Goal: Task Accomplishment & Management: Manage account settings

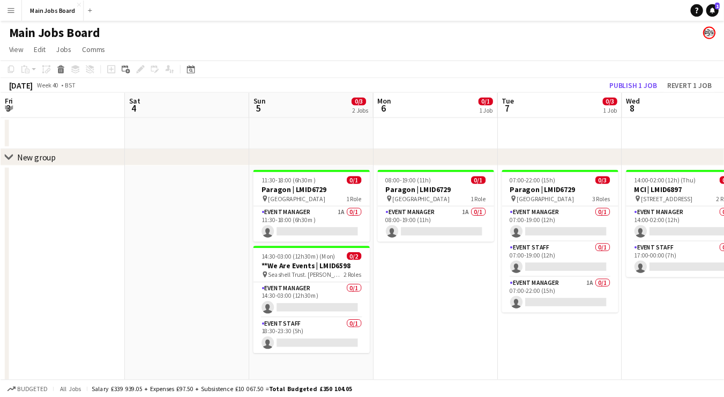
scroll to position [0, 352]
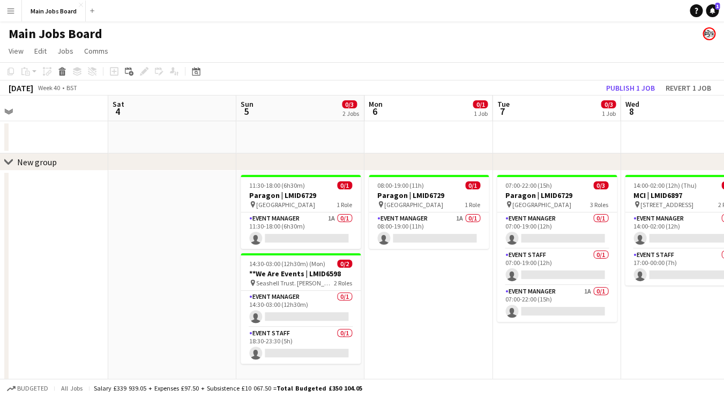
drag, startPoint x: 208, startPoint y: 252, endPoint x: 537, endPoint y: 265, distance: 329.5
click at [540, 265] on app-calendar-viewport "Wed 1 Thu 2 Fri 3 Sat 4 Sun 5 0/3 2 Jobs Mon 6 0/1 1 Job Tue 7 0/3 1 Job Wed 8 …" at bounding box center [362, 245] width 724 height 301
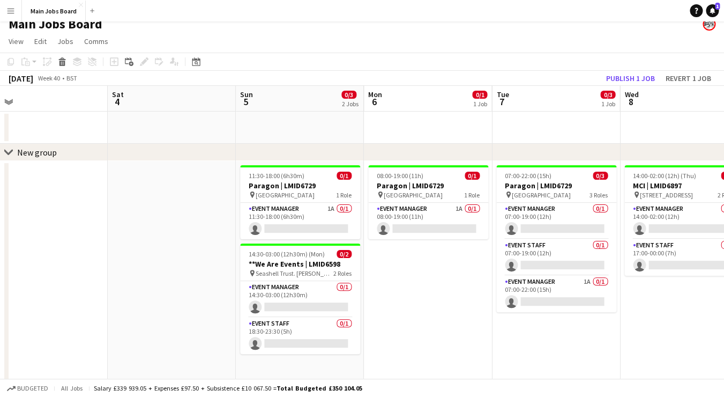
scroll to position [10, 0]
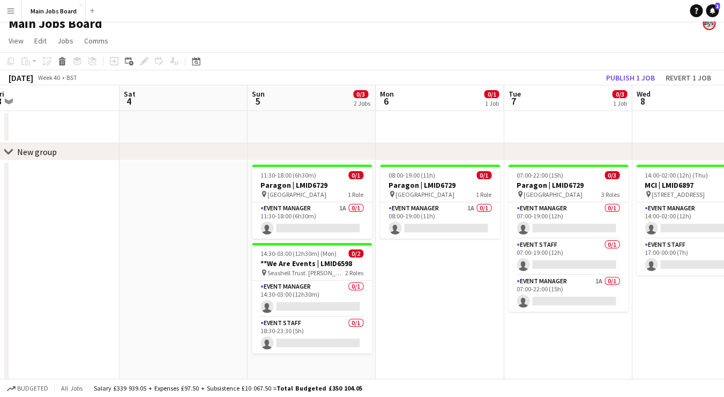
drag, startPoint x: 150, startPoint y: 269, endPoint x: 584, endPoint y: 269, distance: 434.3
click at [584, 269] on app-calendar-viewport "Wed 1 2/3 2 Jobs Thu 2 0/2 1 Job Fri 3 Sat 4 Sun 5 0/3 2 Jobs Mon 6 0/1 1 Job T…" at bounding box center [362, 240] width 724 height 310
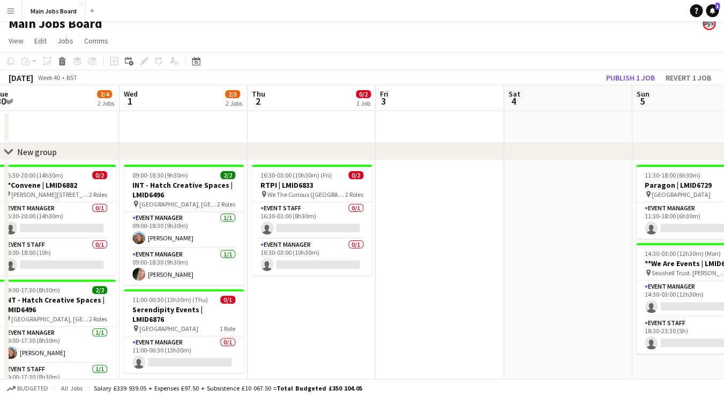
scroll to position [0, 227]
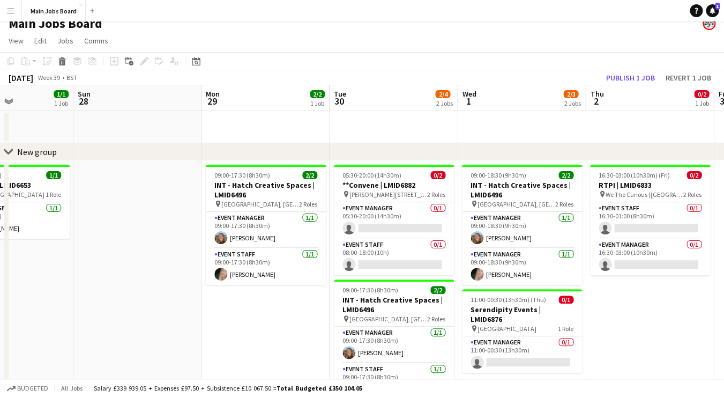
drag, startPoint x: 342, startPoint y: 296, endPoint x: 644, endPoint y: 272, distance: 303.4
click at [643, 272] on app-calendar-viewport "Thu 25 Fri 26 1/1 1 Job Sat 27 1/1 1 Job Sun 28 Mon 29 2/2 1 Job Tue 30 2/4 2 J…" at bounding box center [362, 253] width 724 height 337
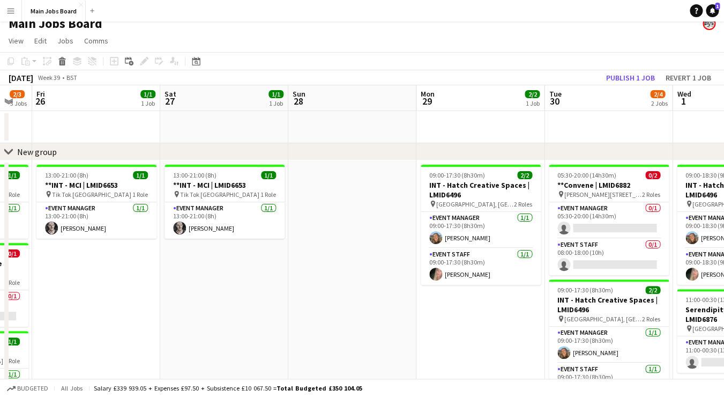
drag, startPoint x: 130, startPoint y: 327, endPoint x: 488, endPoint y: 321, distance: 358.2
click at [484, 321] on app-calendar-viewport "Wed 24 Thu 25 2/3 3 Jobs Fri 26 1/1 1 Job Sat 27 1/1 1 Job Sun 28 Mon 29 2/2 1 …" at bounding box center [362, 261] width 724 height 353
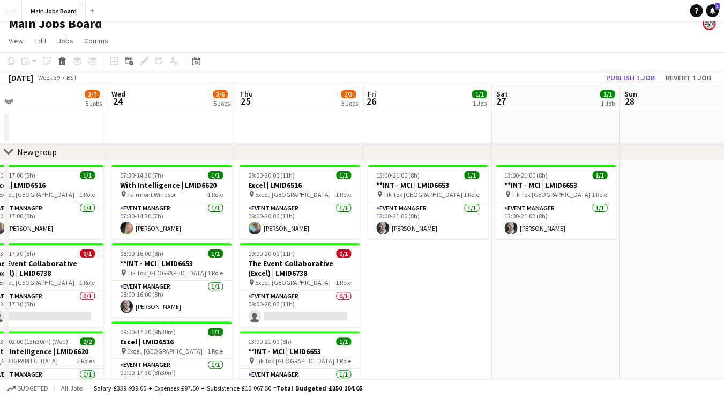
drag, startPoint x: 268, startPoint y: 322, endPoint x: 516, endPoint y: 322, distance: 248.8
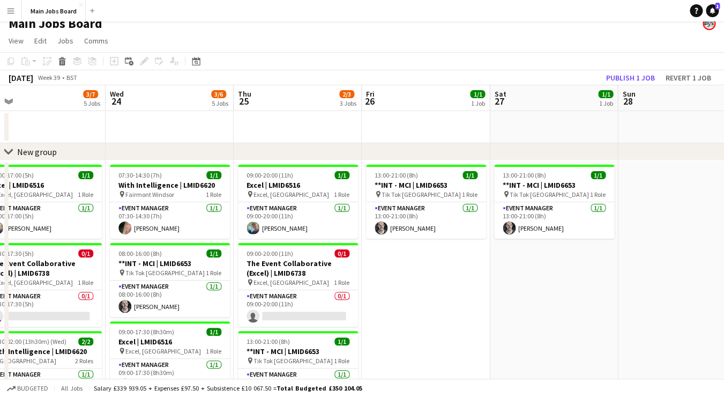
click at [515, 322] on app-calendar-viewport "Sun 21 Mon 22 6/8 3 Jobs Tue 23 3/7 5 Jobs Wed 24 3/6 5 Jobs Thu 25 2/3 3 Jobs …" at bounding box center [362, 382] width 724 height 594
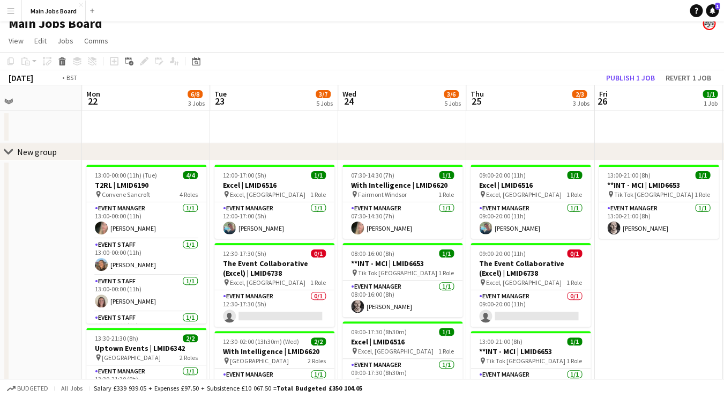
drag, startPoint x: 154, startPoint y: 298, endPoint x: 548, endPoint y: 298, distance: 394.1
click at [548, 298] on app-calendar-viewport "Sat 20 0/2 1 Job Sun 21 Mon 22 6/8 3 Jobs Tue 23 3/7 5 Jobs Wed 24 3/6 5 Jobs T…" at bounding box center [362, 382] width 724 height 594
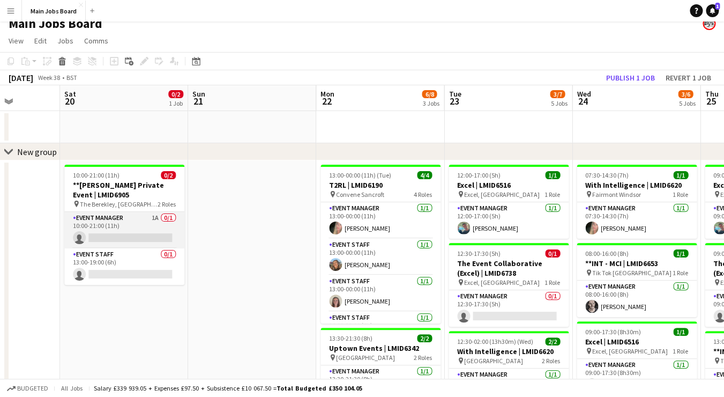
click at [158, 219] on app-card-role "Event Manager 1A 0/1 10:00-21:00 (11h) single-neutral-actions" at bounding box center [124, 230] width 120 height 36
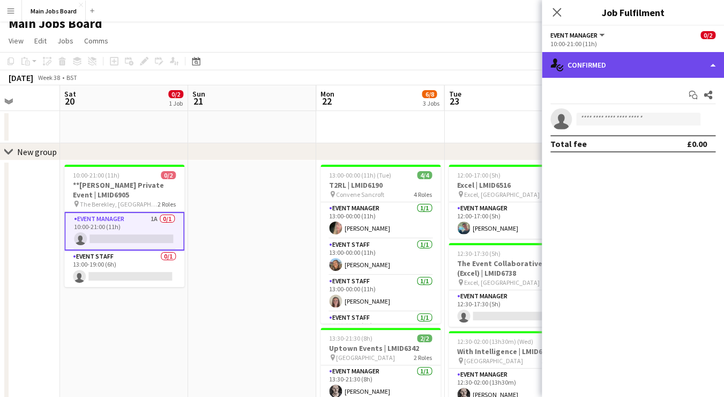
click at [586, 66] on div "single-neutral-actions-check-2 Confirmed" at bounding box center [633, 65] width 182 height 26
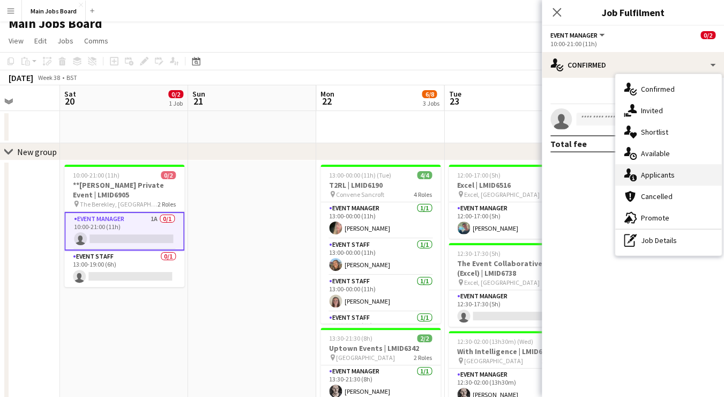
click at [663, 172] on div "single-neutral-actions-information Applicants" at bounding box center [669, 174] width 106 height 21
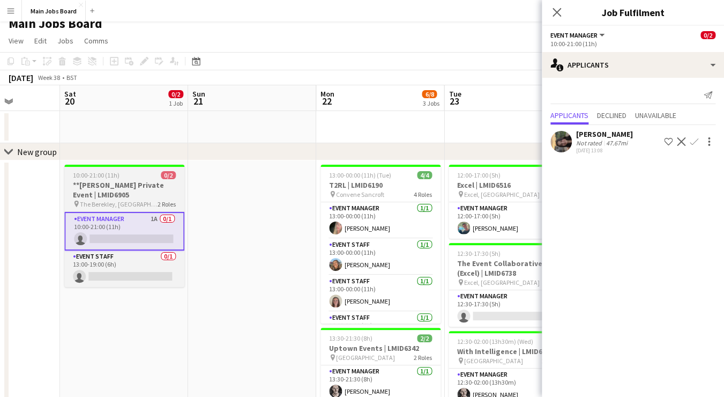
click at [123, 198] on h3 "**[PERSON_NAME] Private Event | LMID6905" at bounding box center [124, 189] width 120 height 19
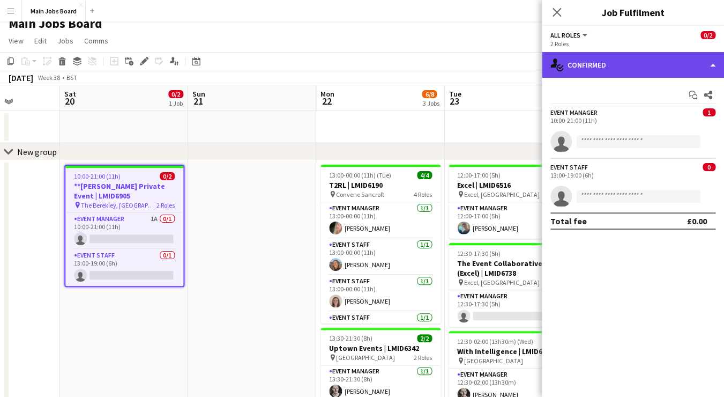
click at [577, 65] on div "single-neutral-actions-check-2 Confirmed" at bounding box center [633, 65] width 182 height 26
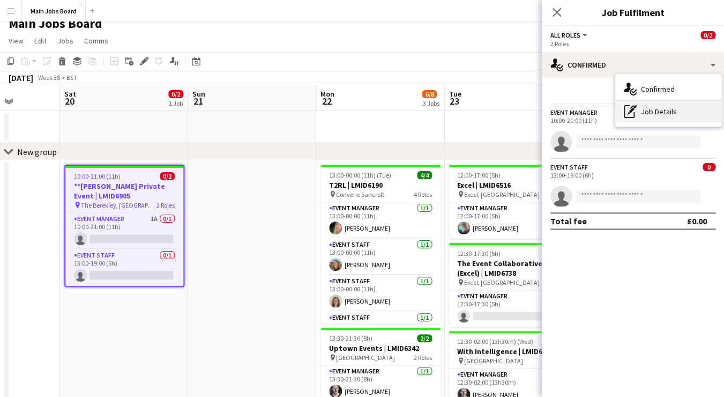
click at [654, 112] on div "pen-write Job Details" at bounding box center [669, 111] width 106 height 21
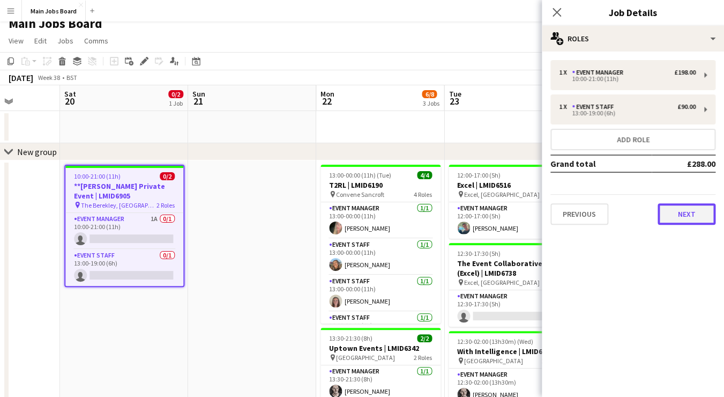
click at [698, 222] on button "Next" at bounding box center [687, 213] width 58 height 21
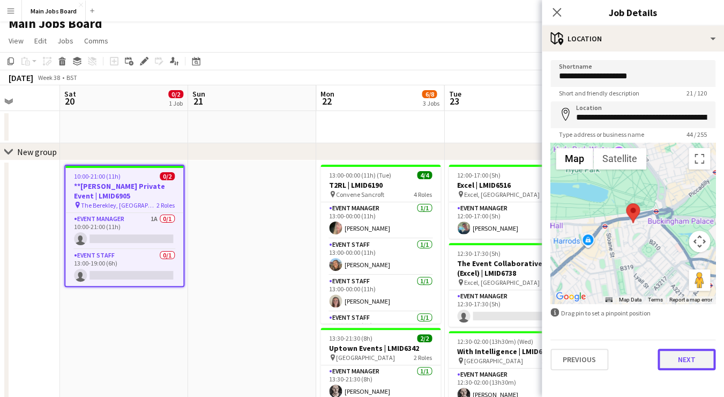
click at [686, 355] on button "Next" at bounding box center [687, 359] width 58 height 21
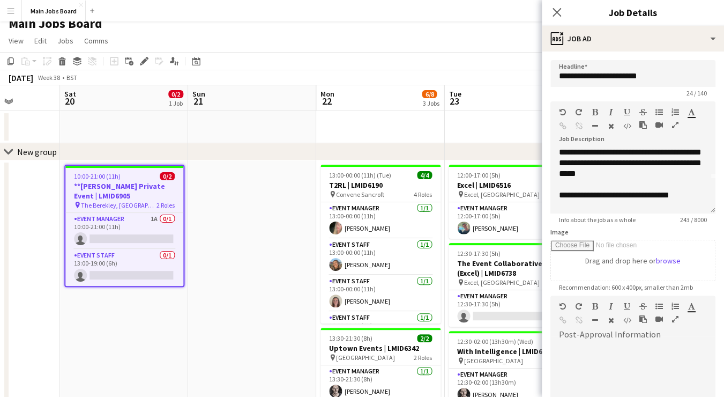
scroll to position [35, 0]
click at [553, 10] on icon "Close pop-in" at bounding box center [557, 12] width 10 height 10
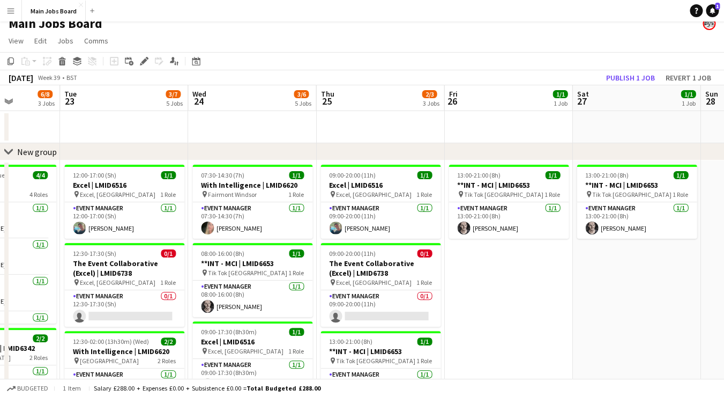
drag, startPoint x: 606, startPoint y: 138, endPoint x: 220, endPoint y: 143, distance: 386.1
click at [220, 143] on app-calendar-viewport "Fri 19 Sat 20 0/2 1 Job Sun 21 Mon 22 6/8 3 Jobs Tue 23 3/7 5 Jobs Wed 24 3/6 5…" at bounding box center [362, 382] width 724 height 594
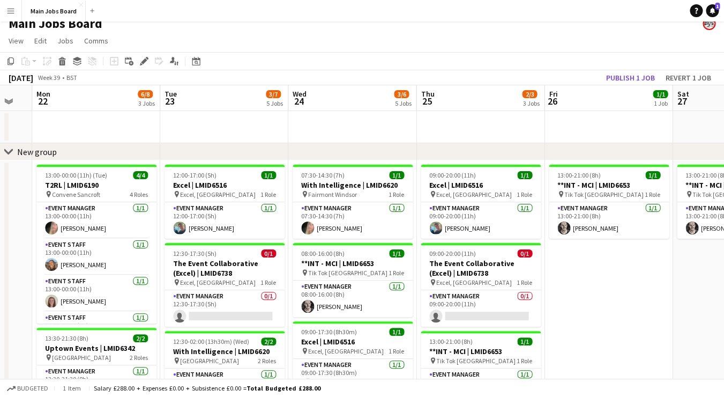
drag, startPoint x: 524, startPoint y: 260, endPoint x: 237, endPoint y: 260, distance: 287.4
click at [238, 260] on app-calendar-viewport "Fri 19 Sat 20 0/2 1 Job Sun 21 Mon 22 6/8 3 Jobs Tue 23 3/7 5 Jobs Wed 24 3/6 5…" at bounding box center [362, 382] width 724 height 594
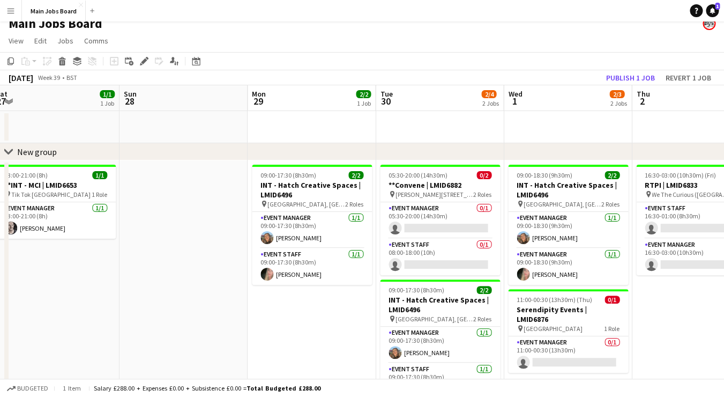
scroll to position [0, 447]
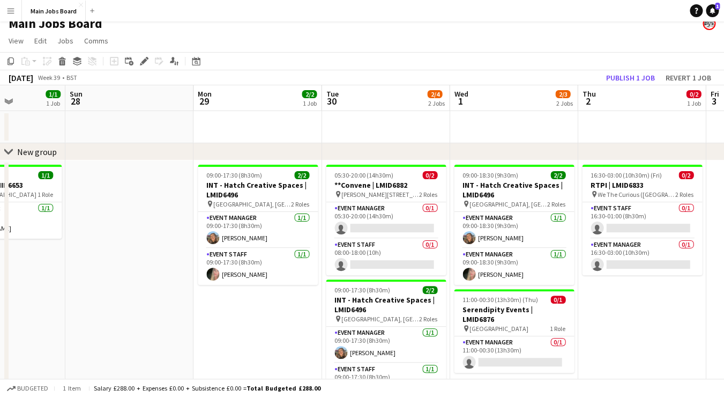
drag, startPoint x: 455, startPoint y: 300, endPoint x: 157, endPoint y: 300, distance: 298.7
click at [157, 300] on app-calendar-viewport "Wed 24 3/6 5 Jobs Thu 25 2/3 3 Jobs Fri 26 1/1 1 Job Sat 27 1/1 1 Job Sun 28 Mo…" at bounding box center [362, 382] width 724 height 594
click at [11, 9] on app-icon "Menu" at bounding box center [10, 10] width 9 height 9
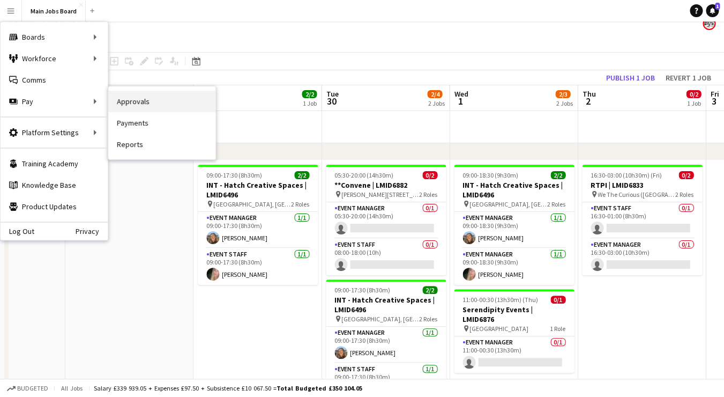
click at [138, 93] on link "Approvals" at bounding box center [161, 101] width 107 height 21
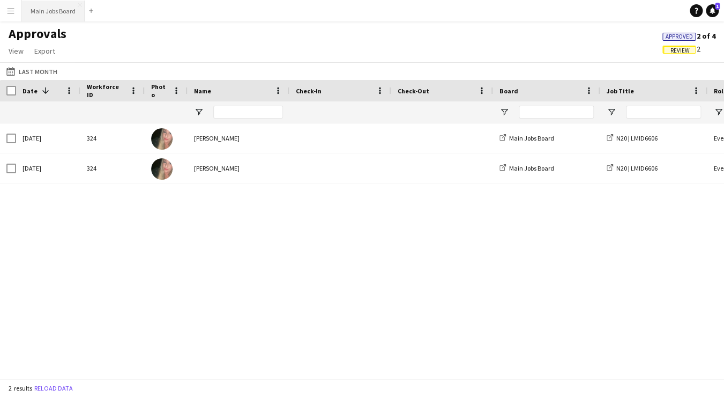
click at [57, 6] on button "Main Jobs Board Close" at bounding box center [53, 11] width 63 height 21
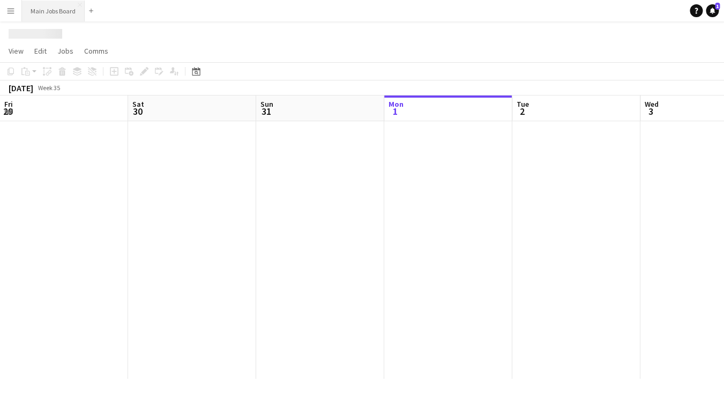
scroll to position [0, 256]
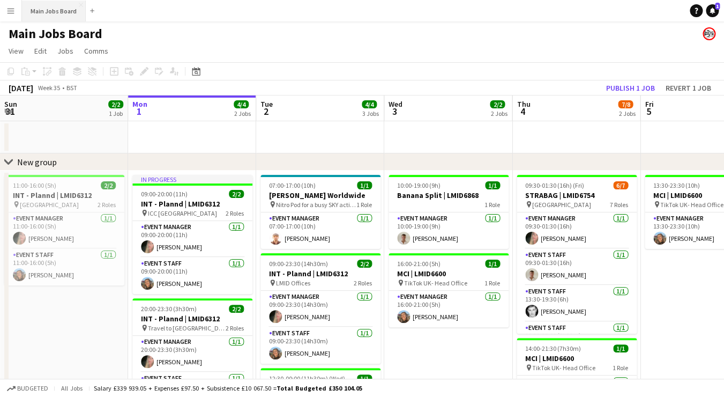
click at [48, 10] on button "Main Jobs Board Close" at bounding box center [54, 11] width 64 height 21
click at [43, 13] on button "Main Jobs Board Close" at bounding box center [54, 11] width 64 height 21
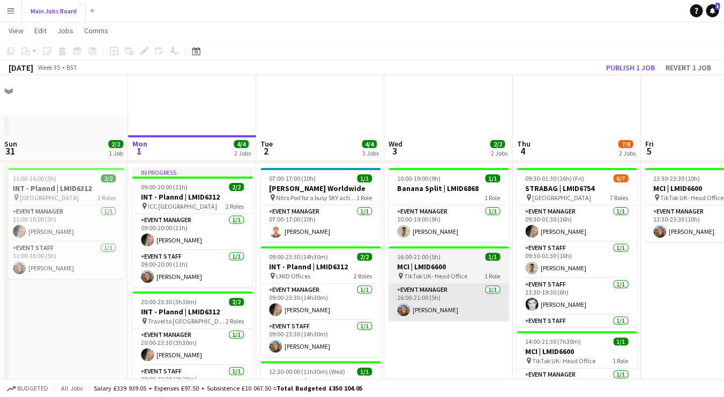
scroll to position [0, 0]
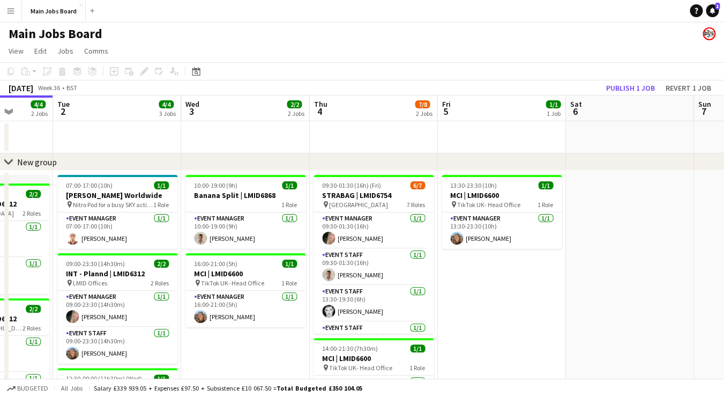
drag, startPoint x: 649, startPoint y: 291, endPoint x: 301, endPoint y: 293, distance: 347.5
click at [303, 293] on app-calendar-viewport "Fri 29 1/1 1 Job Sat 30 2/2 1 Job Sun 31 2/2 1 Job Mon 1 4/4 2 Jobs Tue 2 4/4 3…" at bounding box center [362, 285] width 724 height 380
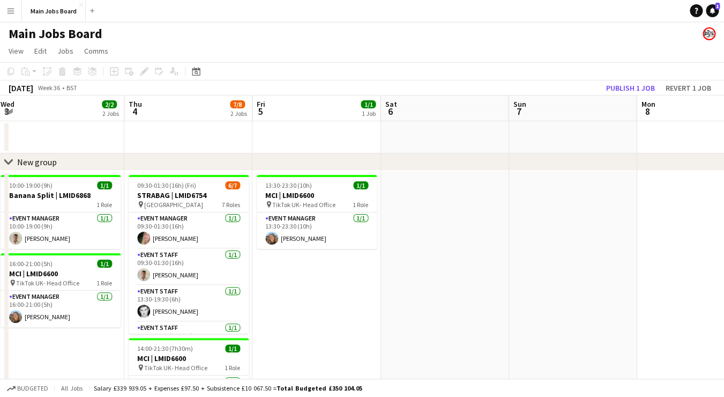
scroll to position [0, 421]
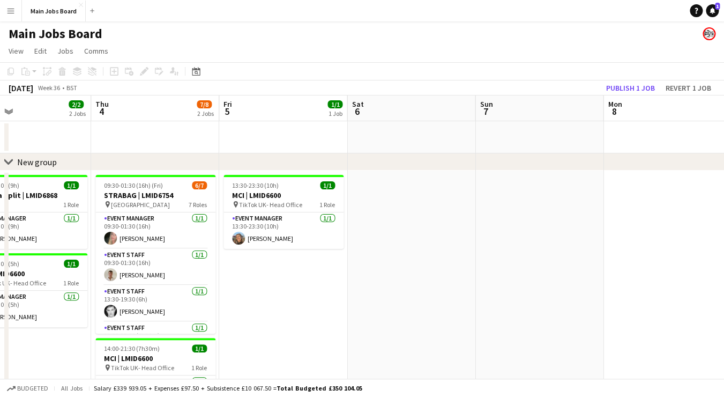
drag, startPoint x: 508, startPoint y: 264, endPoint x: 432, endPoint y: 264, distance: 76.1
click at [432, 264] on app-calendar-viewport "Sun 31 2/2 1 Job Mon 1 4/4 2 Jobs Tue 2 4/4 3 Jobs Wed 3 2/2 2 Jobs Thu 4 7/8 2…" at bounding box center [362, 285] width 724 height 380
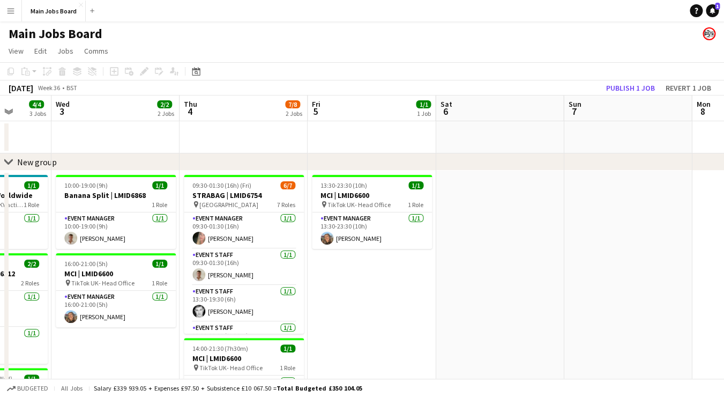
drag, startPoint x: 292, startPoint y: 289, endPoint x: 380, endPoint y: 289, distance: 87.9
click at [380, 289] on app-calendar-viewport "Sun 31 2/2 1 Job Mon 1 4/4 2 Jobs Tue 2 4/4 3 Jobs Wed 3 2/2 2 Jobs Thu 4 7/8 2…" at bounding box center [362, 285] width 724 height 380
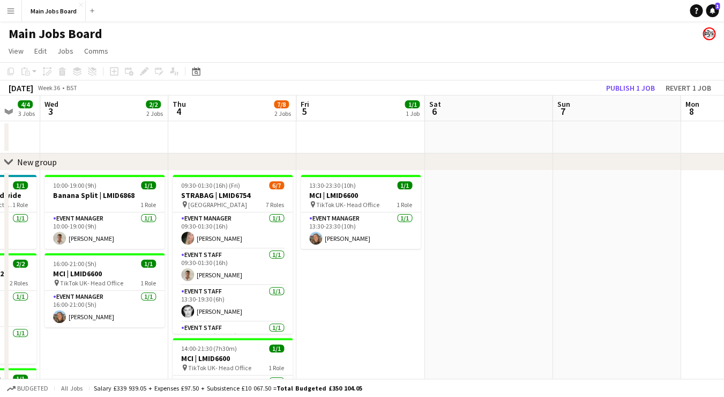
drag, startPoint x: 532, startPoint y: 273, endPoint x: 393, endPoint y: 273, distance: 138.9
click at [393, 273] on app-calendar-viewport "Sun 31 2/2 1 Job Mon 1 4/4 2 Jobs Tue 2 4/4 3 Jobs Wed 3 2/2 2 Jobs Thu 4 7/8 2…" at bounding box center [362, 285] width 724 height 380
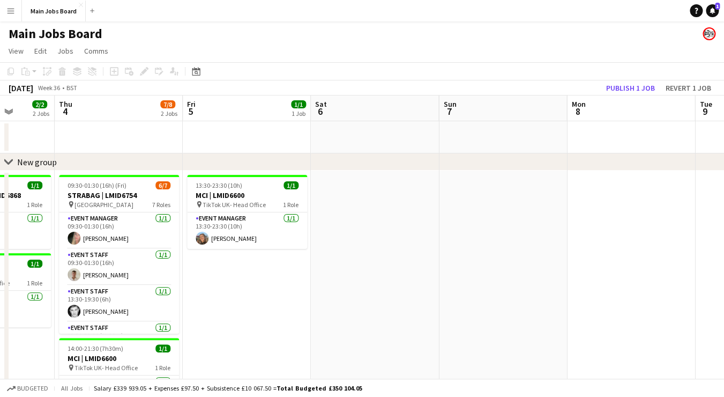
drag, startPoint x: 362, startPoint y: 268, endPoint x: 509, endPoint y: 253, distance: 148.3
click at [510, 253] on app-calendar-viewport "Mon 1 4/4 2 Jobs Tue 2 4/4 3 Jobs Wed 3 2/2 2 Jobs Thu 4 7/8 2 Jobs Fri 5 1/1 1…" at bounding box center [362, 335] width 724 height 480
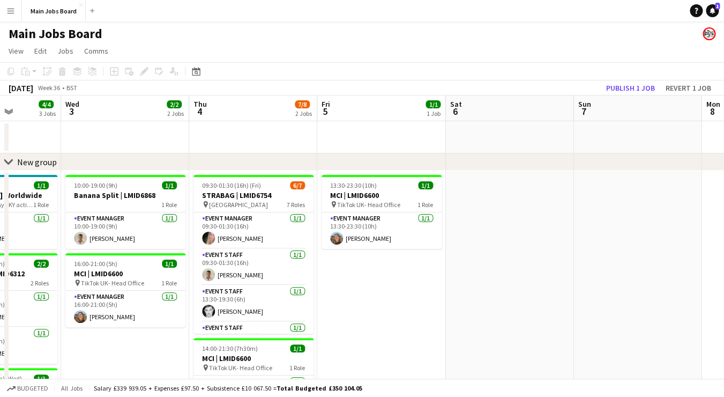
click at [435, 269] on app-date-cell "13:30-23:30 (10h) 1/1 MCI | LMID6600 pin TikTok UK- Head Office 1 Role Event Ma…" at bounding box center [381, 373] width 128 height 405
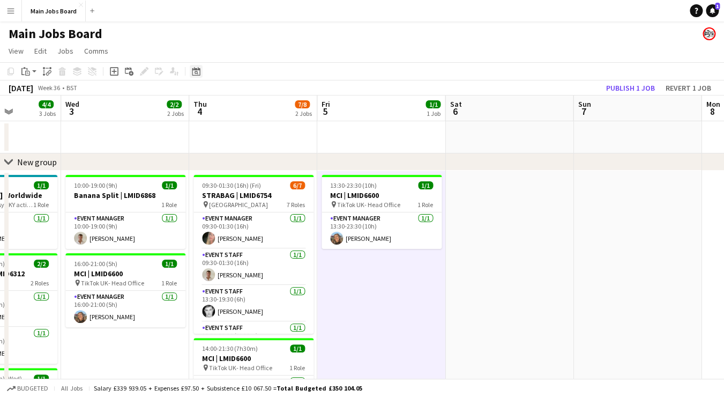
click at [191, 69] on div "Date picker" at bounding box center [196, 71] width 13 height 13
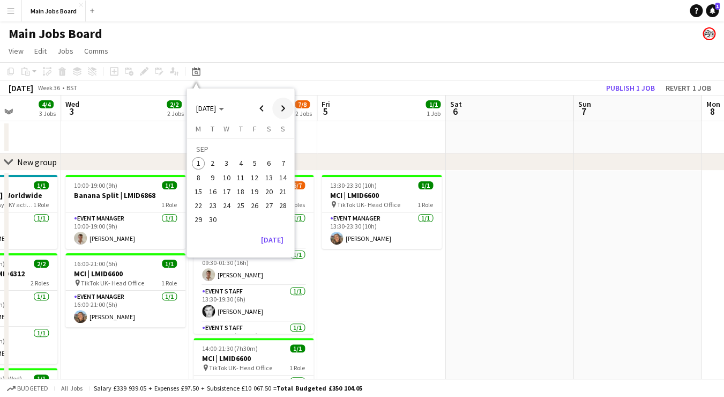
click at [288, 112] on span "Next month" at bounding box center [282, 108] width 21 height 21
click at [227, 161] on span "1" at bounding box center [226, 163] width 13 height 13
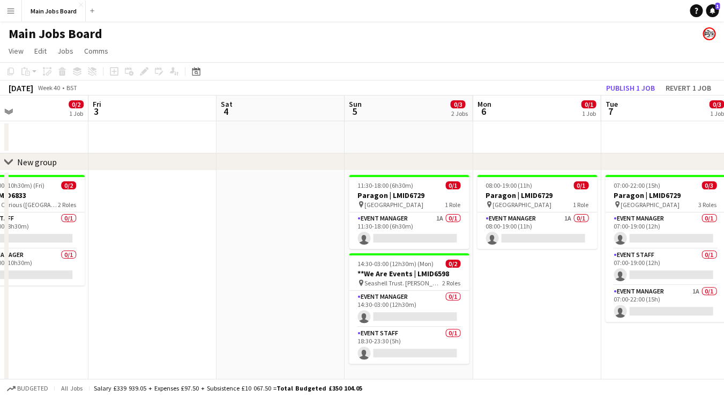
scroll to position [0, 442]
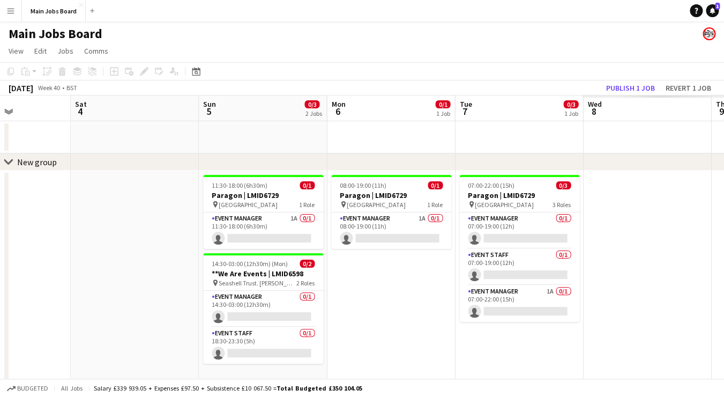
drag, startPoint x: 498, startPoint y: 263, endPoint x: 38, endPoint y: 301, distance: 461.1
click at [40, 301] on app-calendar-viewport "Tue 30 2/4 2 Jobs Wed 1 2/3 2 Jobs Thu 2 0/2 1 Job Fri 3 Sat 4 Sun 5 0/3 2 Jobs…" at bounding box center [362, 335] width 724 height 480
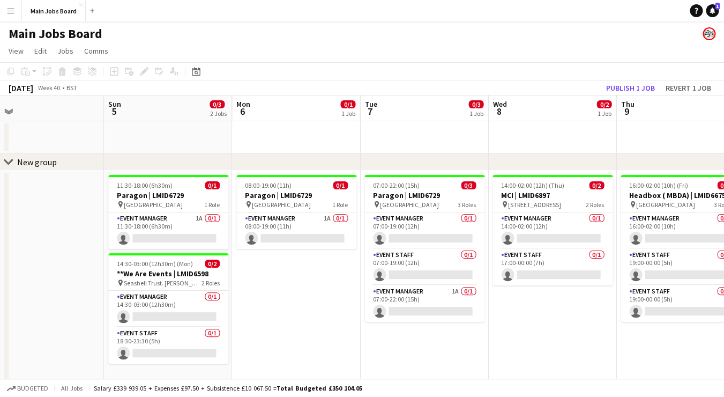
drag, startPoint x: 448, startPoint y: 335, endPoint x: 353, endPoint y: 335, distance: 94.9
click at [353, 335] on app-calendar-viewport "Wed 1 2/3 2 Jobs Thu 2 0/2 1 Job Fri 3 Sat 4 Sun 5 0/3 2 Jobs Mon 6 0/1 1 Job T…" at bounding box center [362, 335] width 724 height 480
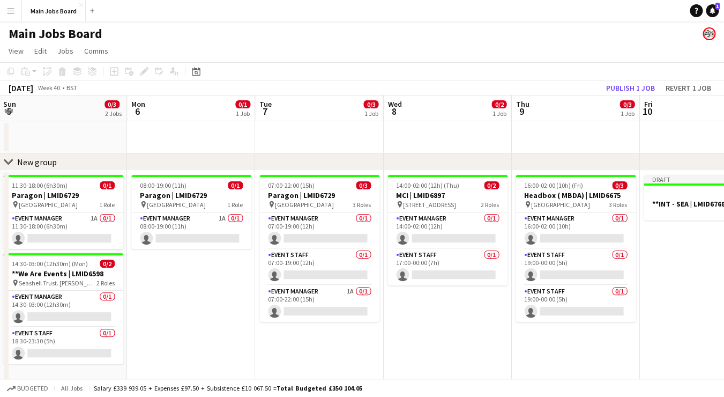
drag, startPoint x: 538, startPoint y: 336, endPoint x: 432, endPoint y: 337, distance: 106.2
click at [433, 336] on app-calendar-viewport "Thu 2 0/2 1 Job Fri 3 Sat 4 Sun 5 0/3 2 Jobs Mon 6 0/1 1 Job Tue 7 0/3 1 Job We…" at bounding box center [362, 335] width 724 height 480
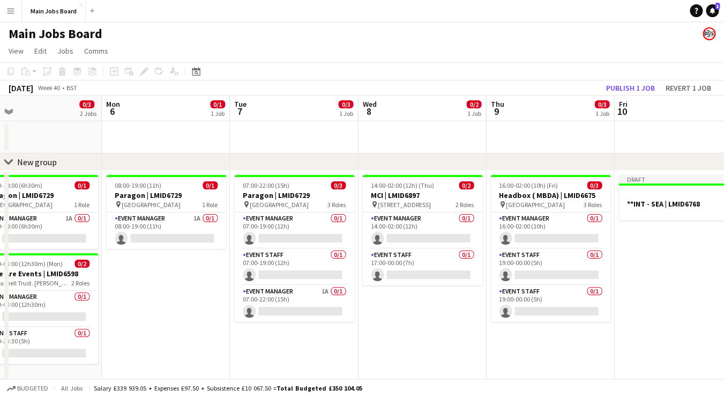
drag, startPoint x: 562, startPoint y: 316, endPoint x: 537, endPoint y: 316, distance: 25.2
click at [537, 316] on app-calendar-viewport "Thu 2 0/2 1 Job Fri 3 Sat 4 Sun 5 0/3 2 Jobs Mon 6 0/1 1 Job Tue 7 0/3 1 Job We…" at bounding box center [362, 335] width 724 height 480
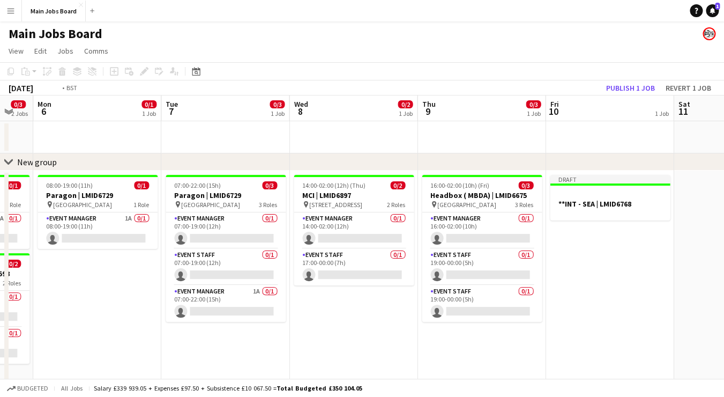
scroll to position [0, 416]
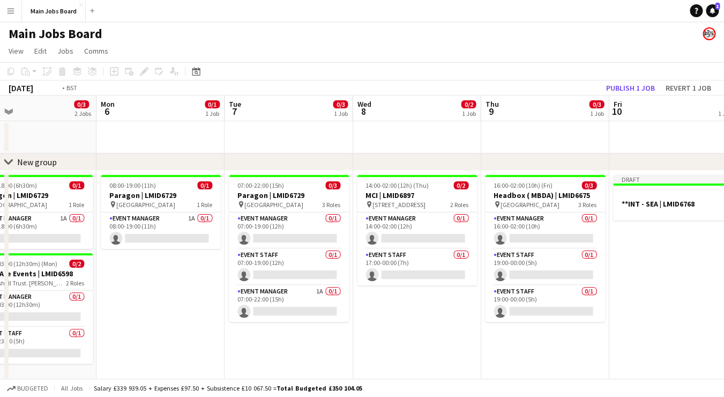
drag, startPoint x: 413, startPoint y: 316, endPoint x: 280, endPoint y: 316, distance: 133.0
click at [280, 316] on app-calendar-viewport "Thu 2 0/2 1 Job Fri 3 Sat 4 Sun 5 0/3 2 Jobs Mon 6 0/1 1 Job Tue 7 0/3 1 Job We…" at bounding box center [362, 335] width 724 height 480
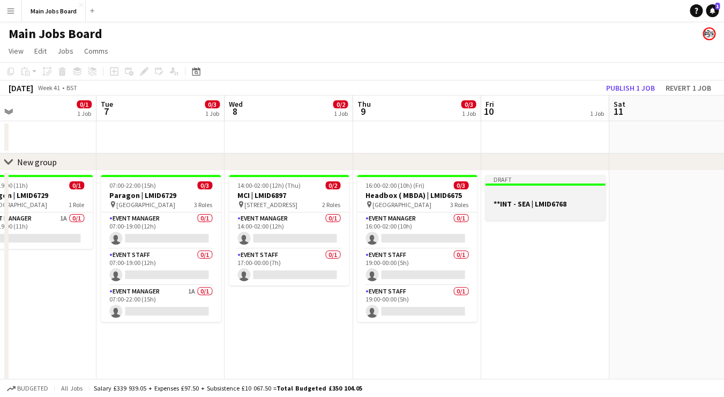
click at [560, 194] on div at bounding box center [545, 194] width 120 height 8
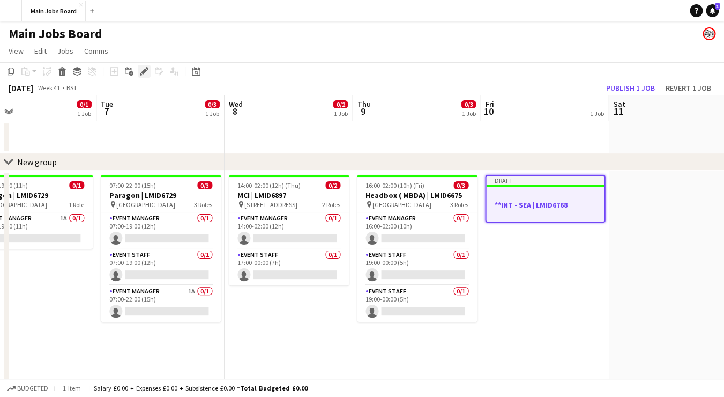
click at [142, 69] on icon "Edit" at bounding box center [144, 71] width 9 height 9
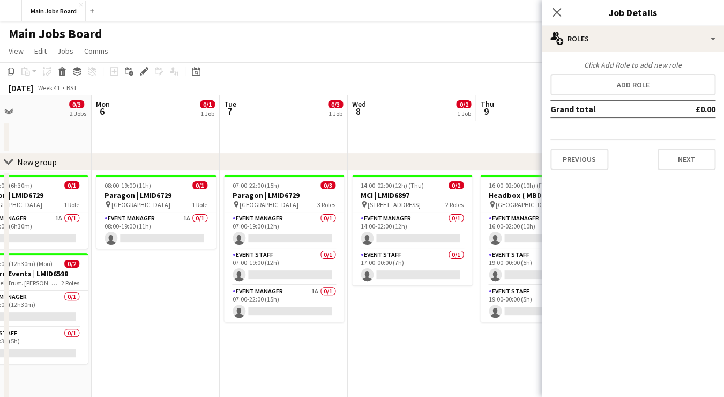
scroll to position [0, 351]
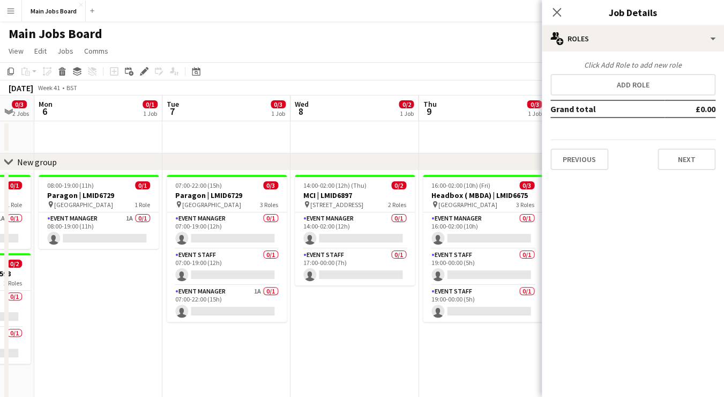
drag, startPoint x: 482, startPoint y: 272, endPoint x: 291, endPoint y: 272, distance: 190.9
click at [291, 272] on app-calendar-viewport "Fri 3 Sat 4 Sun 5 0/3 2 Jobs Mon 6 0/1 1 Job Tue 7 0/3 1 Job Wed 8 0/2 1 Job Th…" at bounding box center [362, 335] width 724 height 480
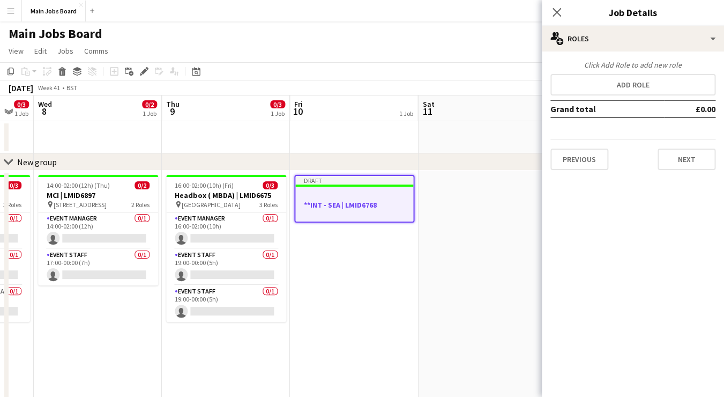
click at [423, 263] on app-date-cell at bounding box center [482, 373] width 128 height 405
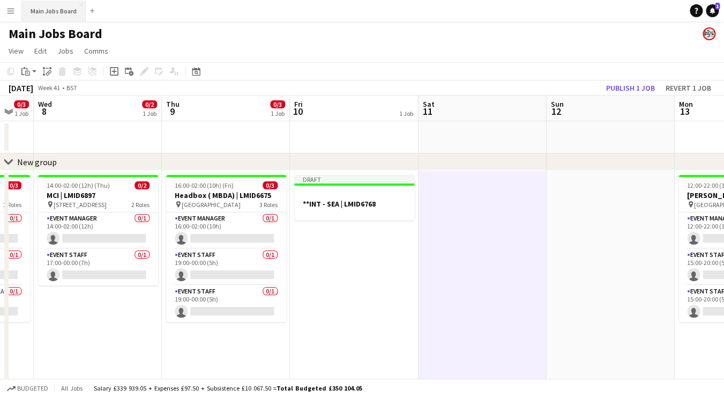
click at [61, 8] on button "Main Jobs Board Close" at bounding box center [54, 11] width 64 height 21
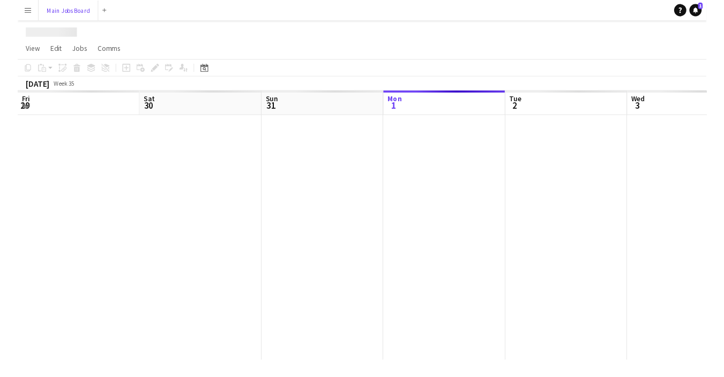
scroll to position [0, 256]
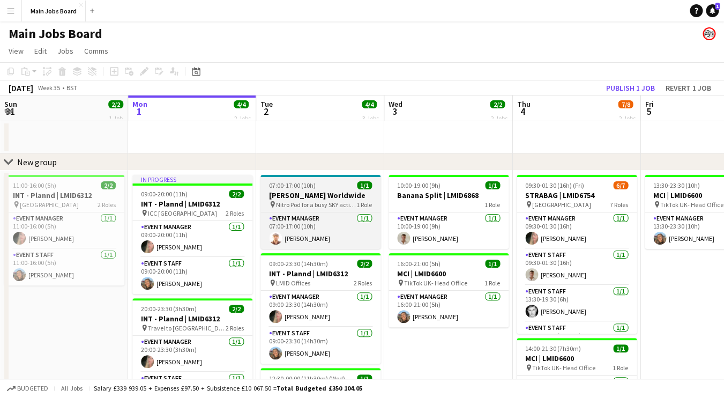
click at [303, 195] on h3 "[PERSON_NAME] Worldwide" at bounding box center [321, 195] width 120 height 10
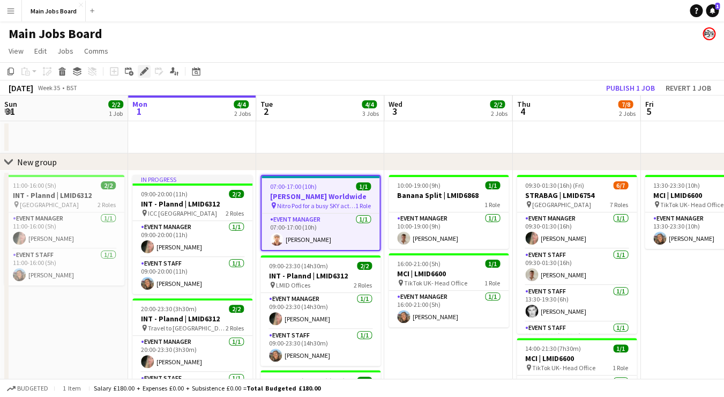
click at [141, 73] on icon "Edit" at bounding box center [144, 71] width 9 height 9
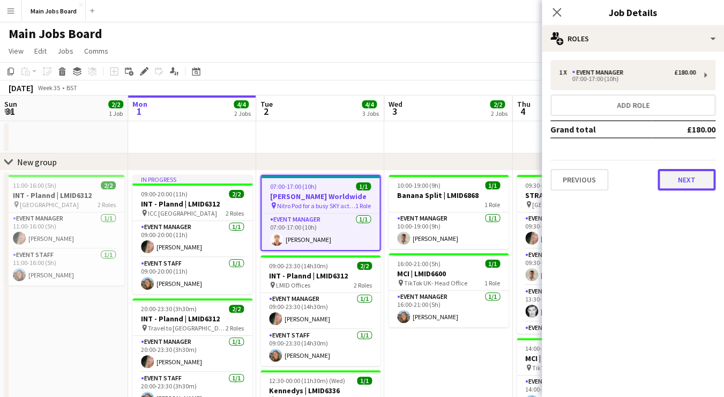
click at [681, 177] on button "Next" at bounding box center [687, 179] width 58 height 21
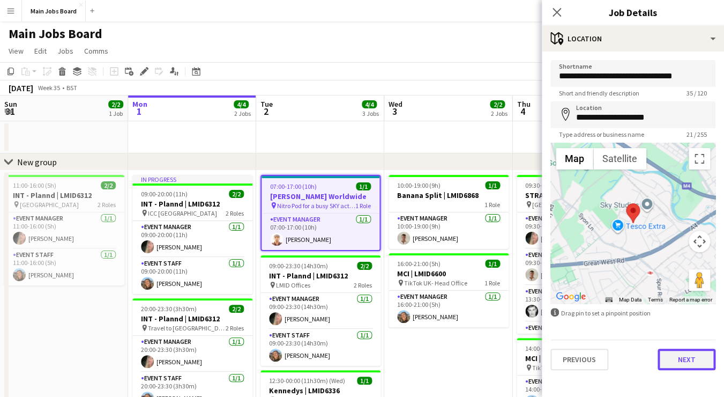
click at [686, 366] on button "Next" at bounding box center [687, 359] width 58 height 21
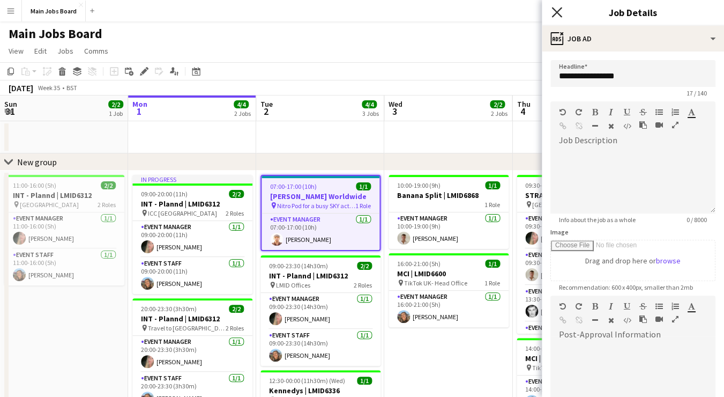
click at [559, 17] on icon "Close pop-in" at bounding box center [557, 12] width 10 height 10
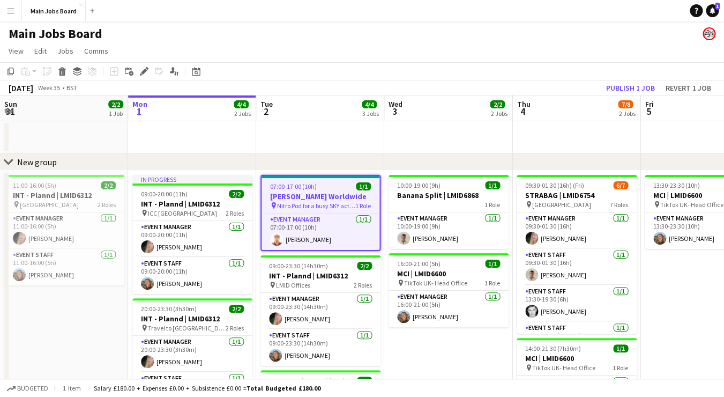
click at [296, 201] on h3 "[PERSON_NAME] Worldwide" at bounding box center [321, 196] width 118 height 10
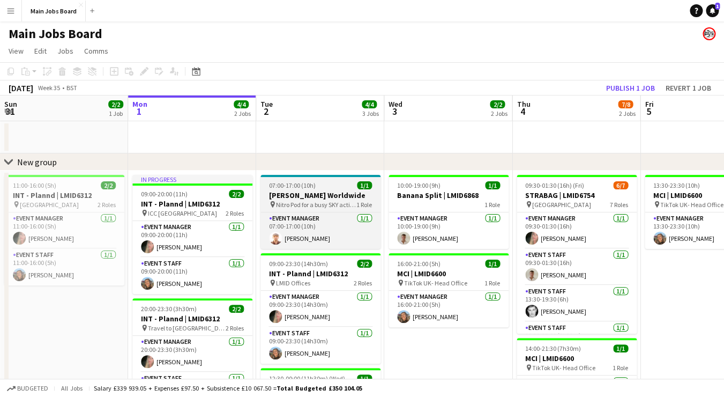
click at [273, 179] on app-job-card "07:00-17:00 (10h) 1/1 [PERSON_NAME] Worldwide pin Nitro Pod for a busy SKY acti…" at bounding box center [321, 212] width 120 height 74
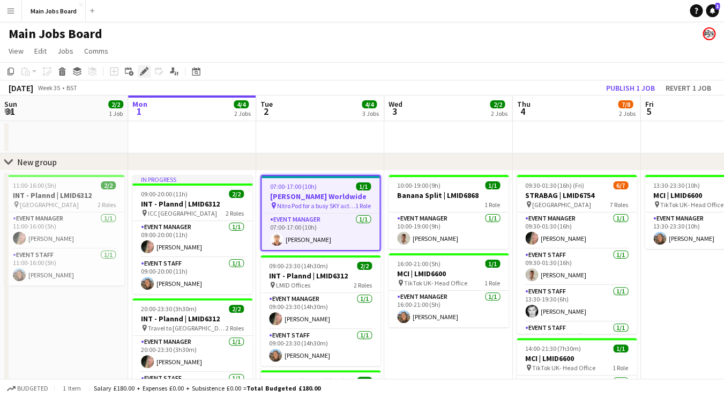
click at [140, 72] on div "Edit" at bounding box center [144, 71] width 13 height 13
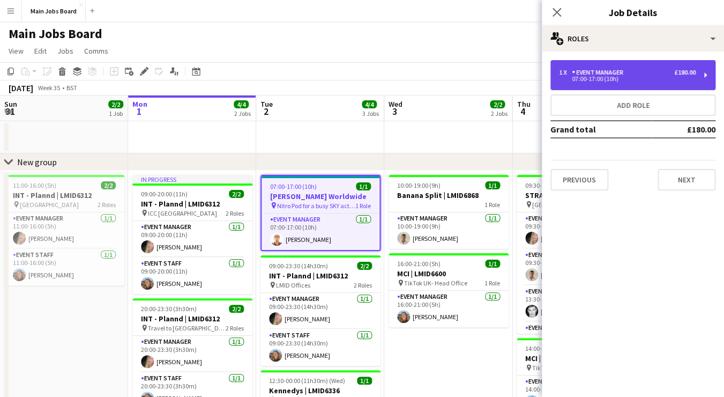
click at [629, 83] on div "1 x Event Manager £180.00 07:00-17:00 (10h)" at bounding box center [633, 75] width 165 height 30
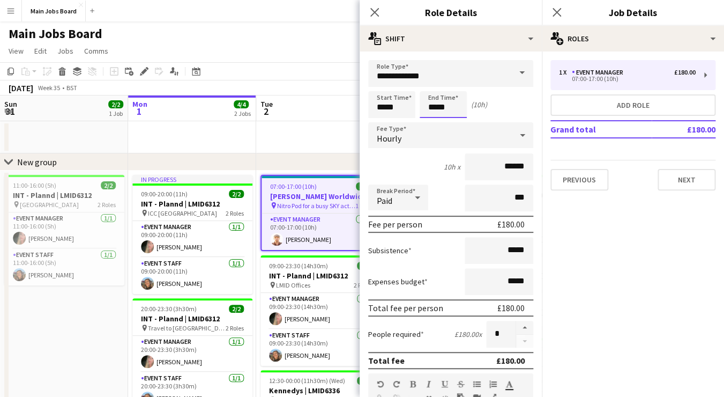
click at [456, 111] on input "*****" at bounding box center [443, 104] width 47 height 27
type input "*****"
click at [556, 14] on icon at bounding box center [557, 12] width 10 height 10
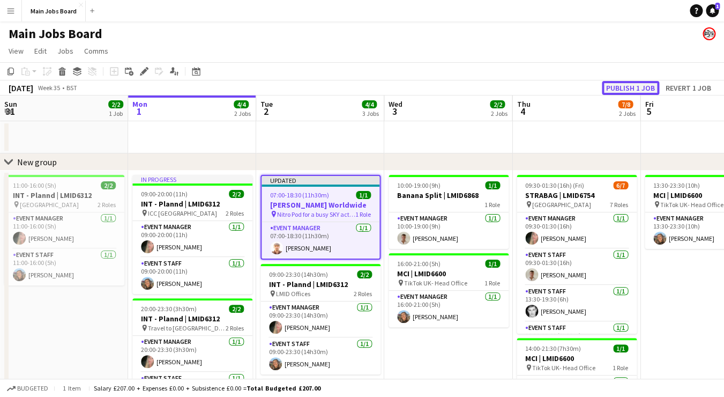
click at [623, 87] on button "Publish 1 job" at bounding box center [630, 88] width 57 height 14
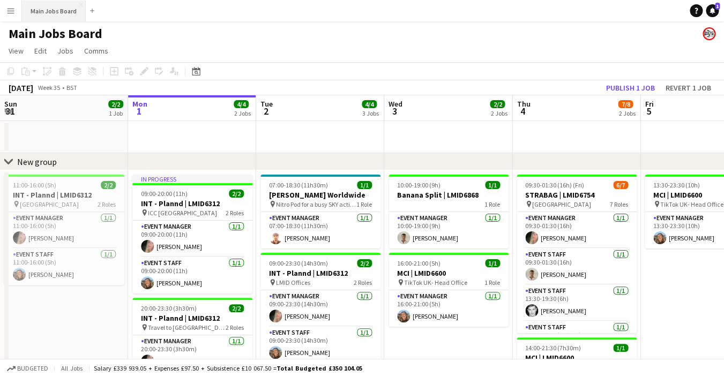
click at [56, 9] on button "Main Jobs Board Close" at bounding box center [54, 11] width 64 height 21
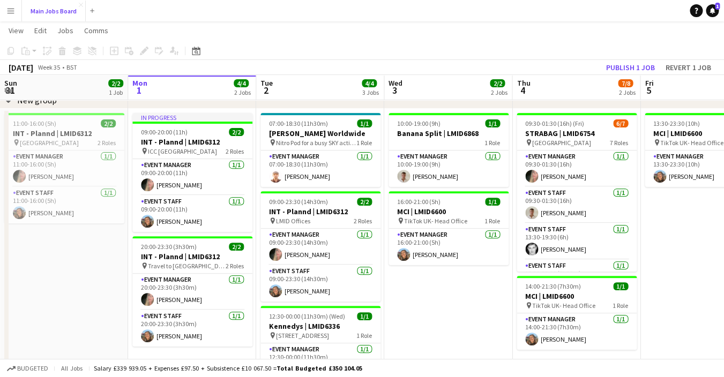
scroll to position [57, 0]
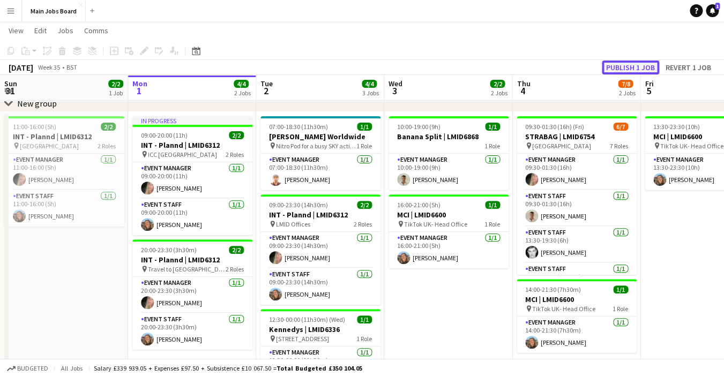
click at [645, 68] on button "Publish 1 job" at bounding box center [630, 68] width 57 height 14
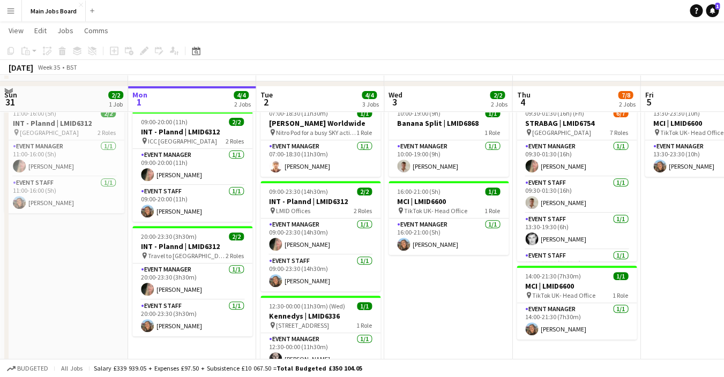
scroll to position [65, 0]
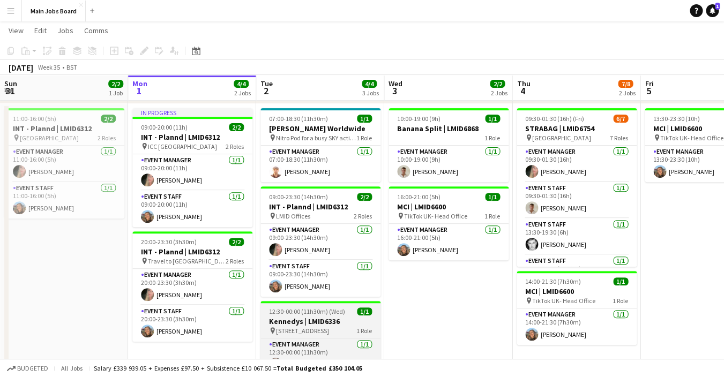
click at [336, 314] on span "12:30-00:00 (11h30m) (Wed)" at bounding box center [307, 312] width 76 height 8
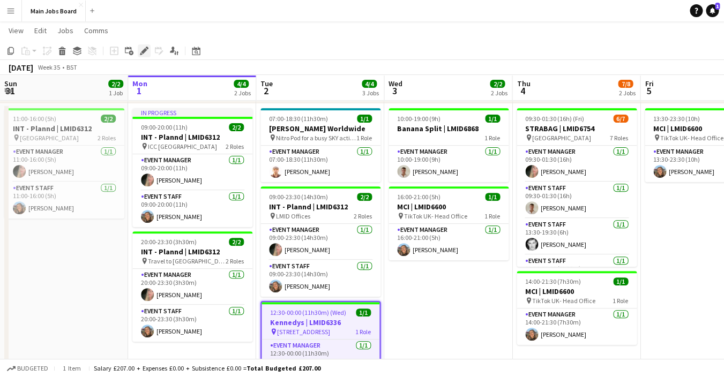
click at [143, 50] on icon "Edit" at bounding box center [144, 51] width 9 height 9
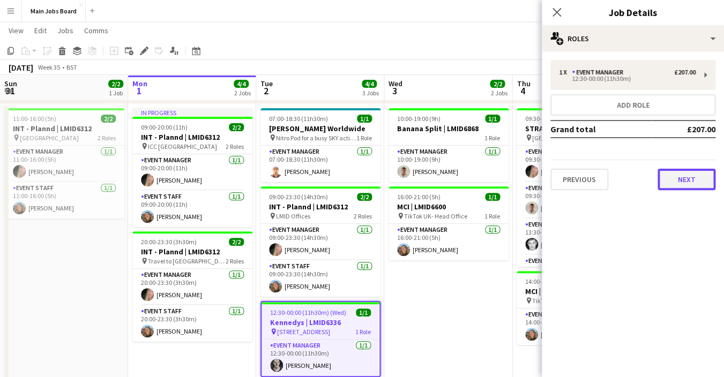
click at [680, 188] on button "Next" at bounding box center [687, 179] width 58 height 21
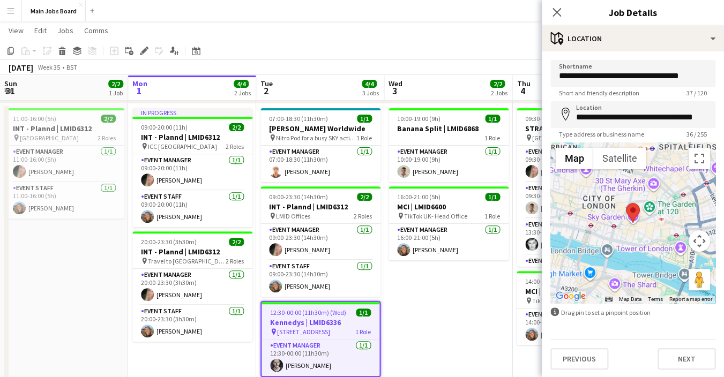
click at [689, 374] on div "**********" at bounding box center [633, 214] width 182 height 327
click at [689, 352] on button "Next" at bounding box center [687, 359] width 58 height 21
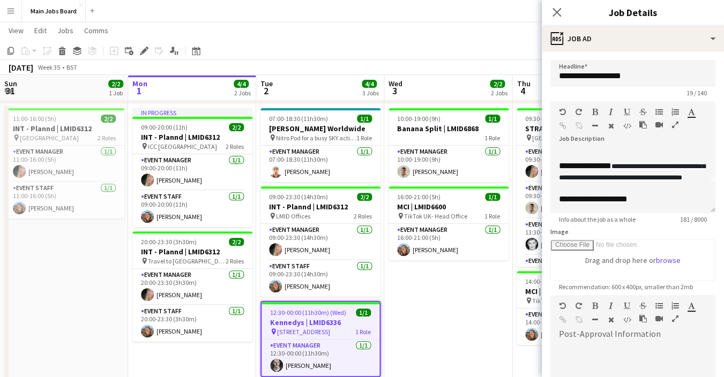
scroll to position [0, 0]
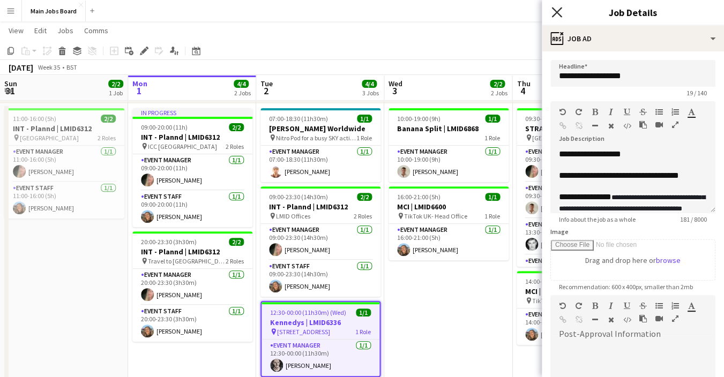
click at [556, 12] on icon "Close pop-in" at bounding box center [557, 12] width 10 height 10
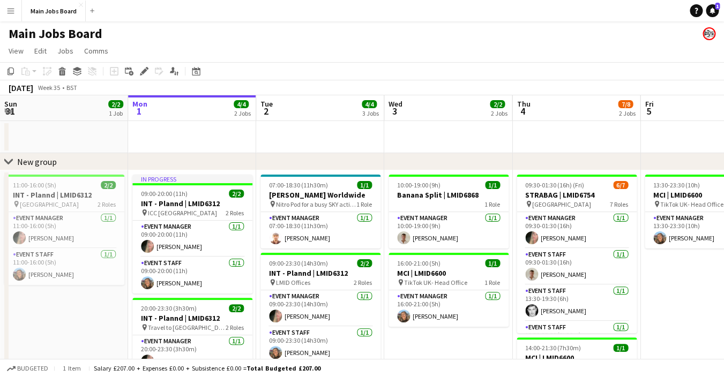
click at [435, 332] on app-date-cell "10:00-19:00 (9h) 1/1 Banana Split | LMID6868 1 Role Event Manager [DATE] 10:00-…" at bounding box center [448, 323] width 128 height 305
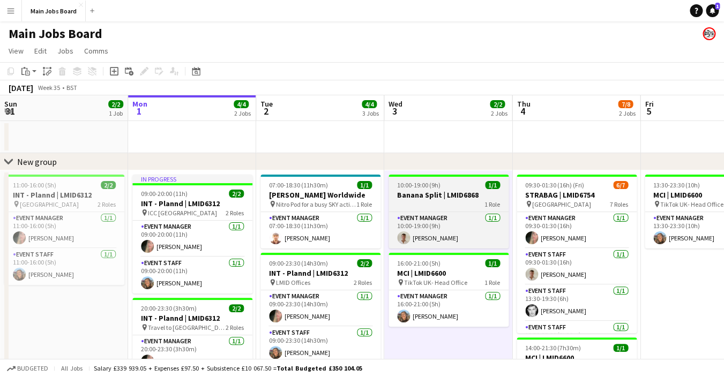
click at [433, 186] on span "10:00-19:00 (9h)" at bounding box center [418, 185] width 43 height 8
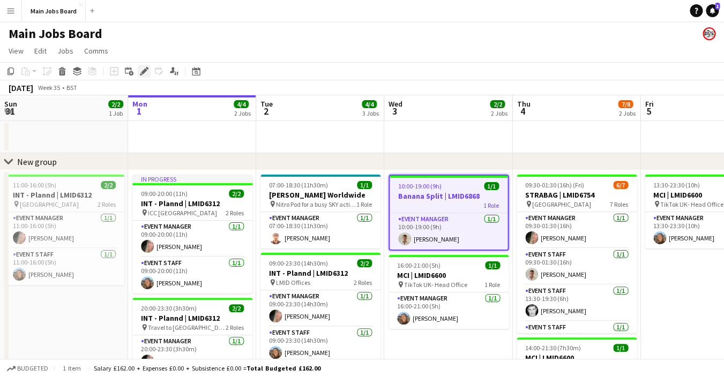
click at [142, 71] on icon "Edit" at bounding box center [144, 71] width 9 height 9
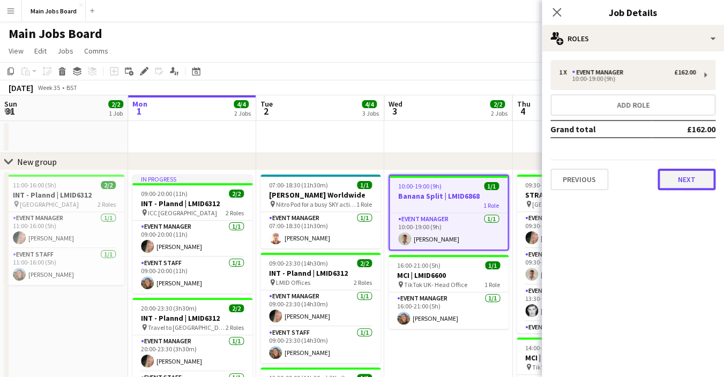
click at [676, 180] on button "Next" at bounding box center [687, 179] width 58 height 21
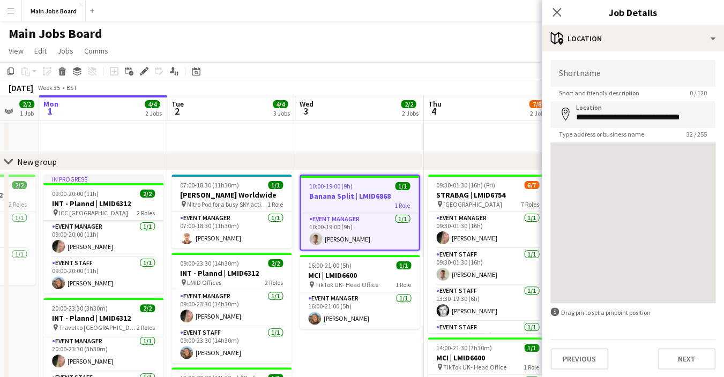
drag, startPoint x: 451, startPoint y: 350, endPoint x: 363, endPoint y: 350, distance: 88.5
click at [363, 350] on app-calendar-viewport "Fri 29 1/1 1 Job Sat 30 2/2 1 Job Sun 31 2/2 1 Job Mon 1 4/4 2 Jobs Tue 2 4/4 3…" at bounding box center [362, 285] width 724 height 380
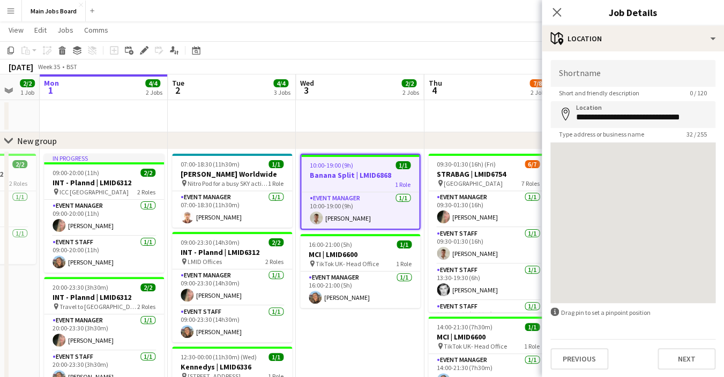
click at [361, 332] on app-date-cell "10:00-19:00 (9h) 1/1 Banana Split | LMID6868 1 Role Event Manager [DATE] 10:00-…" at bounding box center [360, 302] width 128 height 305
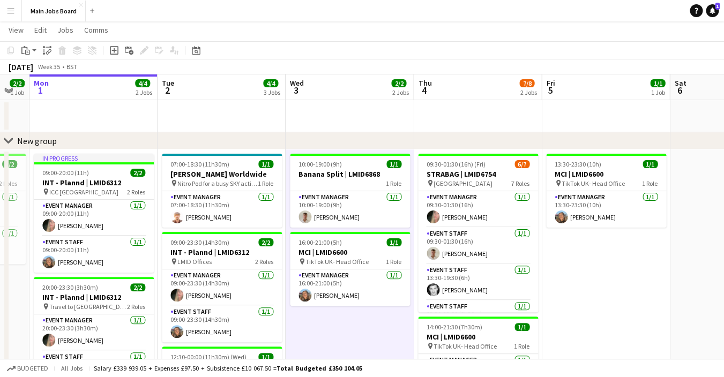
scroll to position [0, 360]
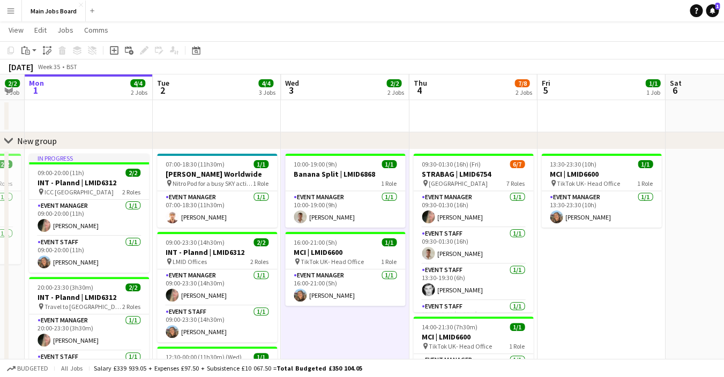
drag, startPoint x: 631, startPoint y: 271, endPoint x: 616, endPoint y: 271, distance: 15.0
click at [616, 271] on app-calendar-viewport "Fri 29 1/1 1 Job Sat 30 2/2 1 Job Sun 31 2/2 1 Job Mon 1 4/4 2 Jobs Tue 2 4/4 3…" at bounding box center [362, 265] width 724 height 380
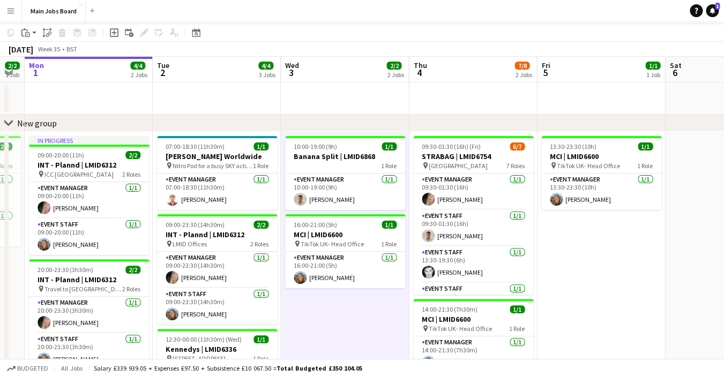
scroll to position [0, 0]
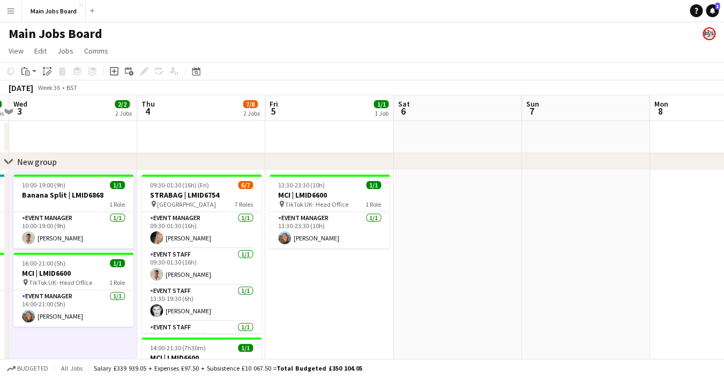
drag, startPoint x: 664, startPoint y: 282, endPoint x: 262, endPoint y: 249, distance: 403.0
click at [264, 249] on app-calendar-viewport "Sun 31 2/2 1 Job Mon 1 4/4 2 Jobs Tue 2 4/4 3 Jobs Wed 3 2/2 2 Jobs Thu 4 7/8 2…" at bounding box center [362, 285] width 724 height 380
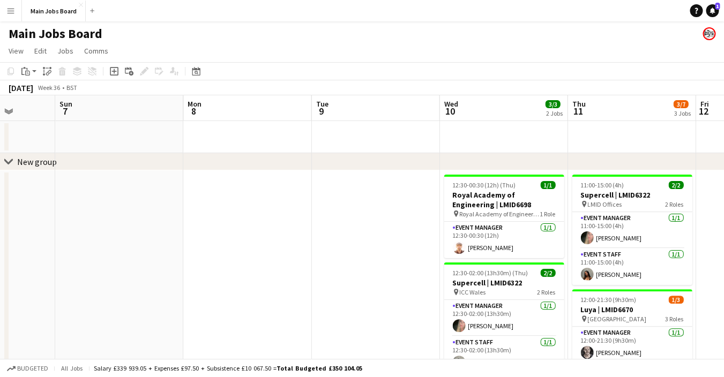
drag, startPoint x: 520, startPoint y: 274, endPoint x: 181, endPoint y: 274, distance: 339.4
click at [180, 274] on app-calendar-viewport "Wed 3 2/2 2 Jobs Thu 4 7/8 2 Jobs Fri 5 1/1 1 Job Sat 6 Sun 7 Mon 8 Tue 9 Wed 1…" at bounding box center [362, 335] width 724 height 480
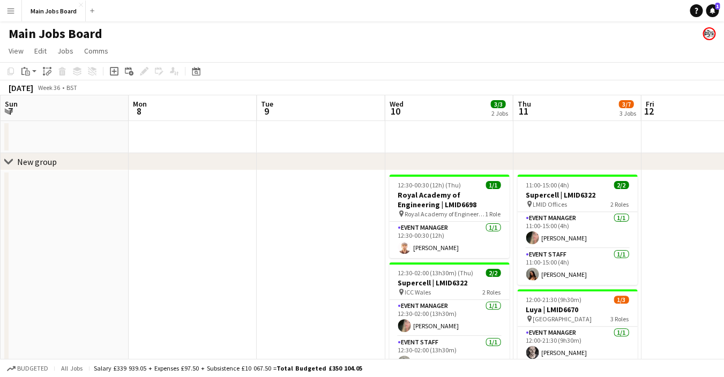
scroll to position [0, 446]
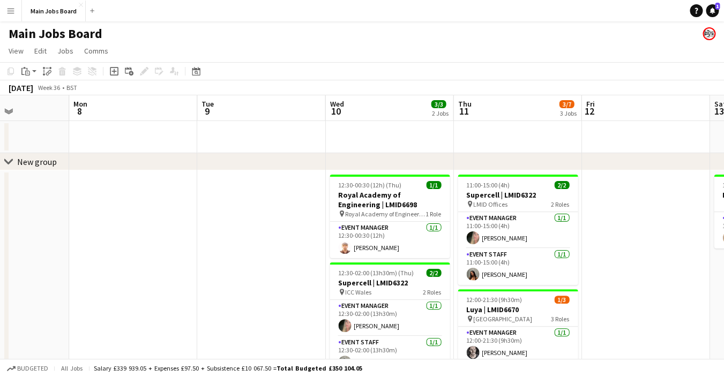
drag, startPoint x: 344, startPoint y: 307, endPoint x: 230, endPoint y: 308, distance: 114.2
click at [230, 308] on app-calendar-viewport "Thu 4 7/8 2 Jobs Fri 5 1/1 1 Job Sat 6 Sun 7 Mon 8 Tue 9 Wed 10 3/3 2 Jobs Thu …" at bounding box center [362, 335] width 724 height 480
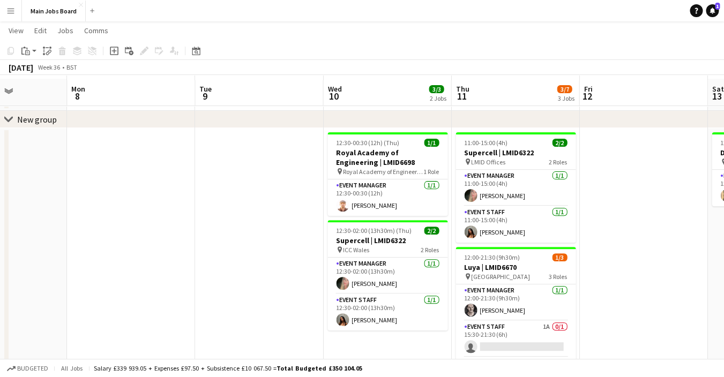
scroll to position [53, 0]
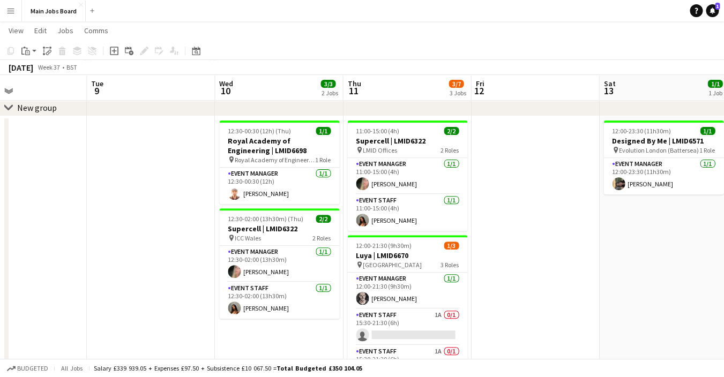
drag, startPoint x: 624, startPoint y: 270, endPoint x: 515, endPoint y: 269, distance: 108.9
click at [515, 269] on app-calendar-viewport "Fri 5 1/1 1 Job Sat 6 Sun 7 Mon 8 Tue 9 Wed 10 3/3 2 Jobs Thu 11 3/7 3 Jobs Fri…" at bounding box center [362, 255] width 724 height 532
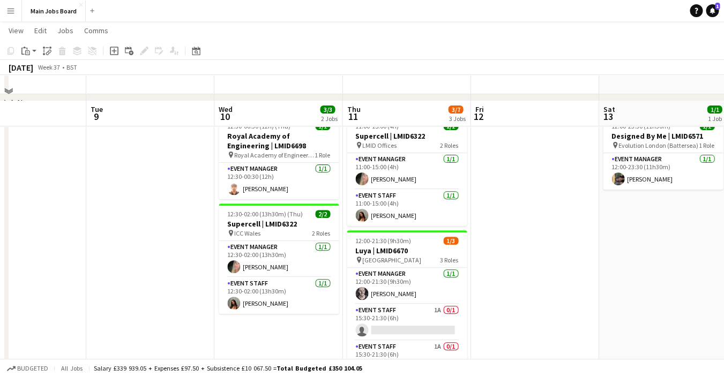
scroll to position [49, 0]
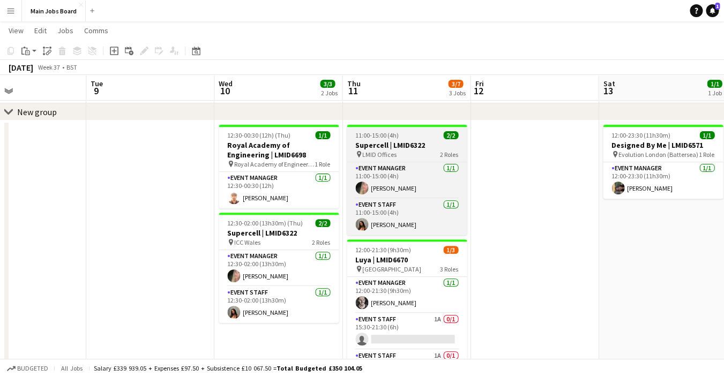
click at [398, 140] on app-job-card "11:00-15:00 (4h) 2/2 Supercell | LMID6322 pin LMID Offices 2 Roles Event Manage…" at bounding box center [407, 180] width 120 height 110
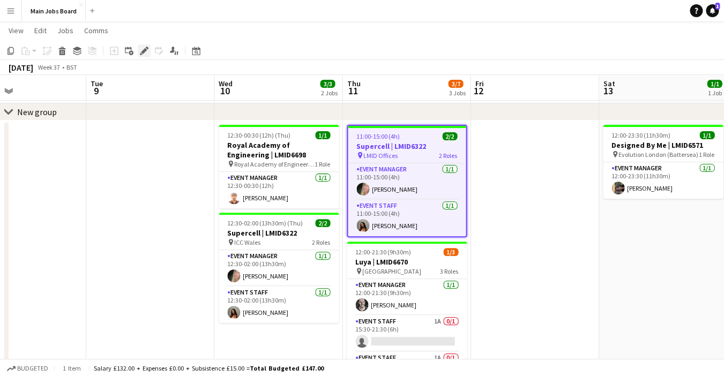
click at [140, 47] on div "Edit" at bounding box center [144, 51] width 13 height 13
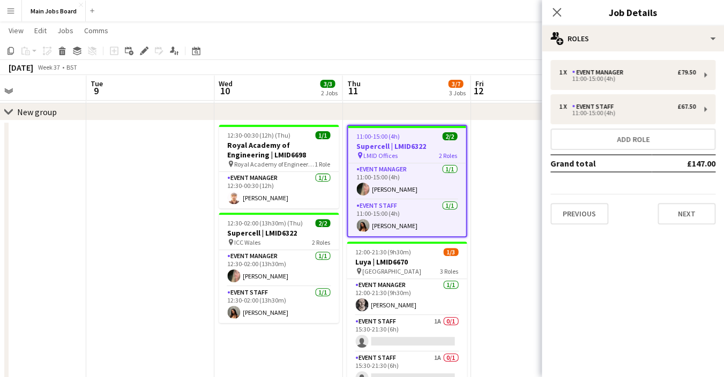
click at [497, 167] on app-date-cell at bounding box center [535, 323] width 128 height 405
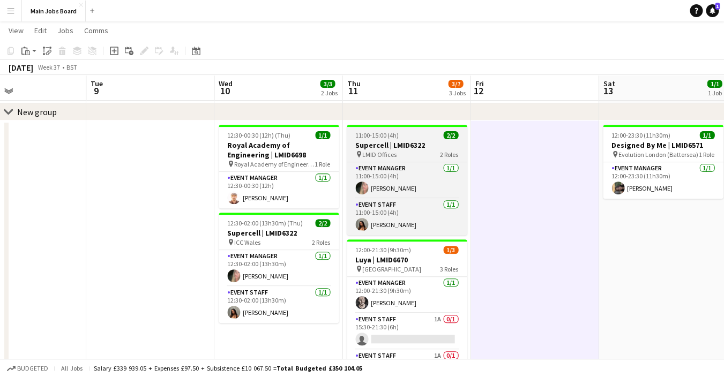
click at [426, 145] on h3 "Supercell | LMID6322" at bounding box center [407, 145] width 120 height 10
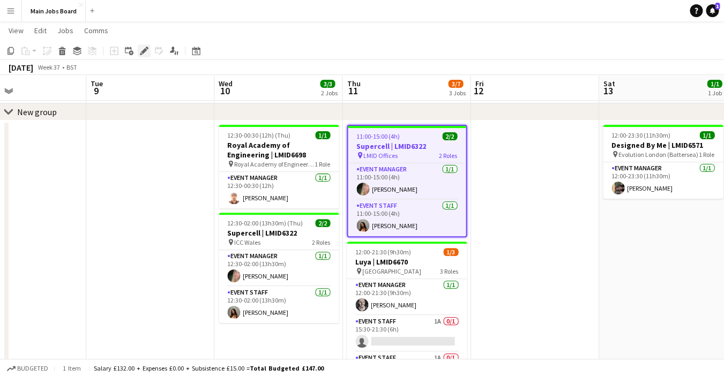
click at [145, 49] on icon "Edit" at bounding box center [144, 51] width 9 height 9
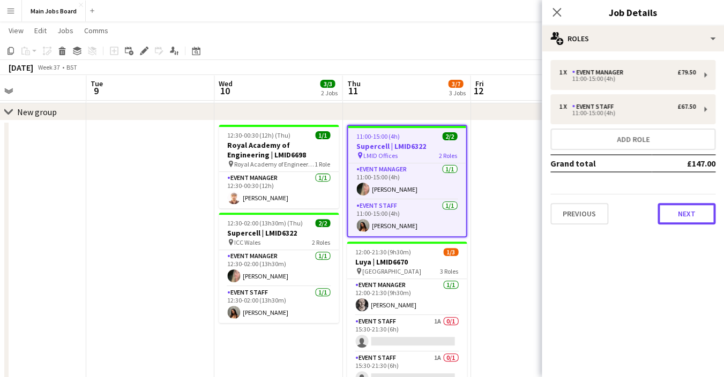
click at [703, 206] on button "Next" at bounding box center [687, 213] width 58 height 21
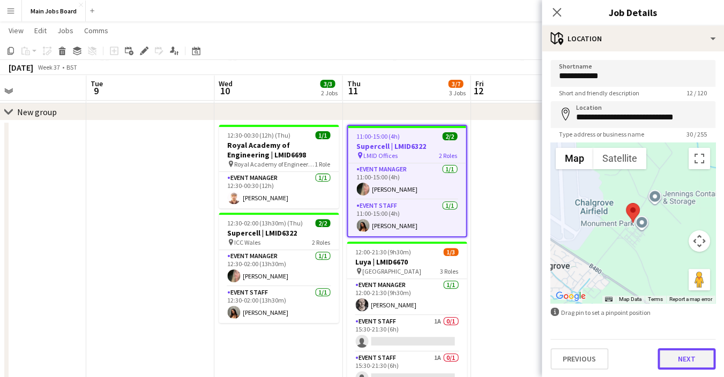
click at [684, 370] on button "Next" at bounding box center [687, 359] width 58 height 21
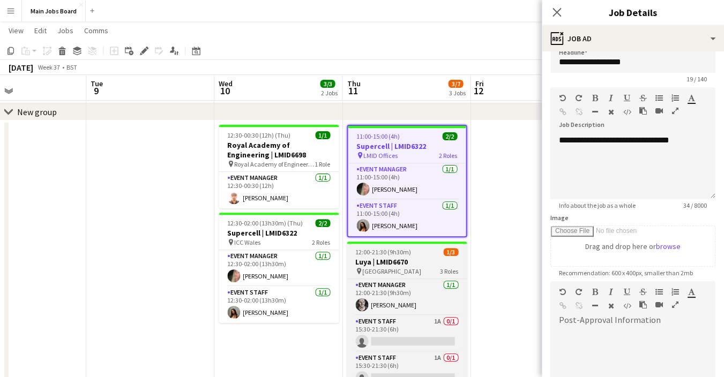
scroll to position [3, 0]
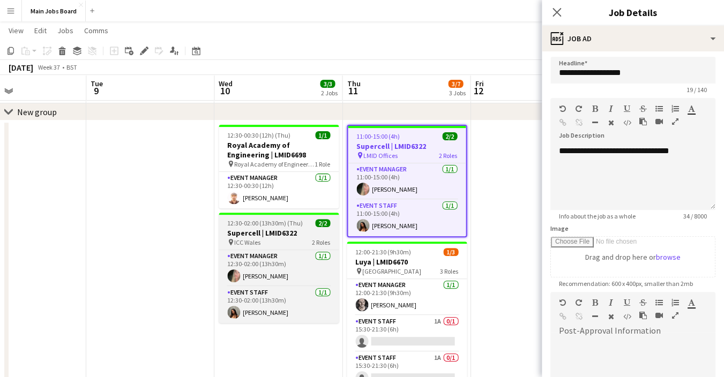
click at [316, 232] on h3 "Supercell | LMID6322" at bounding box center [279, 233] width 120 height 10
type input "**********"
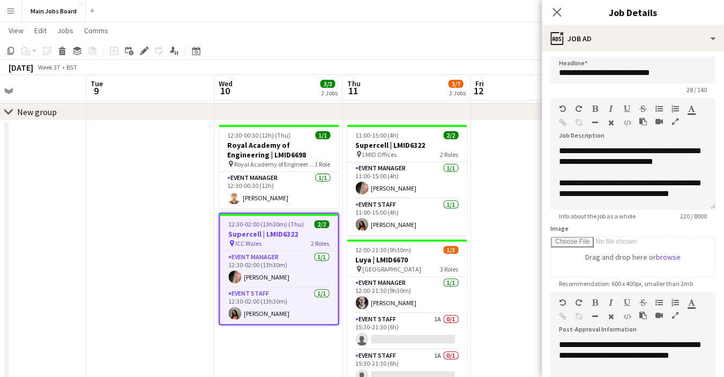
scroll to position [41, 0]
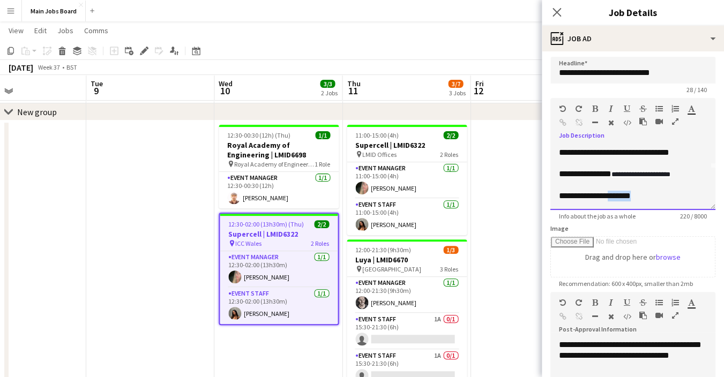
drag, startPoint x: 648, startPoint y: 201, endPoint x: 610, endPoint y: 197, distance: 38.2
click at [610, 197] on div "**********" at bounding box center [633, 178] width 165 height 64
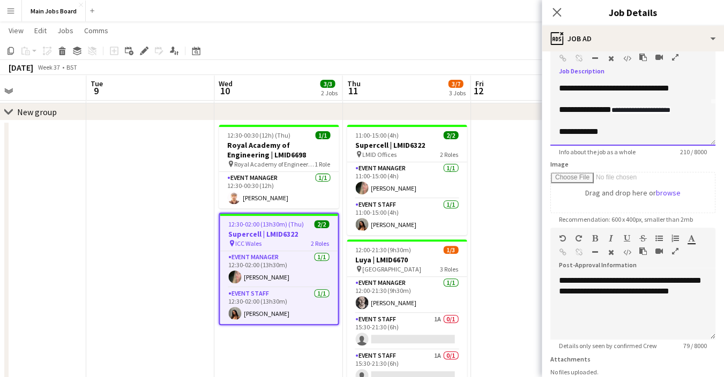
scroll to position [153, 0]
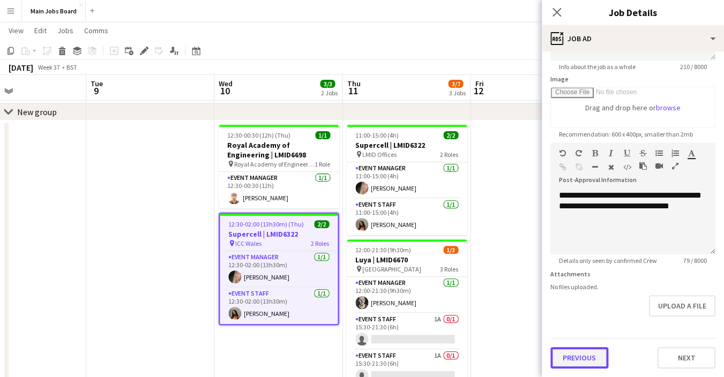
click at [589, 350] on button "Previous" at bounding box center [580, 357] width 58 height 21
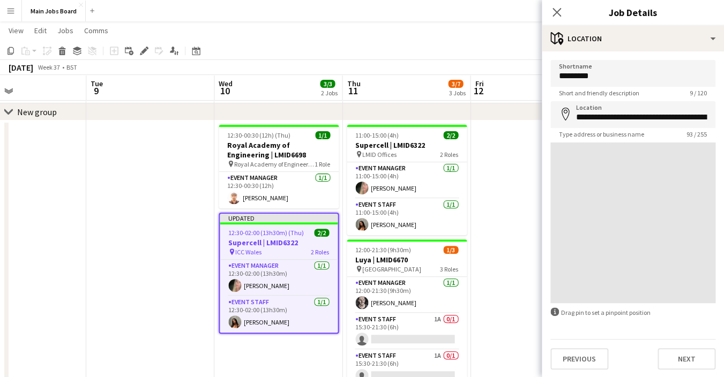
scroll to position [0, 0]
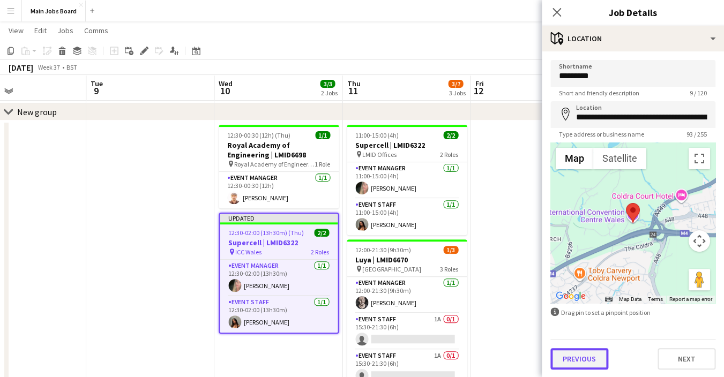
click at [593, 361] on button "Previous" at bounding box center [580, 359] width 58 height 21
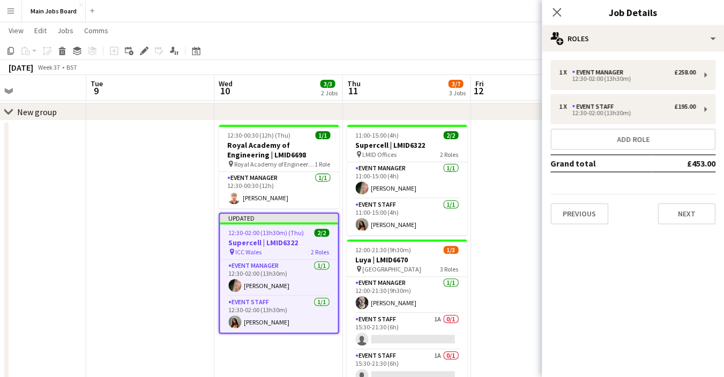
click at [584, 201] on div "Previous Next" at bounding box center [633, 209] width 165 height 31
click at [579, 213] on button "Previous" at bounding box center [580, 213] width 58 height 21
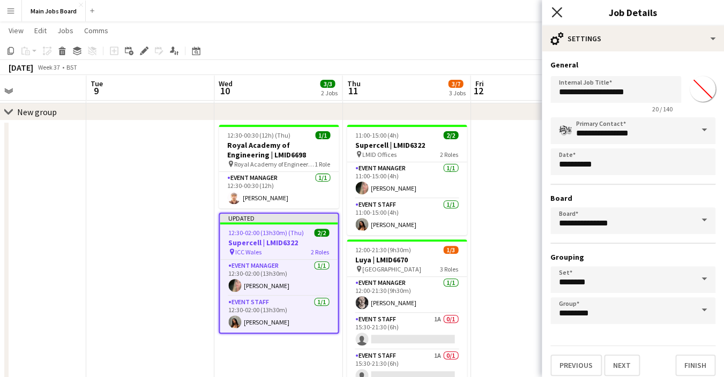
click at [556, 8] on icon "Close pop-in" at bounding box center [557, 12] width 10 height 10
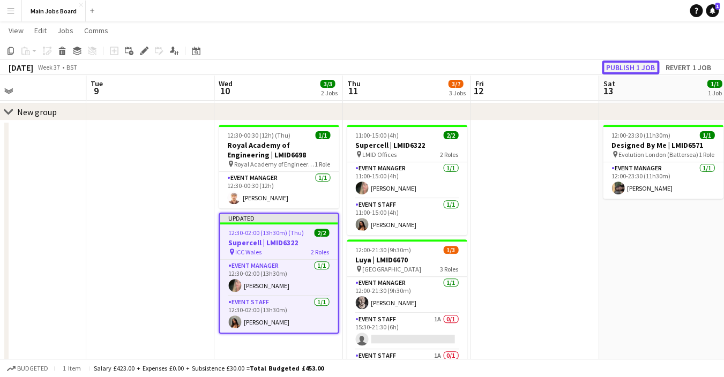
click at [608, 62] on button "Publish 1 job" at bounding box center [630, 68] width 57 height 14
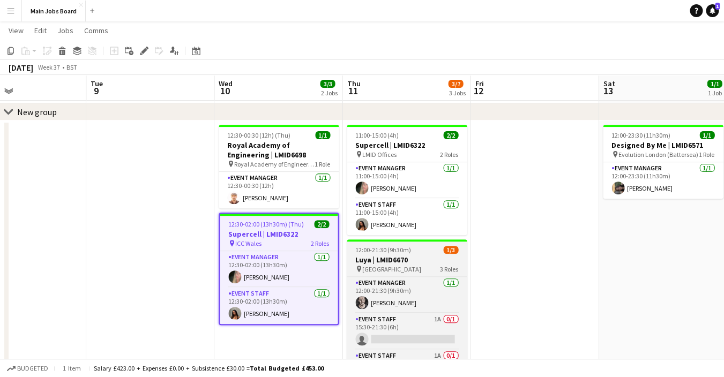
click at [423, 261] on h3 "Luya | LMID6670" at bounding box center [407, 260] width 120 height 10
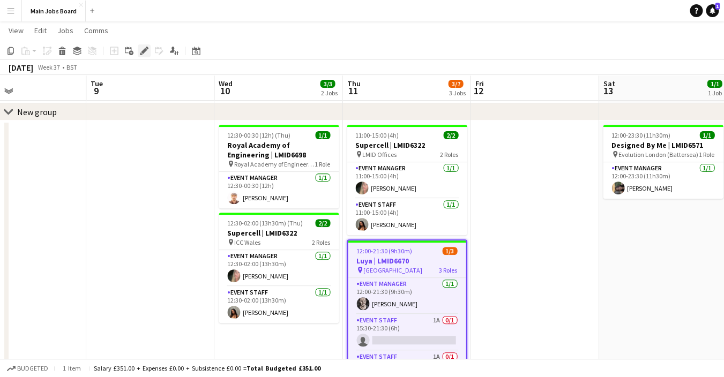
click at [143, 49] on icon "Edit" at bounding box center [144, 51] width 9 height 9
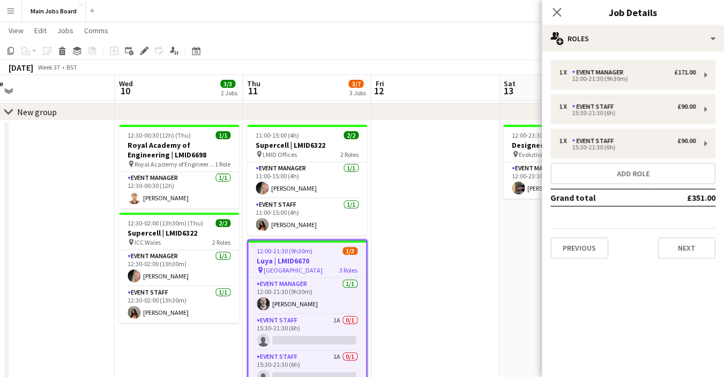
drag, startPoint x: 485, startPoint y: 236, endPoint x: 387, endPoint y: 229, distance: 97.8
click at [387, 229] on app-calendar-viewport "Sat 6 Sun 7 Mon 8 Tue 9 Wed 10 3/3 2 Jobs Thu 11 3/7 3 Jobs Fri 12 Sat 13 1/1 1…" at bounding box center [362, 259] width 724 height 532
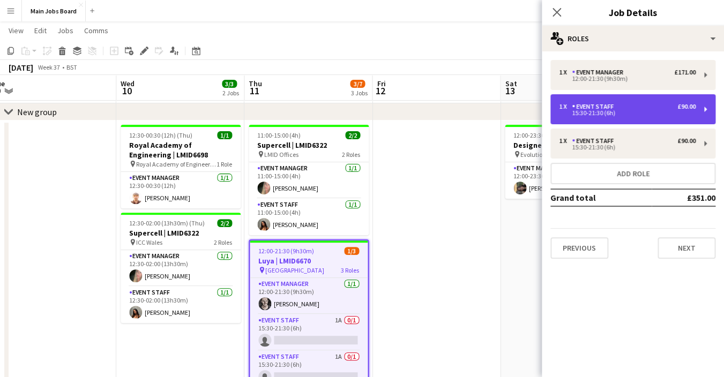
click at [619, 108] on div "1 x Event Staff £90.00" at bounding box center [627, 107] width 137 height 8
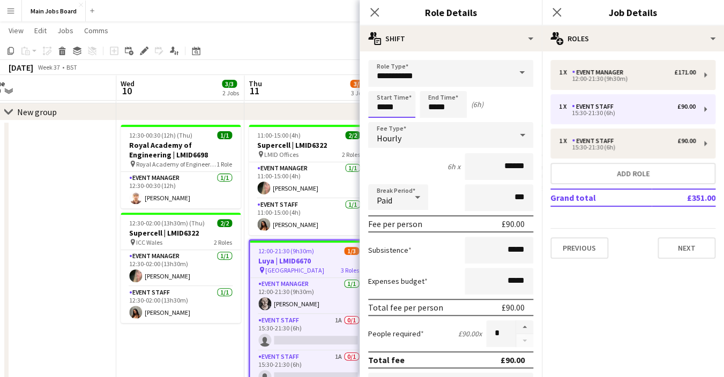
click at [408, 104] on input "*****" at bounding box center [391, 104] width 47 height 27
type input "*****"
click at [554, 12] on icon "Close pop-in" at bounding box center [557, 12] width 10 height 10
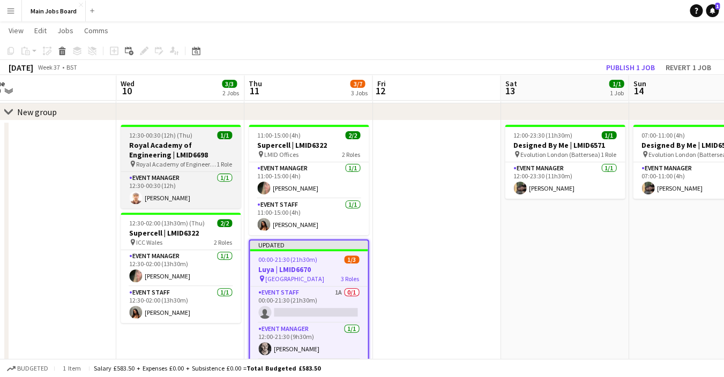
click at [151, 148] on h3 "Royal Academy of Engineering | LMID6698" at bounding box center [181, 149] width 120 height 19
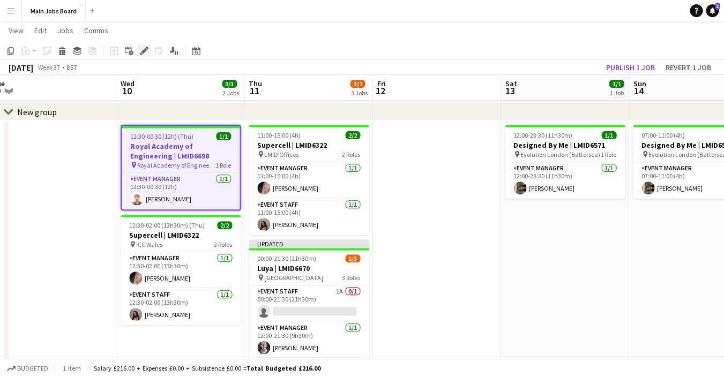
click at [139, 51] on div "Edit" at bounding box center [144, 51] width 13 height 13
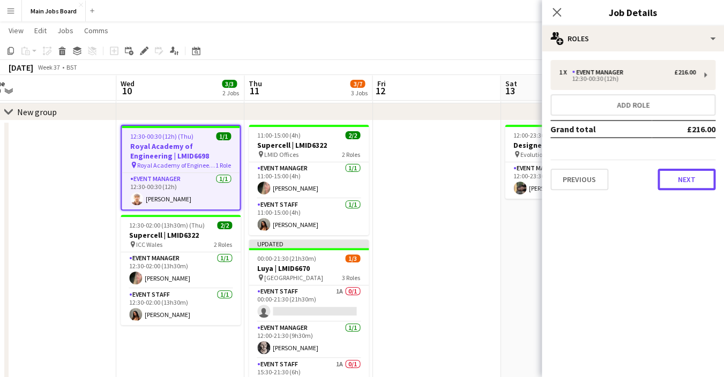
click at [690, 187] on button "Next" at bounding box center [687, 179] width 58 height 21
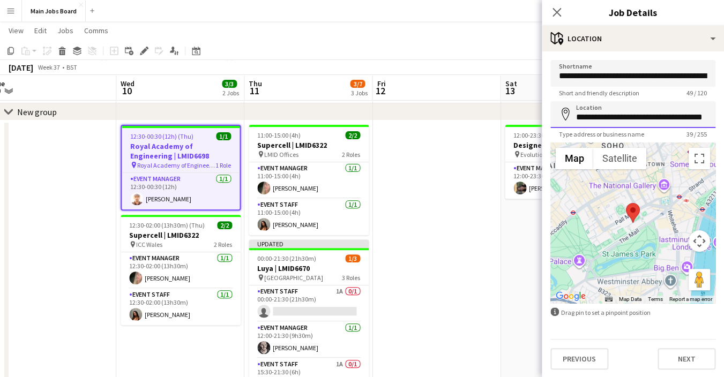
click at [661, 117] on input "**********" at bounding box center [633, 114] width 165 height 27
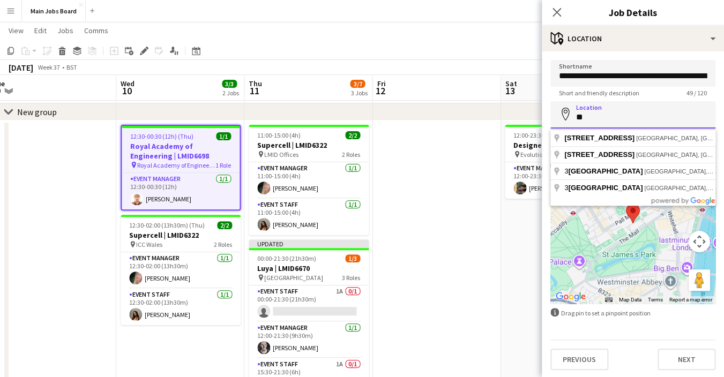
type input "*"
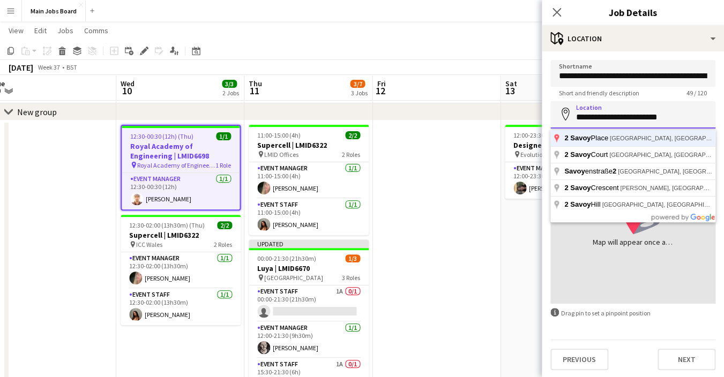
click button "Next" at bounding box center [687, 359] width 58 height 21
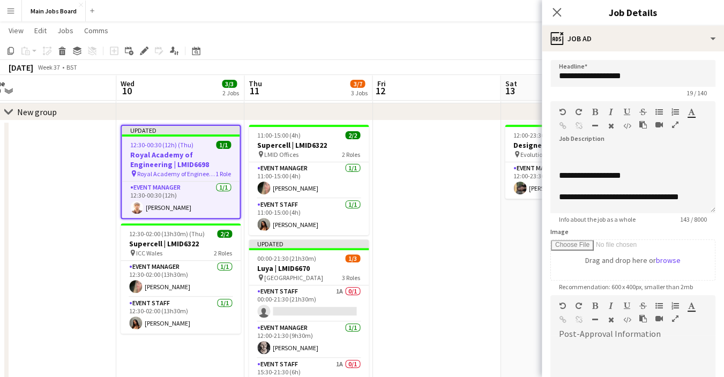
type input "**********"
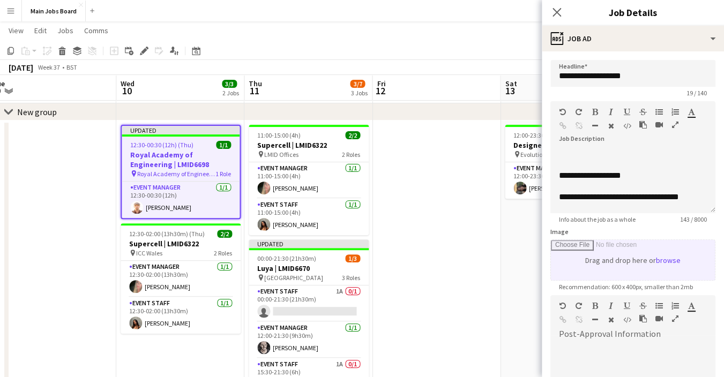
scroll to position [153, 0]
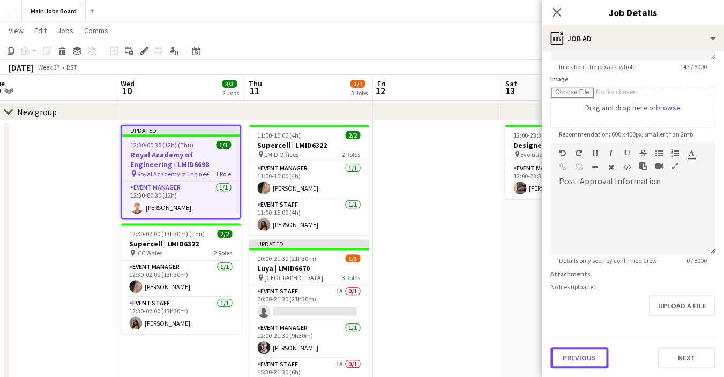
click at [572, 358] on button "Previous" at bounding box center [580, 357] width 58 height 21
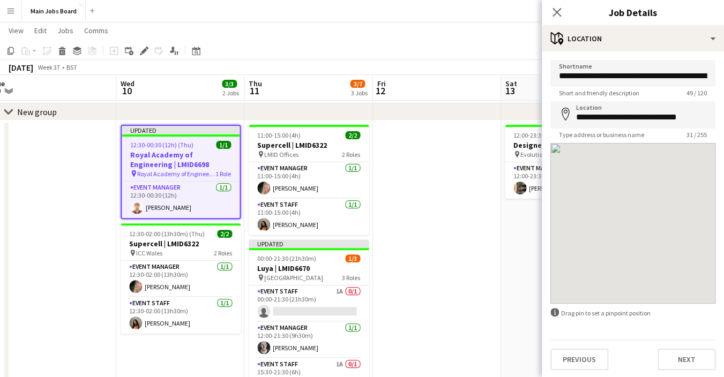
scroll to position [0, 0]
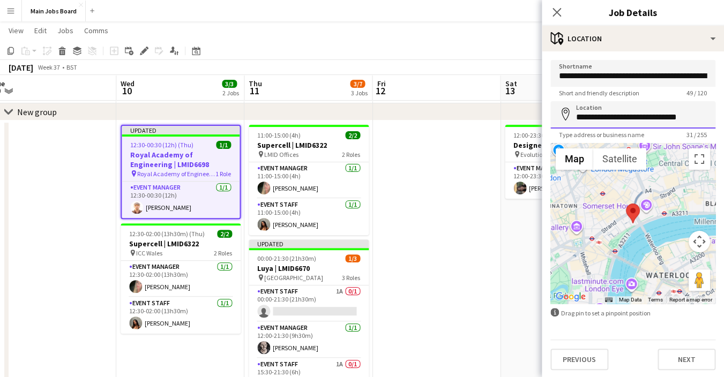
click at [650, 116] on input "**********" at bounding box center [633, 114] width 165 height 27
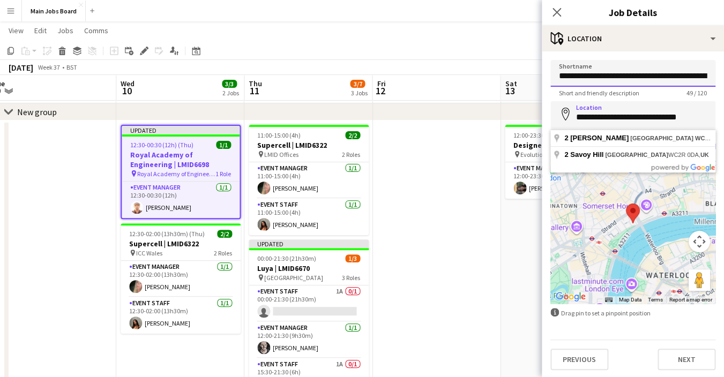
click at [646, 76] on input "**********" at bounding box center [633, 73] width 165 height 27
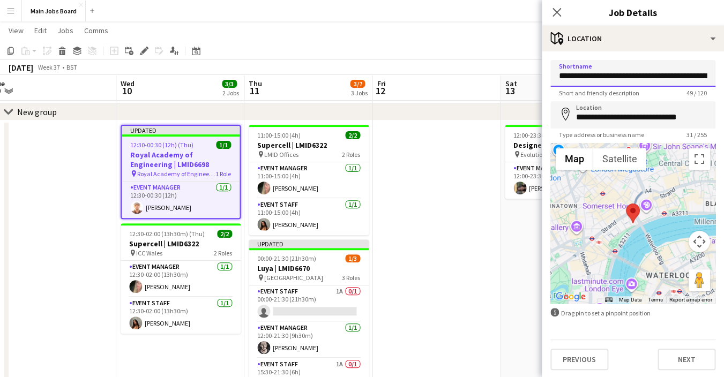
click at [657, 75] on input "**********" at bounding box center [633, 73] width 165 height 27
drag, startPoint x: 698, startPoint y: 70, endPoint x: 552, endPoint y: 71, distance: 146.4
click at [551, 70] on input "**********" at bounding box center [633, 73] width 165 height 27
drag, startPoint x: 684, startPoint y: 79, endPoint x: 539, endPoint y: 77, distance: 144.3
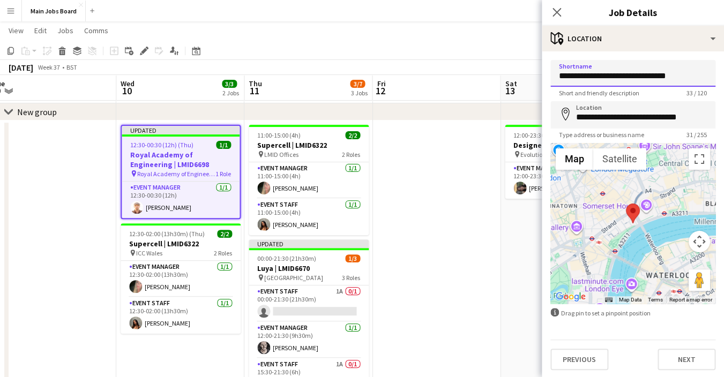
click at [551, 77] on input "**********" at bounding box center [633, 73] width 165 height 27
type input "**********"
click at [555, 14] on icon at bounding box center [557, 12] width 10 height 10
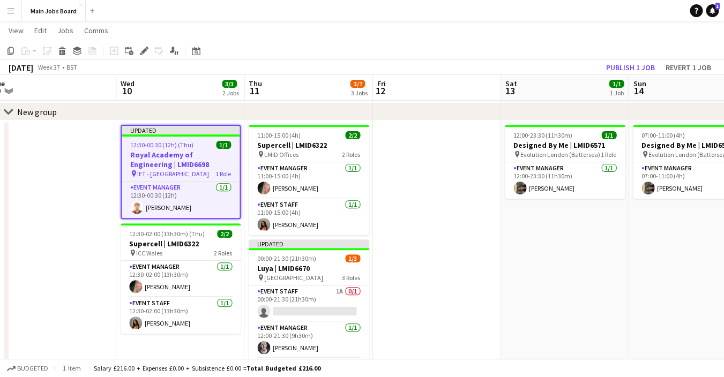
click at [643, 57] on app-toolbar "Copy Paste Paste Command V Paste with crew Command Shift V Paste linked Job [GE…" at bounding box center [362, 51] width 724 height 18
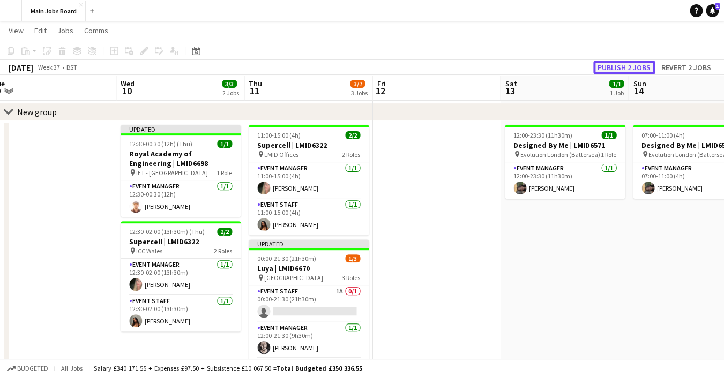
click at [631, 64] on button "Publish 2 jobs" at bounding box center [625, 68] width 62 height 14
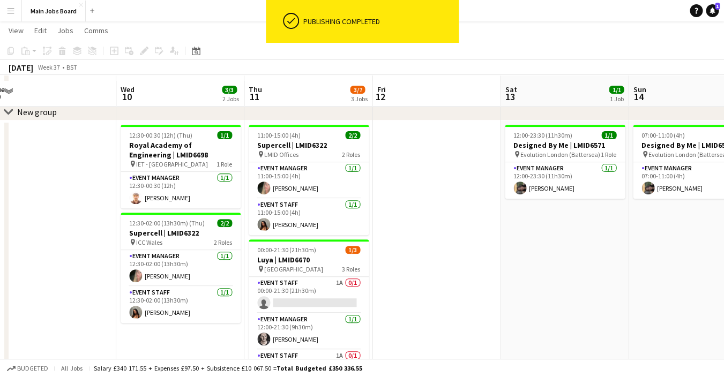
scroll to position [57, 0]
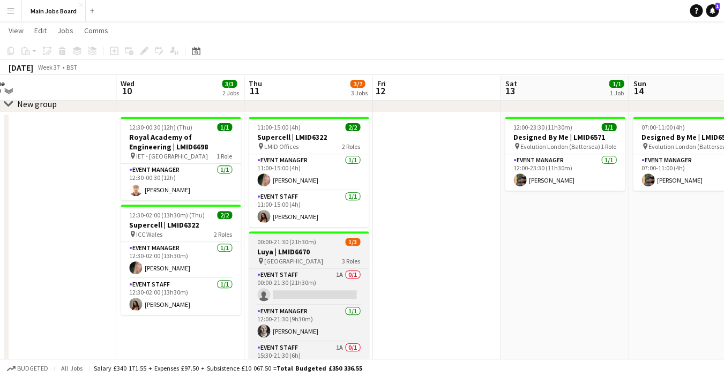
click at [315, 250] on h3 "Luya | LMID6670" at bounding box center [309, 252] width 120 height 10
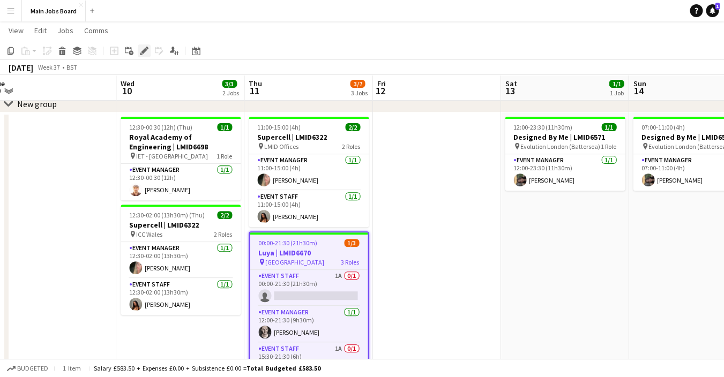
click at [141, 51] on icon "Edit" at bounding box center [144, 51] width 9 height 9
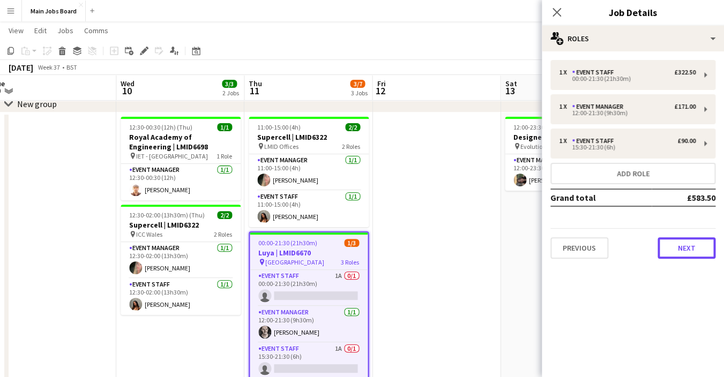
click at [682, 257] on button "Next" at bounding box center [687, 248] width 58 height 21
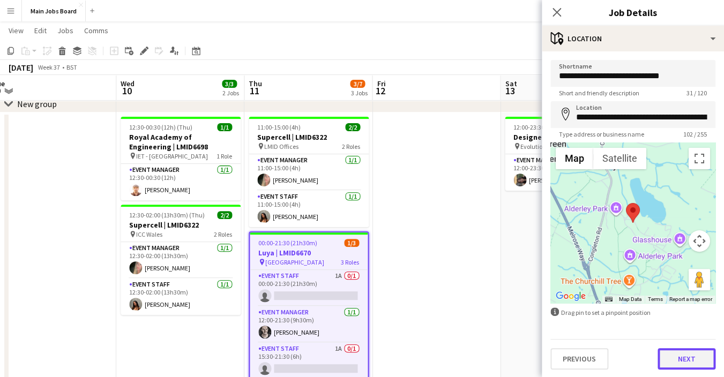
click at [678, 359] on button "Next" at bounding box center [687, 359] width 58 height 21
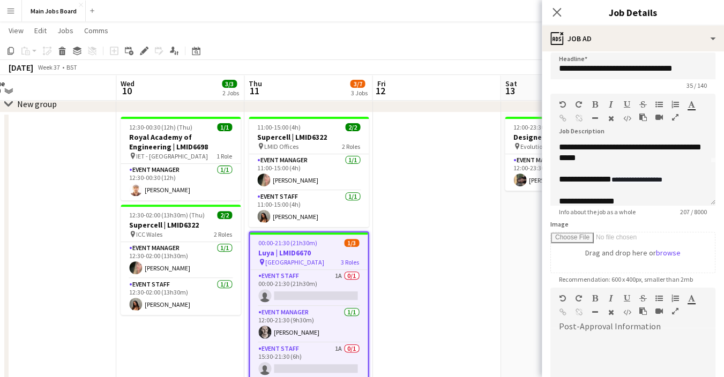
scroll to position [36, 0]
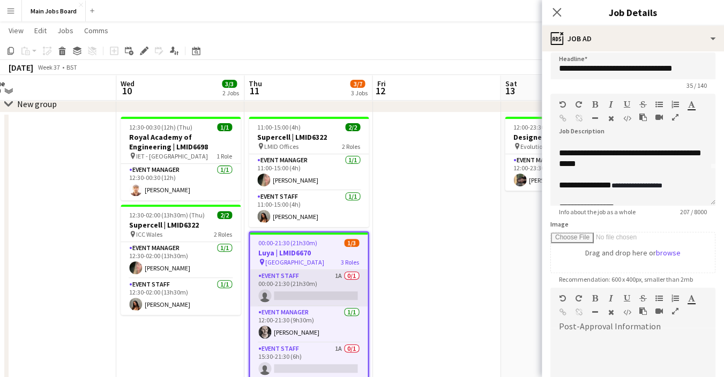
click at [314, 284] on app-card-role "Event Staff 1A 0/1 00:00-21:30 (21h30m) single-neutral-actions" at bounding box center [309, 288] width 118 height 36
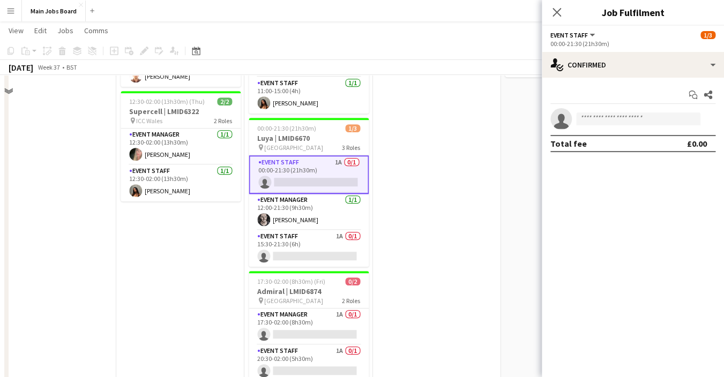
scroll to position [215, 0]
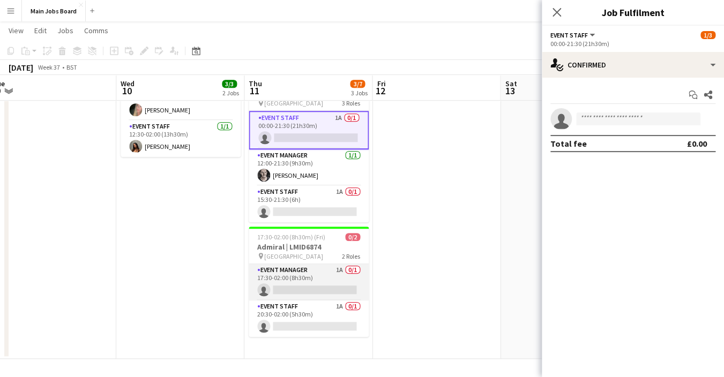
click at [342, 273] on app-card-role "Event Manager 1A 0/1 17:30-02:00 (8h30m) single-neutral-actions" at bounding box center [309, 282] width 120 height 36
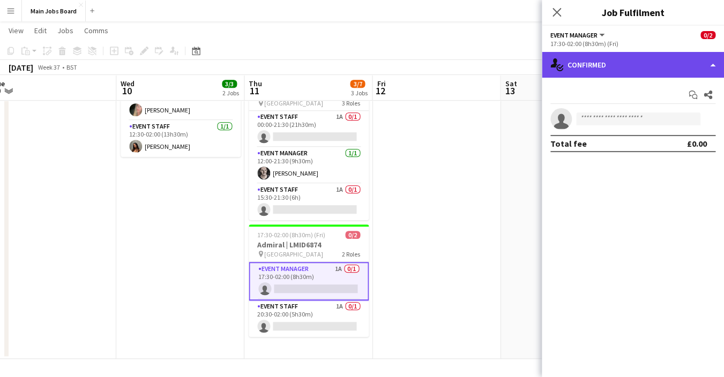
click at [610, 70] on div "single-neutral-actions-check-2 Confirmed" at bounding box center [633, 65] width 182 height 26
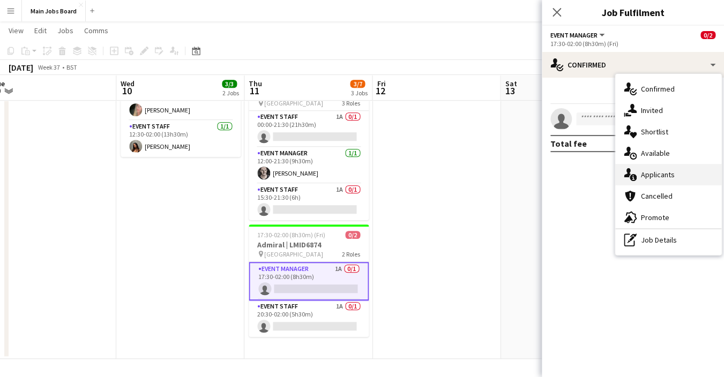
click at [663, 174] on div "single-neutral-actions-information Applicants" at bounding box center [669, 174] width 106 height 21
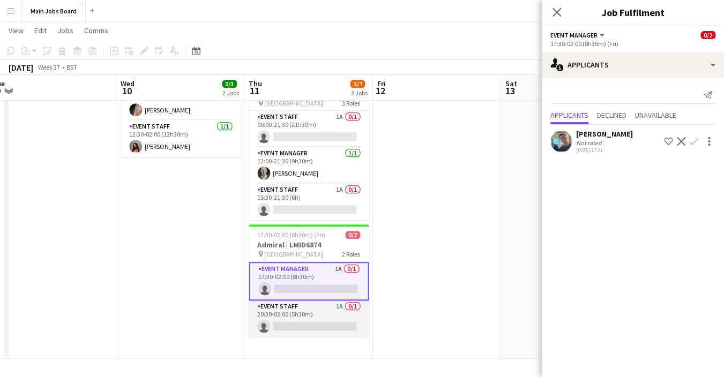
click at [343, 306] on app-card-role "Event Staff 1A 0/1 20:30-02:00 (5h30m) single-neutral-actions" at bounding box center [309, 319] width 120 height 36
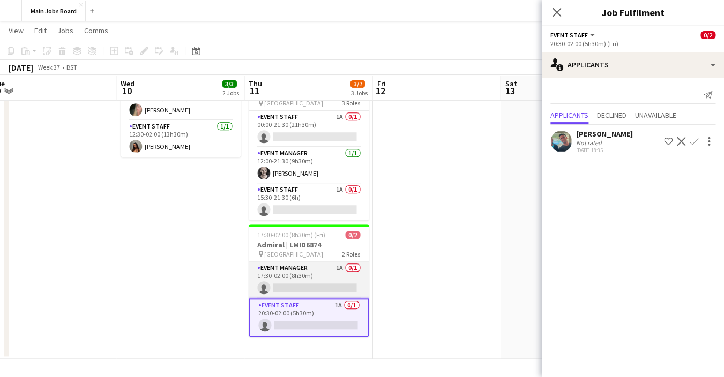
click at [340, 270] on app-card-role "Event Manager 1A 0/1 17:30-02:00 (8h30m) single-neutral-actions" at bounding box center [309, 280] width 120 height 36
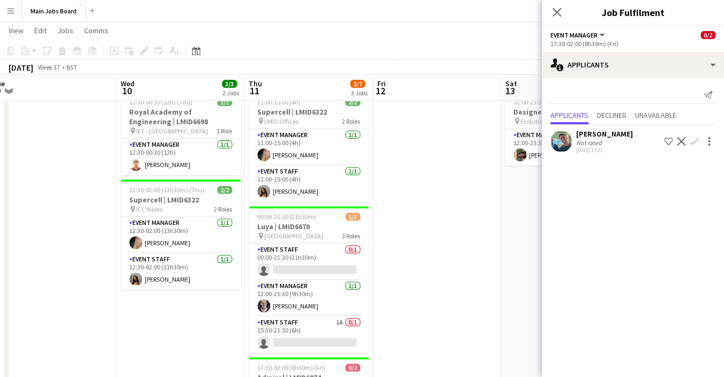
scroll to position [73, 0]
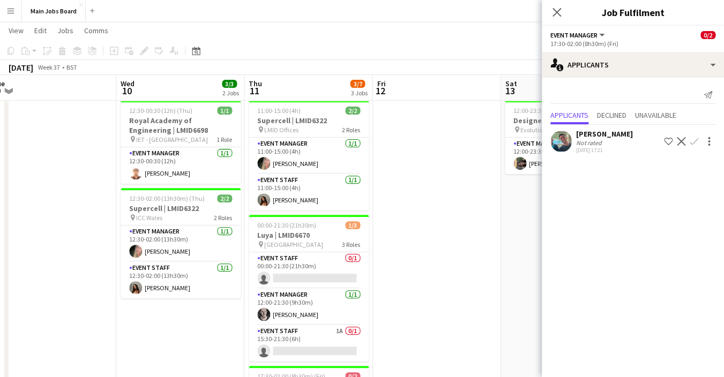
click at [447, 230] on app-date-cell at bounding box center [437, 298] width 128 height 405
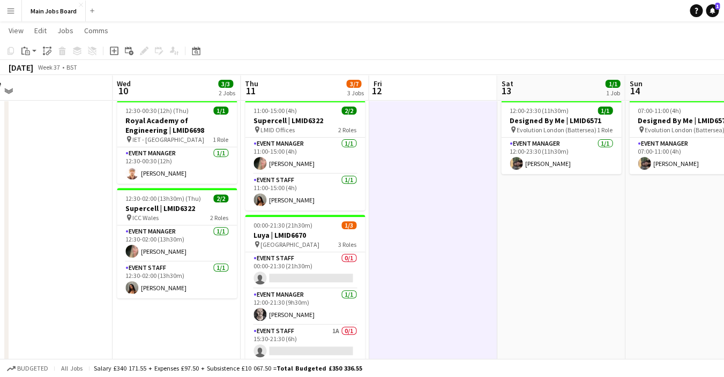
drag, startPoint x: 544, startPoint y: 251, endPoint x: 281, endPoint y: 255, distance: 262.8
click at [281, 255] on app-calendar-viewport "Sat 6 Sun 7 Mon 8 Tue 9 Wed 10 3/3 2 Jobs Thu 11 3/7 3 Jobs Fri 12 Sat 13 1/1 1…" at bounding box center [362, 234] width 724 height 532
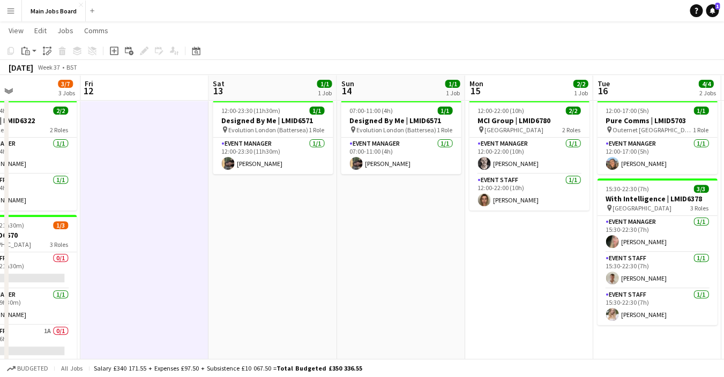
drag, startPoint x: 399, startPoint y: 276, endPoint x: 365, endPoint y: 276, distance: 34.3
click at [365, 276] on app-calendar-viewport "Mon 8 Tue 9 Wed 10 3/3 2 Jobs Thu 11 3/7 3 Jobs Fri 12 Sat 13 1/1 1 Job Sun 14 …" at bounding box center [362, 234] width 724 height 532
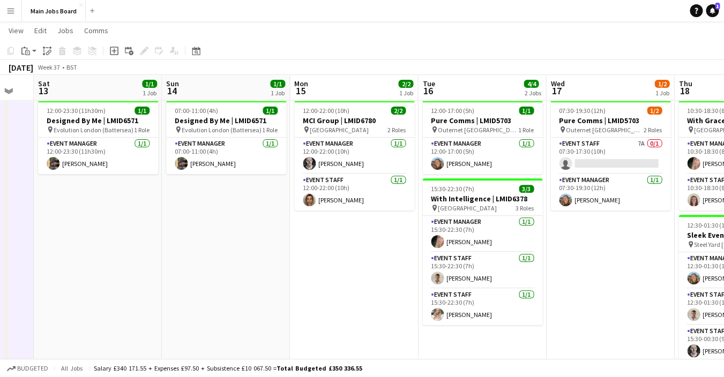
drag, startPoint x: 463, startPoint y: 294, endPoint x: 236, endPoint y: 292, distance: 226.8
click at [236, 292] on app-calendar-viewport "Wed 10 3/3 2 Jobs Thu 11 3/7 3 Jobs Fri 12 Sat 13 1/1 1 Job Sun 14 1/1 1 Job Mo…" at bounding box center [362, 234] width 724 height 532
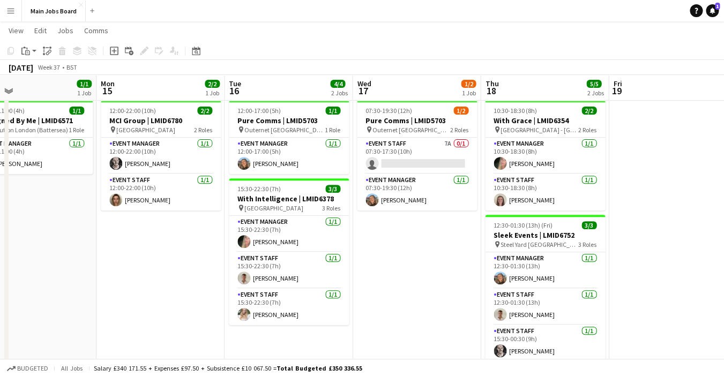
drag, startPoint x: 553, startPoint y: 282, endPoint x: 418, endPoint y: 285, distance: 135.7
click at [418, 285] on app-calendar-viewport "Thu 11 3/7 3 Jobs Fri 12 Sat 13 1/1 1 Job Sun 14 1/1 1 Job Mon 15 2/2 1 Job Tue…" at bounding box center [362, 234] width 724 height 532
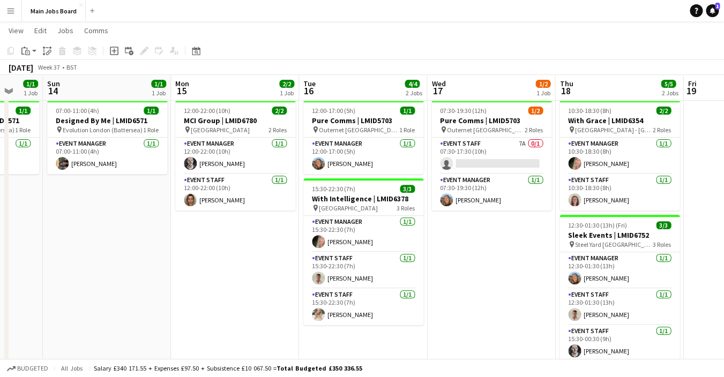
scroll to position [0, 325]
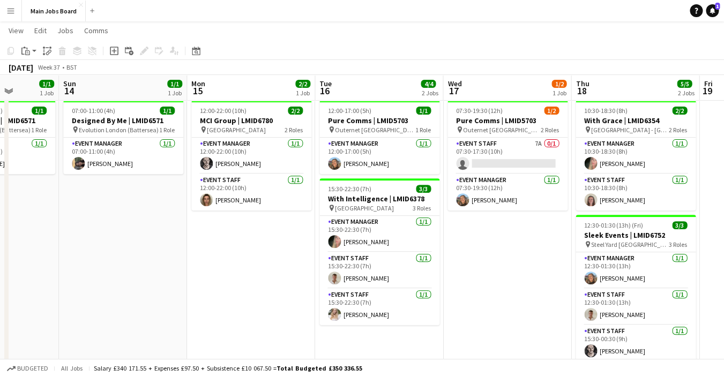
drag, startPoint x: 177, startPoint y: 270, endPoint x: 267, endPoint y: 270, distance: 89.5
click at [267, 270] on app-calendar-viewport "Thu 11 3/7 3 Jobs Fri 12 Sat 13 1/1 1 Job Sun 14 1/1 1 Job Mon 15 2/2 1 Job Tue…" at bounding box center [362, 234] width 724 height 532
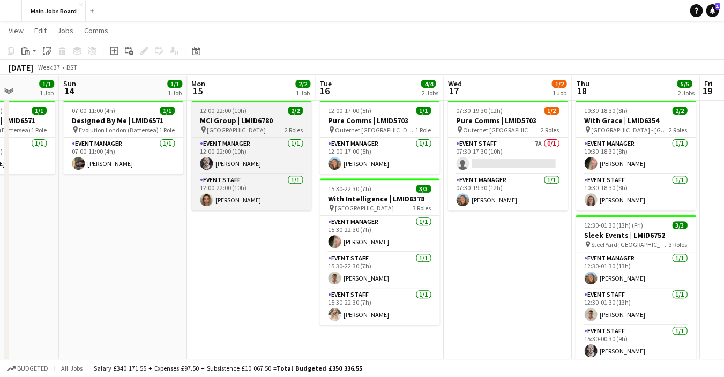
click at [224, 114] on span "12:00-22:00 (10h)" at bounding box center [223, 111] width 47 height 8
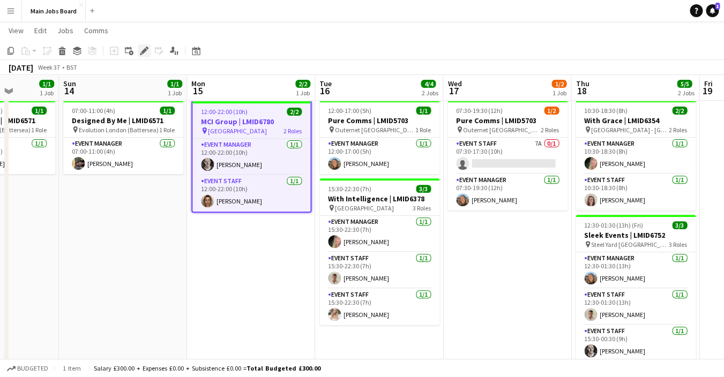
click at [144, 55] on div "Edit" at bounding box center [144, 51] width 13 height 13
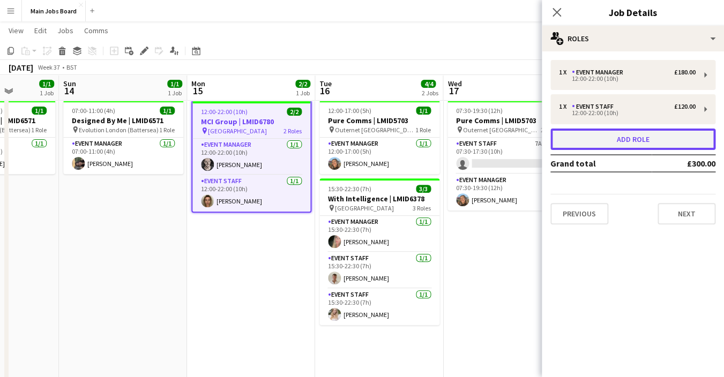
click at [594, 140] on button "Add role" at bounding box center [633, 139] width 165 height 21
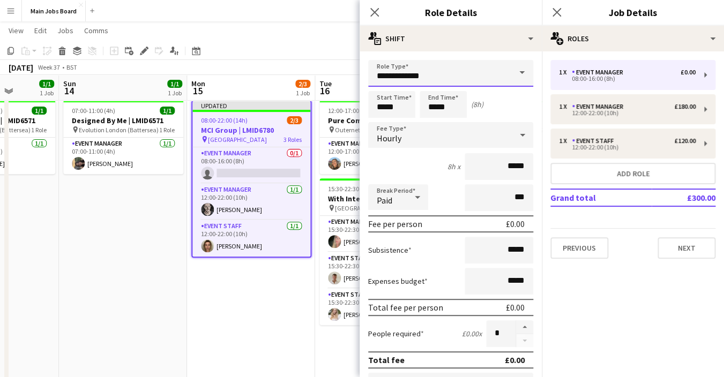
click at [469, 70] on input "**********" at bounding box center [450, 73] width 165 height 27
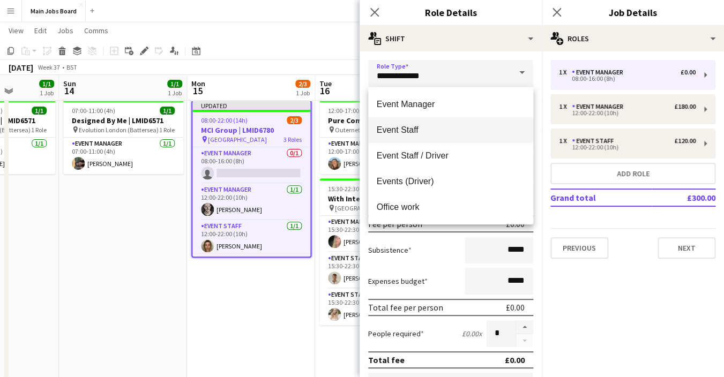
click at [423, 123] on mat-option "Event Staff" at bounding box center [450, 130] width 165 height 26
type input "**********"
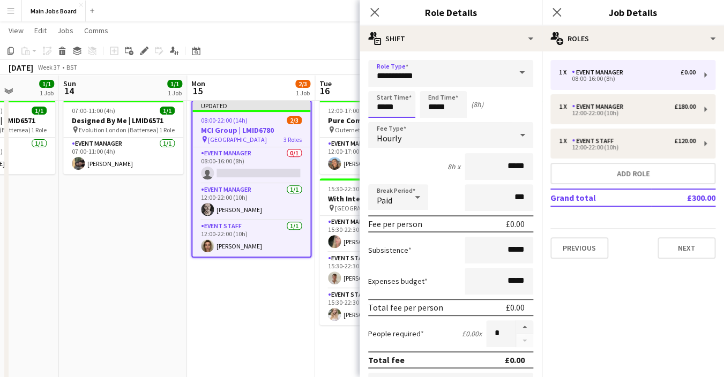
click at [403, 107] on input "*****" at bounding box center [391, 104] width 47 height 27
type input "*****"
click at [455, 107] on input "*****" at bounding box center [443, 104] width 47 height 27
type input "*****"
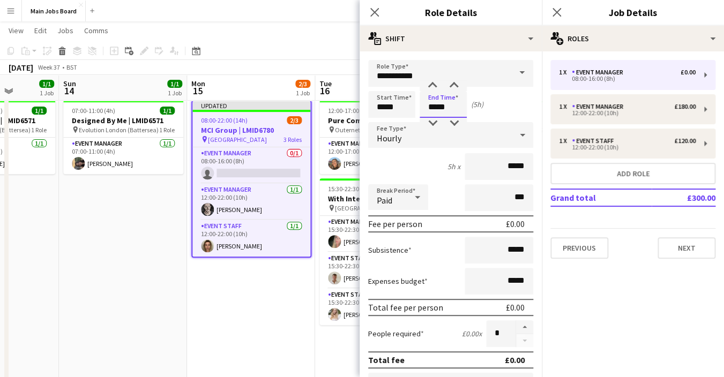
type input "*****"
click at [531, 165] on input "*****" at bounding box center [499, 166] width 69 height 27
type input "**"
type input "******"
click at [561, 11] on icon "Close pop-in" at bounding box center [557, 12] width 10 height 10
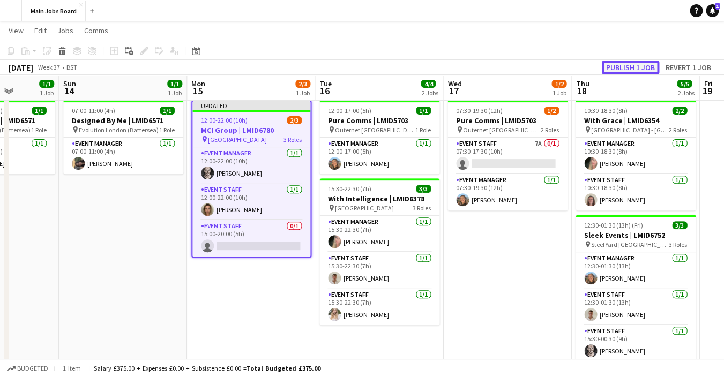
click at [606, 65] on button "Publish 1 job" at bounding box center [630, 68] width 57 height 14
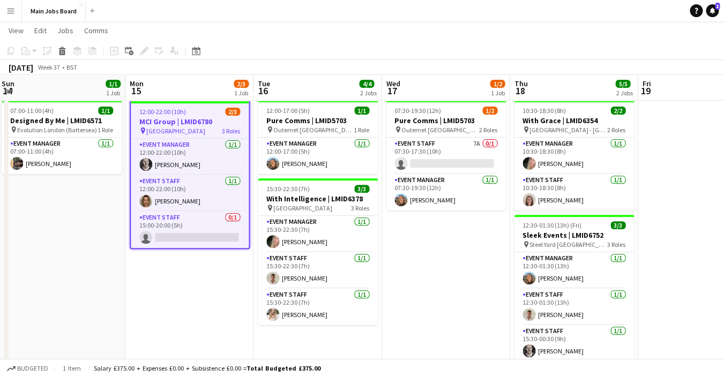
drag, startPoint x: 513, startPoint y: 294, endPoint x: 452, endPoint y: 293, distance: 61.1
click at [451, 293] on app-calendar-viewport "Thu 11 3/7 3 Jobs Fri 12 Sat 13 1/1 1 Job Sun 14 1/1 1 Job Mon 15 2/3 1 Job Tue…" at bounding box center [362, 234] width 724 height 532
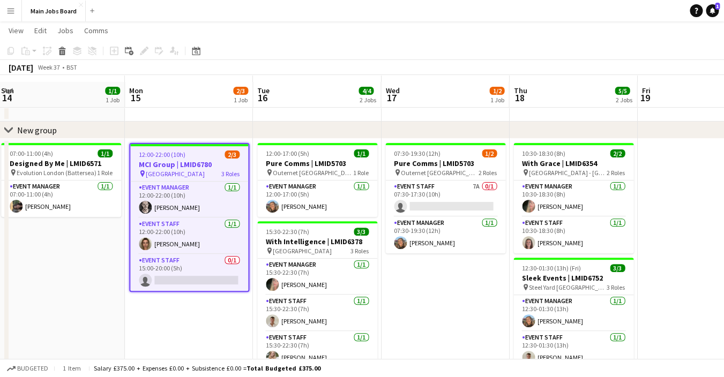
scroll to position [47, 0]
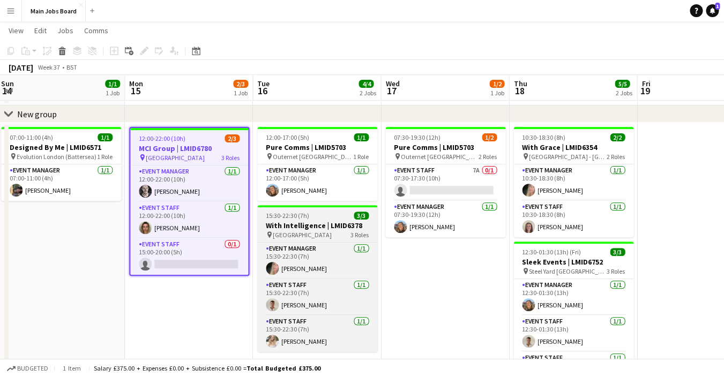
click at [314, 220] on app-job-card "15:30-22:30 (7h) 3/3 With Intelligence | LMID6378 pin [GEOGRAPHIC_DATA] 3 Roles…" at bounding box center [317, 278] width 120 height 147
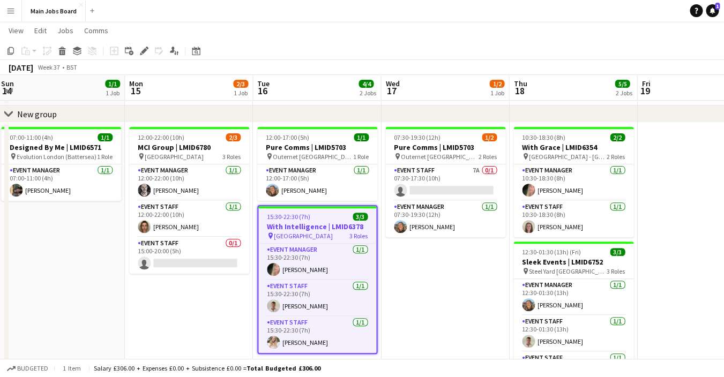
click at [458, 286] on app-date-cell "07:30-19:30 (12h) 1/2 Pure Comms | LMID5703 pin Outernet London 2 Roles Event S…" at bounding box center [445, 325] width 128 height 405
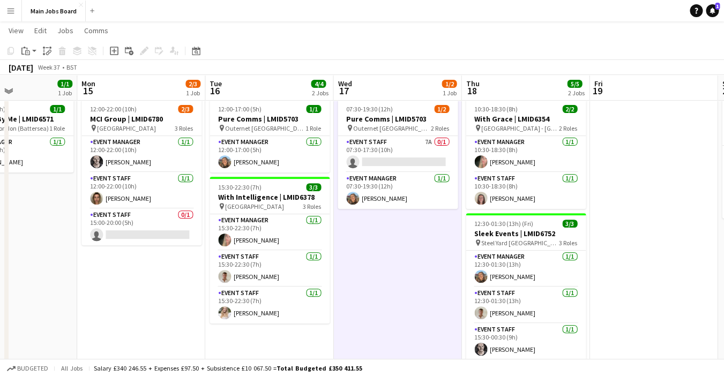
scroll to position [0, 344]
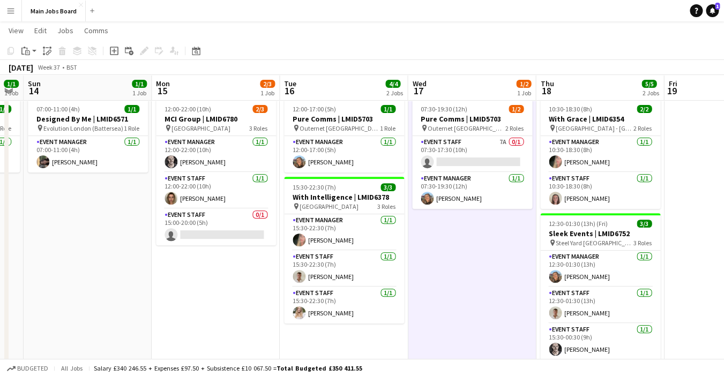
drag, startPoint x: 673, startPoint y: 258, endPoint x: 590, endPoint y: 257, distance: 83.7
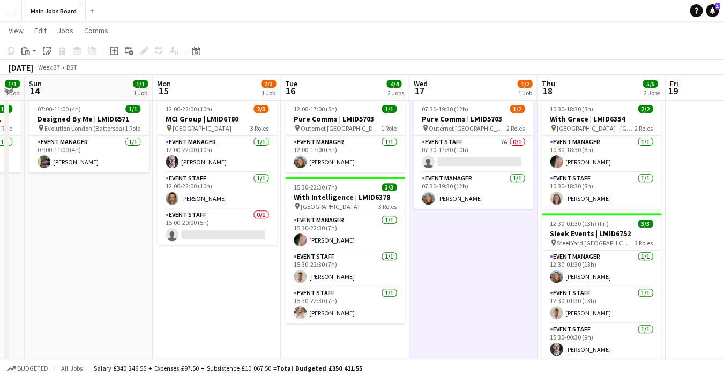
click at [589, 257] on app-calendar-viewport "Thu 11 3/7 3 Jobs Fri 12 Sat 13 1/1 1 Job Sun 14 1/1 1 Job Mon 15 2/3 1 Job Tue…" at bounding box center [362, 233] width 724 height 532
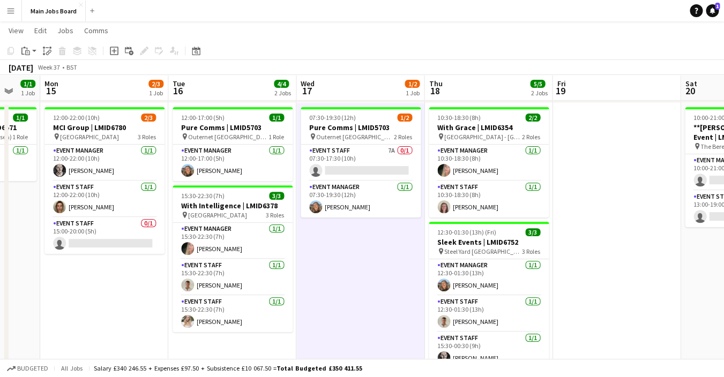
scroll to position [83, 0]
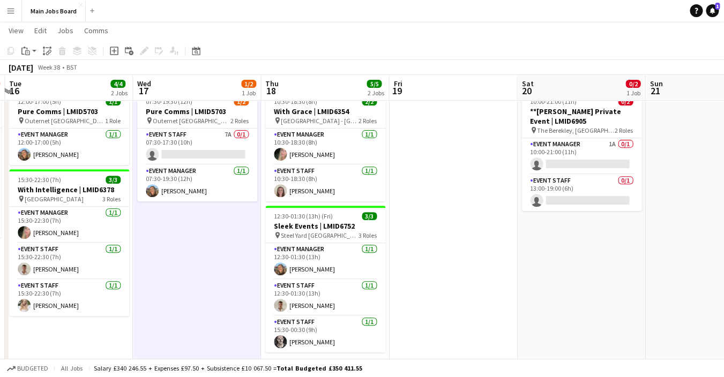
drag, startPoint x: 589, startPoint y: 274, endPoint x: 16, endPoint y: 298, distance: 574.3
click at [16, 299] on app-calendar-viewport "Sat 13 1/1 1 Job Sun 14 1/1 1 Job Mon 15 2/3 1 Job Tue 16 4/4 2 Jobs Wed 17 1/2…" at bounding box center [362, 240] width 724 height 562
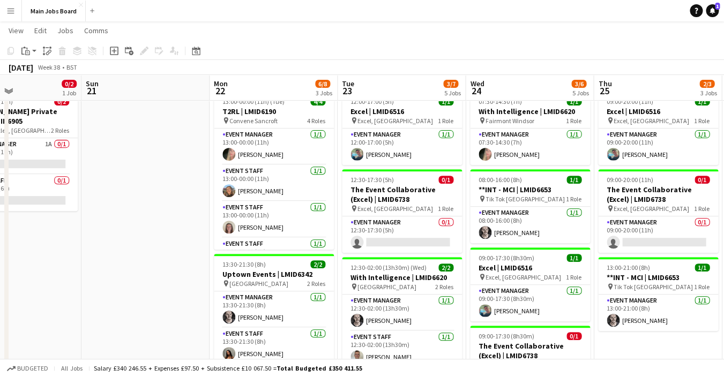
scroll to position [0, 400]
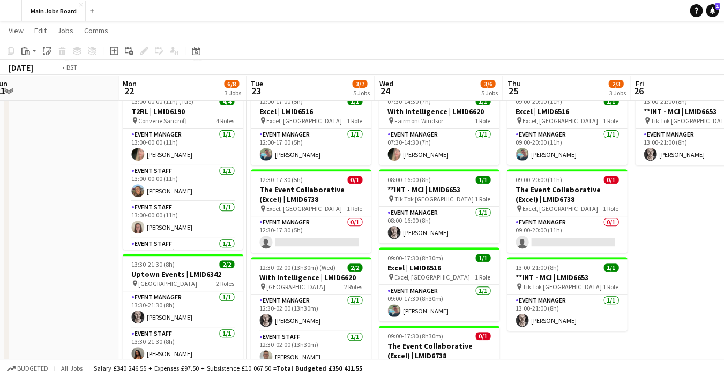
drag, startPoint x: 419, startPoint y: 252, endPoint x: 54, endPoint y: 275, distance: 365.9
click at [54, 276] on app-calendar-viewport "Thu 18 5/5 2 Jobs Fri 19 Sat 20 0/2 1 Job Sun 21 Mon 22 6/8 3 Jobs Tue 23 3/7 5…" at bounding box center [362, 282] width 724 height 647
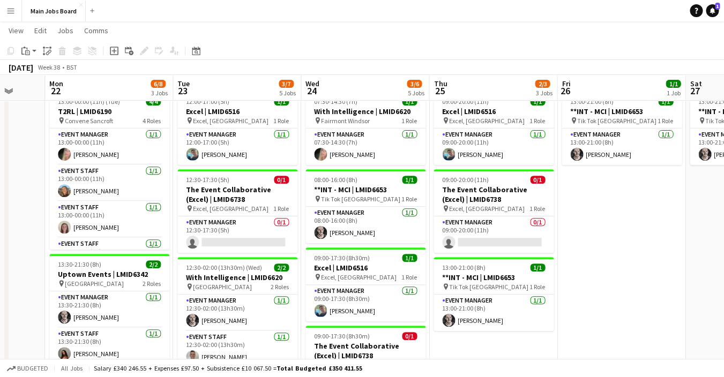
scroll to position [0, 322]
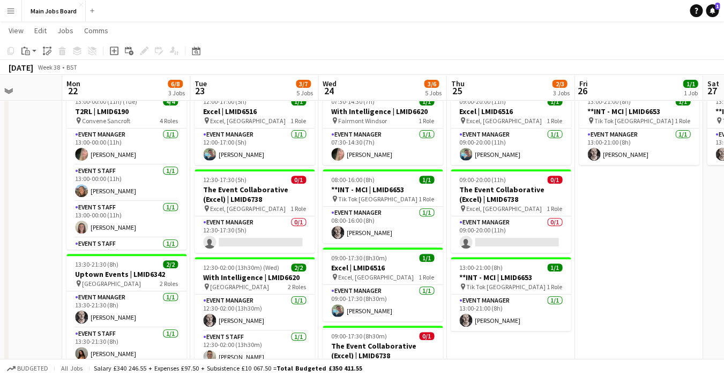
drag, startPoint x: 472, startPoint y: 278, endPoint x: 551, endPoint y: 278, distance: 79.4
click at [550, 278] on app-calendar-viewport "Fri 19 Sat 20 0/2 1 Job Sun 21 Mon 22 6/8 3 Jobs Tue 23 3/7 5 Jobs Wed 24 3/6 5…" at bounding box center [362, 282] width 724 height 647
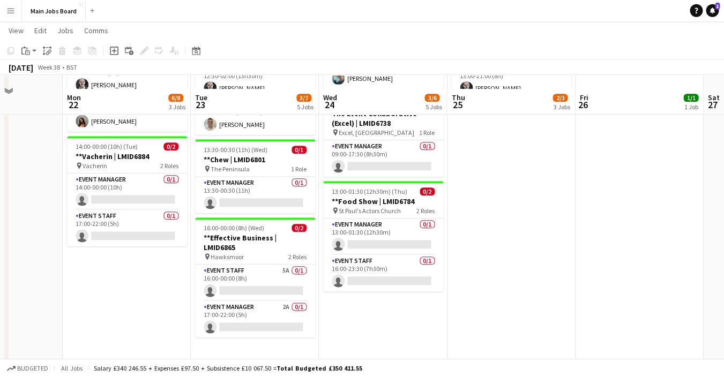
scroll to position [329, 0]
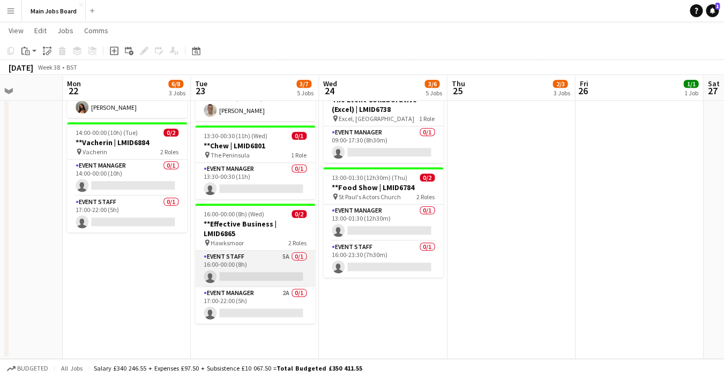
click at [288, 255] on app-card-role "Event Staff 5A 0/1 16:00-00:00 (8h) single-neutral-actions" at bounding box center [255, 269] width 120 height 36
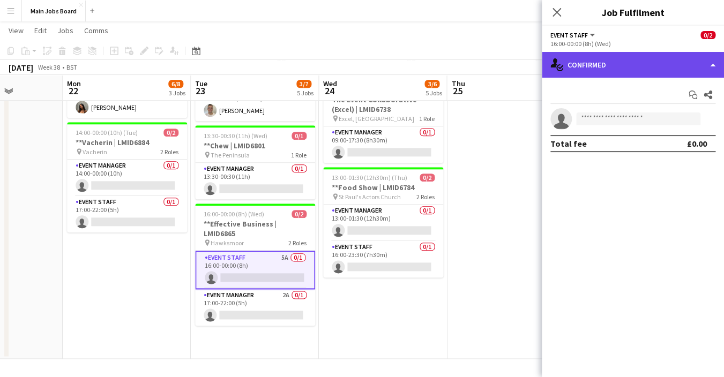
click at [617, 76] on div "single-neutral-actions-check-2 Confirmed" at bounding box center [633, 65] width 182 height 26
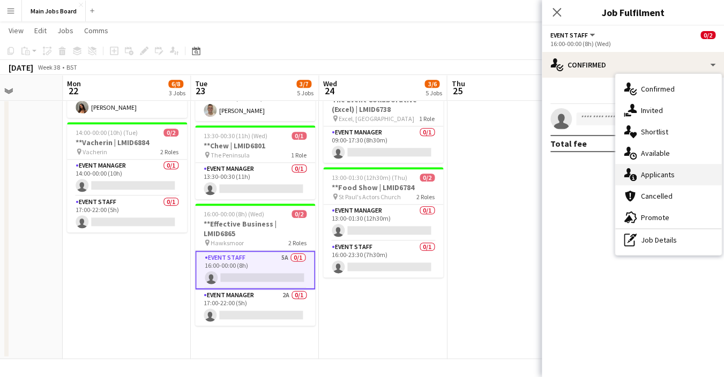
click at [675, 170] on div "single-neutral-actions-information Applicants" at bounding box center [669, 174] width 106 height 21
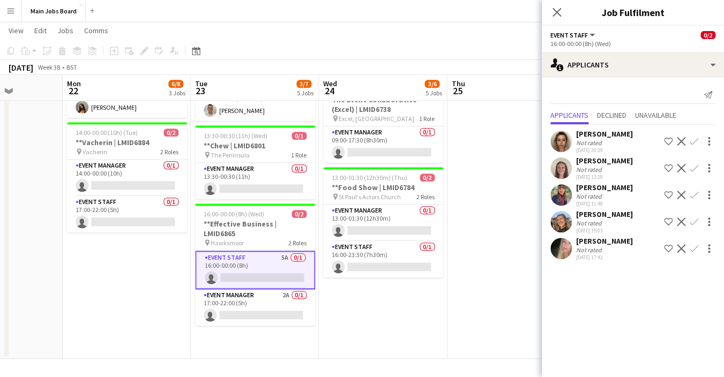
click at [404, 309] on app-date-cell "07:30-14:30 (7h) 1/1 With Intelligence | LMID6620 pin Fairmont Windsor 1 Role E…" at bounding box center [383, 99] width 128 height 519
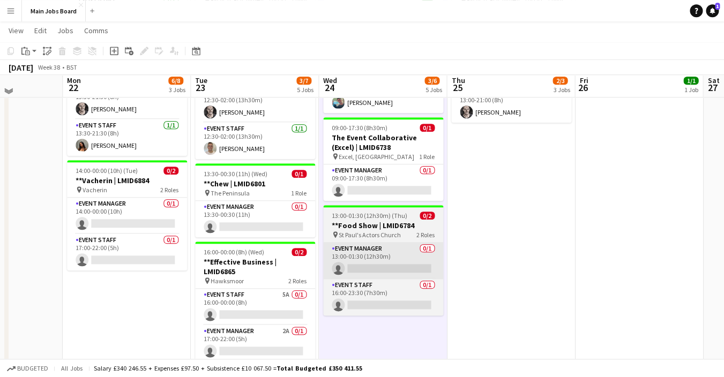
scroll to position [285, 0]
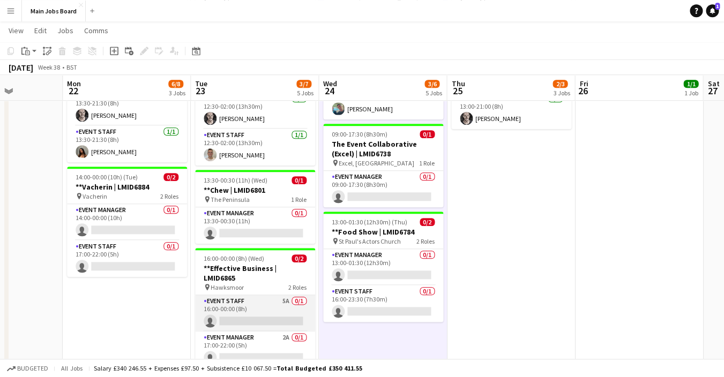
click at [290, 304] on app-card-role "Event Staff 5A 0/1 16:00-00:00 (8h) single-neutral-actions" at bounding box center [255, 313] width 120 height 36
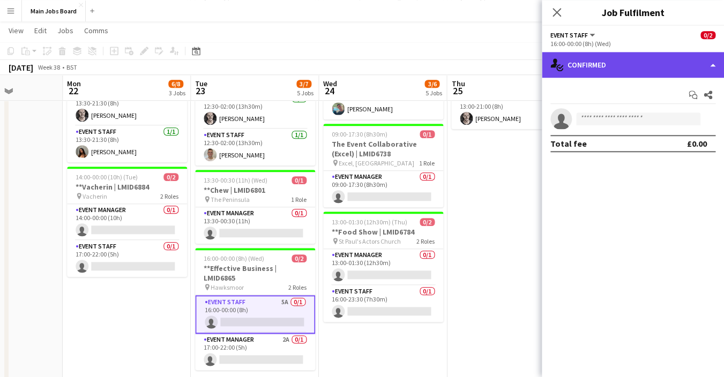
click at [673, 62] on div "single-neutral-actions-check-2 Confirmed" at bounding box center [633, 65] width 182 height 26
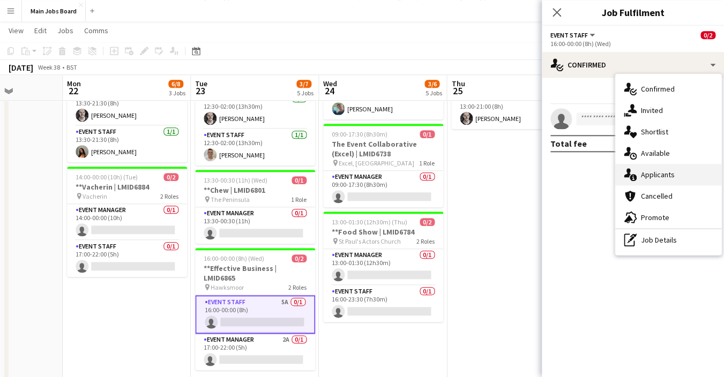
click at [663, 168] on div "single-neutral-actions-information Applicants" at bounding box center [669, 174] width 106 height 21
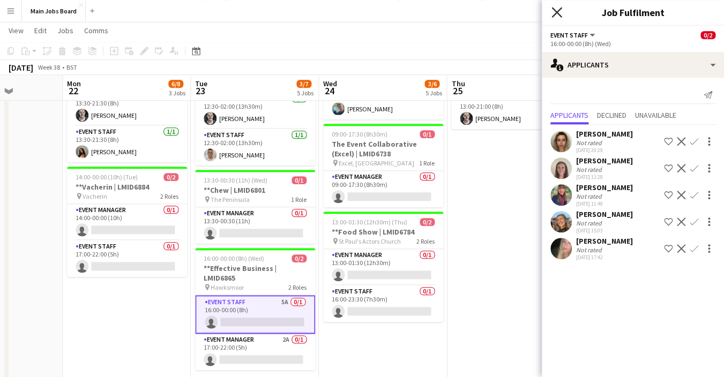
click at [558, 10] on icon "Close pop-in" at bounding box center [557, 12] width 10 height 10
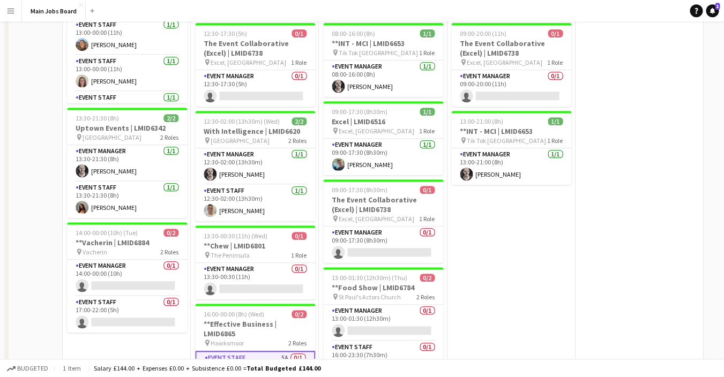
scroll to position [0, 0]
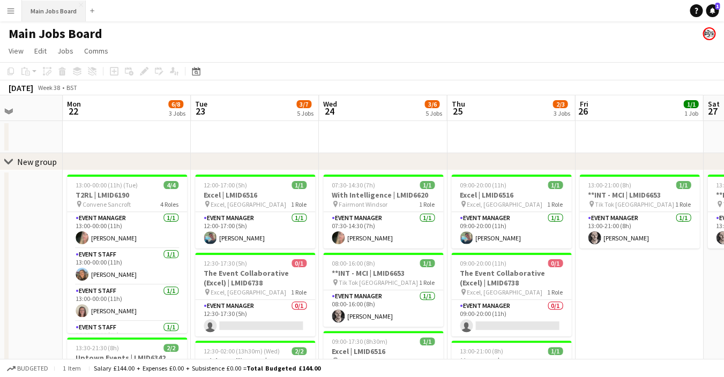
click at [58, 6] on button "Main Jobs Board Close" at bounding box center [54, 11] width 64 height 21
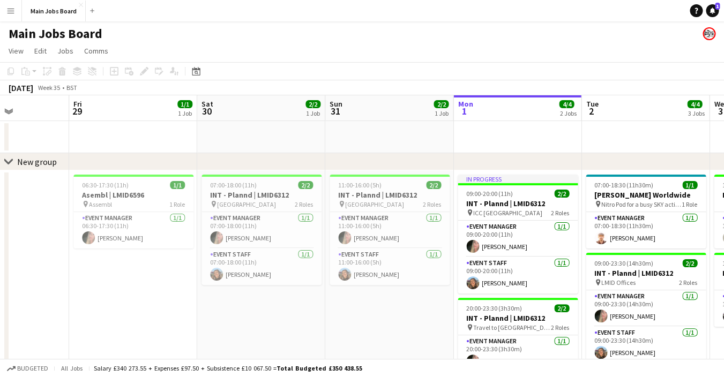
scroll to position [0, 322]
drag, startPoint x: 118, startPoint y: 130, endPoint x: 565, endPoint y: 123, distance: 446.7
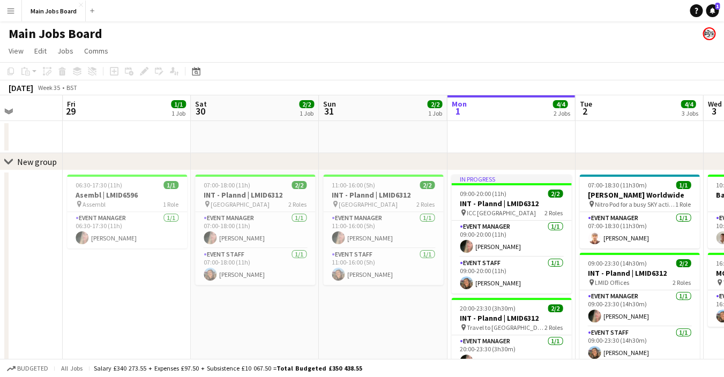
click at [565, 124] on app-calendar-viewport "Tue 26 Wed 27 Thu 28 Fri 29 1/1 1 Job Sat 30 2/2 1 Job Sun 31 2/2 1 Job Mon 1 4…" at bounding box center [362, 285] width 724 height 380
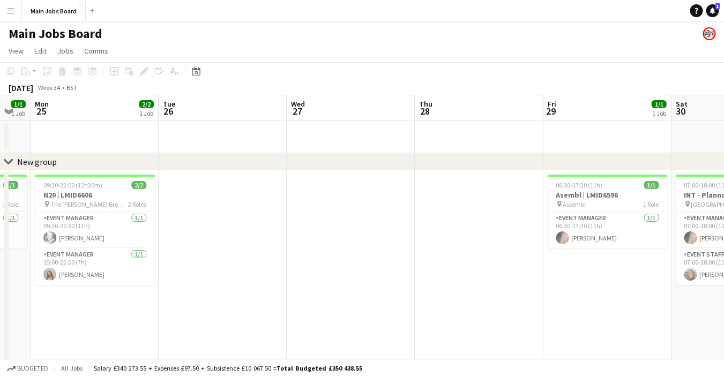
scroll to position [0, 223]
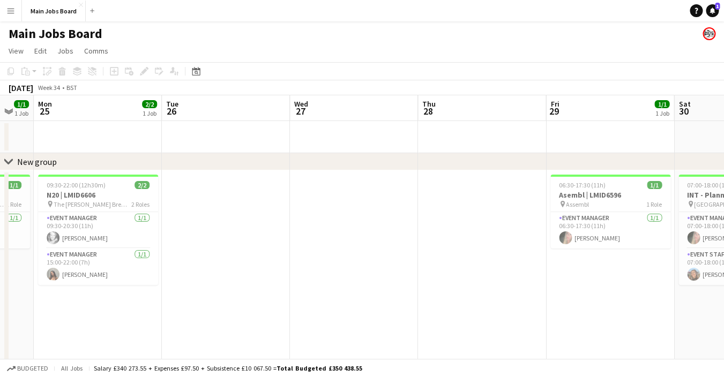
drag, startPoint x: 120, startPoint y: 137, endPoint x: 476, endPoint y: 151, distance: 355.8
click at [476, 151] on app-calendar-viewport "Sat 23 1/1 1 Job Sun 24 1/1 1 Job Mon 25 2/2 1 Job Tue 26 Wed 27 Thu 28 Fri 29 …" at bounding box center [362, 285] width 724 height 380
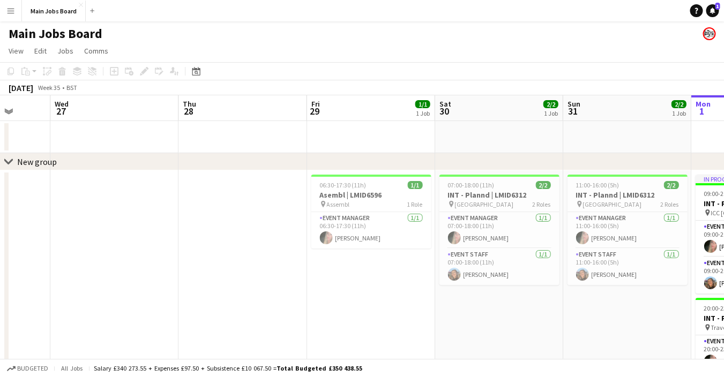
scroll to position [0, 464]
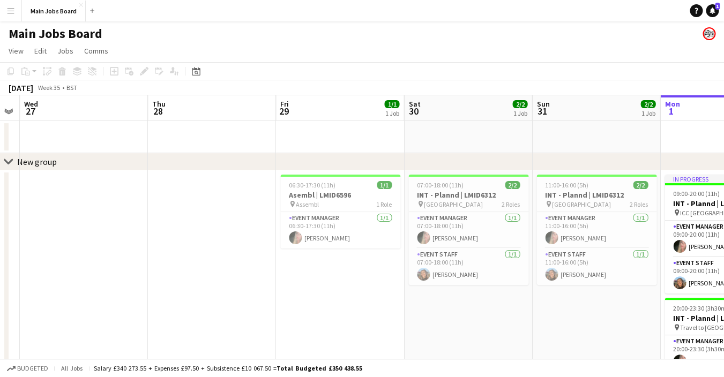
drag, startPoint x: 414, startPoint y: 189, endPoint x: 148, endPoint y: 205, distance: 267.0
click at [145, 204] on app-calendar-viewport "Sun 24 1/1 1 Job Mon 25 2/2 1 Job Tue 26 Wed 27 Thu 28 Fri 29 1/1 1 Job Sat 30 …" at bounding box center [362, 285] width 724 height 380
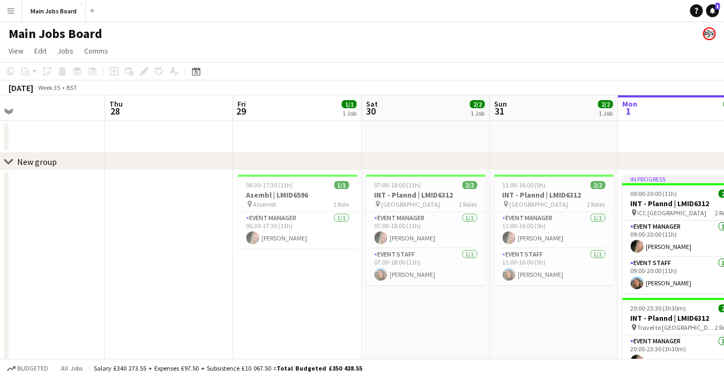
scroll to position [0, 427]
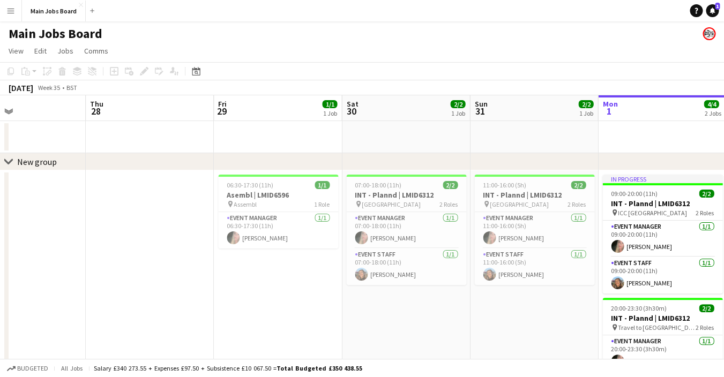
drag, startPoint x: 503, startPoint y: 317, endPoint x: 440, endPoint y: 317, distance: 62.7
click at [440, 317] on app-calendar-viewport "Sun 24 1/1 1 Job Mon 25 2/2 1 Job Tue 26 Wed 27 Thu 28 Fri 29 1/1 1 Job Sat 30 …" at bounding box center [362, 285] width 724 height 380
drag, startPoint x: 331, startPoint y: 368, endPoint x: 379, endPoint y: 371, distance: 47.8
click at [380, 371] on div "Budgeted All jobs Salary £340 273.55 + Expenses £97.50 + Subsistence £10 067.50…" at bounding box center [362, 368] width 724 height 18
click at [379, 371] on div "Budgeted All jobs Salary £340 273.55 + Expenses £97.50 + Subsistence £10 067.50…" at bounding box center [362, 368] width 724 height 18
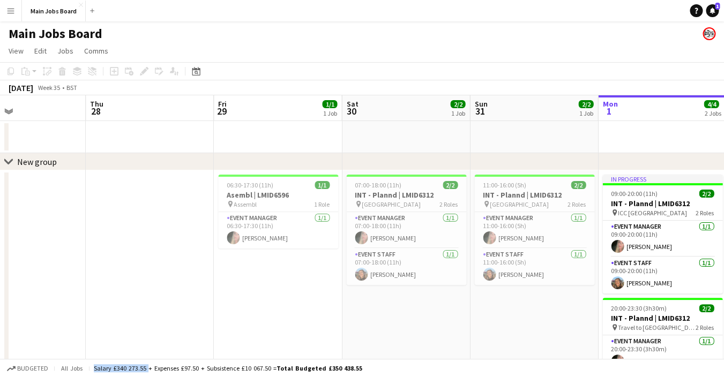
drag, startPoint x: 94, startPoint y: 366, endPoint x: 147, endPoint y: 368, distance: 53.6
click at [147, 368] on div "Salary £340 273.55 + Expenses £97.50 + Subsistence £10 067.50 = Total Budgeted …" at bounding box center [228, 369] width 269 height 8
click at [160, 343] on app-date-cell at bounding box center [150, 323] width 128 height 305
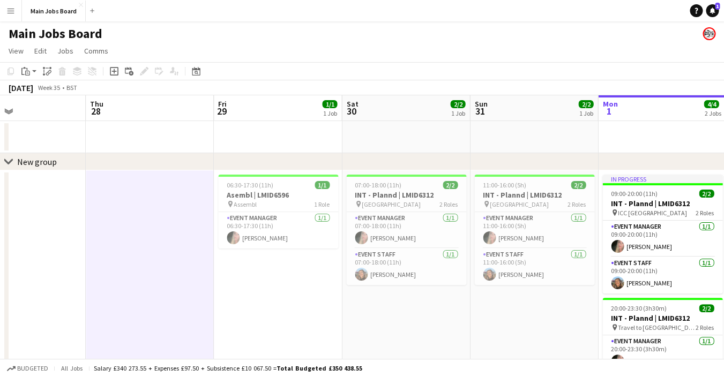
click at [153, 371] on div "Salary £340 273.55 + Expenses £97.50 + Subsistence £10 067.50 = Total Budgeted …" at bounding box center [228, 369] width 269 height 8
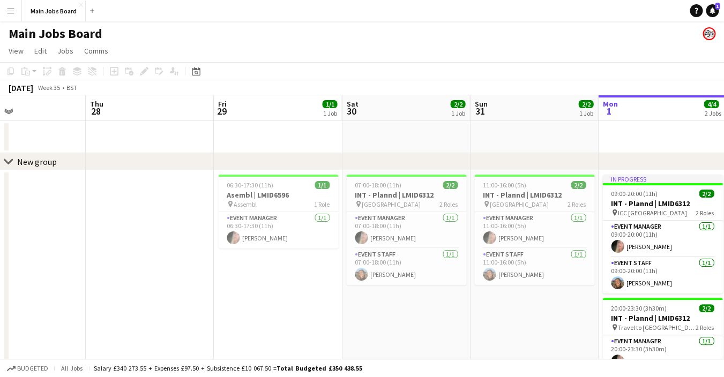
click at [263, 271] on app-date-cell "06:30-17:30 (11h) 1/1 Asembl | LMID6596 pin Assembl 1 Role Event Manager [DATE]…" at bounding box center [278, 323] width 128 height 305
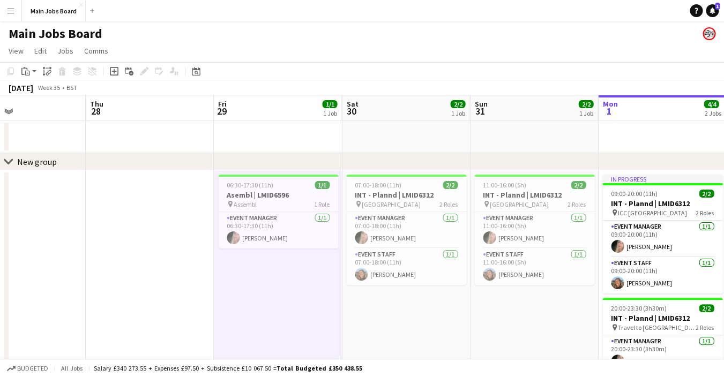
click at [398, 295] on app-date-cell "07:00-18:00 (11h) 2/2 INT - Plannd | LMID6312 pin Dublin 2 Roles Event Manager …" at bounding box center [406, 323] width 128 height 305
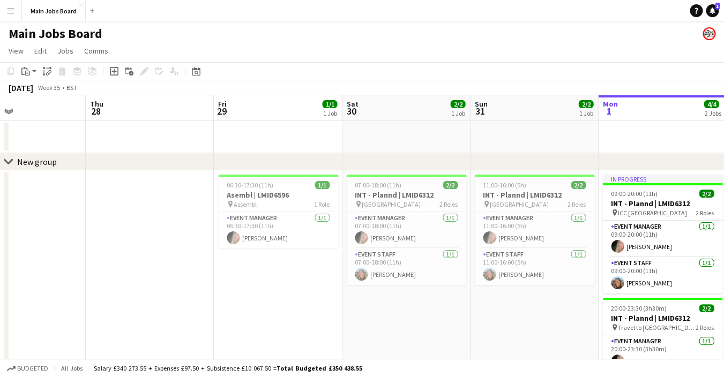
drag, startPoint x: 546, startPoint y: 158, endPoint x: 205, endPoint y: 158, distance: 341.6
click at [214, 158] on div "chevron-right New group" at bounding box center [362, 161] width 724 height 17
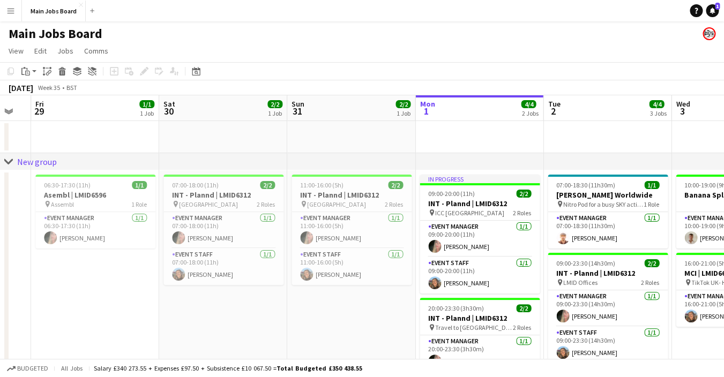
drag, startPoint x: 656, startPoint y: 123, endPoint x: 433, endPoint y: 140, distance: 223.2
click at [473, 140] on app-calendar-viewport "Tue 26 Wed 27 Thu 28 Fri 29 1/1 1 Job Sat 30 2/2 1 Job Sun 31 2/2 1 Job Mon 1 4…" at bounding box center [362, 285] width 724 height 380
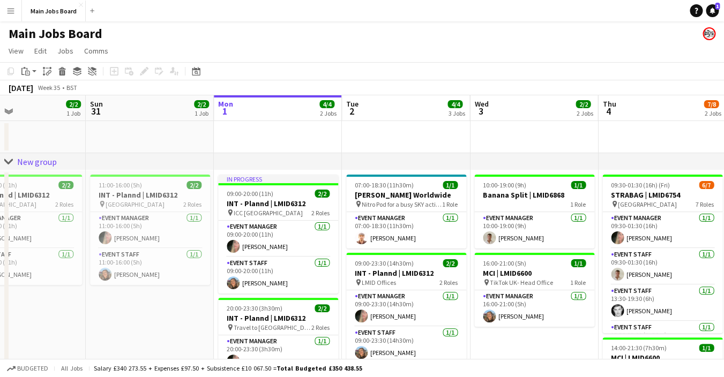
drag, startPoint x: 298, startPoint y: 164, endPoint x: 279, endPoint y: 164, distance: 19.3
click at [289, 164] on div "chevron-right New group Thu 28 Fri 29 1/1 1 Job Sat 30 2/2 1 Job Sun 31 2/2 1 J…" at bounding box center [362, 285] width 724 height 380
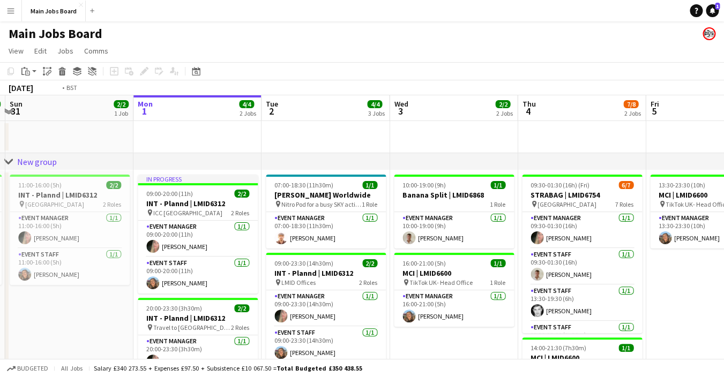
drag, startPoint x: 190, startPoint y: 179, endPoint x: 172, endPoint y: 179, distance: 18.2
click at [184, 179] on app-calendar-viewport "Thu 28 Fri 29 1/1 1 Job Sat 30 2/2 1 Job Sun 31 2/2 1 Job Mon 1 4/4 2 Jobs Tue …" at bounding box center [362, 285] width 724 height 380
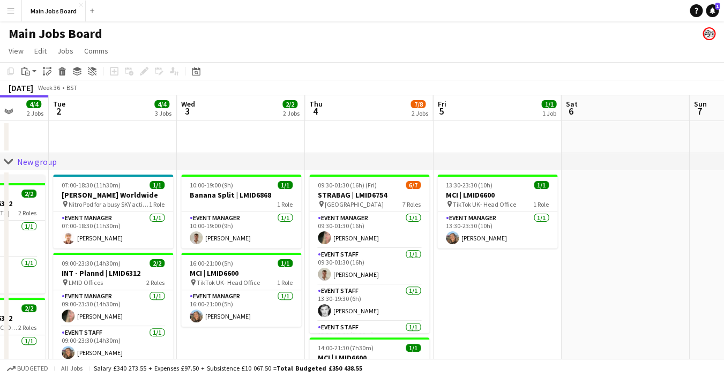
drag, startPoint x: 375, startPoint y: 178, endPoint x: 311, endPoint y: 178, distance: 64.3
click at [318, 178] on app-calendar-viewport "Sat 30 2/2 1 Job Sun 31 2/2 1 Job Mon 1 4/4 2 Jobs Tue 2 4/4 3 Jobs Wed 3 2/2 2…" at bounding box center [362, 285] width 724 height 380
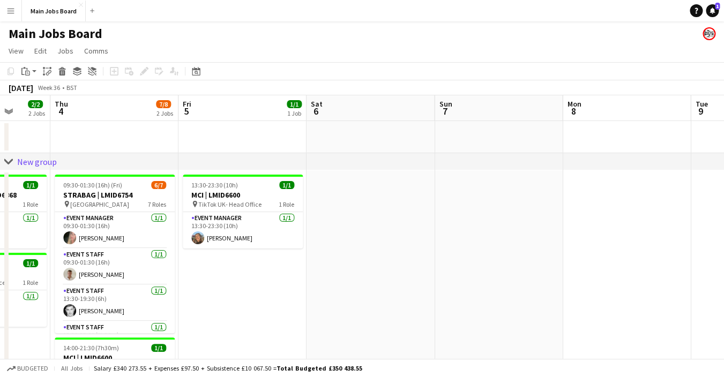
drag, startPoint x: 255, startPoint y: 259, endPoint x: 238, endPoint y: 259, distance: 17.2
click at [238, 259] on app-calendar-viewport "Mon 1 4/4 2 Jobs Tue 2 4/4 3 Jobs Wed 3 2/2 2 Jobs Thu 4 7/8 2 Jobs Fri 5 1/1 1…" at bounding box center [362, 335] width 724 height 480
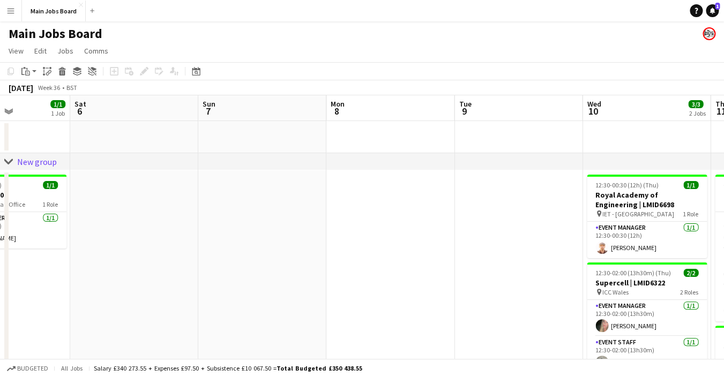
drag, startPoint x: 540, startPoint y: 256, endPoint x: 302, endPoint y: 258, distance: 238.1
click at [302, 258] on app-calendar-viewport "Wed 3 2/2 2 Jobs Thu 4 7/8 2 Jobs Fri 5 1/1 1 Job Sat 6 Sun 7 Mon 8 Tue 9 Wed 1…" at bounding box center [362, 335] width 724 height 480
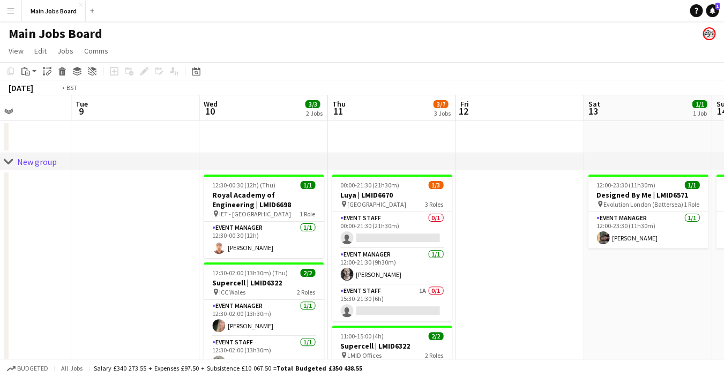
drag, startPoint x: 654, startPoint y: 177, endPoint x: 519, endPoint y: 181, distance: 135.7
click at [525, 181] on app-calendar-viewport "Fri 5 1/1 1 Job Sat 6 Sun 7 Mon 8 Tue 9 Wed 10 3/3 2 Jobs Thu 11 3/7 3 Jobs Fri…" at bounding box center [362, 335] width 724 height 480
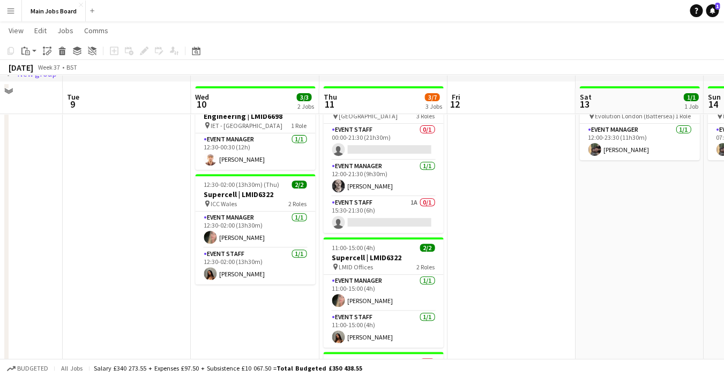
scroll to position [107, 0]
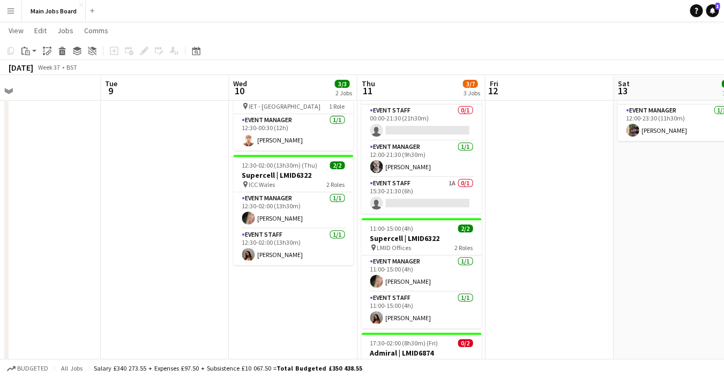
drag, startPoint x: 601, startPoint y: 239, endPoint x: 402, endPoint y: 246, distance: 199.1
click at [413, 243] on app-calendar-viewport "Fri 5 1/1 1 Job Sat 6 Sun 7 Mon 8 Tue 9 Wed 10 3/3 2 Jobs Thu 11 3/7 3 Jobs Fri…" at bounding box center [362, 201] width 724 height 532
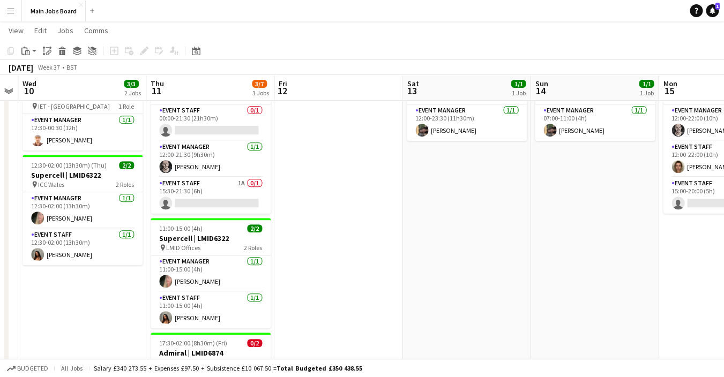
drag, startPoint x: 486, startPoint y: 238, endPoint x: 298, endPoint y: 266, distance: 190.3
click at [303, 266] on app-calendar-viewport "Sun 7 Mon 8 Tue 9 Wed 10 3/3 2 Jobs Thu 11 3/7 3 Jobs Fri 12 Sat 13 1/1 1 Job S…" at bounding box center [362, 201] width 724 height 532
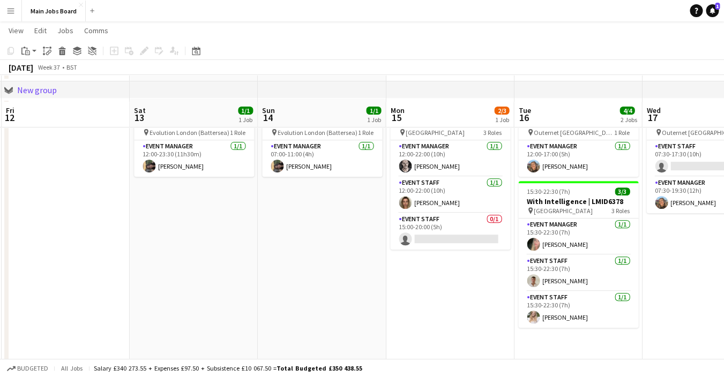
scroll to position [69, 0]
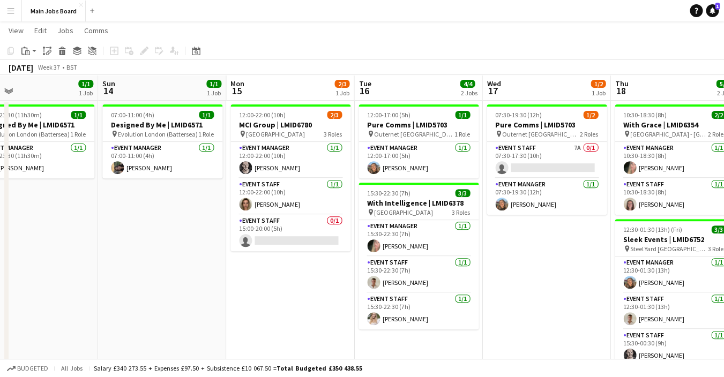
drag, startPoint x: 395, startPoint y: 283, endPoint x: 235, endPoint y: 283, distance: 159.8
click at [235, 283] on app-calendar-viewport "Wed 10 3/3 2 Jobs Thu 11 3/7 3 Jobs Fri 12 Sat 13 1/1 1 Job Sun 14 1/1 1 Job Mo…" at bounding box center [362, 239] width 724 height 532
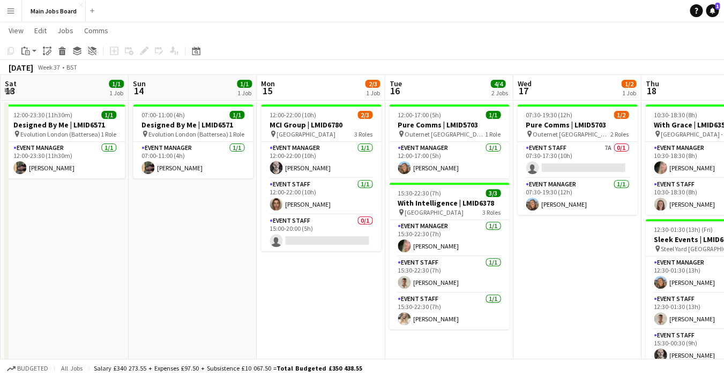
drag, startPoint x: 503, startPoint y: 254, endPoint x: 395, endPoint y: 255, distance: 108.3
click at [395, 255] on app-calendar-viewport "Wed 10 3/3 2 Jobs Thu 11 3/7 3 Jobs Fri 12 Sat 13 1/1 1 Job Sun 14 1/1 1 Job Mo…" at bounding box center [362, 239] width 724 height 532
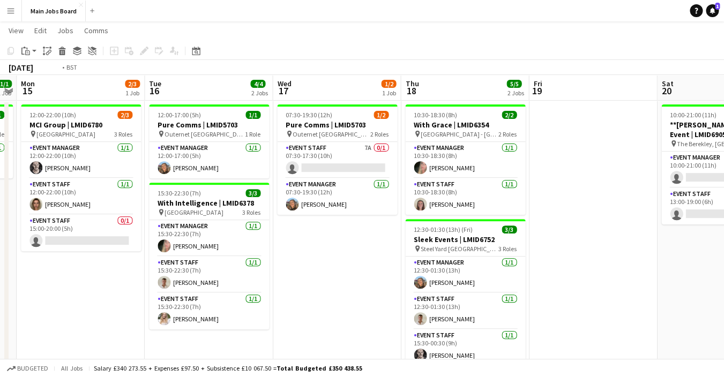
drag, startPoint x: 570, startPoint y: 267, endPoint x: 45, endPoint y: 292, distance: 525.6
click at [53, 292] on app-calendar-viewport "Thu 11 3/7 3 Jobs Fri 12 Sat 13 1/1 1 Job Sun 14 1/1 1 Job Mon 15 2/3 1 Job Tue…" at bounding box center [362, 239] width 724 height 532
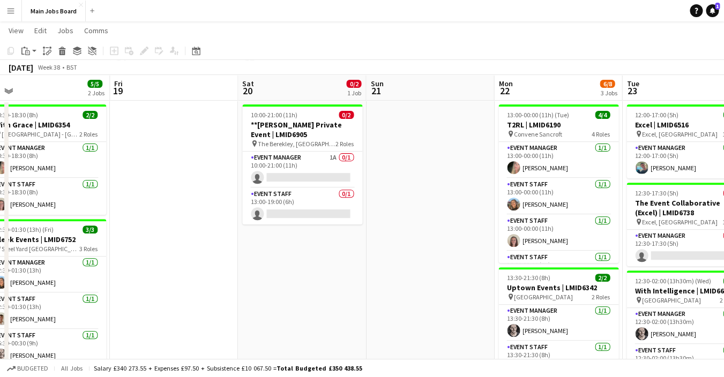
scroll to position [0, 343]
drag, startPoint x: 454, startPoint y: 219, endPoint x: 253, endPoint y: 220, distance: 201.6
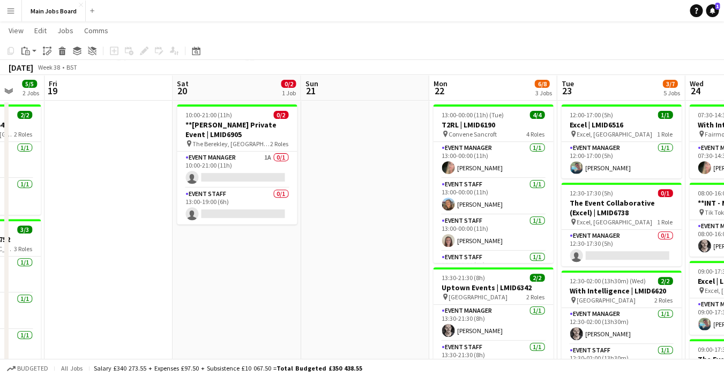
click at [254, 220] on app-calendar-viewport "Mon 15 2/3 1 Job Tue 16 4/4 2 Jobs Wed 17 1/2 1 Job Thu 18 5/5 2 Jobs Fri 19 Sa…" at bounding box center [362, 296] width 724 height 647
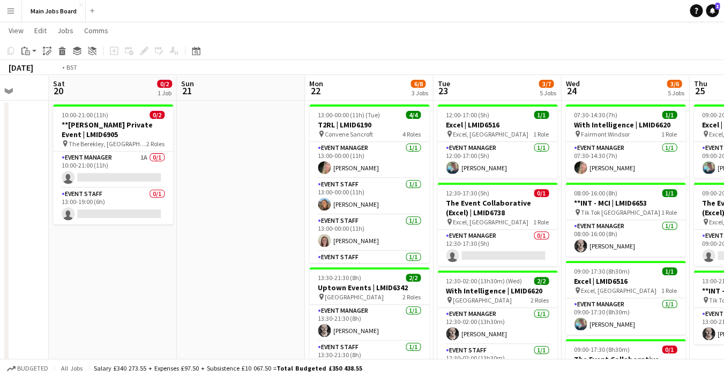
drag, startPoint x: 520, startPoint y: 236, endPoint x: 202, endPoint y: 250, distance: 318.8
click at [202, 250] on app-calendar-viewport "Wed 17 1/2 1 Job Thu 18 5/5 2 Jobs Fri 19 Sat 20 0/2 1 Job Sun 21 Mon 22 6/8 3 …" at bounding box center [362, 296] width 724 height 647
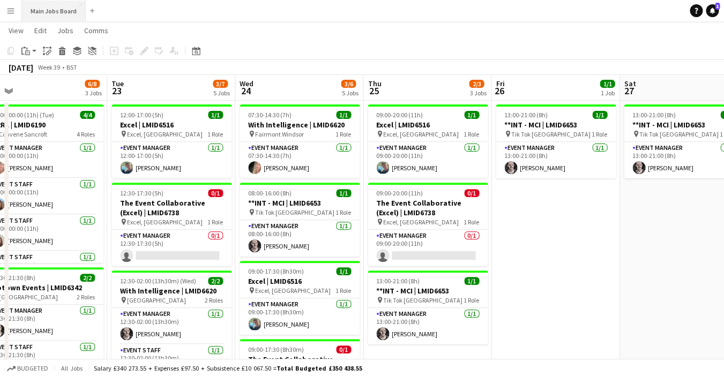
click at [34, 13] on button "Main Jobs Board Close" at bounding box center [54, 11] width 64 height 21
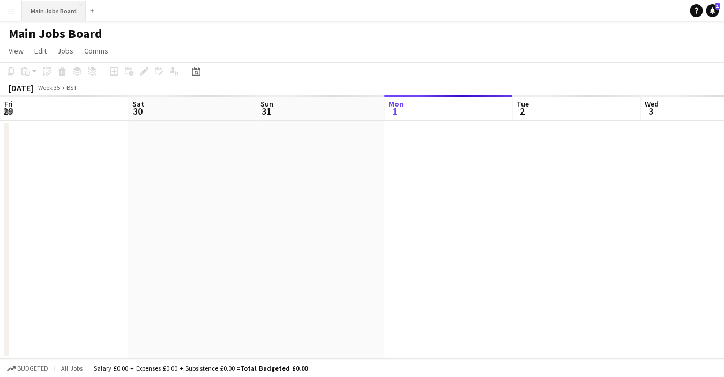
scroll to position [0, 256]
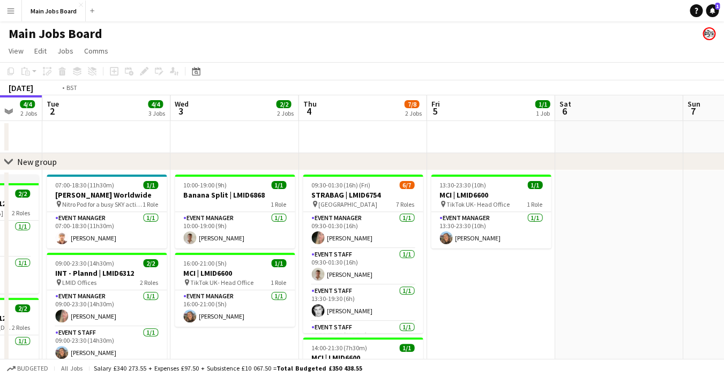
drag, startPoint x: 637, startPoint y: 288, endPoint x: 213, endPoint y: 288, distance: 423.6
click at [213, 288] on app-calendar-viewport "Fri 29 1/1 1 Job Sat 30 2/2 1 Job Sun 31 2/2 1 Job Mon 1 4/4 2 Jobs Tue 2 4/4 3…" at bounding box center [362, 285] width 724 height 380
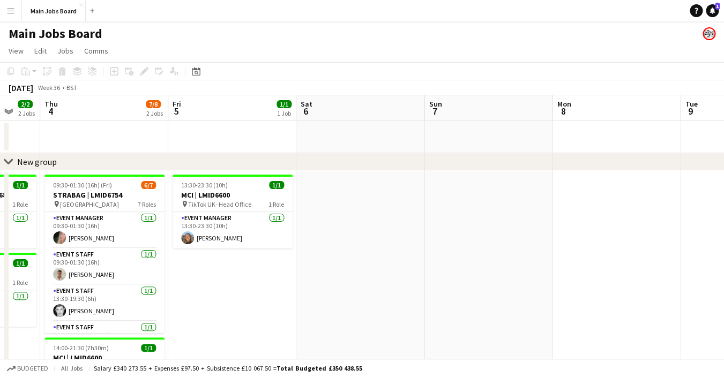
drag, startPoint x: 593, startPoint y: 259, endPoint x: 112, endPoint y: 267, distance: 481.1
click at [123, 267] on app-calendar-viewport "Mon 1 4/4 2 Jobs Tue 2 4/4 3 Jobs Wed 3 2/2 2 Jobs Thu 4 7/8 2 Jobs Fri 5 1/1 1…" at bounding box center [362, 335] width 724 height 480
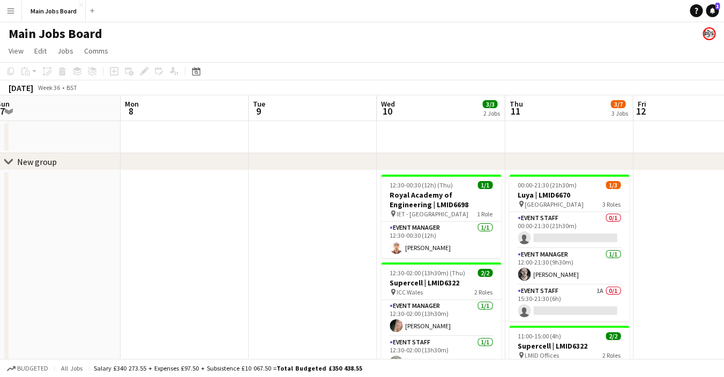
scroll to position [0, 344]
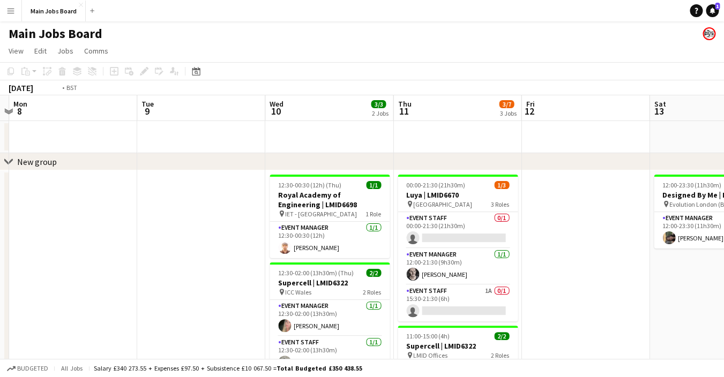
drag, startPoint x: 485, startPoint y: 221, endPoint x: 264, endPoint y: 221, distance: 220.9
click at [276, 221] on app-calendar-viewport "Fri 5 1/1 1 Job Sat 6 Sun 7 Mon 8 Tue 9 Wed 10 3/3 2 Jobs Thu 11 3/7 3 Jobs Fri…" at bounding box center [362, 335] width 724 height 480
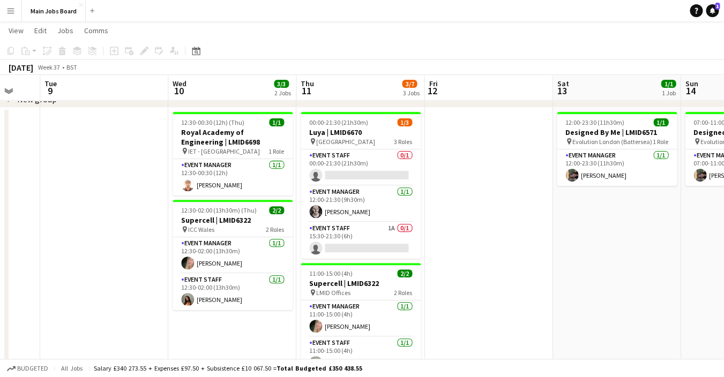
scroll to position [62, 0]
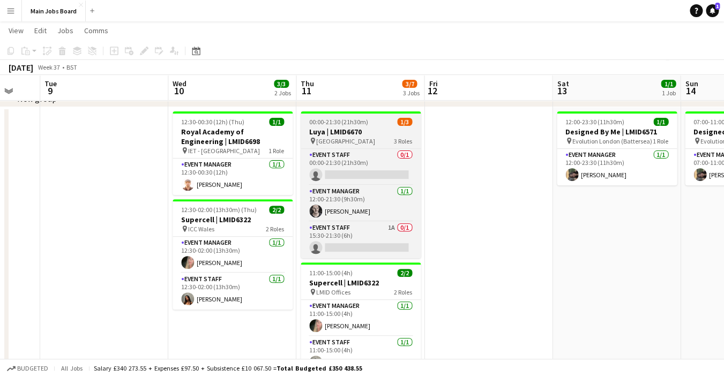
click at [328, 124] on span "00:00-21:30 (21h30m)" at bounding box center [338, 122] width 59 height 8
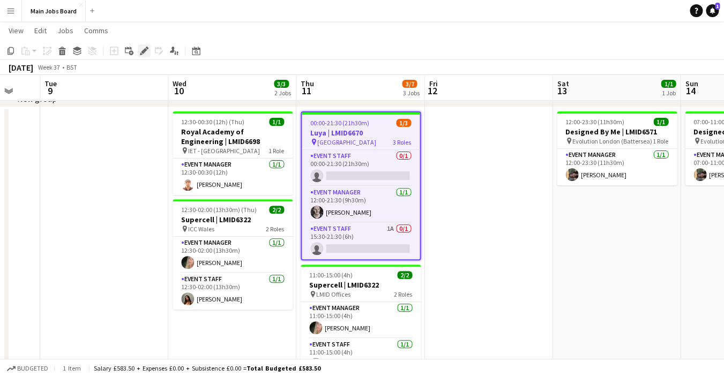
click at [145, 51] on icon at bounding box center [144, 51] width 6 height 6
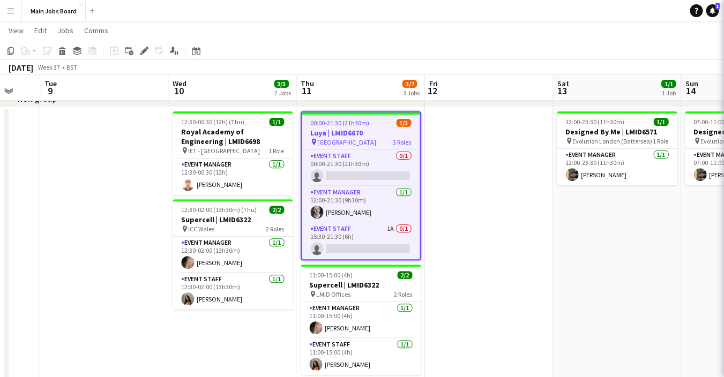
type input "**********"
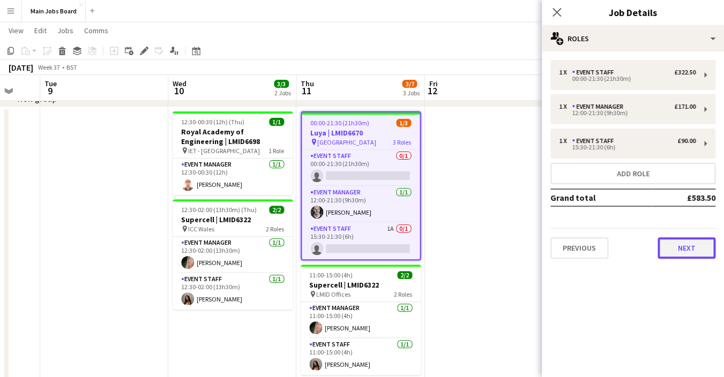
click at [686, 244] on button "Next" at bounding box center [687, 248] width 58 height 21
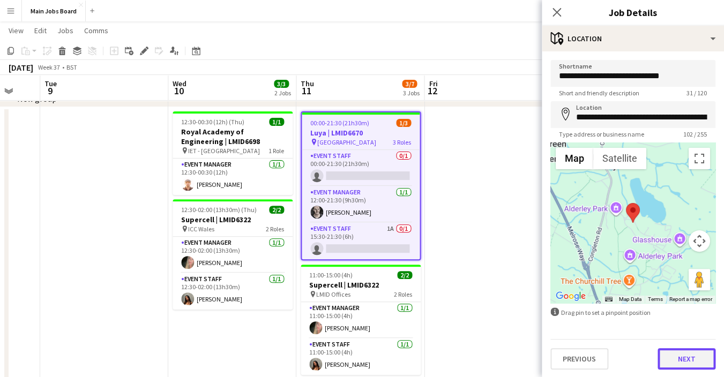
click at [695, 361] on button "Next" at bounding box center [687, 359] width 58 height 21
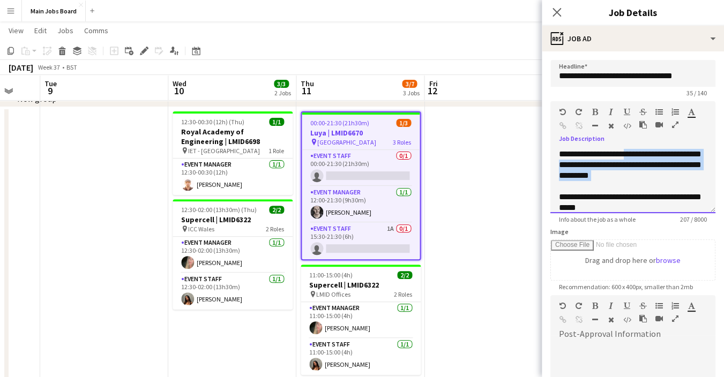
drag, startPoint x: 634, startPoint y: 187, endPoint x: 631, endPoint y: 154, distance: 32.8
click at [631, 154] on div "**********" at bounding box center [633, 181] width 165 height 64
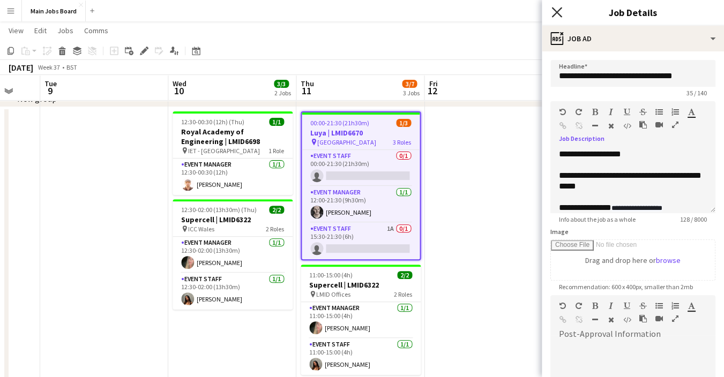
click at [558, 12] on icon at bounding box center [557, 12] width 10 height 10
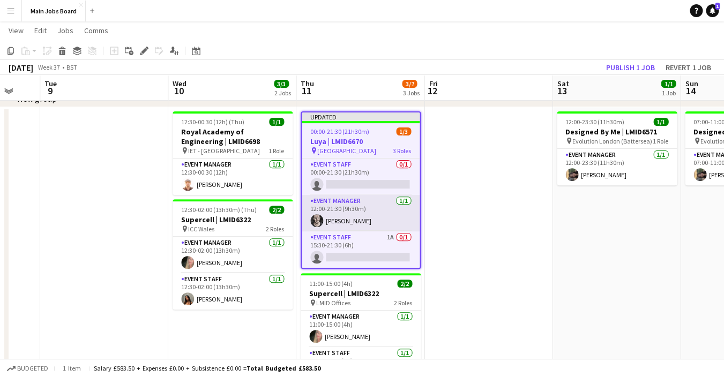
click at [371, 220] on app-card-role "Event Manager [DATE] 12:00-21:30 (9h30m) [PERSON_NAME]" at bounding box center [361, 213] width 118 height 36
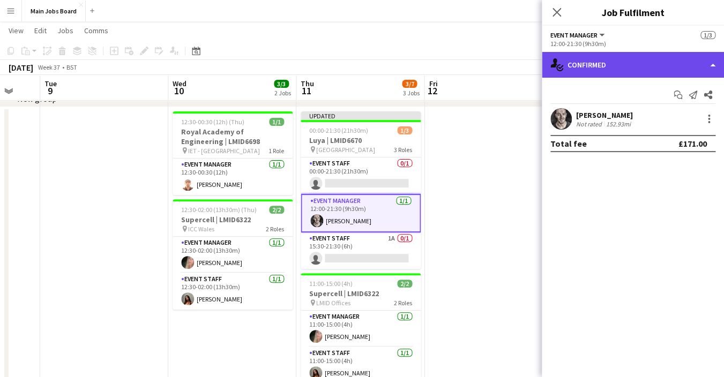
click at [605, 65] on div "single-neutral-actions-check-2 Confirmed" at bounding box center [633, 65] width 182 height 26
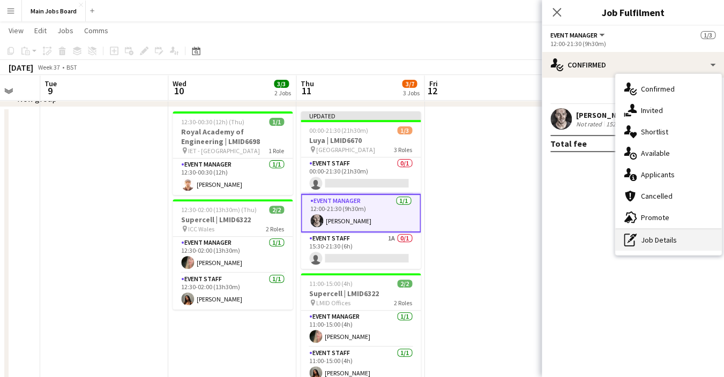
click at [661, 241] on div "pen-write Job Details" at bounding box center [669, 240] width 106 height 21
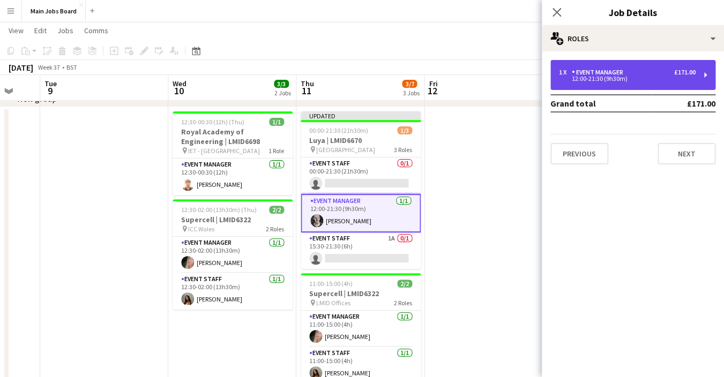
click at [637, 85] on div "1 x Event Manager £171.00 12:00-21:30 (9h30m)" at bounding box center [633, 75] width 165 height 30
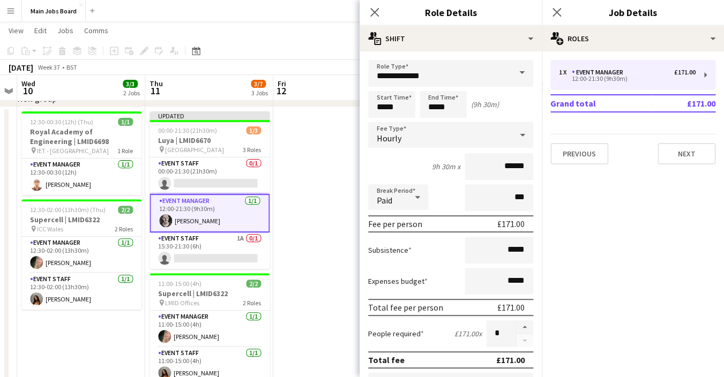
drag, startPoint x: 202, startPoint y: 337, endPoint x: 50, endPoint y: 337, distance: 151.7
click at [50, 337] on app-calendar-viewport "Sun 7 Mon 8 Tue 9 Wed 10 3/3 2 Jobs Thu 11 3/7 3 Jobs Fri 12 Sat 13 1/1 1 Job S…" at bounding box center [362, 246] width 724 height 532
click at [384, 107] on input "*****" at bounding box center [391, 104] width 47 height 27
type input "*****"
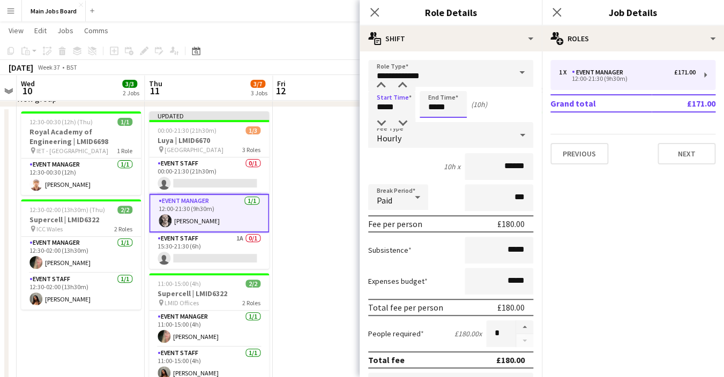
click at [458, 105] on input "*****" at bounding box center [443, 104] width 47 height 27
type input "*****"
click at [603, 209] on mat-expansion-panel "pencil3 General details 1 x Event Manager £171.00 12:00-21:30 (9h30m) Grand tot…" at bounding box center [633, 214] width 182 height 326
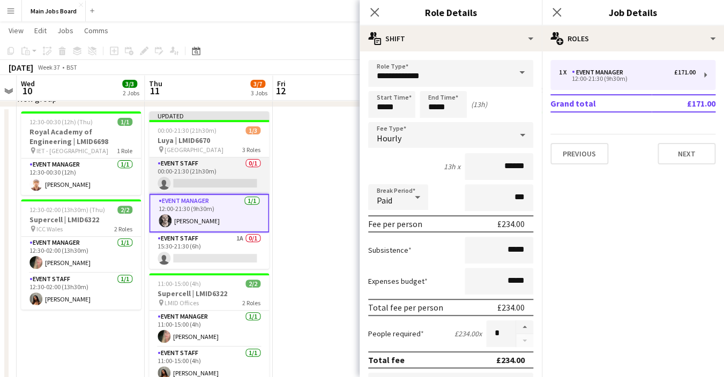
click at [177, 182] on app-card-role "Event Staff 0/1 00:00-21:30 (21h30m) single-neutral-actions" at bounding box center [209, 176] width 120 height 36
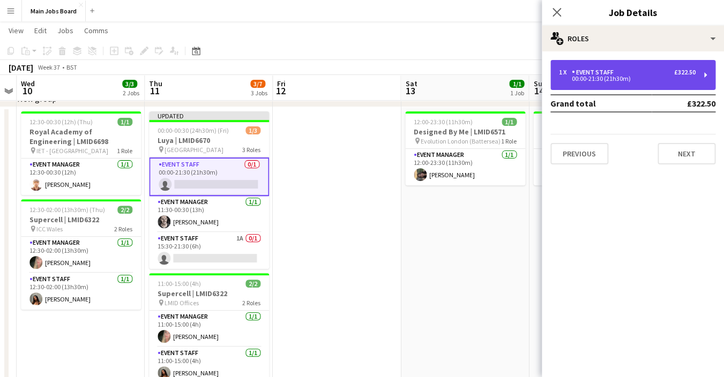
click at [623, 77] on div "00:00-21:30 (21h30m)" at bounding box center [627, 78] width 137 height 5
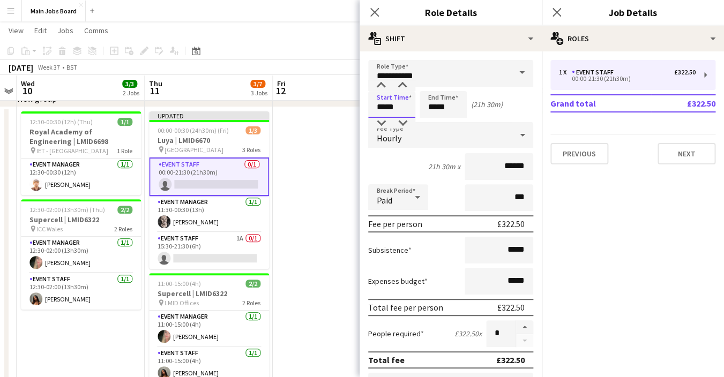
click at [405, 108] on input "*****" at bounding box center [391, 104] width 47 height 27
type input "*****"
click at [447, 108] on input "*****" at bounding box center [443, 104] width 47 height 27
type input "*****"
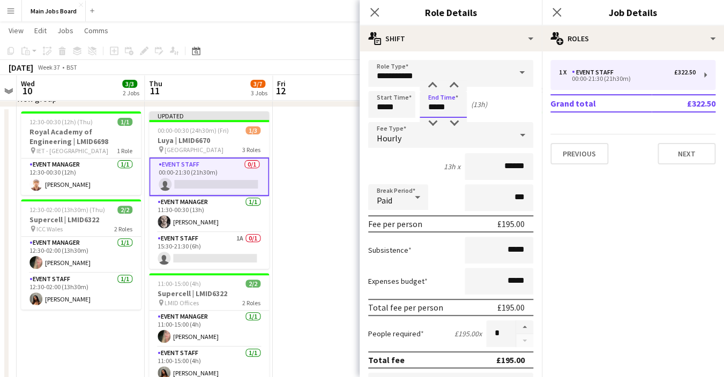
type input "*****"
click at [404, 203] on div "Paid" at bounding box center [387, 197] width 39 height 26
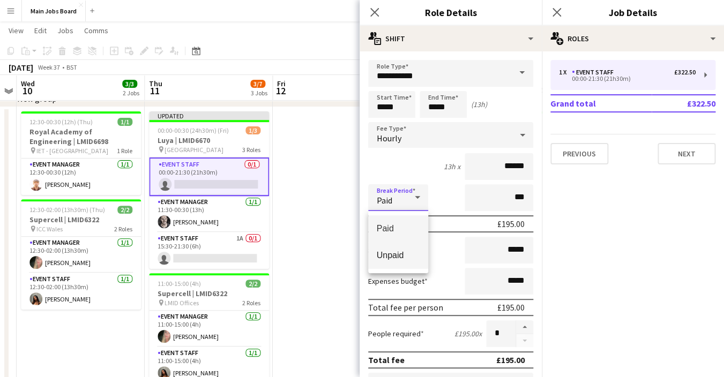
click at [404, 254] on span "Unpaid" at bounding box center [398, 255] width 43 height 10
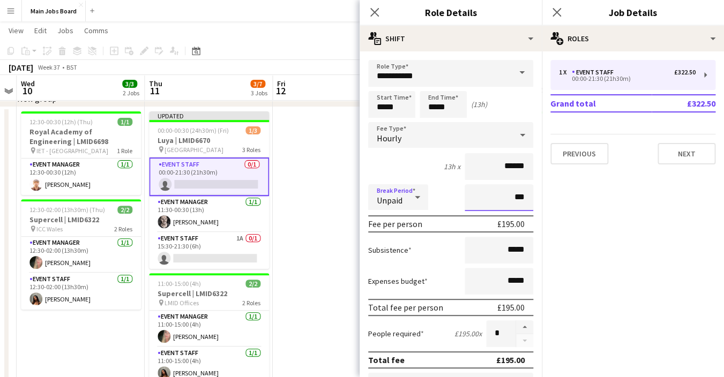
click at [505, 196] on input "***" at bounding box center [499, 197] width 69 height 27
click at [417, 203] on icon at bounding box center [417, 197] width 13 height 21
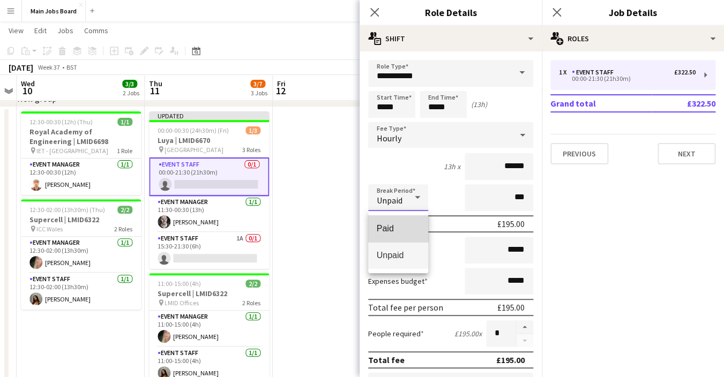
click at [398, 228] on span "Paid" at bounding box center [398, 229] width 43 height 10
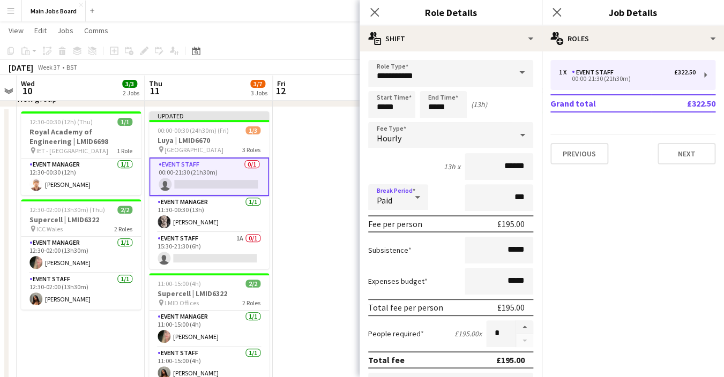
click at [672, 223] on mat-expansion-panel "pencil3 General details 1 x Event Staff £322.50 00:00-21:30 (21h30m) Grand tota…" at bounding box center [633, 214] width 182 height 326
click at [556, 12] on icon at bounding box center [557, 12] width 10 height 10
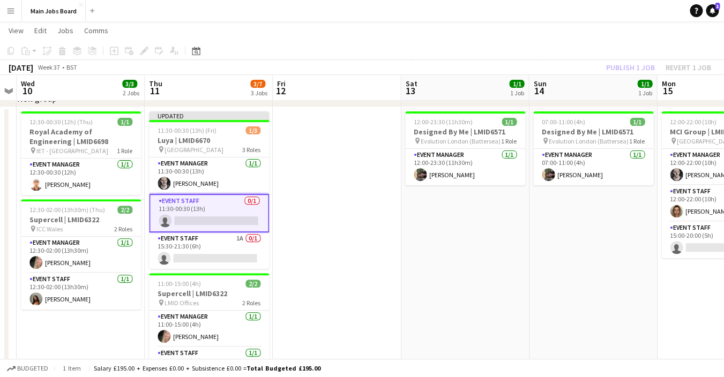
click at [201, 222] on app-card-role "Event Staff 0/1 11:30-00:30 (13h) single-neutral-actions" at bounding box center [209, 213] width 120 height 39
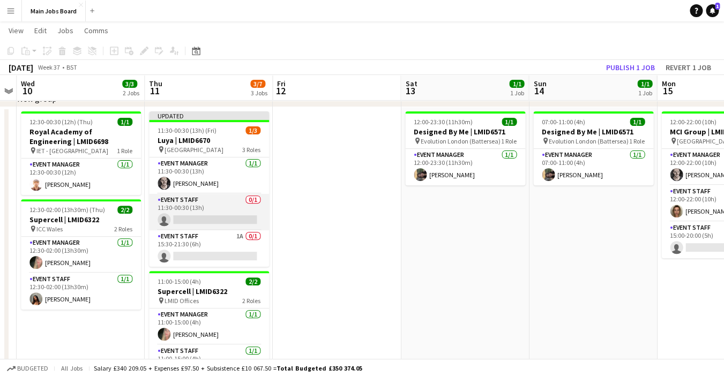
click at [236, 213] on app-card-role "Event Staff 0/1 11:30-00:30 (13h) single-neutral-actions" at bounding box center [209, 212] width 120 height 36
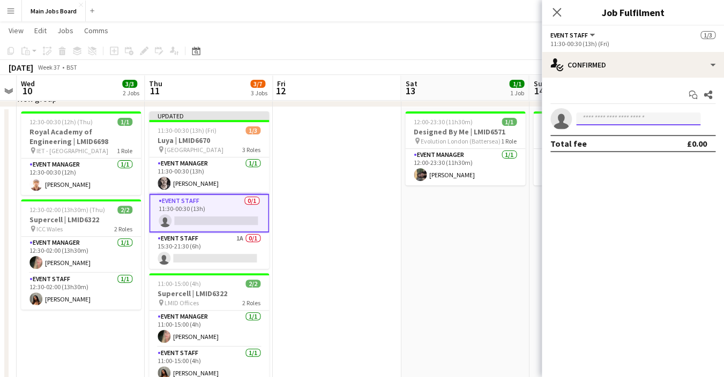
click at [602, 115] on input at bounding box center [638, 119] width 124 height 13
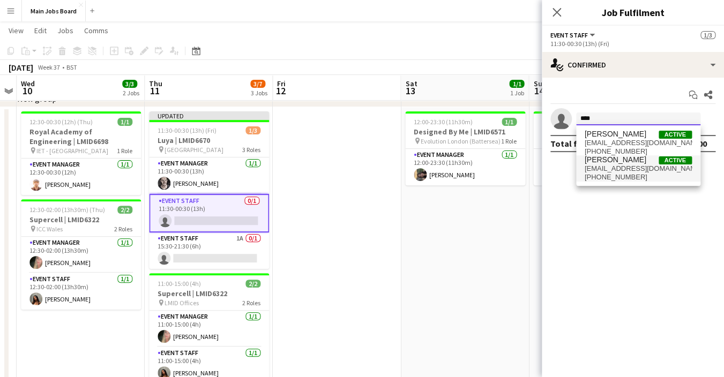
type input "****"
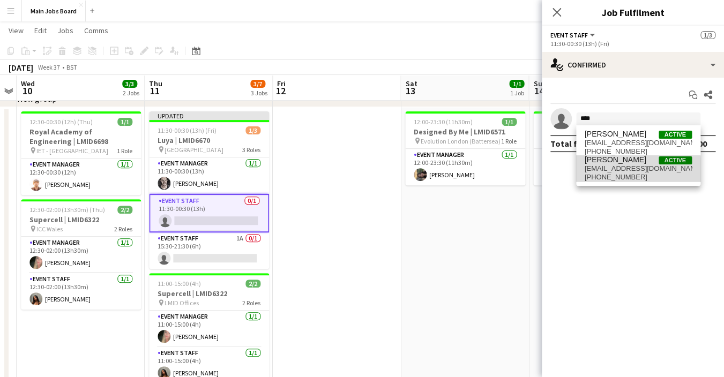
click at [627, 172] on span "[EMAIL_ADDRESS][DOMAIN_NAME]" at bounding box center [638, 169] width 107 height 9
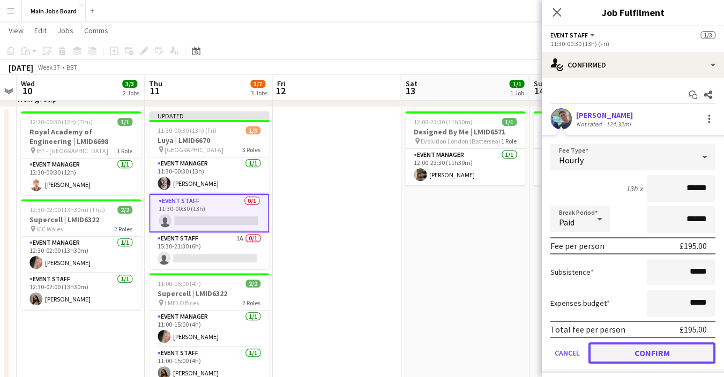
click at [629, 357] on button "Confirm" at bounding box center [652, 353] width 127 height 21
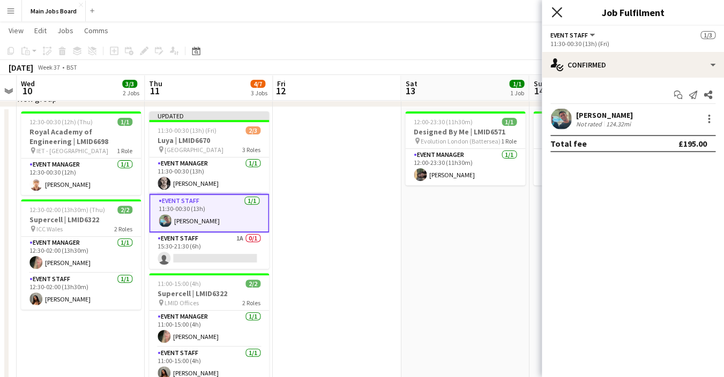
click at [560, 12] on icon "Close pop-in" at bounding box center [557, 12] width 10 height 10
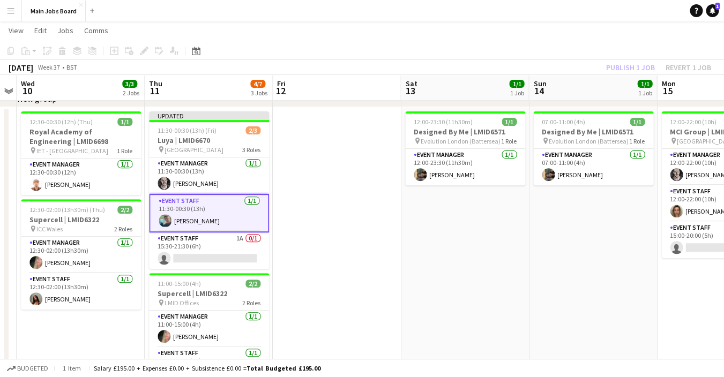
click at [613, 68] on div "Publish 1 job Revert 1 job" at bounding box center [659, 68] width 131 height 14
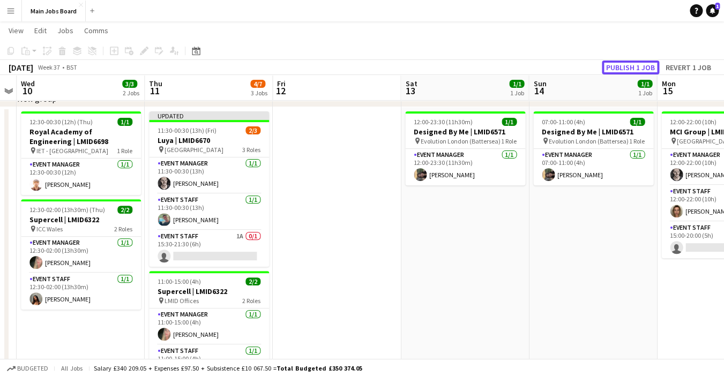
click at [613, 68] on button "Publish 1 job" at bounding box center [630, 68] width 57 height 14
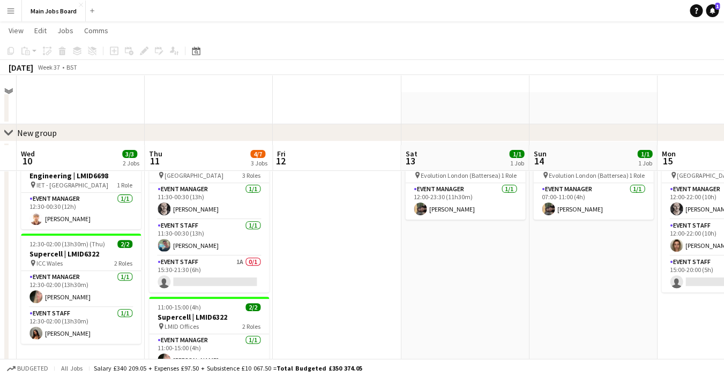
scroll to position [9, 0]
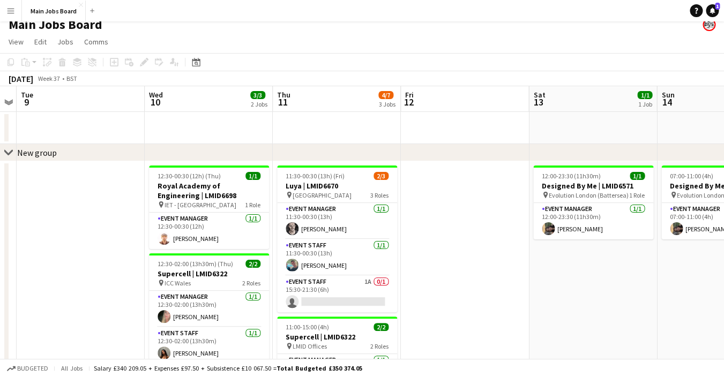
drag, startPoint x: 347, startPoint y: 270, endPoint x: 473, endPoint y: 270, distance: 126.0
click at [473, 270] on app-calendar-viewport "Sun 7 Mon 8 Tue 9 Wed 10 3/3 2 Jobs Thu 11 4/7 3 Jobs Fri 12 Sat 13 1/1 1 Job S…" at bounding box center [362, 326] width 724 height 480
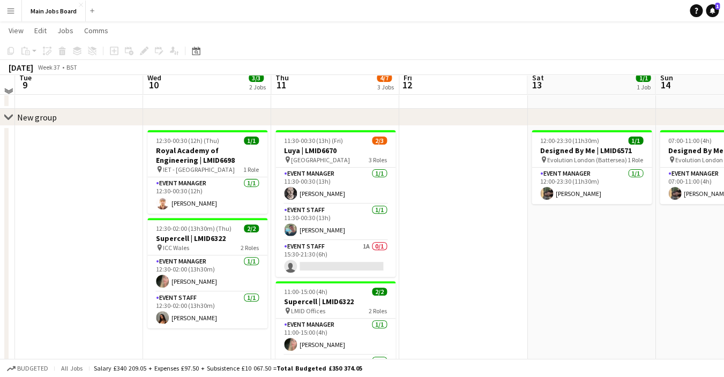
scroll to position [37, 0]
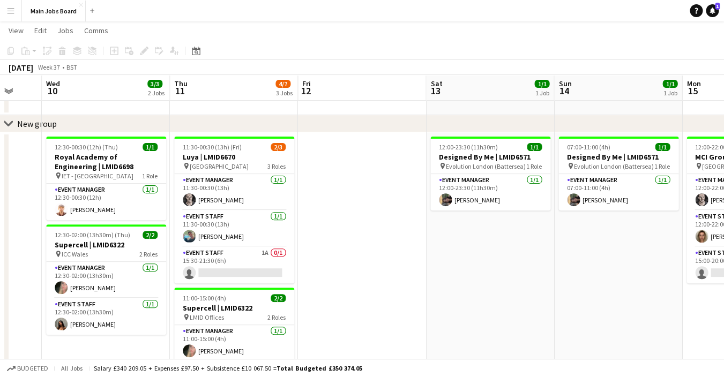
drag, startPoint x: 487, startPoint y: 270, endPoint x: 255, endPoint y: 279, distance: 232.4
click at [255, 279] on app-calendar-viewport "Sun 7 Mon 8 Tue 9 Wed 10 3/3 2 Jobs Thu 11 4/7 3 Jobs Fri 12 Sat 13 1/1 1 Job S…" at bounding box center [362, 271] width 724 height 532
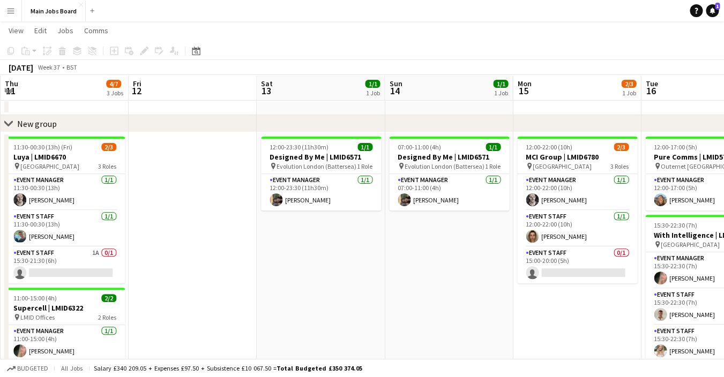
scroll to position [0, 356]
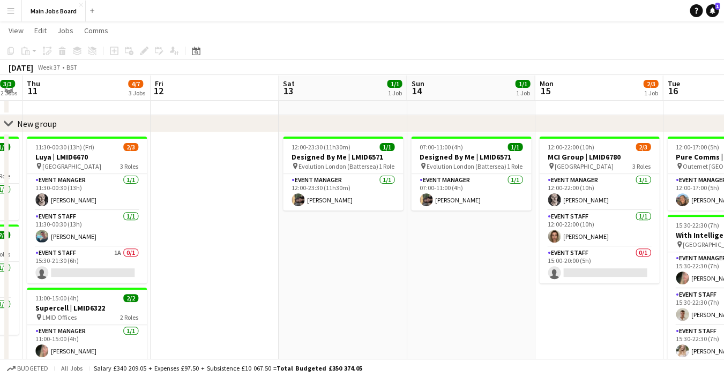
drag, startPoint x: 429, startPoint y: 272, endPoint x: 290, endPoint y: 277, distance: 139.0
click at [290, 278] on app-calendar-viewport "Mon 8 Tue 9 Wed 10 3/3 2 Jobs Thu 11 4/7 3 Jobs Fri 12 Sat 13 1/1 1 Job Sun 14 …" at bounding box center [362, 271] width 724 height 532
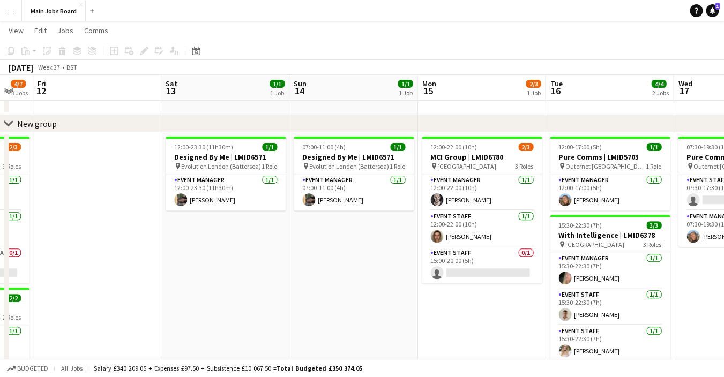
scroll to position [0, 426]
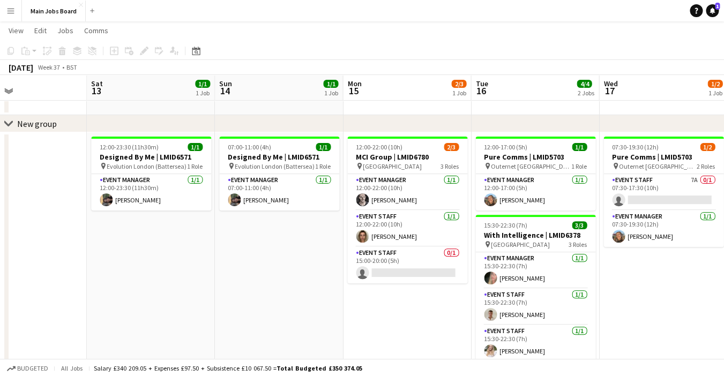
drag, startPoint x: 431, startPoint y: 305, endPoint x: 233, endPoint y: 277, distance: 200.3
click at [233, 277] on app-calendar-viewport "Tue 9 Wed 10 3/3 2 Jobs Thu 11 4/7 3 Jobs Fri 12 Sat 13 1/1 1 Job Sun 14 1/1 1 …" at bounding box center [362, 271] width 724 height 532
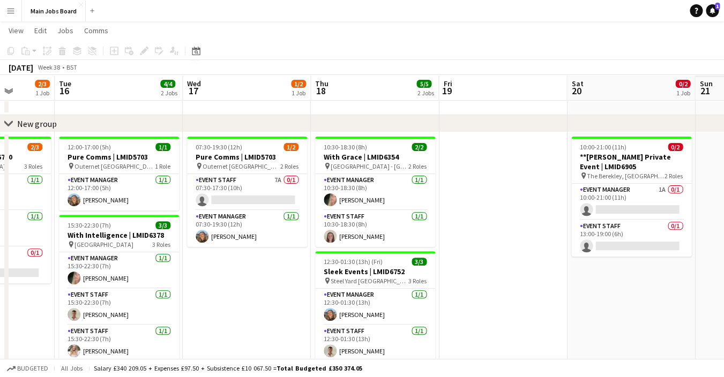
scroll to position [0, 384]
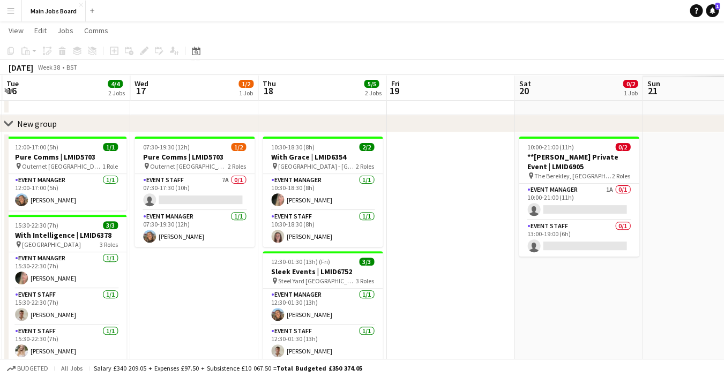
drag, startPoint x: 515, startPoint y: 284, endPoint x: 173, endPoint y: 277, distance: 342.7
click at [173, 277] on app-calendar-viewport "Sat 13 1/1 1 Job Sun 14 1/1 1 Job Mon 15 2/3 1 Job Tue 16 4/4 2 Jobs Wed 17 1/2…" at bounding box center [362, 271] width 724 height 532
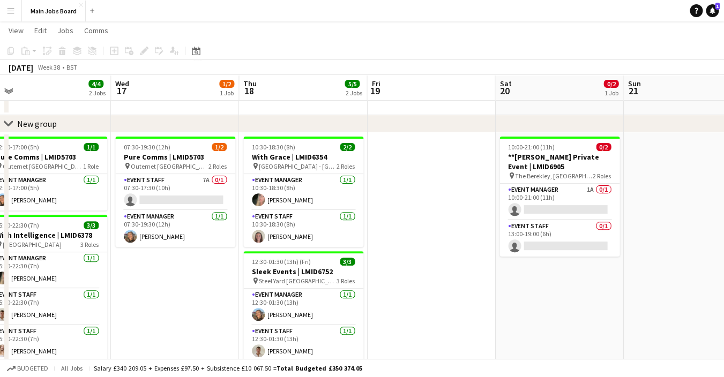
scroll to position [0, 409]
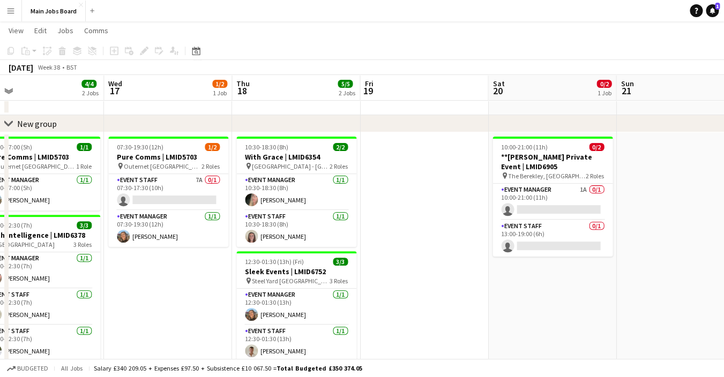
drag, startPoint x: 534, startPoint y: 279, endPoint x: 509, endPoint y: 279, distance: 24.1
click at [509, 279] on app-calendar-viewport "Sat 13 1/1 1 Job Sun 14 1/1 1 Job Mon 15 2/3 1 Job Tue 16 4/4 2 Jobs Wed 17 1/2…" at bounding box center [362, 328] width 724 height 647
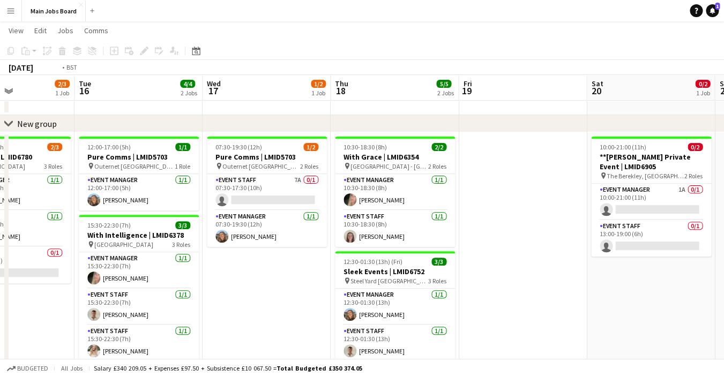
drag, startPoint x: 236, startPoint y: 272, endPoint x: 466, endPoint y: 270, distance: 229.5
click at [466, 270] on app-calendar-viewport "Sat 13 1/1 1 Job Sun 14 1/1 1 Job Mon 15 2/3 1 Job Tue 16 4/4 2 Jobs Wed 17 1/2…" at bounding box center [362, 328] width 724 height 647
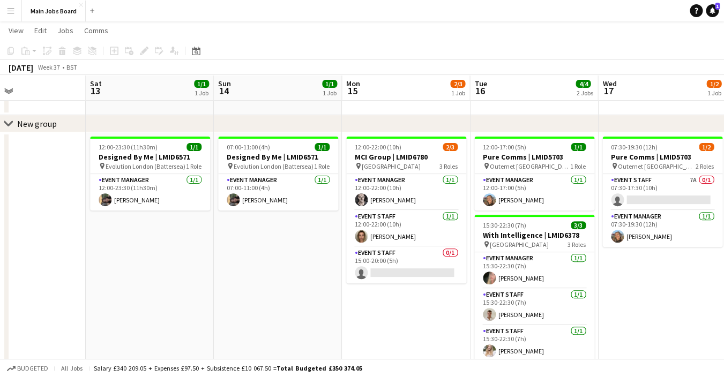
drag, startPoint x: 142, startPoint y: 277, endPoint x: 413, endPoint y: 277, distance: 271.9
click at [406, 277] on app-calendar-viewport "Wed 10 3/3 2 Jobs Thu 11 4/7 3 Jobs Fri 12 Sat 13 1/1 1 Job Sun 14 1/1 1 Job Mo…" at bounding box center [362, 328] width 724 height 647
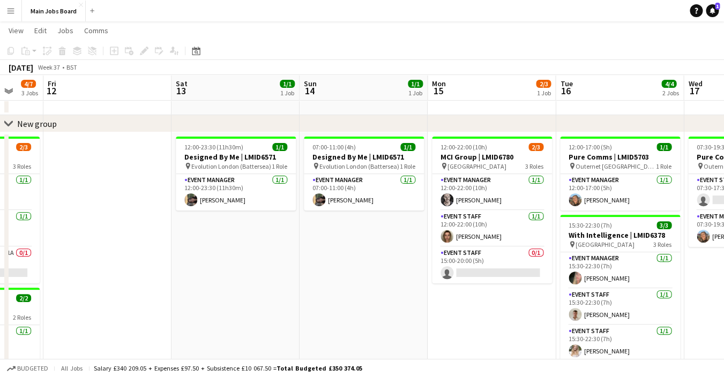
drag, startPoint x: 197, startPoint y: 277, endPoint x: 408, endPoint y: 268, distance: 210.4
click at [406, 268] on app-calendar-viewport "Wed 10 3/3 2 Jobs Thu 11 4/7 3 Jobs Fri 12 Sat 13 1/1 1 Job Sun 14 1/1 1 Job Mo…" at bounding box center [362, 328] width 724 height 647
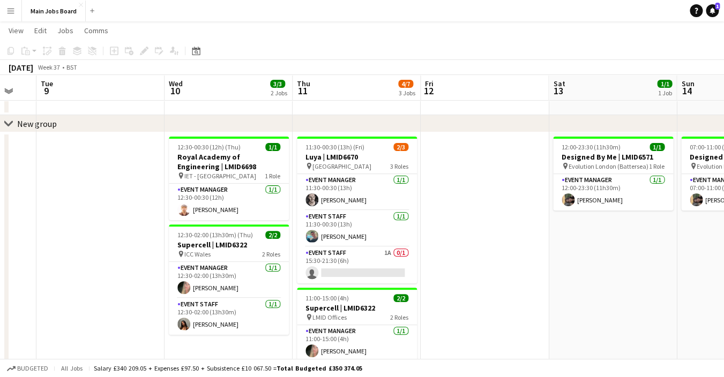
drag, startPoint x: 239, startPoint y: 266, endPoint x: 489, endPoint y: 248, distance: 251.0
click at [487, 248] on app-calendar-viewport "Sun 7 Mon 8 Tue 9 Wed 10 3/3 2 Jobs Thu 11 4/7 3 Jobs Fri 12 Sat 13 1/1 1 Job S…" at bounding box center [362, 328] width 724 height 647
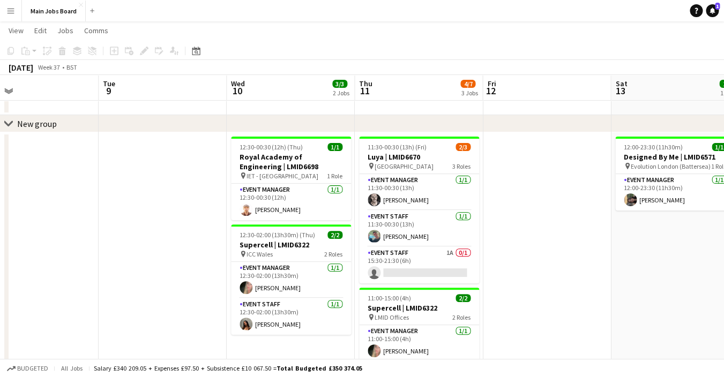
drag, startPoint x: 312, startPoint y: 248, endPoint x: 397, endPoint y: 248, distance: 85.3
click at [394, 248] on app-calendar-viewport "Sat 6 Sun 7 Mon 8 Tue 9 Wed 10 3/3 2 Jobs Thu 11 4/7 3 Jobs Fri 12 Sat 13 1/1 1…" at bounding box center [362, 328] width 724 height 647
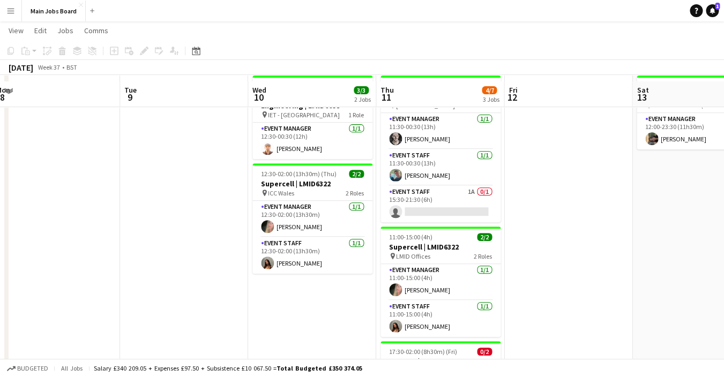
scroll to position [105, 0]
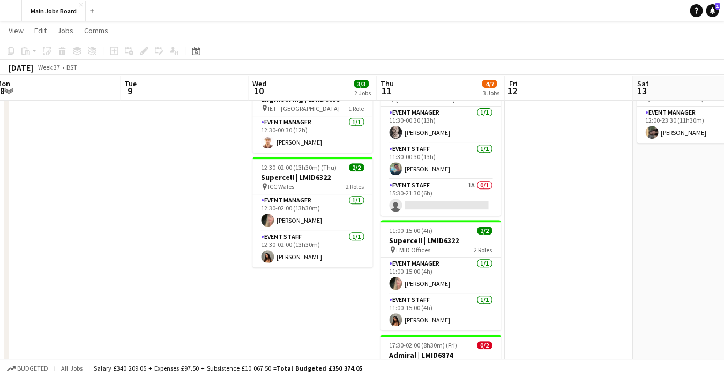
click at [319, 306] on app-date-cell "12:30-00:30 (12h) (Thu) 1/1 Royal Academy of Engineering | LMID6698 pin IET - L…" at bounding box center [312, 324] width 128 height 519
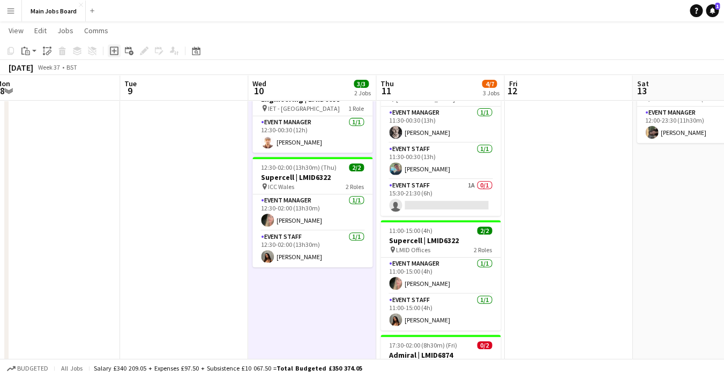
click at [110, 51] on icon at bounding box center [114, 51] width 9 height 9
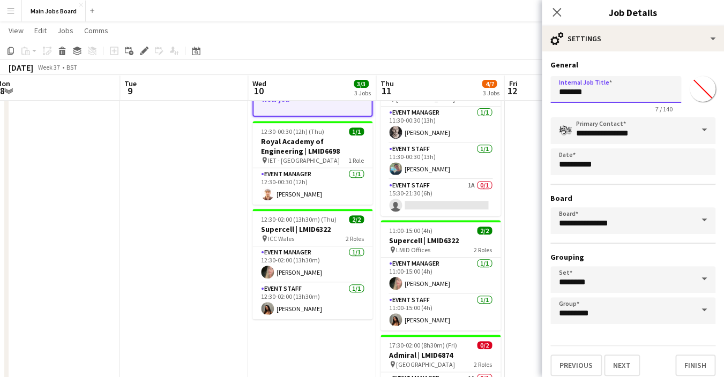
drag, startPoint x: 608, startPoint y: 92, endPoint x: 502, endPoint y: 92, distance: 106.2
click at [551, 92] on input "*******" at bounding box center [616, 89] width 131 height 27
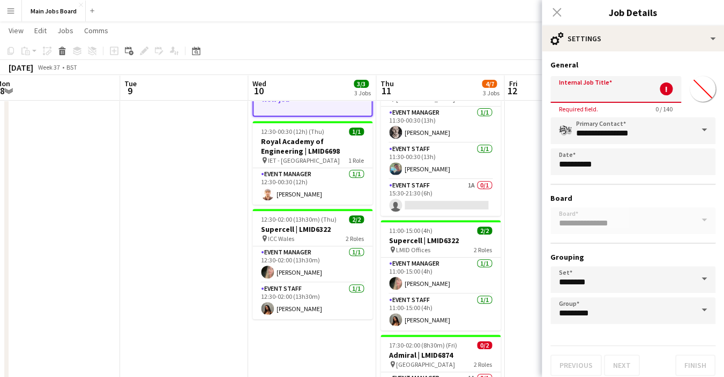
paste input "**********"
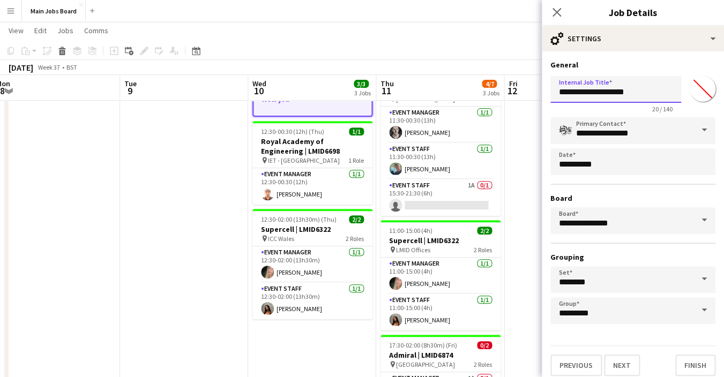
click at [558, 91] on input "**********" at bounding box center [616, 89] width 131 height 27
type input "**********"
click at [624, 367] on button "Next" at bounding box center [622, 365] width 36 height 21
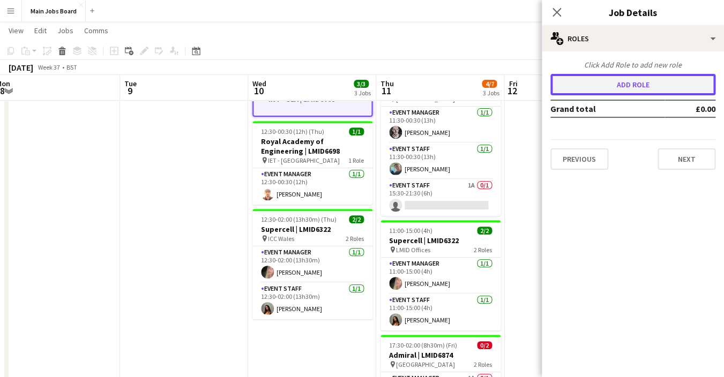
click at [602, 87] on button "Add role" at bounding box center [633, 84] width 165 height 21
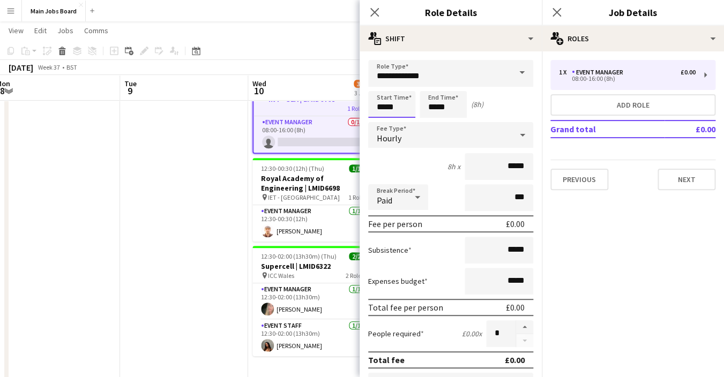
click at [384, 104] on input "*****" at bounding box center [391, 104] width 47 height 27
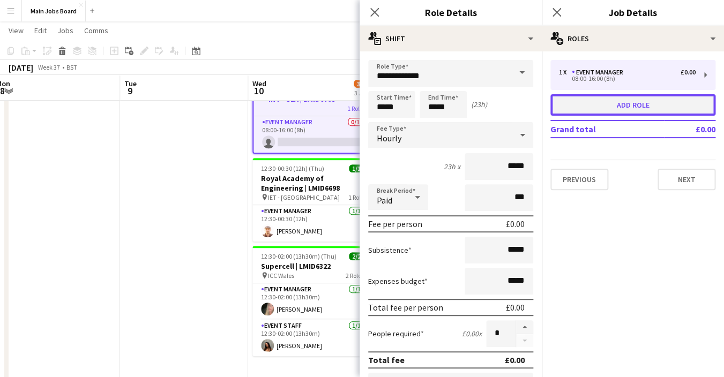
click at [593, 111] on button "Add role" at bounding box center [633, 104] width 165 height 21
type input "*****"
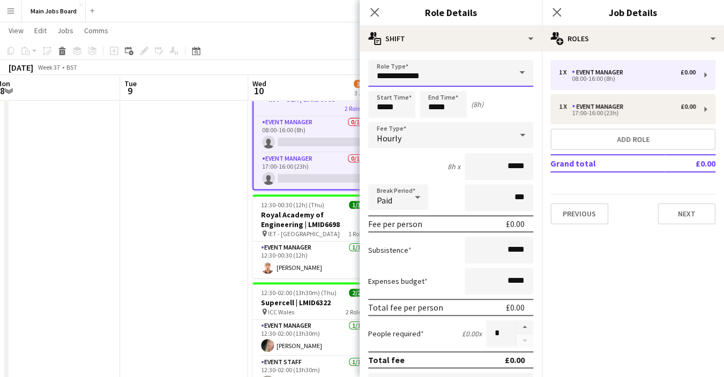
click at [479, 75] on input "**********" at bounding box center [450, 73] width 165 height 27
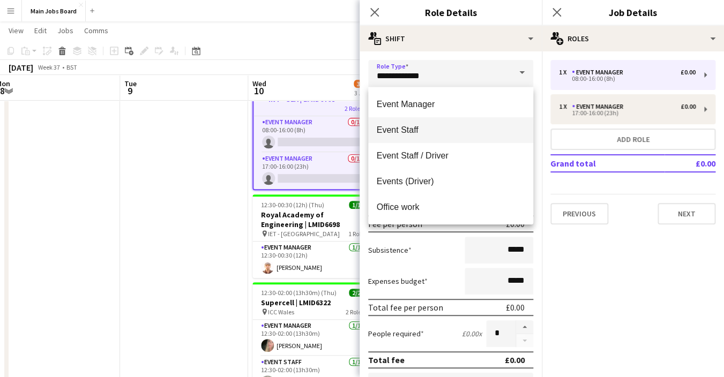
click at [425, 121] on mat-option "Event Staff" at bounding box center [450, 130] width 165 height 26
type input "**********"
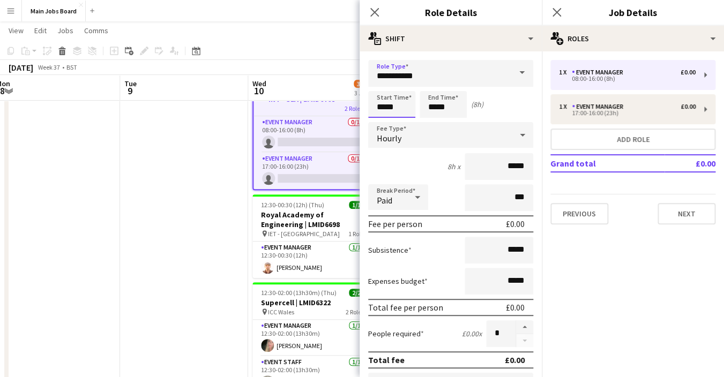
click at [402, 104] on input "*****" at bounding box center [391, 104] width 47 height 27
type input "*****"
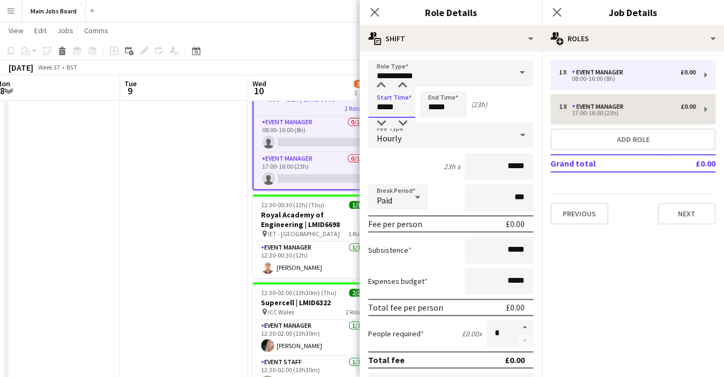
type input "*****"
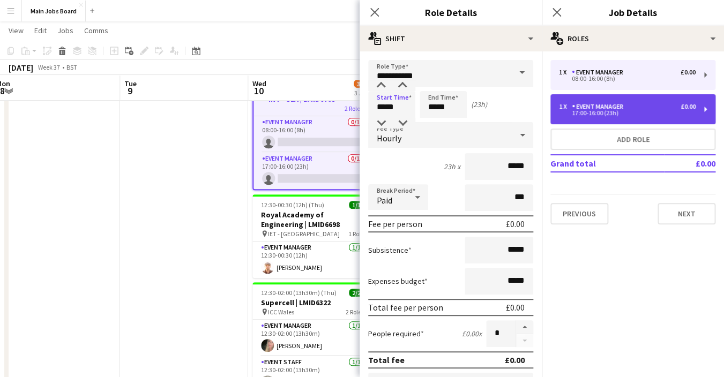
click at [591, 112] on div "17:00-16:00 (23h)" at bounding box center [627, 112] width 137 height 5
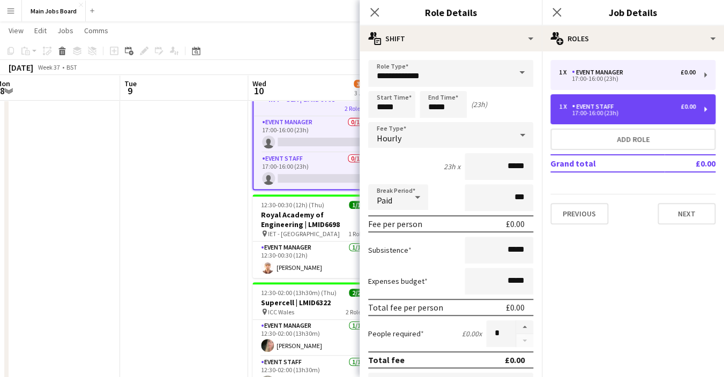
click at [591, 112] on div "17:00-16:00 (23h)" at bounding box center [627, 112] width 137 height 5
type input "**********"
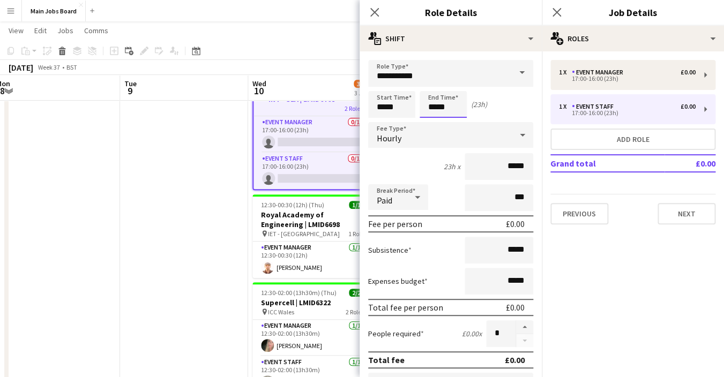
click at [460, 108] on input "*****" at bounding box center [443, 104] width 47 height 27
type input "*****"
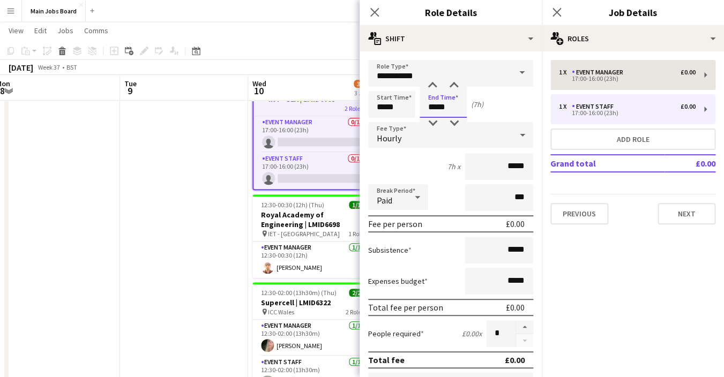
type input "*****"
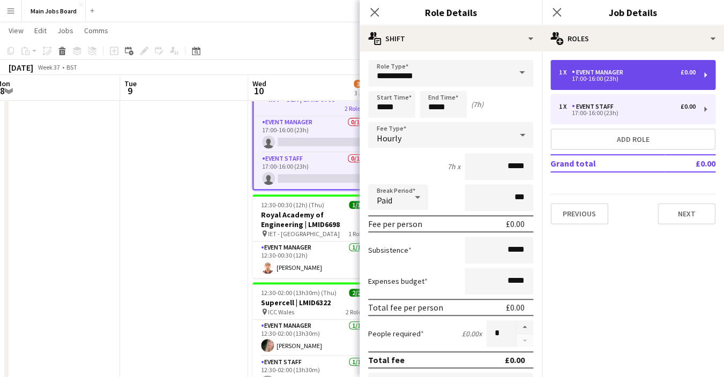
click at [600, 81] on div "17:00-16:00 (23h)" at bounding box center [627, 78] width 137 height 5
type input "**********"
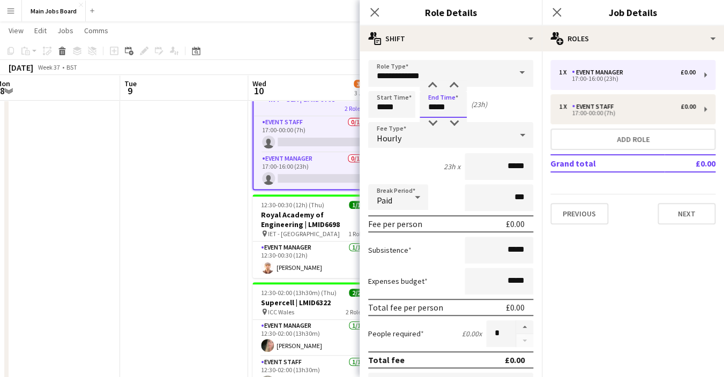
click at [454, 111] on input "*****" at bounding box center [443, 104] width 47 height 27
type input "*****"
click at [527, 163] on input "*****" at bounding box center [499, 166] width 69 height 27
type input "**"
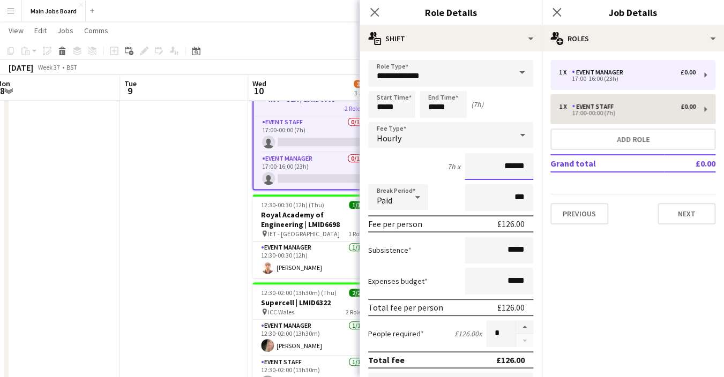
type input "******"
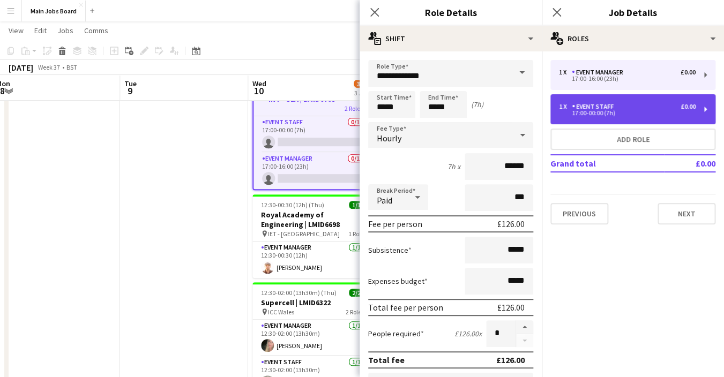
click at [597, 113] on div "17:00-00:00 (7h)" at bounding box center [627, 112] width 137 height 5
type input "**********"
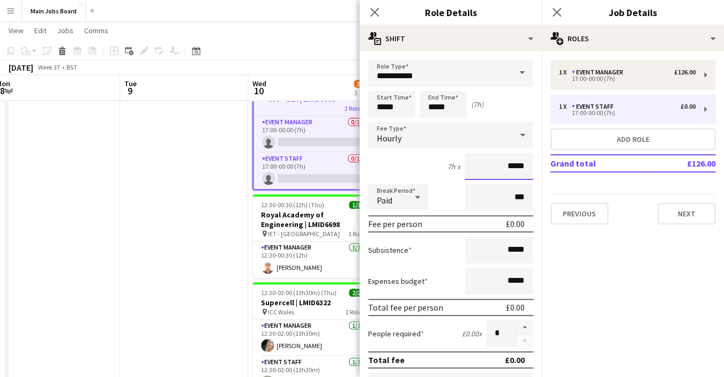
click at [532, 175] on input "*****" at bounding box center [499, 166] width 69 height 27
type input "**"
type input "******"
click at [696, 203] on div "Previous Next" at bounding box center [633, 209] width 165 height 31
click at [696, 213] on button "Next" at bounding box center [687, 213] width 58 height 21
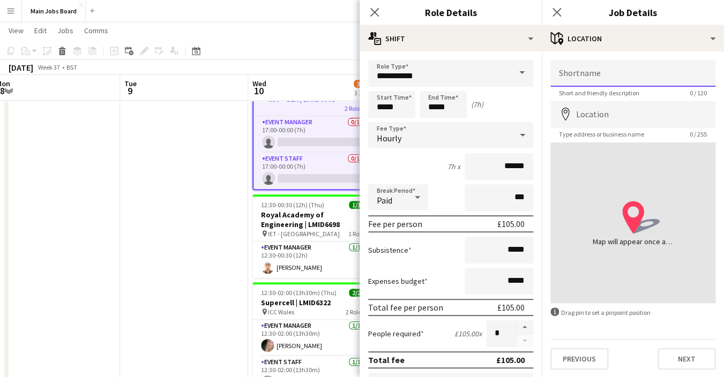
drag, startPoint x: 722, startPoint y: 204, endPoint x: 588, endPoint y: 75, distance: 185.4
click at [588, 77] on input "Shortname" at bounding box center [633, 73] width 165 height 27
paste input "**********"
type input "**********"
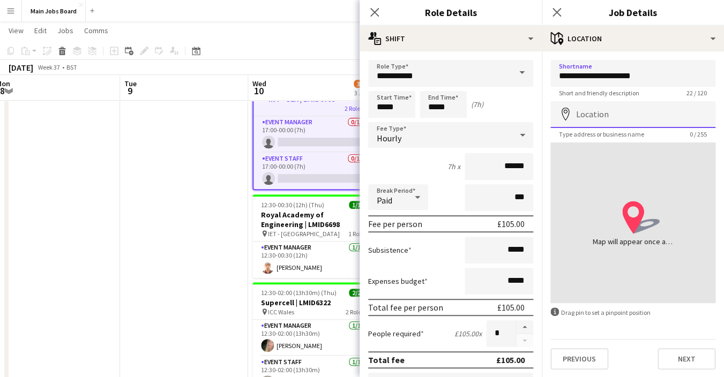
click at [602, 113] on input "Location" at bounding box center [633, 114] width 165 height 27
paste input "**********"
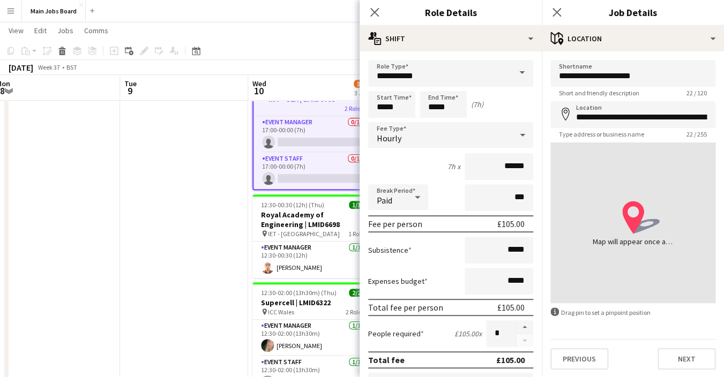
type input "**********"
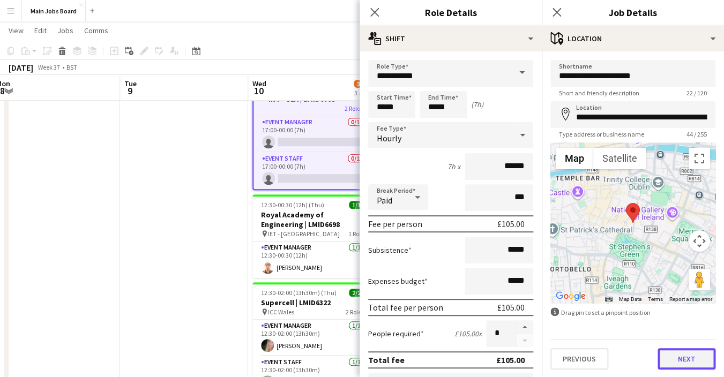
click at [689, 366] on button "Next" at bounding box center [687, 359] width 58 height 21
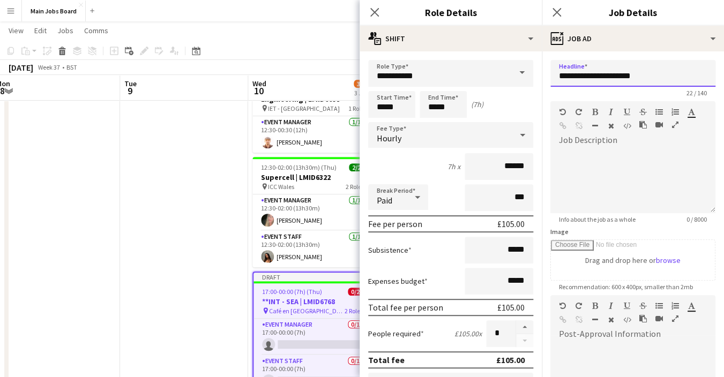
drag, startPoint x: 650, startPoint y: 75, endPoint x: 548, endPoint y: 75, distance: 102.4
click at [551, 75] on input "**********" at bounding box center [633, 73] width 165 height 27
type input "**********"
click at [610, 172] on div at bounding box center [633, 181] width 165 height 64
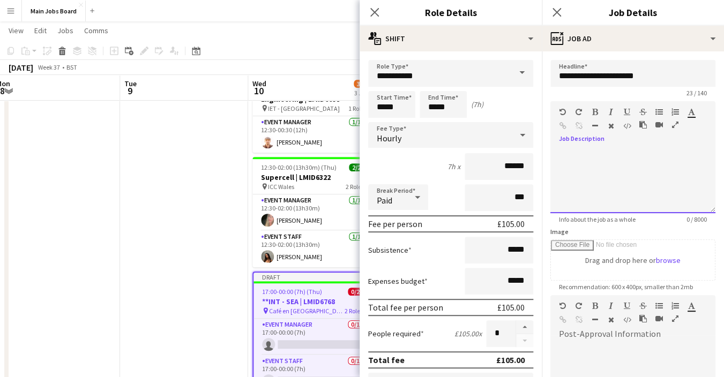
paste div
click at [664, 163] on div "**********" at bounding box center [633, 181] width 165 height 64
click at [638, 187] on div "**********" at bounding box center [633, 181] width 165 height 64
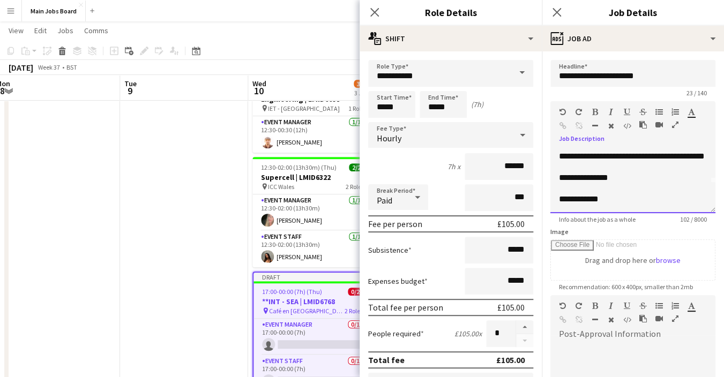
click at [633, 177] on div "**********" at bounding box center [633, 181] width 165 height 64
click at [623, 204] on div "**********" at bounding box center [633, 181] width 165 height 64
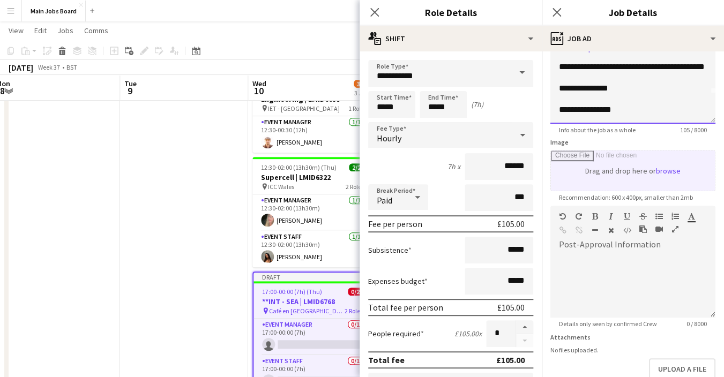
scroll to position [153, 0]
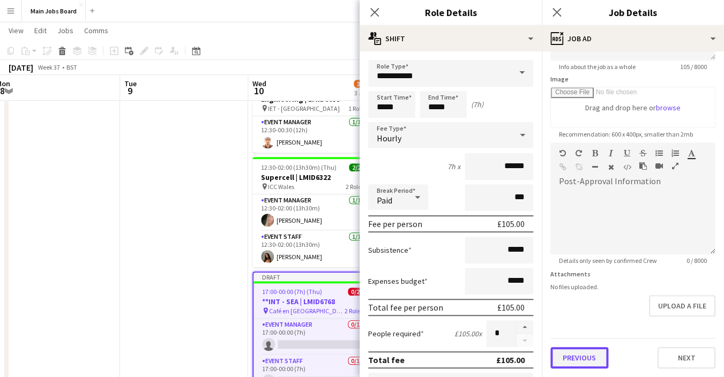
click at [582, 364] on button "Previous" at bounding box center [580, 357] width 58 height 21
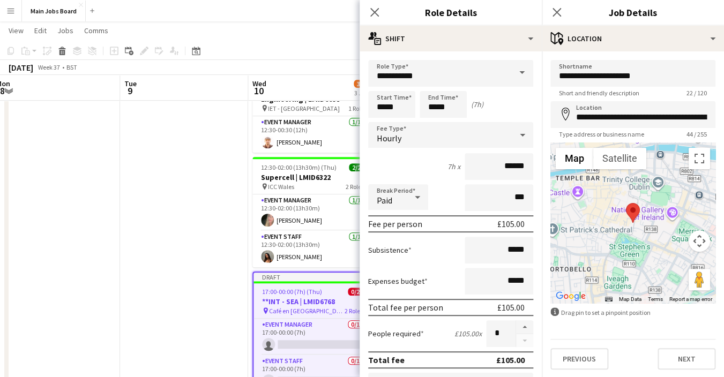
scroll to position [0, 0]
click at [590, 365] on button "Previous" at bounding box center [580, 359] width 58 height 21
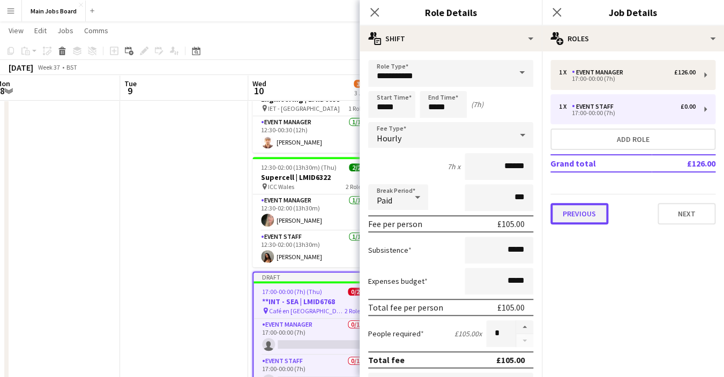
click at [586, 212] on button "Previous" at bounding box center [580, 213] width 58 height 21
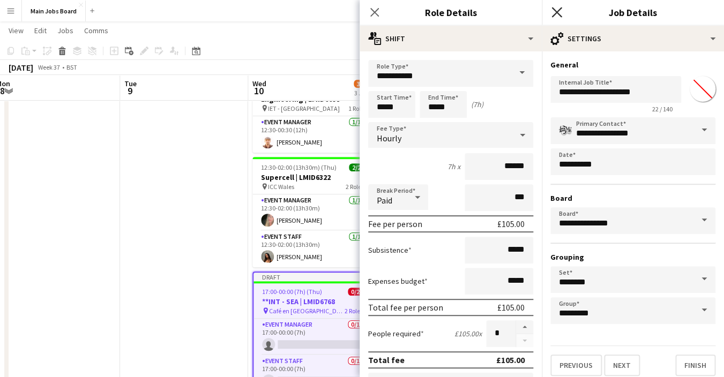
click at [556, 14] on icon at bounding box center [557, 12] width 10 height 10
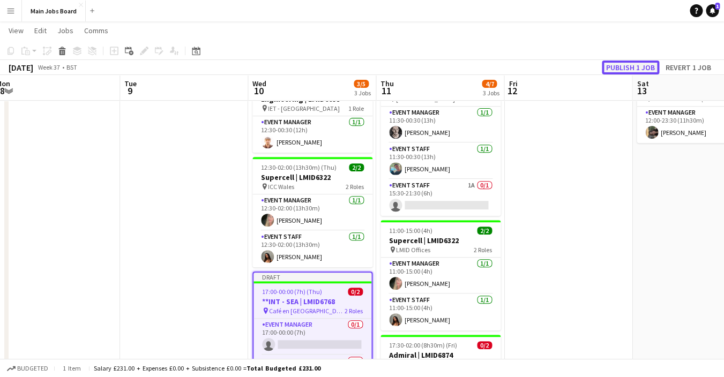
click at [624, 66] on button "Publish 1 job" at bounding box center [630, 68] width 57 height 14
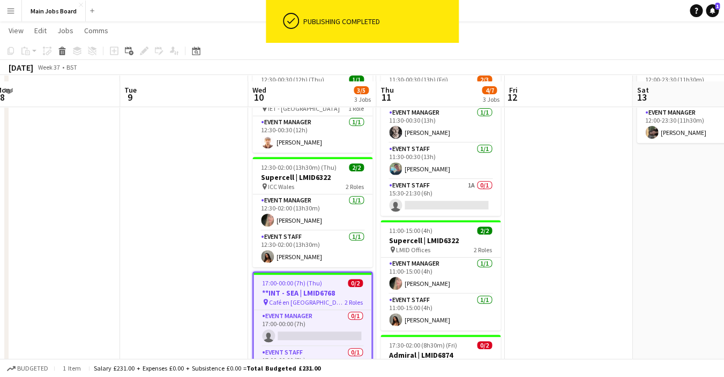
scroll to position [146, 0]
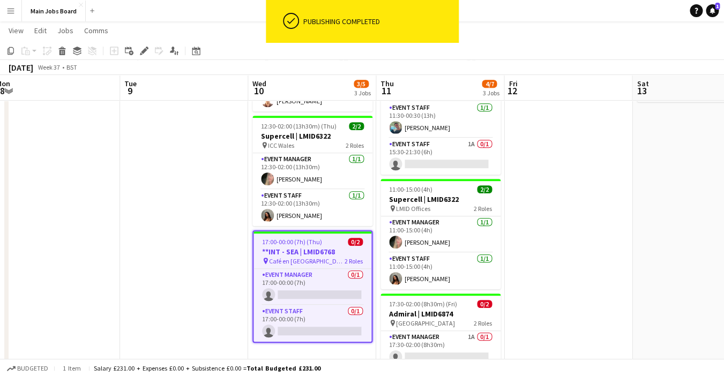
click at [295, 250] on h3 "**INT - SEA | LMID6768" at bounding box center [313, 252] width 118 height 10
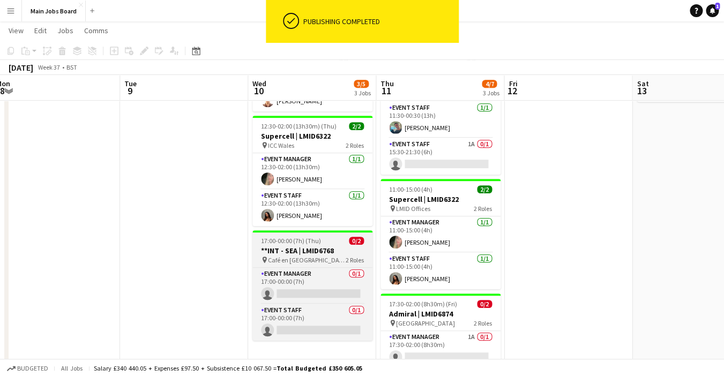
click at [295, 250] on h3 "**INT - SEA | LMID6768" at bounding box center [313, 251] width 120 height 10
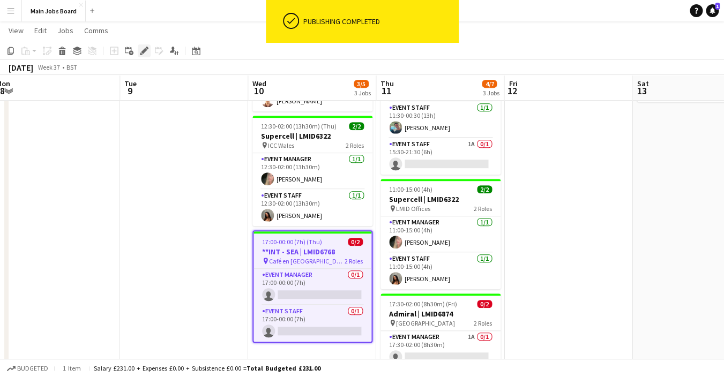
click at [141, 51] on icon "Edit" at bounding box center [144, 51] width 9 height 9
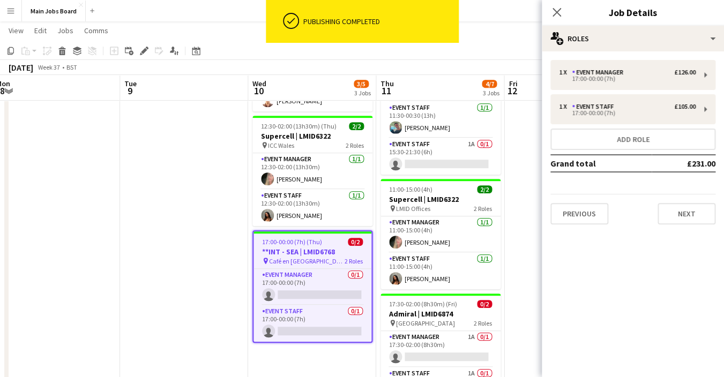
click at [178, 241] on app-date-cell at bounding box center [184, 283] width 128 height 519
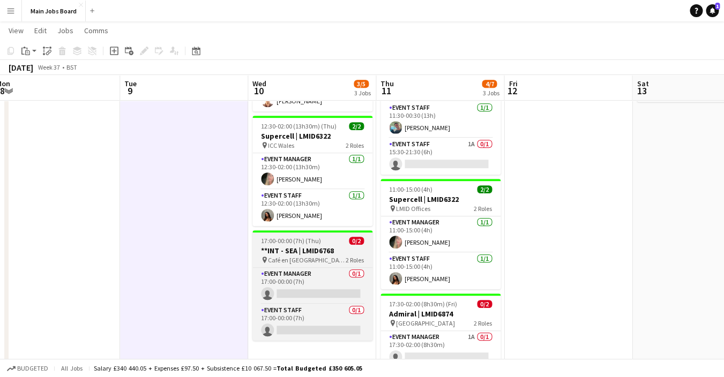
click at [281, 242] on span "17:00-00:00 (7h) (Thu)" at bounding box center [291, 241] width 60 height 8
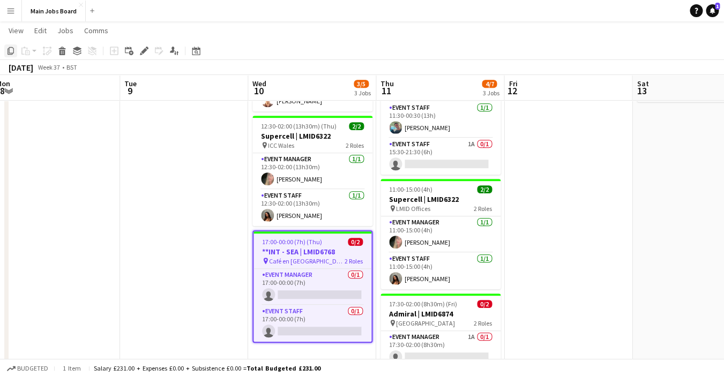
click at [11, 50] on icon "Copy" at bounding box center [10, 51] width 9 height 9
click at [205, 241] on app-date-cell at bounding box center [184, 283] width 128 height 519
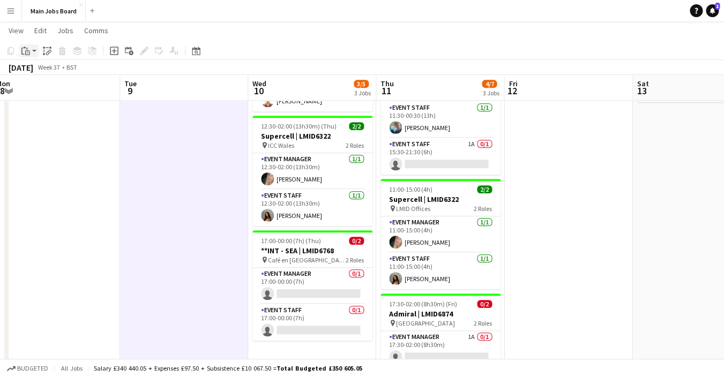
click at [21, 53] on div "Paste" at bounding box center [25, 51] width 13 height 13
click at [41, 68] on link "Paste Command V" at bounding box center [70, 71] width 85 height 10
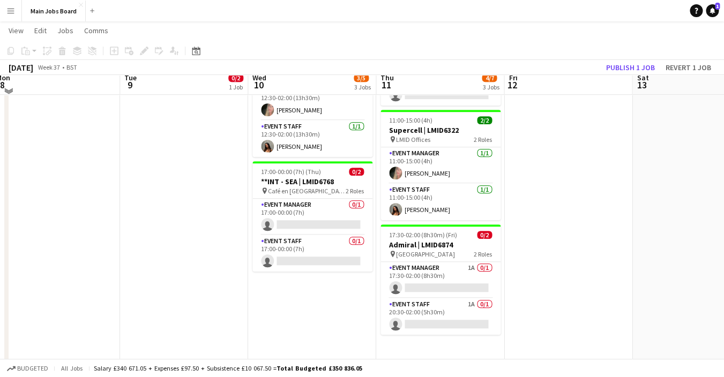
scroll to position [230, 0]
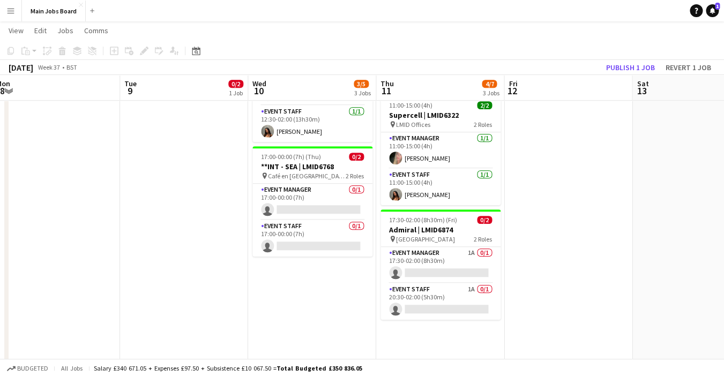
click at [285, 164] on h3 "**INT - SEA | LMID6768" at bounding box center [313, 167] width 120 height 10
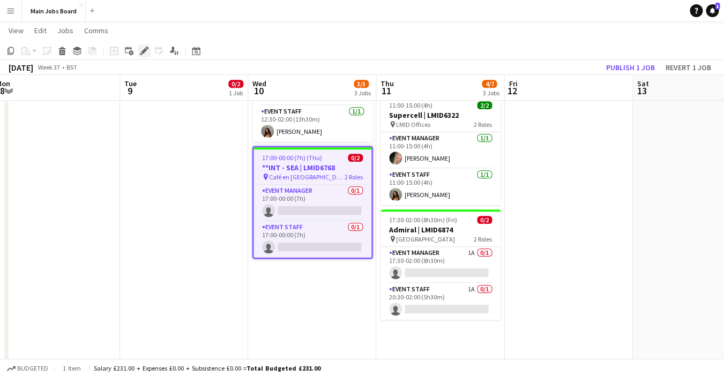
click at [143, 56] on div "Edit" at bounding box center [144, 51] width 13 height 13
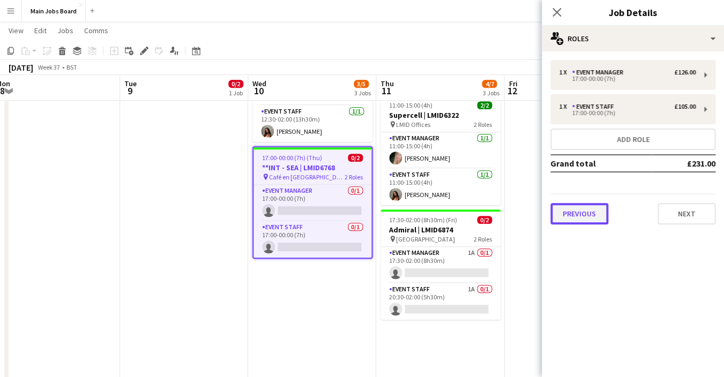
click at [580, 211] on button "Previous" at bounding box center [580, 213] width 58 height 21
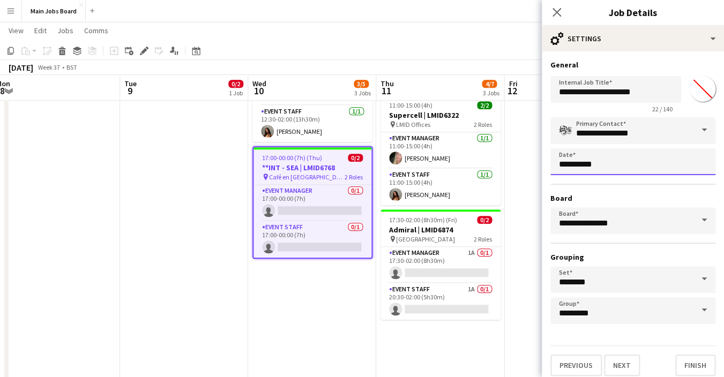
click at [584, 167] on body "Menu Boards Boards Boards All jobs Status Workforce Workforce My Workforce Recr…" at bounding box center [362, 123] width 724 height 707
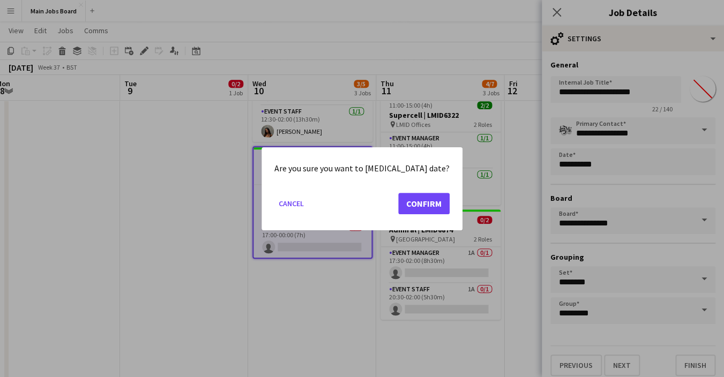
scroll to position [0, 0]
click at [413, 206] on button "Confirm" at bounding box center [423, 203] width 51 height 21
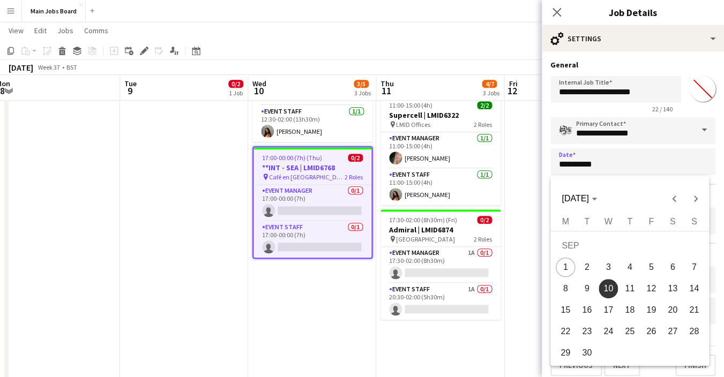
scroll to position [0, 264]
click at [695, 195] on span "Next month" at bounding box center [695, 198] width 21 height 21
click at [652, 291] on span "10" at bounding box center [651, 288] width 19 height 19
type input "**********"
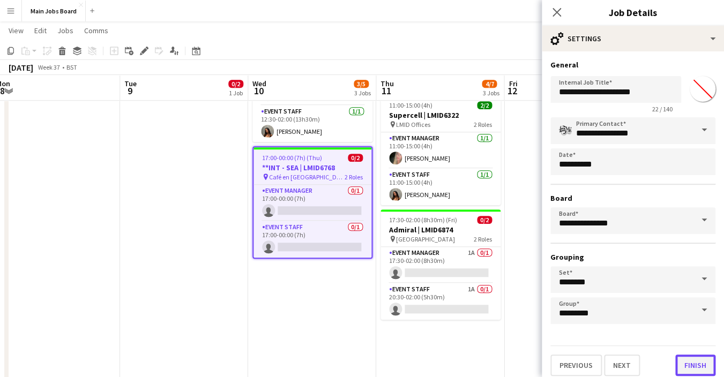
click at [696, 371] on button "Finish" at bounding box center [696, 365] width 40 height 21
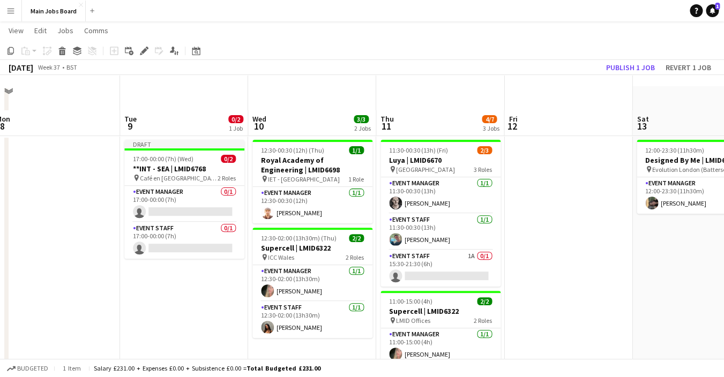
scroll to position [0, 0]
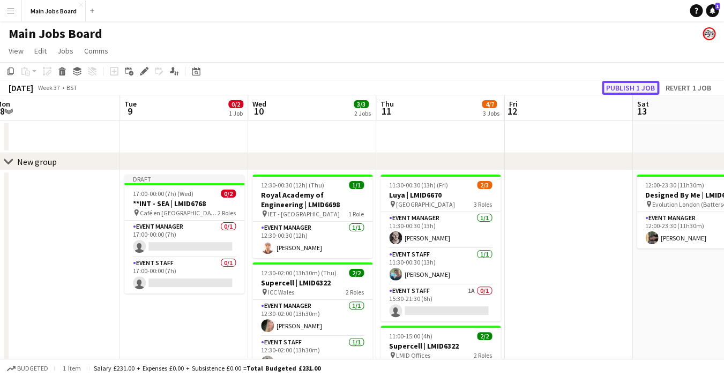
click at [620, 87] on button "Publish 1 job" at bounding box center [630, 88] width 57 height 14
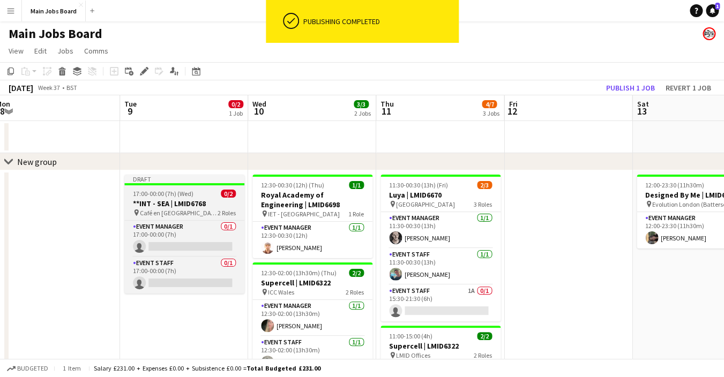
click at [188, 208] on h3 "**INT - SEA | LMID6768" at bounding box center [184, 204] width 120 height 10
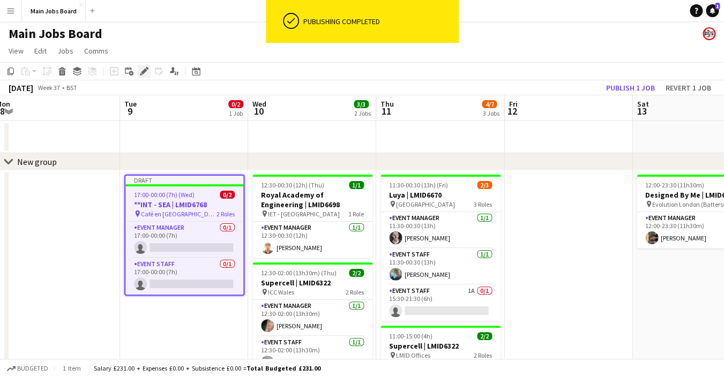
click at [144, 71] on icon at bounding box center [144, 72] width 6 height 6
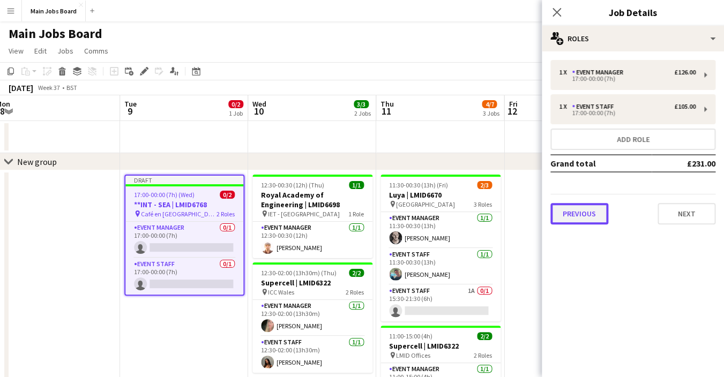
click at [605, 220] on button "Previous" at bounding box center [580, 213] width 58 height 21
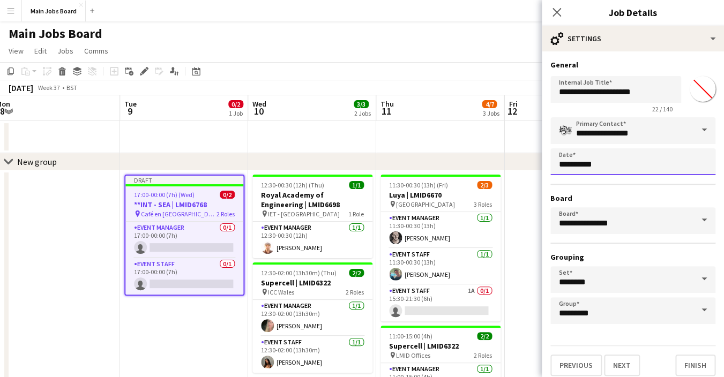
click at [581, 159] on body "Menu Boards Boards Boards All jobs Status Workforce Workforce My Workforce Recr…" at bounding box center [362, 354] width 724 height 708
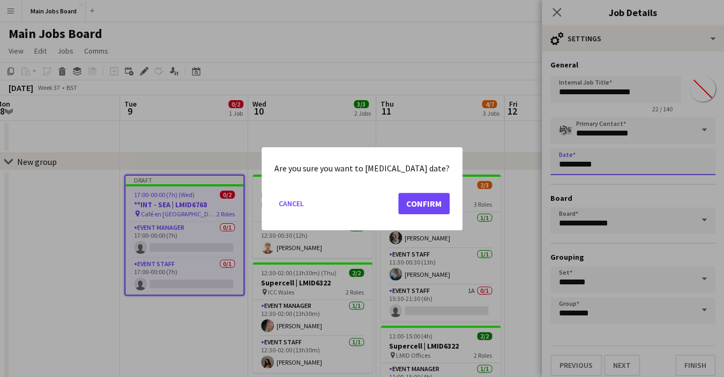
scroll to position [0, 264]
click at [407, 200] on button "Confirm" at bounding box center [423, 203] width 51 height 21
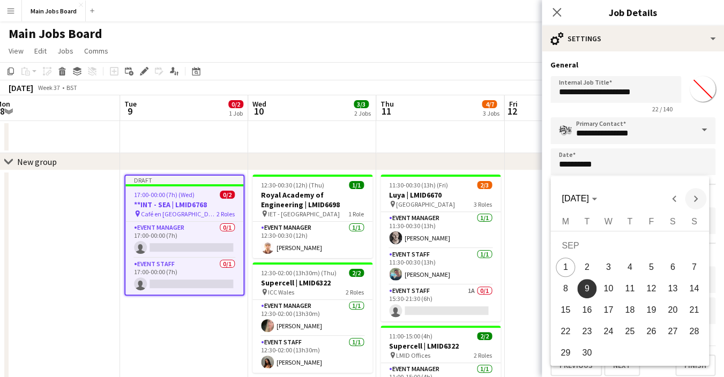
click at [701, 200] on span "Next month" at bounding box center [695, 198] width 21 height 21
click at [631, 292] on span "9" at bounding box center [629, 288] width 19 height 19
type input "**********"
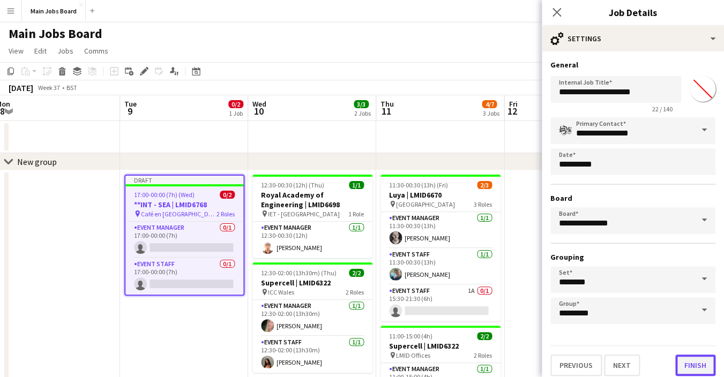
click at [697, 365] on button "Finish" at bounding box center [696, 365] width 40 height 21
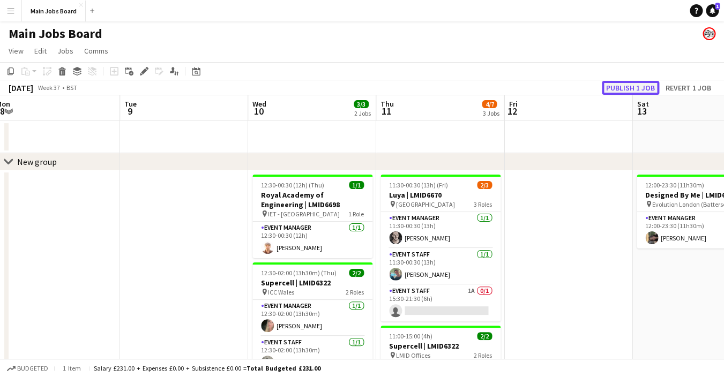
click at [620, 85] on button "Publish 1 job" at bounding box center [630, 88] width 57 height 14
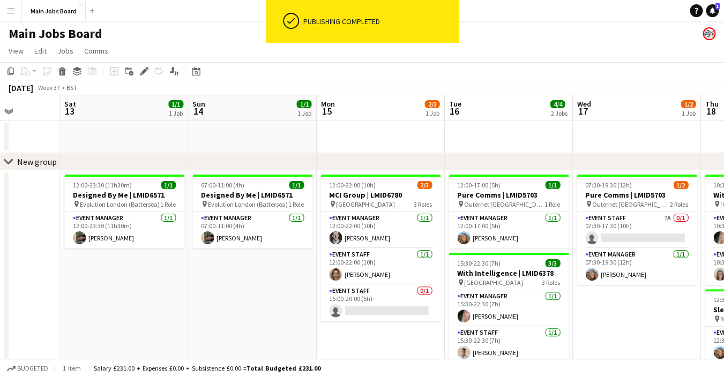
drag, startPoint x: 599, startPoint y: 286, endPoint x: 5, endPoint y: 302, distance: 594.9
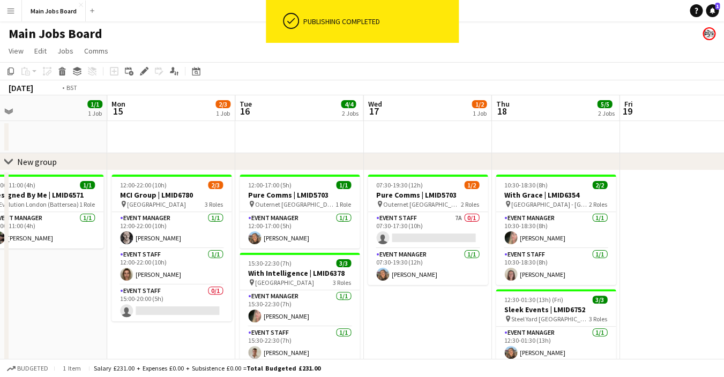
drag, startPoint x: 475, startPoint y: 234, endPoint x: 72, endPoint y: 239, distance: 402.2
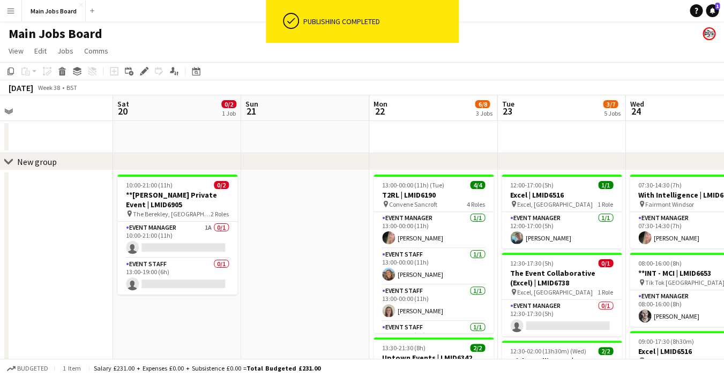
drag, startPoint x: 499, startPoint y: 233, endPoint x: 66, endPoint y: 233, distance: 432.2
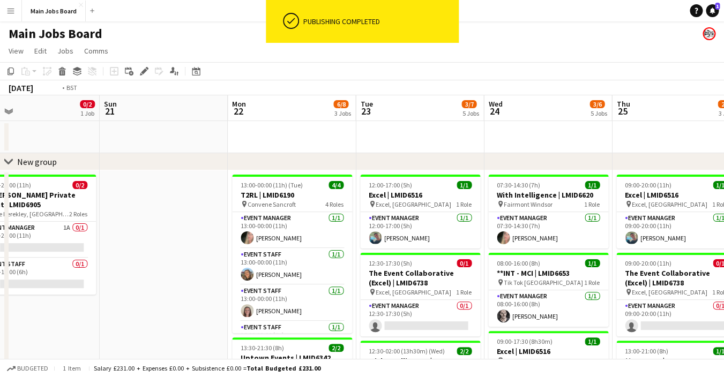
drag, startPoint x: 424, startPoint y: 207, endPoint x: 10, endPoint y: 226, distance: 414.4
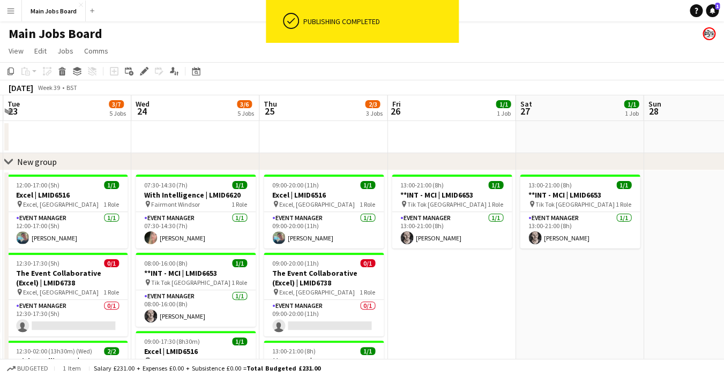
drag, startPoint x: 504, startPoint y: 201, endPoint x: 106, endPoint y: 201, distance: 398.4
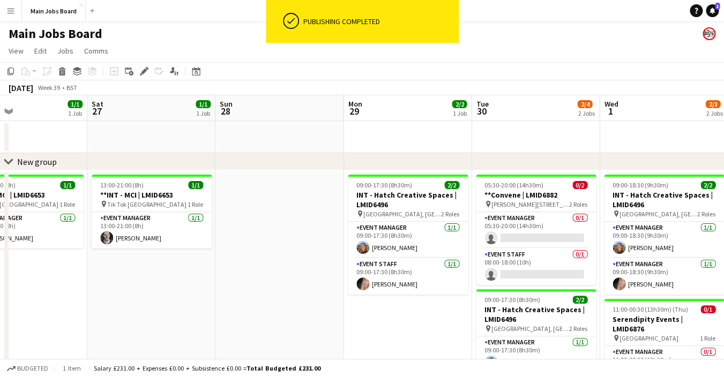
drag, startPoint x: 168, startPoint y: 211, endPoint x: 67, endPoint y: 211, distance: 100.8
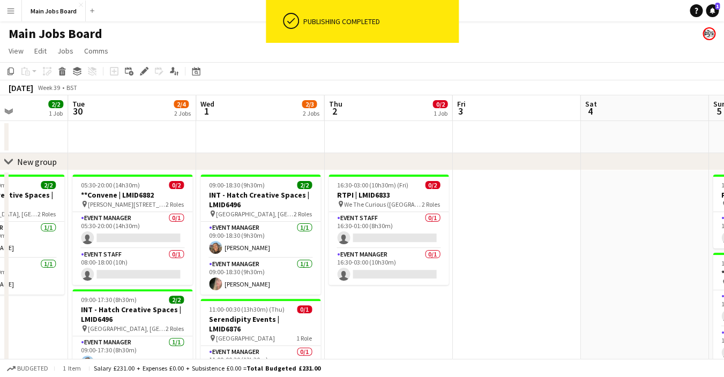
drag, startPoint x: 421, startPoint y: 205, endPoint x: 139, endPoint y: 207, distance: 282.6
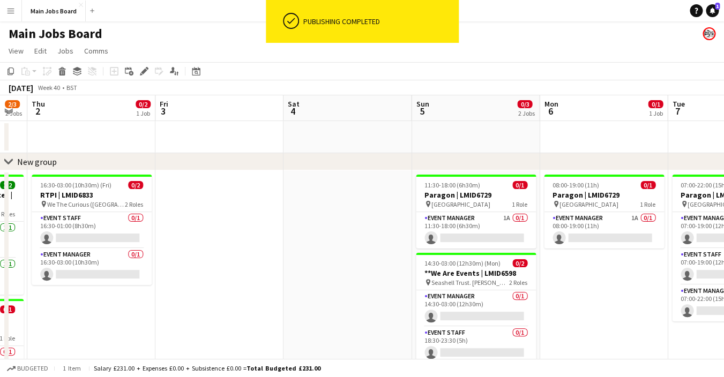
drag, startPoint x: 125, startPoint y: 230, endPoint x: 102, endPoint y: 230, distance: 22.5
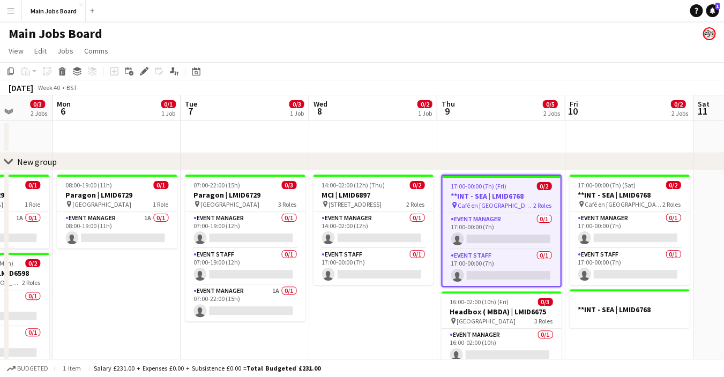
drag, startPoint x: 379, startPoint y: 255, endPoint x: 282, endPoint y: 255, distance: 97.1
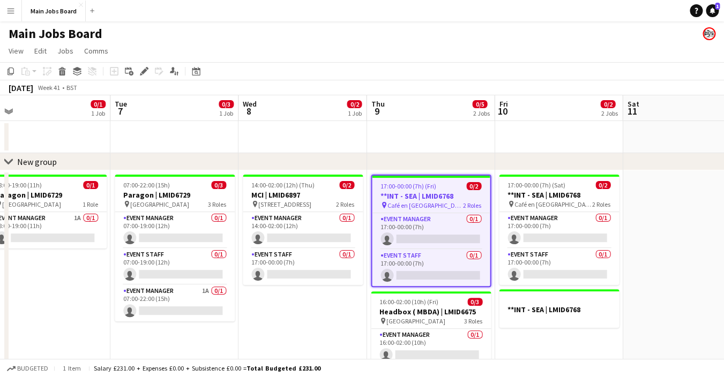
drag, startPoint x: 381, startPoint y: 302, endPoint x: 313, endPoint y: 297, distance: 68.3
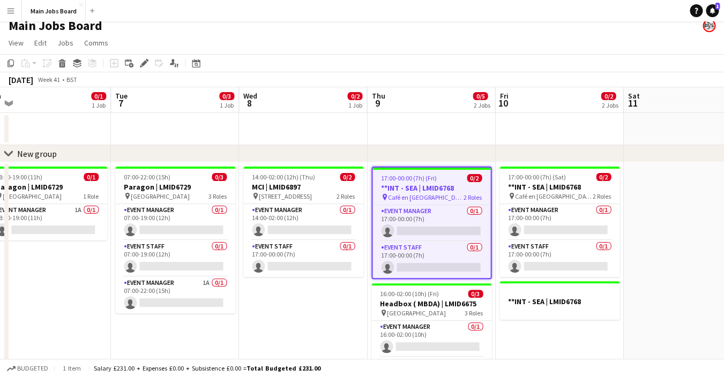
scroll to position [16, 0]
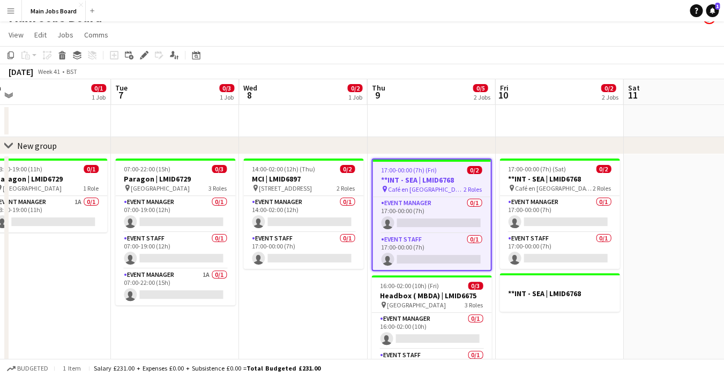
click at [424, 172] on span "17:00-00:00 (7h) (Fri)" at bounding box center [409, 170] width 56 height 8
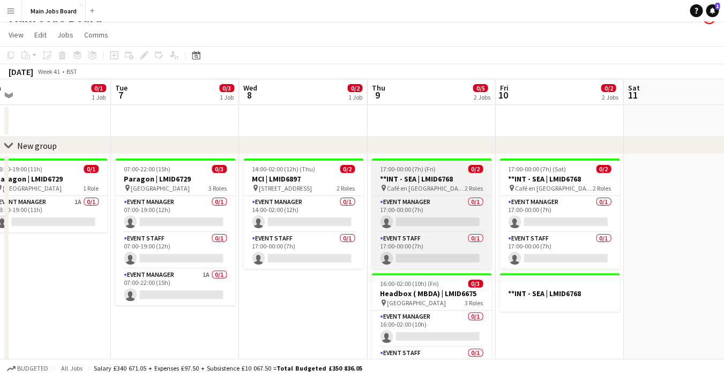
click at [424, 172] on span "17:00-00:00 (7h) (Fri)" at bounding box center [408, 169] width 56 height 8
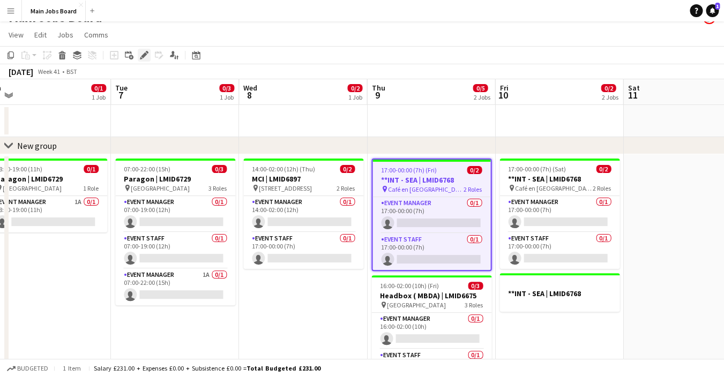
click at [142, 58] on icon "Edit" at bounding box center [144, 55] width 9 height 9
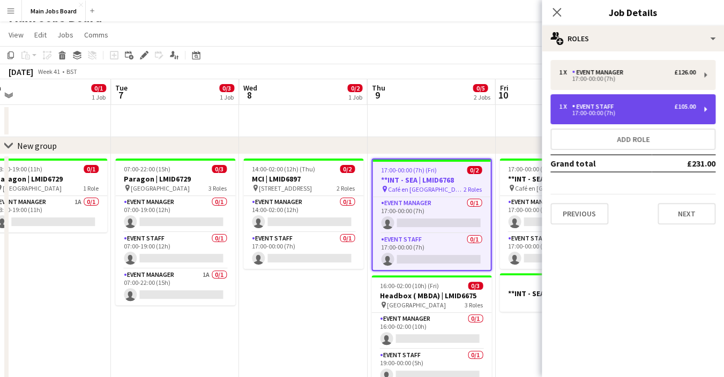
click at [636, 114] on div "17:00-00:00 (7h)" at bounding box center [627, 112] width 137 height 5
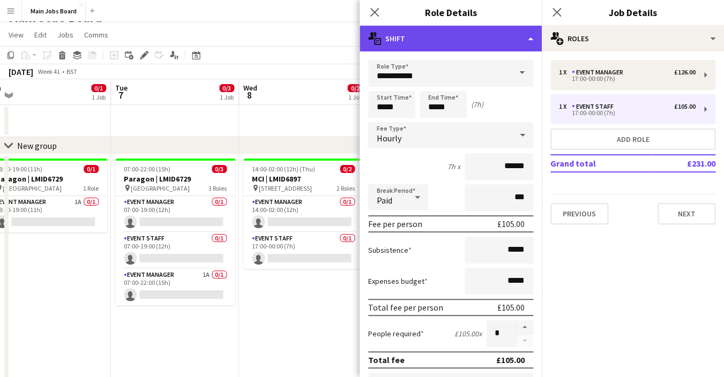
click at [505, 42] on div "multiple-actions-text Shift" at bounding box center [451, 39] width 182 height 26
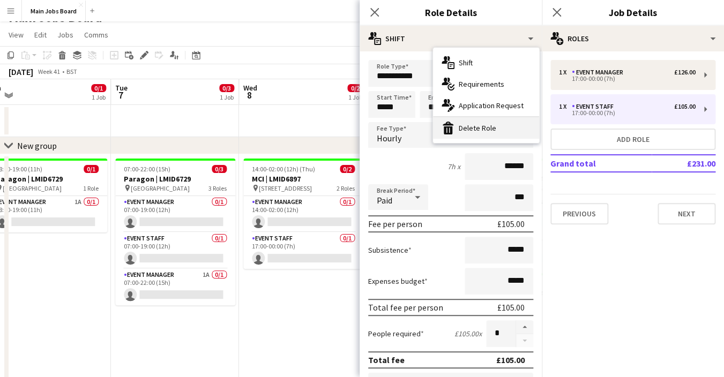
click at [470, 129] on div "bin-2 Delete Role" at bounding box center [486, 127] width 106 height 21
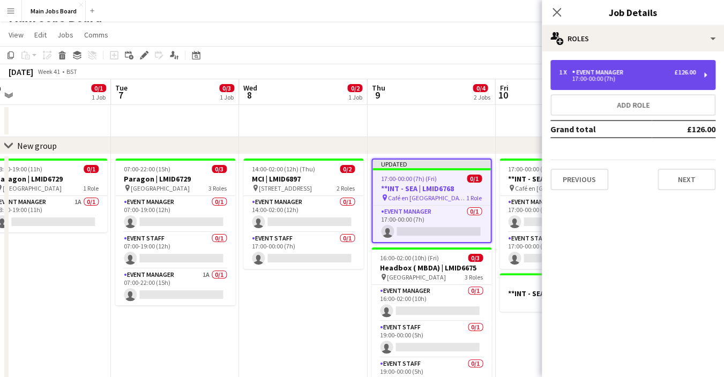
click at [603, 82] on div "17:00-00:00 (7h)" at bounding box center [627, 78] width 137 height 5
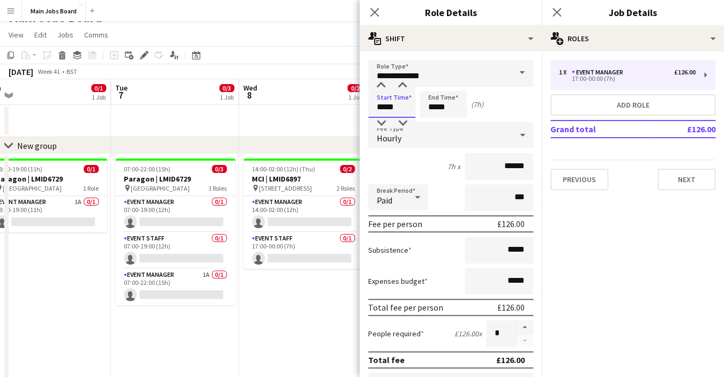
click at [411, 106] on input "*****" at bounding box center [391, 104] width 47 height 27
type input "*****"
click at [531, 168] on input "******" at bounding box center [499, 166] width 69 height 27
type input "**"
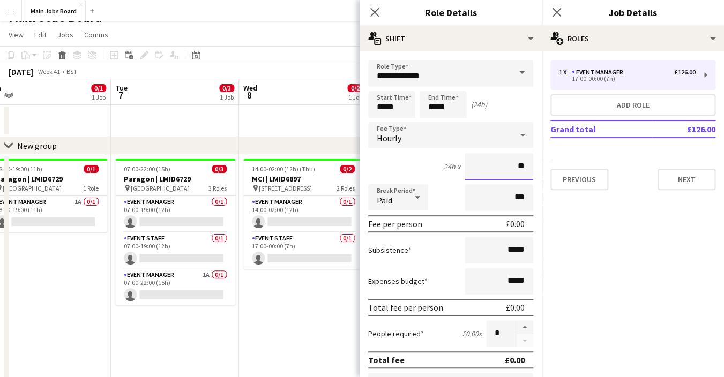
type input "**"
click at [648, 236] on mat-expansion-panel "pencil3 General details 1 x Event Manager £126.00 17:00-00:00 (7h) Add role Gra…" at bounding box center [633, 214] width 182 height 326
click at [682, 179] on button "Next" at bounding box center [687, 179] width 58 height 21
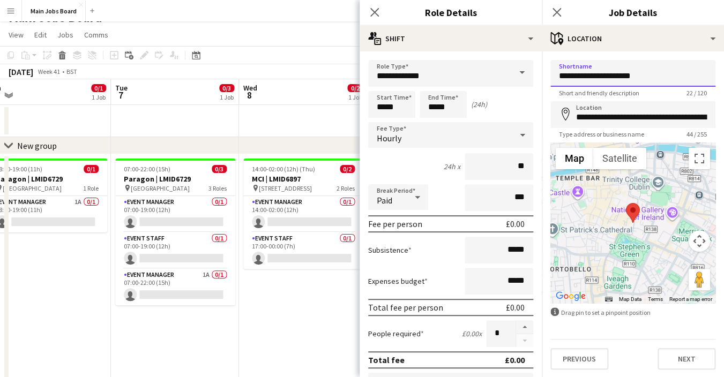
drag, startPoint x: 655, startPoint y: 77, endPoint x: 489, endPoint y: 77, distance: 166.2
click at [551, 77] on input "**********" at bounding box center [633, 73] width 165 height 27
type input "**********"
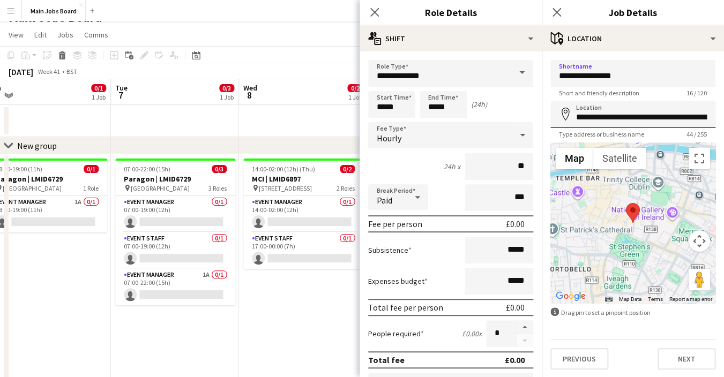
click at [623, 112] on input "**********" at bounding box center [633, 114] width 165 height 27
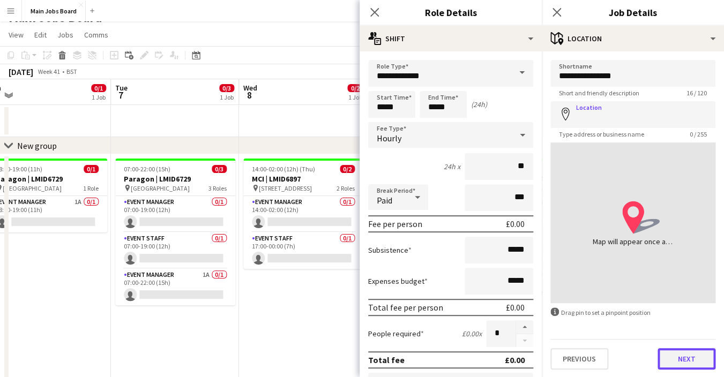
click at [689, 360] on button "Next" at bounding box center [687, 359] width 58 height 21
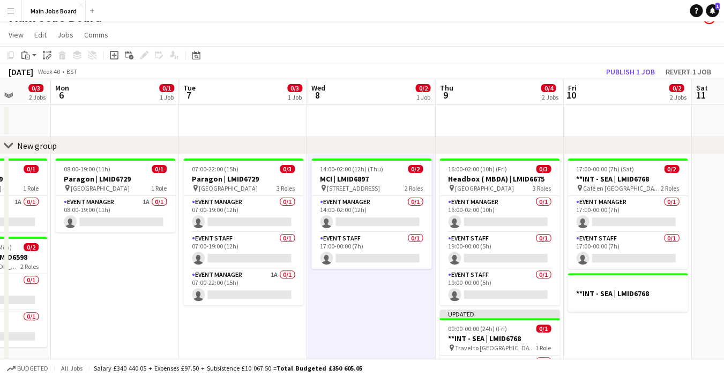
drag, startPoint x: 57, startPoint y: 257, endPoint x: 122, endPoint y: 257, distance: 64.9
click at [125, 257] on app-calendar-viewport "Fri 3 Sat 4 Sun 5 0/3 2 Jobs Mon 6 0/1 1 Job Tue 7 0/3 1 Job Wed 8 0/2 1 Job Th…" at bounding box center [362, 376] width 724 height 594
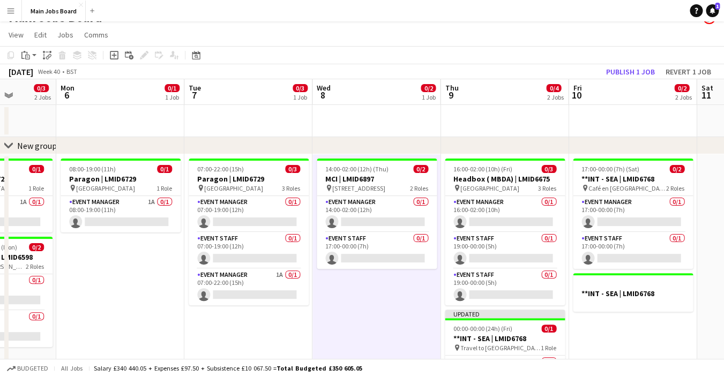
drag, startPoint x: 80, startPoint y: 269, endPoint x: 288, endPoint y: 269, distance: 208.6
click at [275, 269] on app-calendar-viewport "Fri 3 Sat 4 Sun 5 0/3 2 Jobs Mon 6 0/1 1 Job Tue 7 0/3 1 Job Wed 8 0/2 1 Job Th…" at bounding box center [362, 376] width 724 height 594
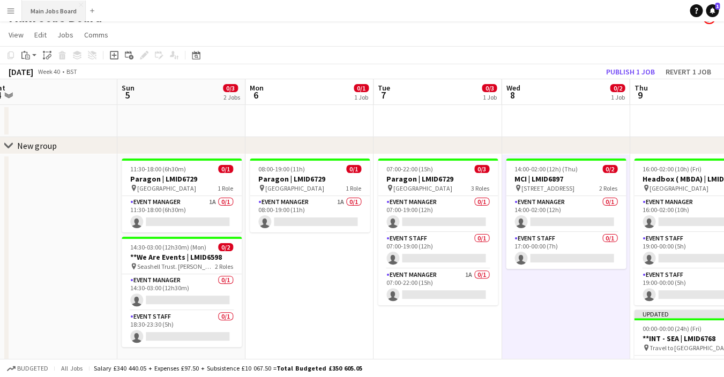
click at [44, 12] on button "Main Jobs Board Close" at bounding box center [54, 11] width 64 height 21
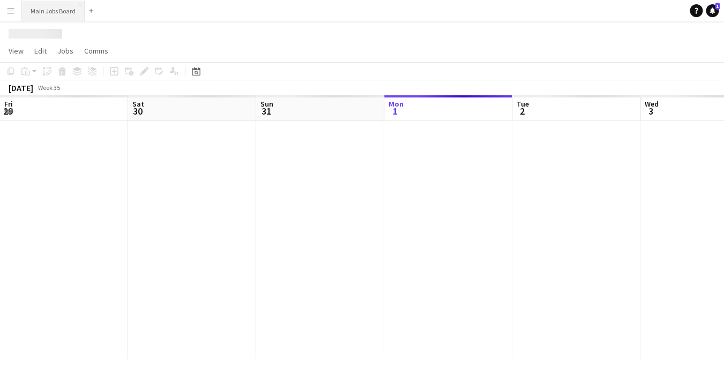
scroll to position [0, 0]
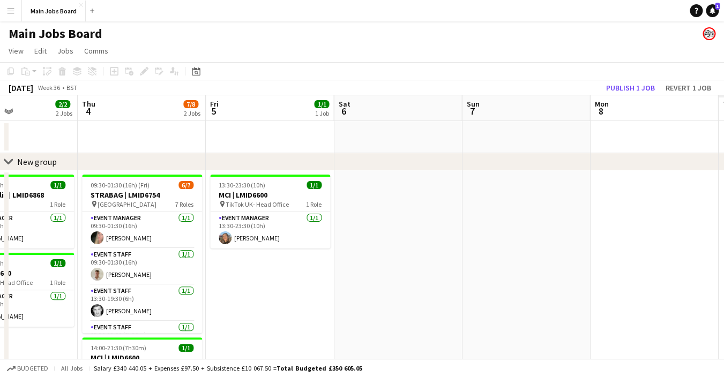
drag, startPoint x: 674, startPoint y: 254, endPoint x: 223, endPoint y: 254, distance: 451.0
click at [239, 254] on app-calendar-viewport "Sun 31 2/2 1 Job Mon 1 4/4 2 Jobs Tue 2 4/4 3 Jobs Wed 3 2/2 2 Jobs Thu 4 7/8 2…" at bounding box center [362, 285] width 724 height 380
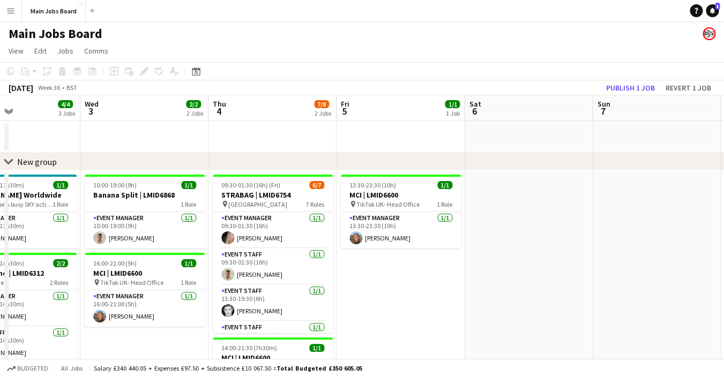
drag, startPoint x: 469, startPoint y: 251, endPoint x: 66, endPoint y: 251, distance: 403.2
click at [80, 251] on app-calendar-viewport "Sun 31 2/2 1 Job Mon 1 4/4 2 Jobs Tue 2 4/4 3 Jobs Wed 3 2/2 2 Jobs Thu 4 7/8 2…" at bounding box center [362, 285] width 724 height 380
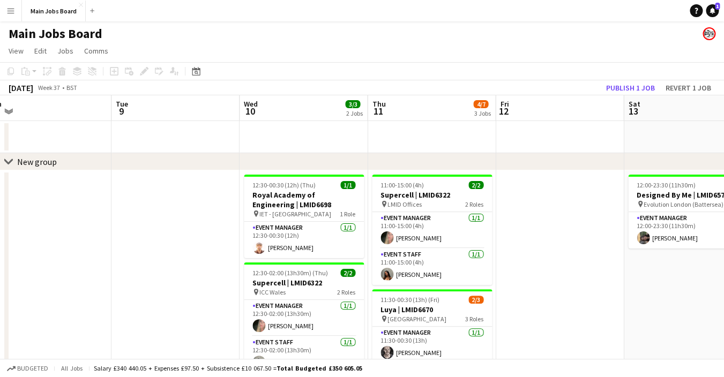
scroll to position [0, 453]
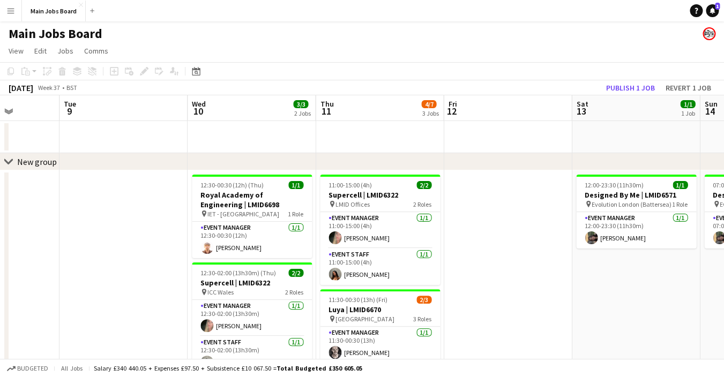
drag, startPoint x: 372, startPoint y: 254, endPoint x: 112, endPoint y: 254, distance: 259.5
click at [113, 254] on app-calendar-viewport "Fri 5 1/1 1 Job Sat 6 Sun 7 Mon 8 Tue 9 Wed 10 3/3 2 Jobs Thu 11 4/7 3 Jobs Fri…" at bounding box center [362, 335] width 724 height 480
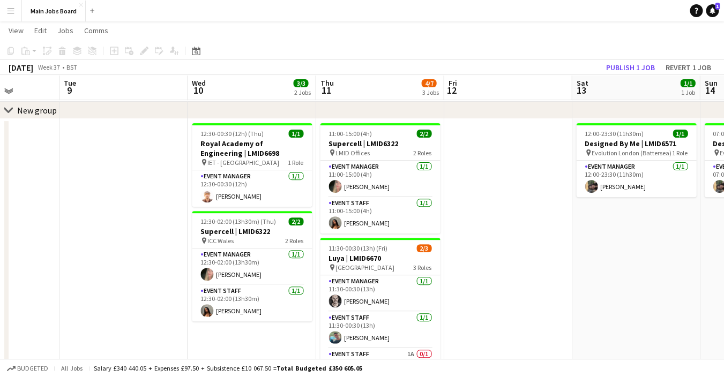
scroll to position [38, 0]
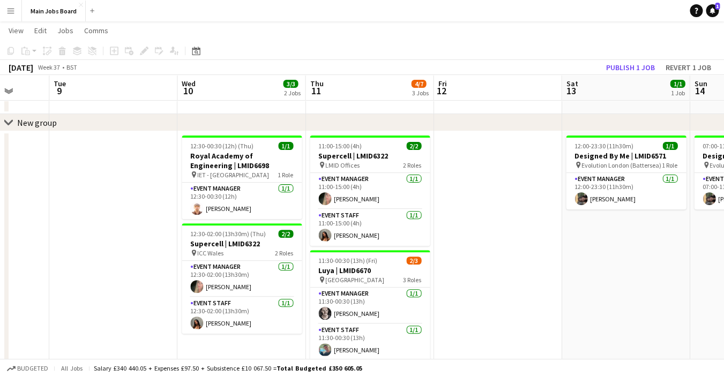
drag, startPoint x: 558, startPoint y: 282, endPoint x: 165, endPoint y: 300, distance: 393.5
click at [163, 300] on app-calendar-viewport "Fri 5 1/1 1 Job Sat 6 Sun 7 Mon 8 Tue 9 Wed 10 3/3 2 Jobs Thu 11 4/7 3 Jobs Fri…" at bounding box center [362, 270] width 724 height 532
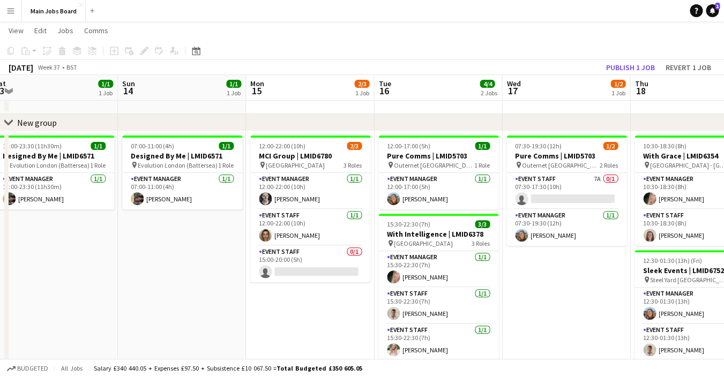
drag, startPoint x: 460, startPoint y: 267, endPoint x: 273, endPoint y: 267, distance: 186.1
click at [273, 267] on app-calendar-viewport "Wed 10 3/3 2 Jobs Thu 11 4/7 3 Jobs Fri 12 Sat 13 1/1 1 Job Sun 14 1/1 1 Job Mo…" at bounding box center [362, 270] width 724 height 532
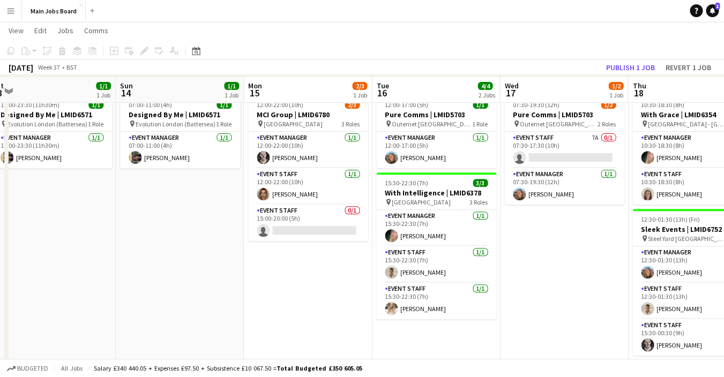
scroll to position [76, 0]
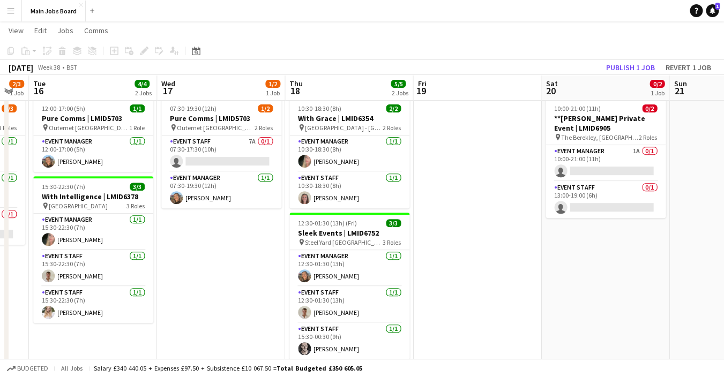
drag, startPoint x: 543, startPoint y: 263, endPoint x: 151, endPoint y: 277, distance: 392.8
click at [151, 277] on app-calendar-viewport "Sat 13 1/1 1 Job Sun 14 1/1 1 Job Mon 15 2/3 1 Job Tue 16 4/4 2 Jobs Wed 17 1/2…" at bounding box center [362, 232] width 724 height 532
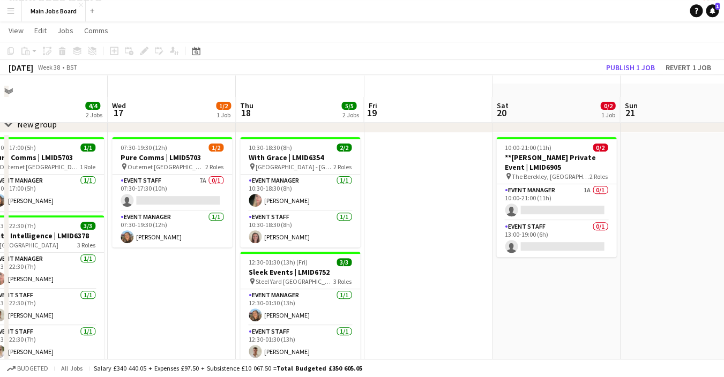
scroll to position [35, 0]
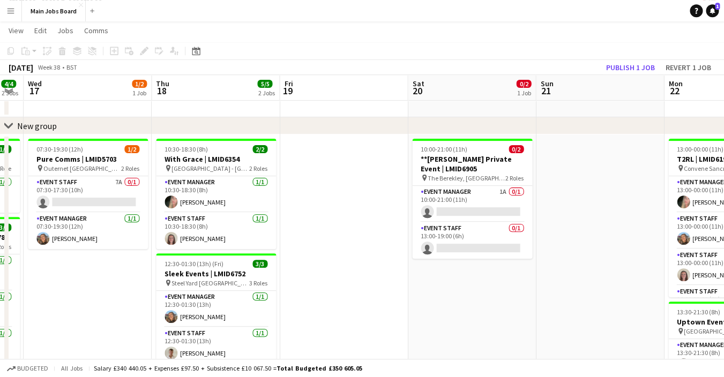
drag, startPoint x: 566, startPoint y: 272, endPoint x: 185, endPoint y: 273, distance: 381.3
click at [203, 273] on app-calendar-viewport "Sat 13 1/1 1 Job Sun 14 1/1 1 Job Mon 15 2/3 1 Job Tue 16 4/4 2 Jobs Wed 17 1/2…" at bounding box center [362, 330] width 724 height 647
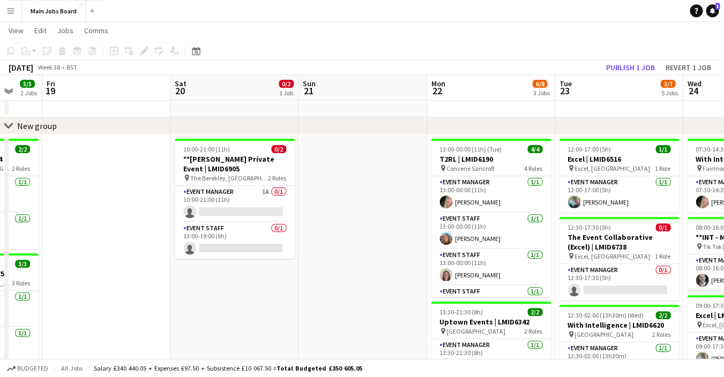
drag, startPoint x: 473, startPoint y: 269, endPoint x: 217, endPoint y: 273, distance: 255.8
click at [220, 273] on app-calendar-viewport "Tue 16 4/4 2 Jobs Wed 17 1/2 1 Job Thu 18 5/5 2 Jobs Fri 19 Sat 20 0/2 1 Job Su…" at bounding box center [362, 330] width 724 height 647
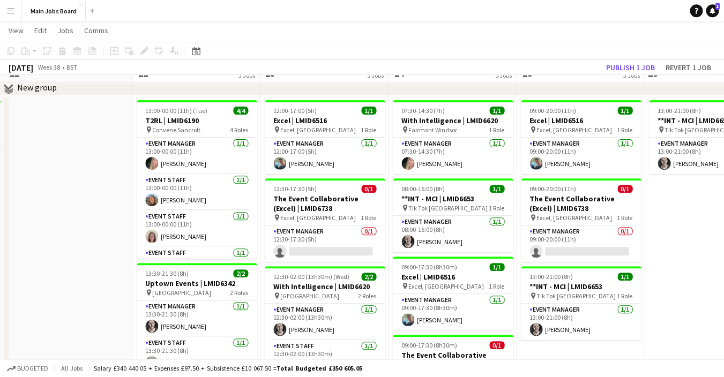
scroll to position [44, 0]
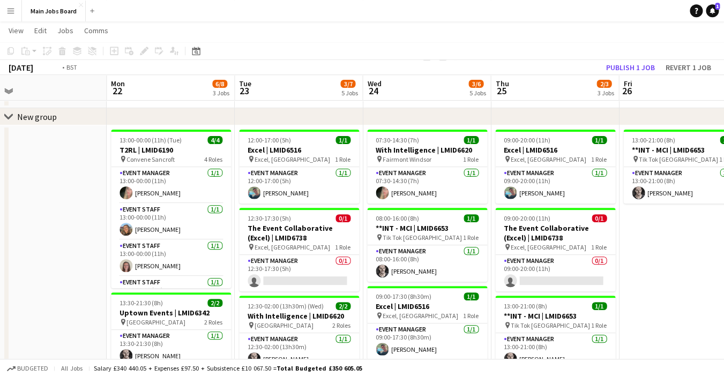
drag, startPoint x: 680, startPoint y: 277, endPoint x: 217, endPoint y: 310, distance: 463.9
click at [217, 310] on app-calendar-viewport "Thu 18 5/5 2 Jobs Fri 19 Sat 20 0/2 1 Job Sun 21 Mon 22 6/8 3 Jobs Tue 23 3/7 5…" at bounding box center [362, 321] width 724 height 647
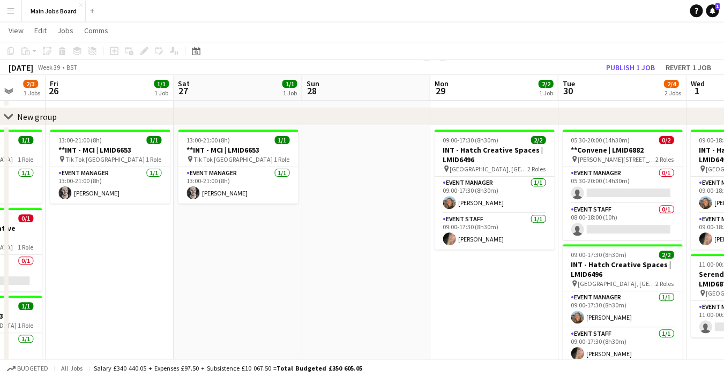
drag, startPoint x: 436, startPoint y: 286, endPoint x: 247, endPoint y: 286, distance: 189.3
click at [248, 286] on app-calendar-viewport "Mon 22 6/8 3 Jobs Tue 23 3/7 5 Jobs Wed 24 3/6 5 Jobs Thu 25 2/3 3 Jobs Fri 26 …" at bounding box center [362, 321] width 724 height 647
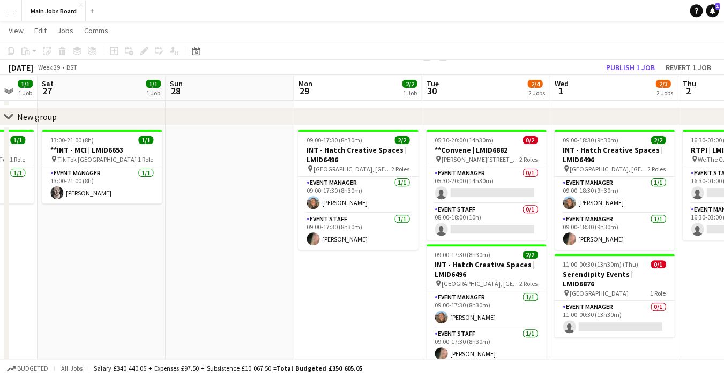
drag, startPoint x: 410, startPoint y: 307, endPoint x: 242, endPoint y: 307, distance: 167.3
click at [242, 307] on app-calendar-viewport "Tue 23 3/7 5 Jobs Wed 24 3/6 5 Jobs Thu 25 2/3 3 Jobs Fri 26 1/1 1 Job Sat 27 1…" at bounding box center [362, 321] width 724 height 647
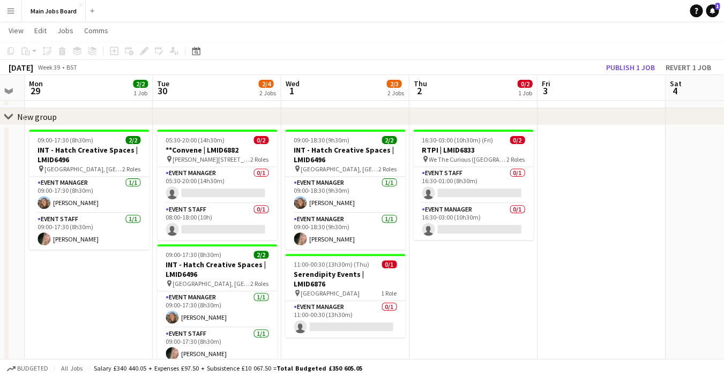
drag, startPoint x: 645, startPoint y: 312, endPoint x: 504, endPoint y: 319, distance: 141.2
click at [504, 319] on app-calendar-viewport "Thu 25 2/3 3 Jobs Fri 26 1/1 1 Job Sat 27 1/1 1 Job Sun 28 Mon 29 2/2 1 Job Tue…" at bounding box center [362, 321] width 724 height 647
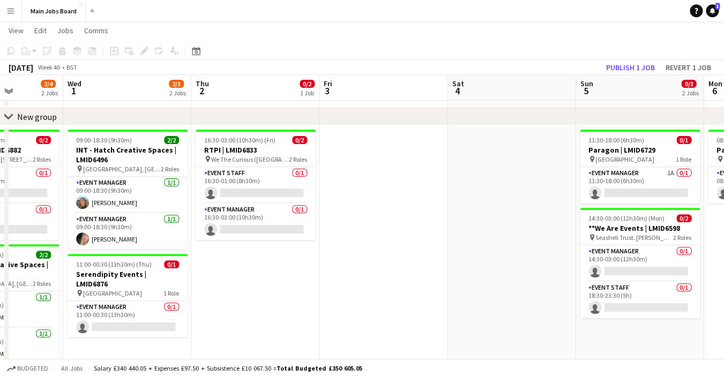
drag, startPoint x: 575, startPoint y: 296, endPoint x: 358, endPoint y: 296, distance: 217.2
click at [358, 296] on app-calendar-viewport "Sun 28 Mon 29 2/2 1 Job Tue 30 2/4 2 Jobs Wed 1 2/3 2 Jobs Thu 2 0/2 1 Job Fri …" at bounding box center [362, 321] width 724 height 647
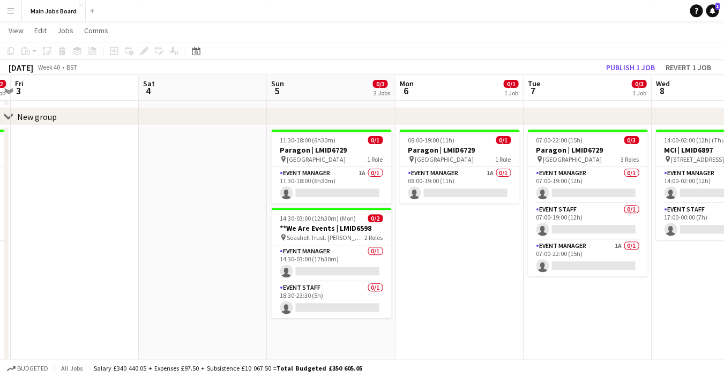
drag, startPoint x: 446, startPoint y: 284, endPoint x: 132, endPoint y: 284, distance: 313.7
click at [132, 284] on app-calendar-viewport "Tue 30 2/4 2 Jobs Wed 1 2/3 2 Jobs Thu 2 0/2 1 Job Fri 3 Sat 4 Sun 5 0/3 2 Jobs…" at bounding box center [362, 321] width 724 height 647
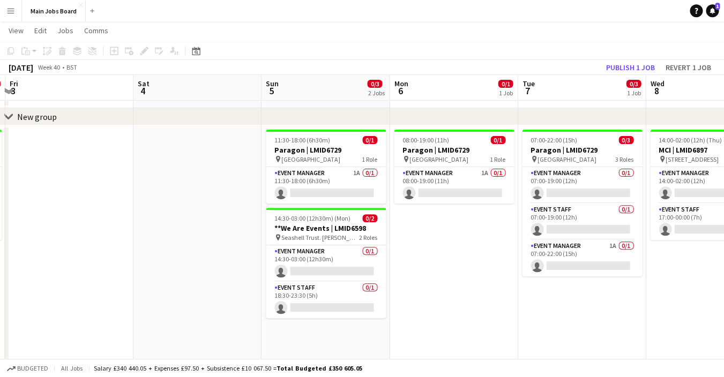
scroll to position [0, 422]
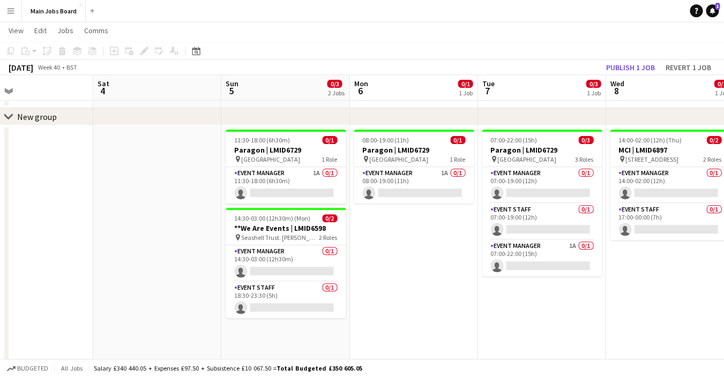
drag, startPoint x: 389, startPoint y: 277, endPoint x: 130, endPoint y: 277, distance: 259.5
click at [132, 277] on app-calendar-viewport "Tue 30 2/4 2 Jobs Wed 1 2/3 2 Jobs Thu 2 0/2 1 Job Fri 3 Sat 4 Sun 5 0/3 2 Jobs…" at bounding box center [362, 321] width 724 height 647
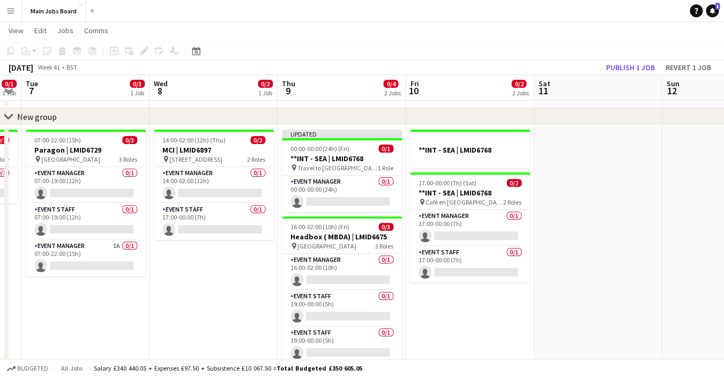
drag, startPoint x: 272, startPoint y: 286, endPoint x: 179, endPoint y: 284, distance: 93.3
click at [179, 287] on app-calendar-viewport "Sat 4 Sun 5 0/3 2 Jobs Mon 6 0/1 1 Job Tue 7 0/3 1 Job Wed 8 0/2 1 Job Thu 9 0/…" at bounding box center [362, 321] width 724 height 647
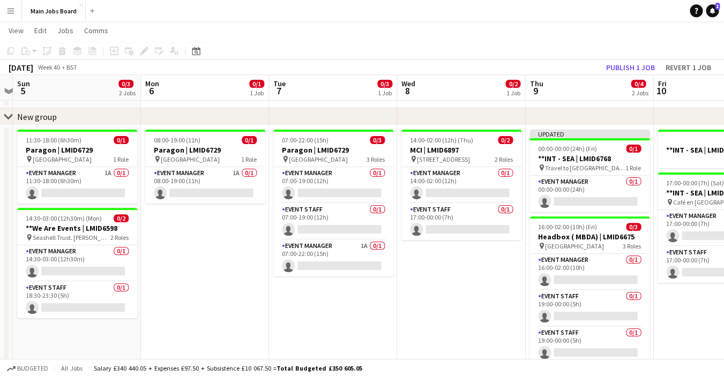
drag, startPoint x: 181, startPoint y: 274, endPoint x: 428, endPoint y: 274, distance: 247.2
click at [428, 274] on app-calendar-viewport "Fri 3 Sat 4 Sun 5 0/3 2 Jobs Mon 6 0/1 1 Job Tue 7 0/3 1 Job Wed 8 0/2 1 Job Th…" at bounding box center [362, 321] width 724 height 647
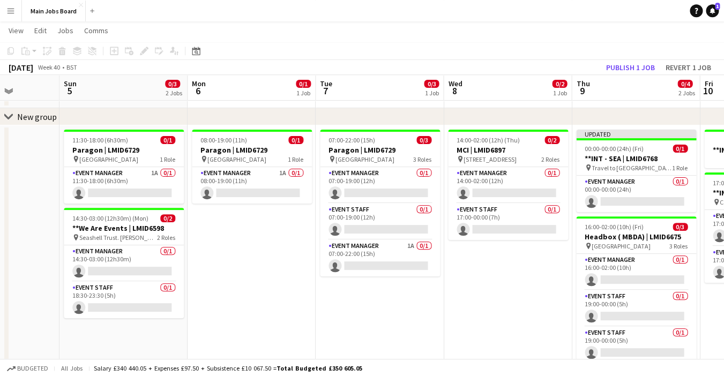
drag, startPoint x: 249, startPoint y: 276, endPoint x: 425, endPoint y: 276, distance: 175.9
click at [425, 276] on app-calendar-viewport "Thu 2 0/2 1 Job Fri 3 Sat 4 Sun 5 0/3 2 Jobs Mon 6 0/1 1 Job Tue 7 0/3 1 Job We…" at bounding box center [362, 321] width 724 height 647
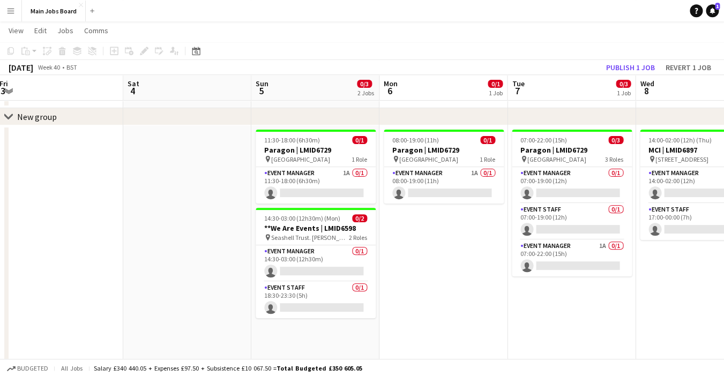
drag, startPoint x: 185, startPoint y: 246, endPoint x: 420, endPoint y: 246, distance: 235.4
click at [420, 246] on app-calendar-viewport "Wed 1 2/3 2 Jobs Thu 2 0/2 1 Job Fri 3 Sat 4 Sun 5 0/3 2 Jobs Mon 6 0/1 1 Job T…" at bounding box center [362, 321] width 724 height 647
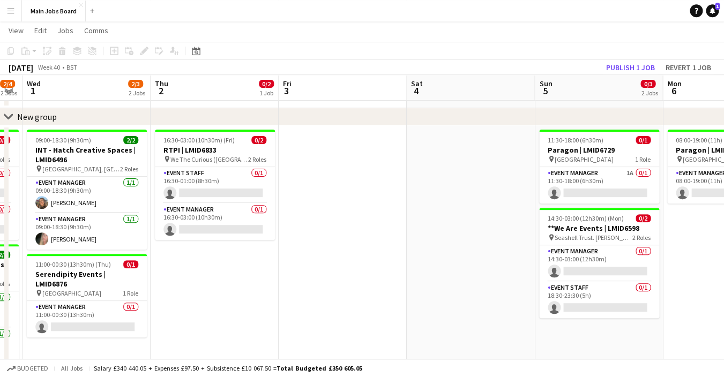
drag, startPoint x: 253, startPoint y: 242, endPoint x: 479, endPoint y: 240, distance: 225.8
click at [479, 240] on app-calendar-viewport "Mon 29 2/2 1 Job Tue 30 2/4 2 Jobs Wed 1 2/3 2 Jobs Thu 2 0/2 1 Job Fri 3 Sat 4…" at bounding box center [362, 321] width 724 height 647
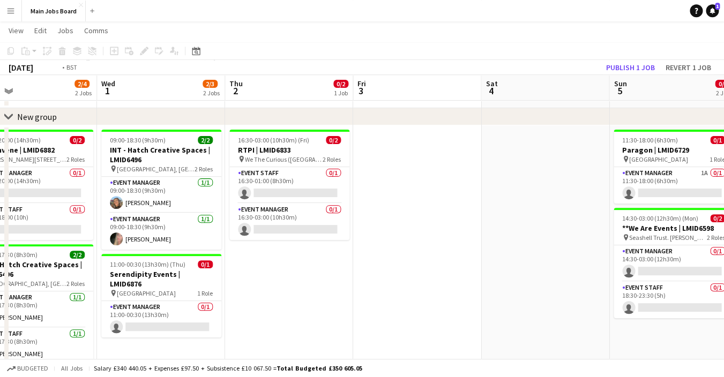
drag, startPoint x: 228, startPoint y: 220, endPoint x: 456, endPoint y: 220, distance: 227.9
click at [443, 220] on app-calendar-viewport "Sun 28 Mon 29 2/2 1 Job Tue 30 2/4 2 Jobs Wed 1 2/3 2 Jobs Thu 2 0/2 1 Job Fri …" at bounding box center [362, 321] width 724 height 647
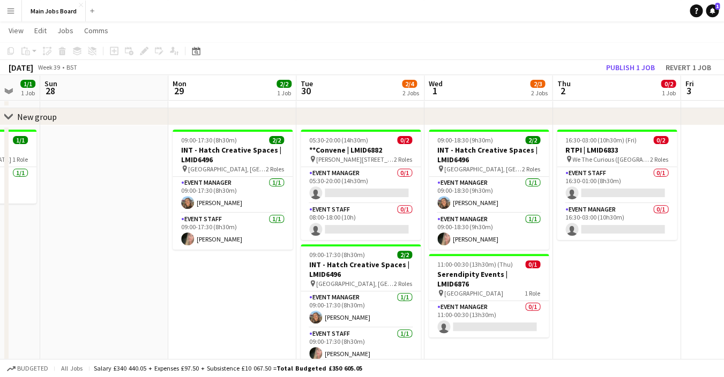
drag, startPoint x: 205, startPoint y: 224, endPoint x: 399, endPoint y: 224, distance: 194.1
click at [379, 224] on app-calendar-viewport "Fri 26 1/1 1 Job Sat 27 1/1 1 Job Sun 28 Mon 29 2/2 1 Job Tue 30 2/4 2 Jobs Wed…" at bounding box center [362, 321] width 724 height 647
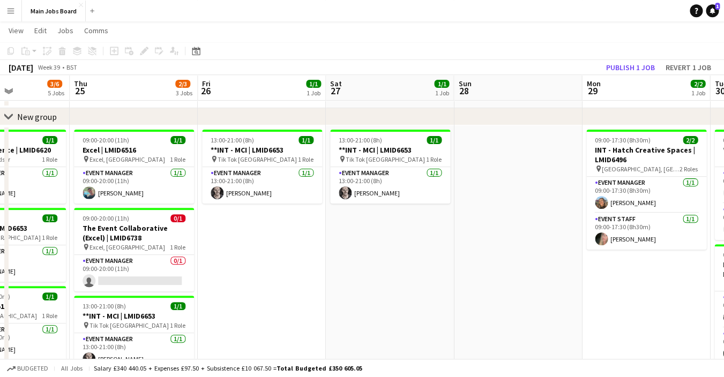
drag, startPoint x: 107, startPoint y: 251, endPoint x: 398, endPoint y: 246, distance: 291.2
click at [382, 246] on app-calendar-viewport "Mon 22 6/8 3 Jobs Tue 23 3/7 5 Jobs Wed 24 3/6 5 Jobs Thu 25 2/3 3 Jobs Fri 26 …" at bounding box center [362, 321] width 724 height 647
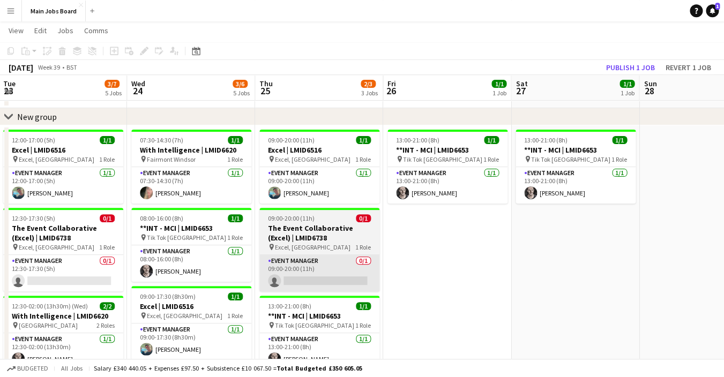
drag, startPoint x: 128, startPoint y: 261, endPoint x: 377, endPoint y: 257, distance: 249.4
click at [359, 258] on app-calendar-viewport "Sun 21 Mon 22 6/8 3 Jobs Tue 23 3/7 5 Jobs Wed 24 3/6 5 Jobs Thu 25 2/3 3 Jobs …" at bounding box center [362, 321] width 724 height 647
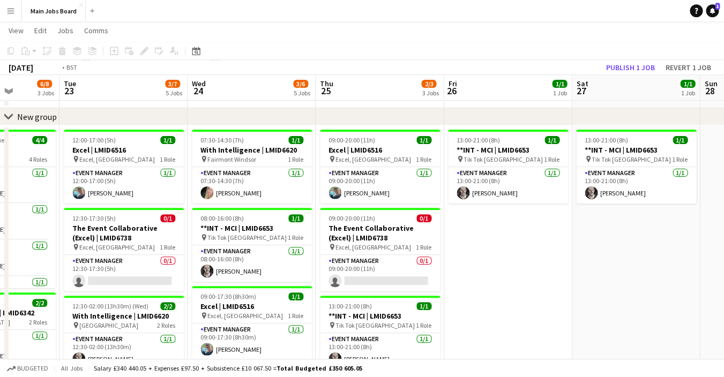
drag, startPoint x: 111, startPoint y: 241, endPoint x: 354, endPoint y: 240, distance: 243.4
click at [339, 240] on app-calendar-viewport "Sat 20 0/2 1 Job Sun 21 Mon 22 6/8 3 Jobs Tue 23 3/7 5 Jobs Wed 24 3/6 5 Jobs T…" at bounding box center [362, 321] width 724 height 647
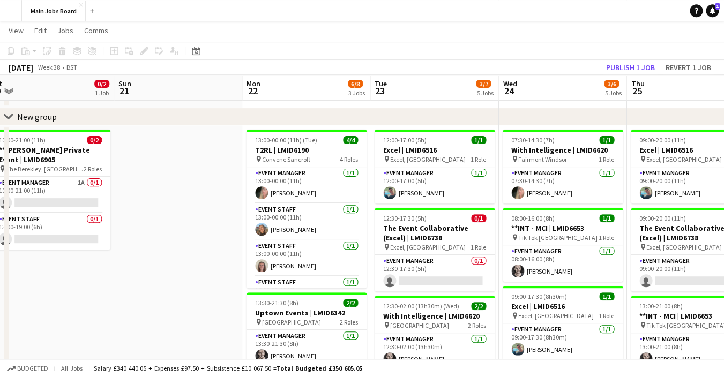
drag, startPoint x: 160, startPoint y: 218, endPoint x: 330, endPoint y: 218, distance: 169.4
click at [325, 218] on app-calendar-viewport "Thu 18 5/5 2 Jobs Fri 19 Sat 20 0/2 1 Job Sun 21 Mon 22 6/8 3 Jobs Tue 23 3/7 5…" at bounding box center [362, 321] width 724 height 647
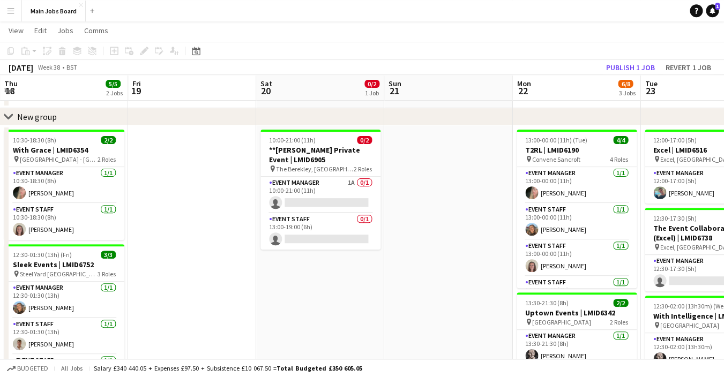
drag, startPoint x: 173, startPoint y: 184, endPoint x: 344, endPoint y: 184, distance: 171.1
click at [344, 184] on app-calendar-viewport "Tue 16 4/4 2 Jobs Wed 17 1/2 1 Job Thu 18 5/5 2 Jobs Fri 19 Sat 20 0/2 1 Job Su…" at bounding box center [362, 321] width 724 height 647
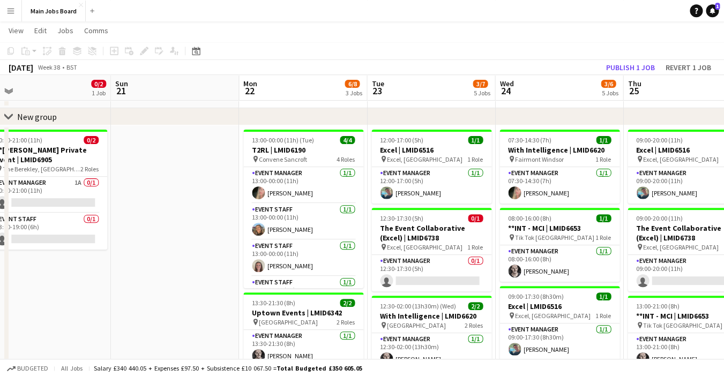
drag, startPoint x: 358, startPoint y: 225, endPoint x: 153, endPoint y: 224, distance: 204.3
click at [155, 225] on app-calendar-viewport "Wed 17 1/2 1 Job Thu 18 5/5 2 Jobs Fri 19 Sat 20 0/2 1 Job Sun 21 Mon 22 6/8 3 …" at bounding box center [362, 321] width 724 height 647
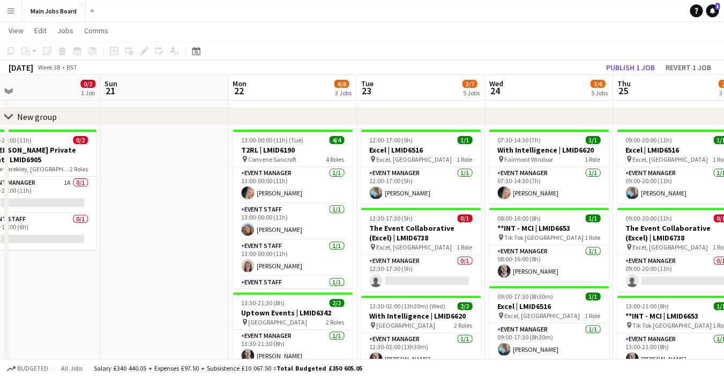
scroll to position [0, 379]
drag
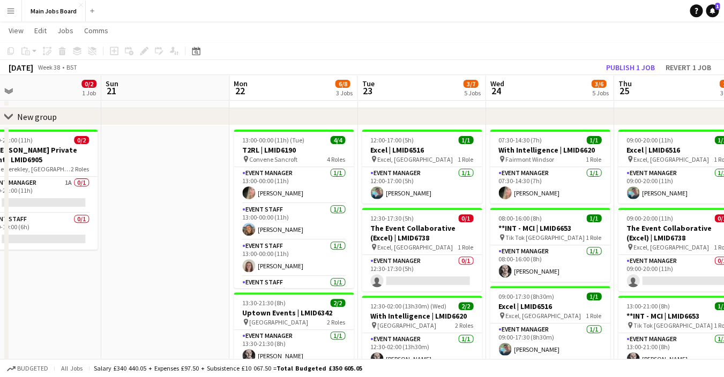
click at [223, 244] on app-calendar-viewport "Wed 17 1/2 1 Job Thu 18 5/5 2 Jobs Fri 19 Sat 20 0/2 1 Job Sun 21 Mon 22 6/8 3 …" at bounding box center [362, 321] width 724 height 647
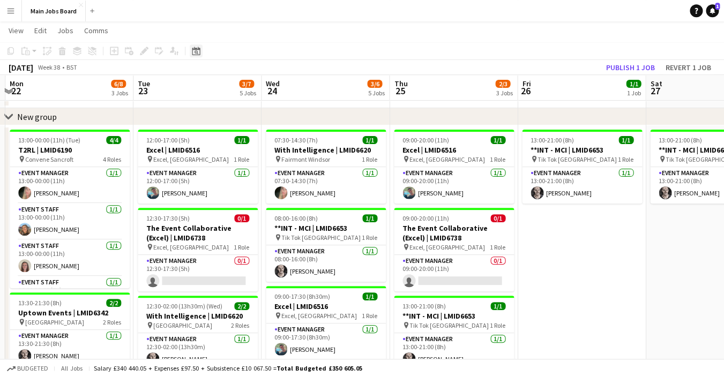
click at [193, 47] on icon "Date picker" at bounding box center [196, 51] width 9 height 9
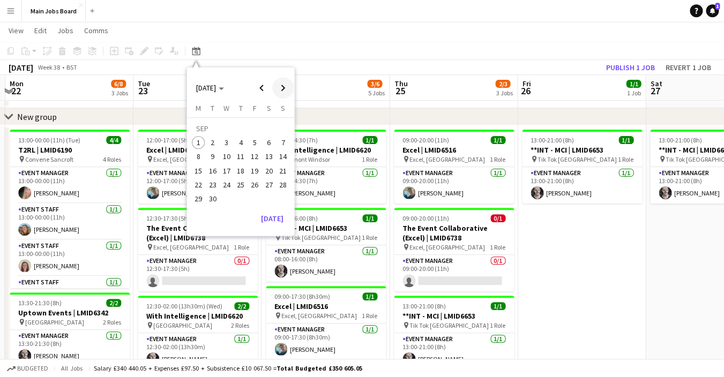
click at [278, 90] on span "Next month" at bounding box center [282, 87] width 21 height 21
click at [239, 155] on span "9" at bounding box center [240, 157] width 13 height 13
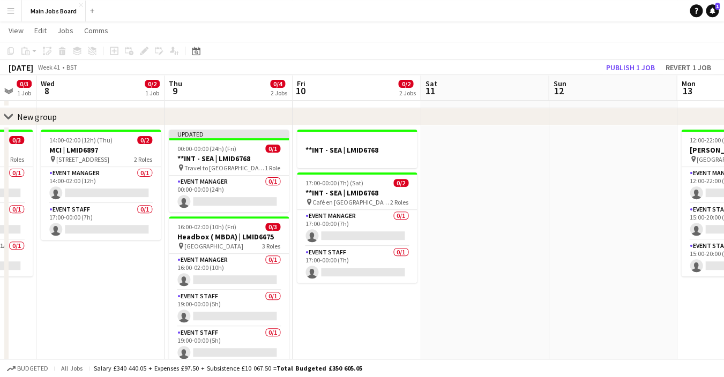
scroll to position [0, 327]
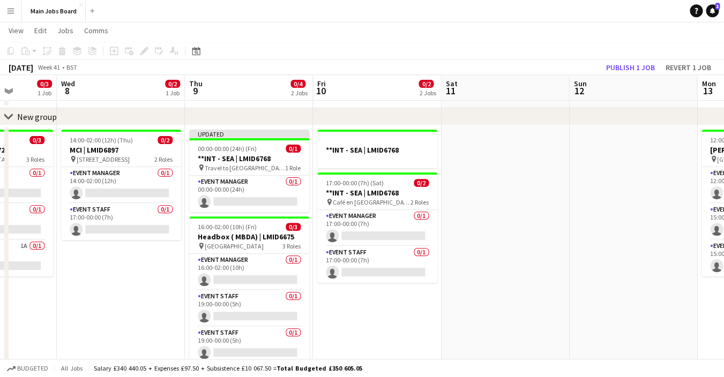
drag, startPoint x: 382, startPoint y: 311, endPoint x: 423, endPoint y: 311, distance: 41.3
click at [423, 311] on app-calendar-viewport "Sun 5 0/3 2 Jobs Mon 6 0/1 1 Job Tue 7 0/3 1 Job Wed 8 0/2 1 Job Thu 9 0/4 2 Jo…" at bounding box center [362, 321] width 724 height 647
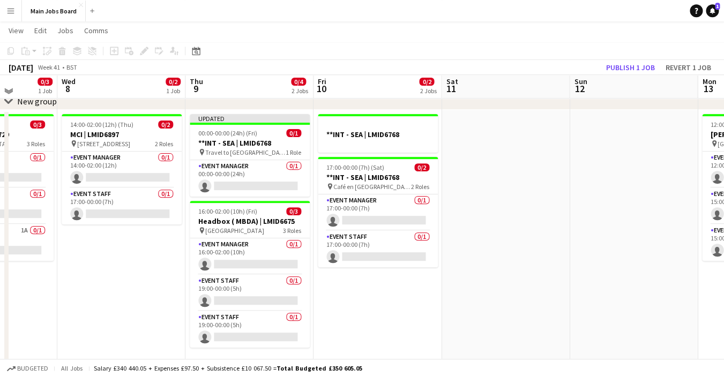
scroll to position [55, 0]
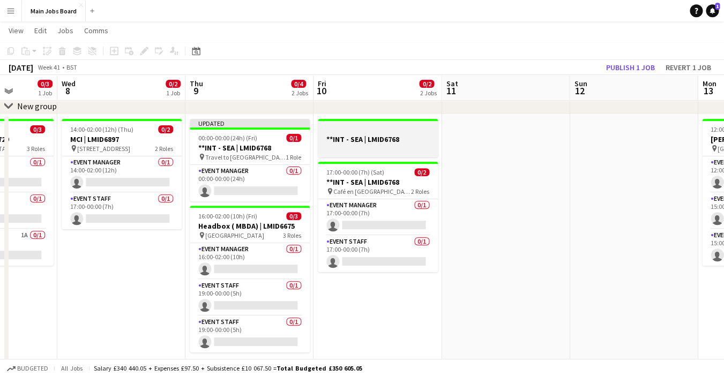
click at [363, 139] on h3 "**INT - SEA | LMID6768" at bounding box center [378, 140] width 120 height 10
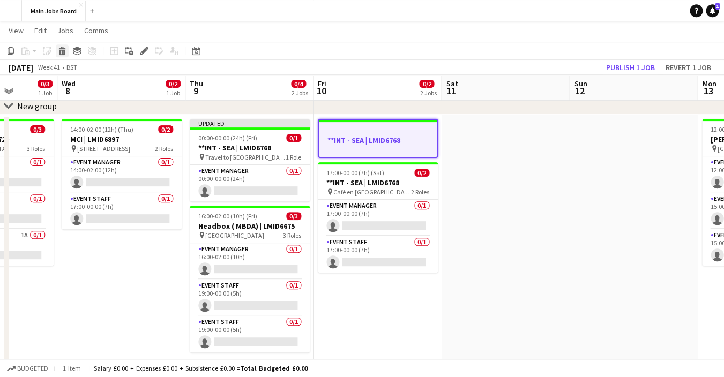
click at [62, 51] on icon at bounding box center [63, 52] width 6 height 5
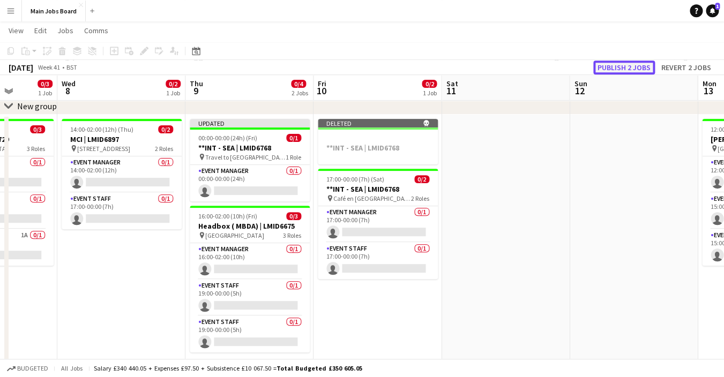
click at [625, 64] on button "Publish 2 jobs" at bounding box center [625, 68] width 62 height 14
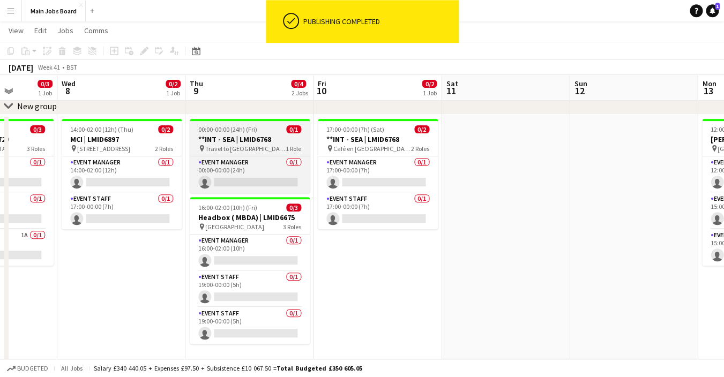
click at [257, 137] on h3 "**INT - SEA | LMID6768" at bounding box center [250, 140] width 120 height 10
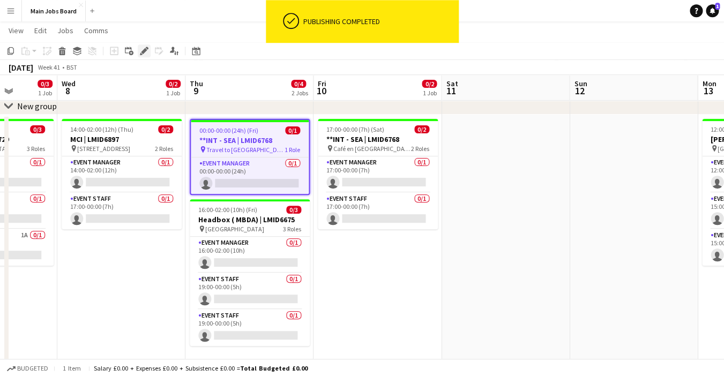
click at [142, 53] on icon at bounding box center [144, 51] width 6 height 6
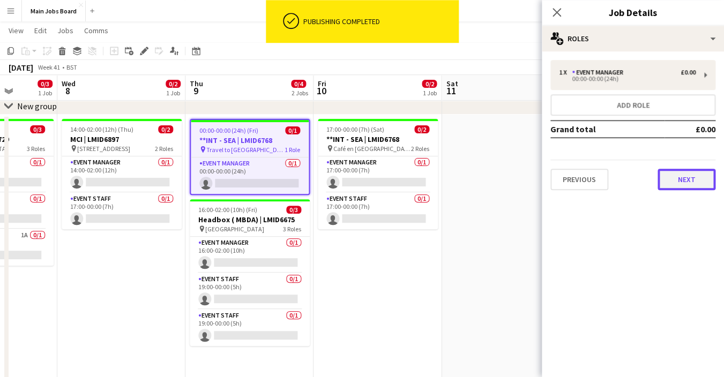
click at [689, 174] on button "Next" at bounding box center [687, 179] width 58 height 21
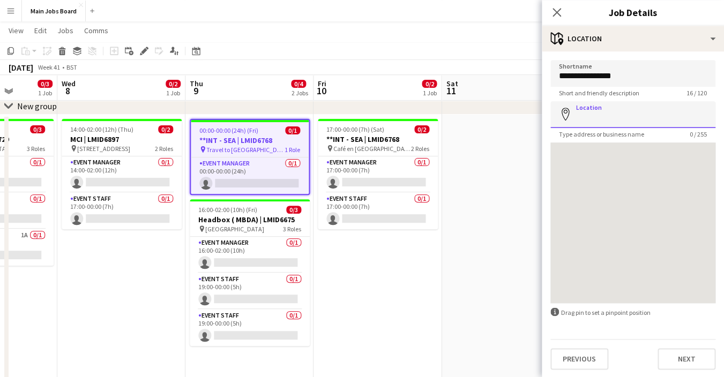
click at [608, 113] on input "Location" at bounding box center [633, 114] width 165 height 27
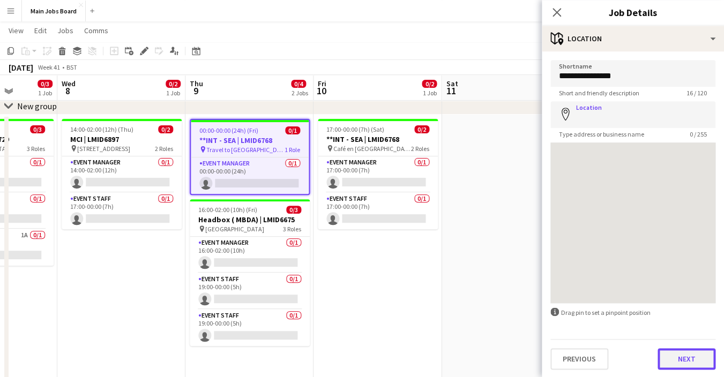
click at [684, 358] on button "Next" at bounding box center [687, 359] width 58 height 21
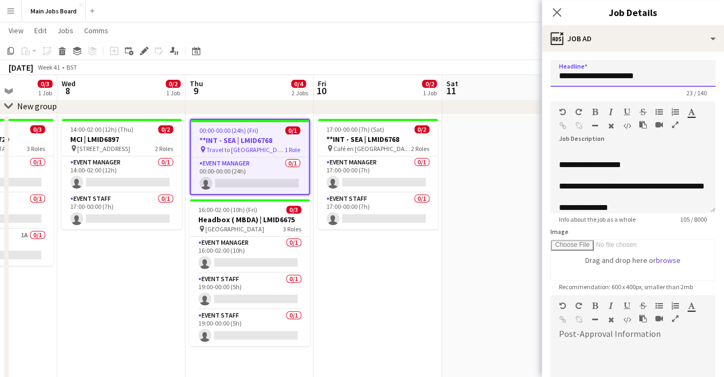
drag, startPoint x: 660, startPoint y: 77, endPoint x: 523, endPoint y: 77, distance: 136.2
click at [551, 77] on input "**********" at bounding box center [633, 73] width 165 height 27
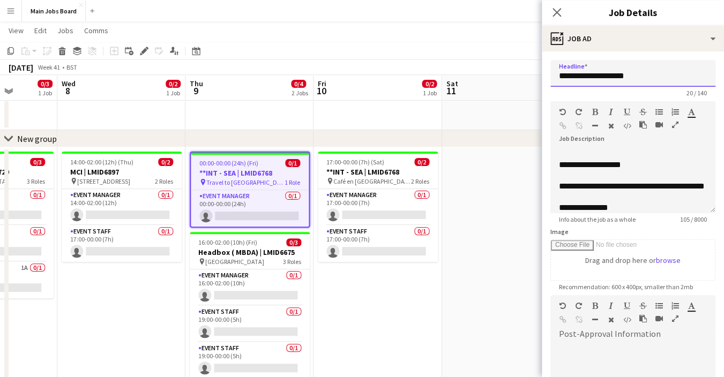
scroll to position [0, 0]
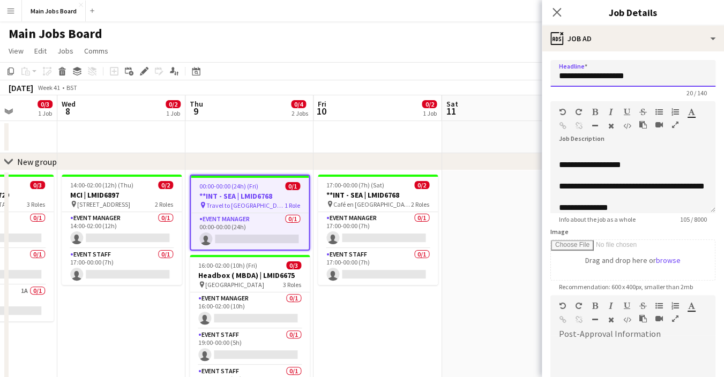
type input "**********"
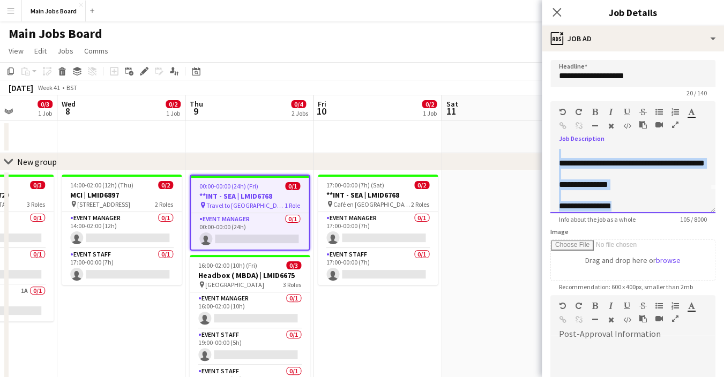
scroll to position [41, 0]
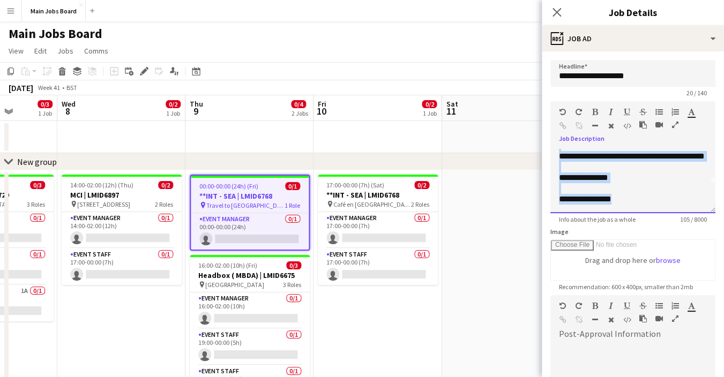
drag, startPoint x: 558, startPoint y: 166, endPoint x: 685, endPoint y: 218, distance: 136.6
click at [685, 213] on div "**********" at bounding box center [633, 181] width 165 height 64
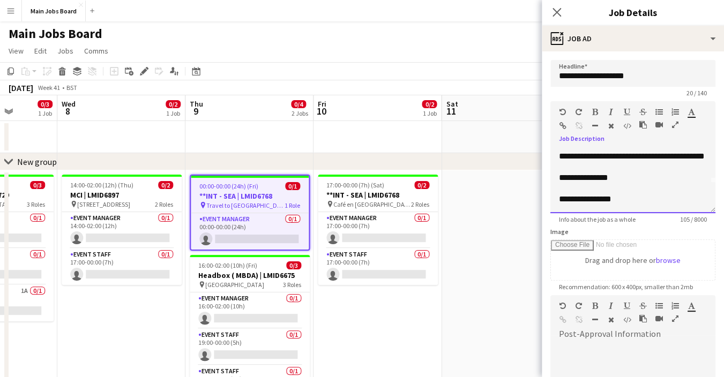
scroll to position [0, 0]
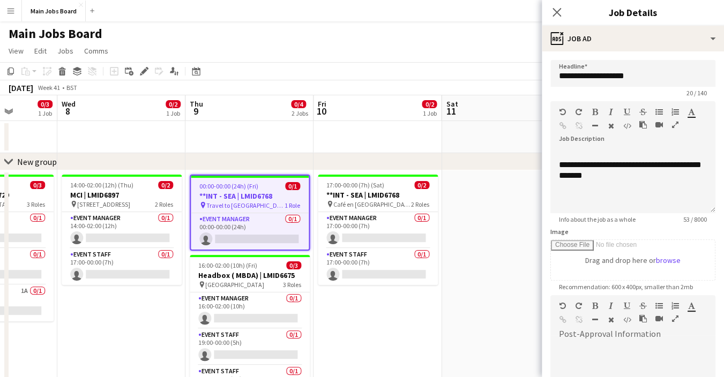
click at [549, 13] on div "Close pop-in" at bounding box center [557, 12] width 30 height 25
click at [557, 13] on icon at bounding box center [557, 12] width 10 height 10
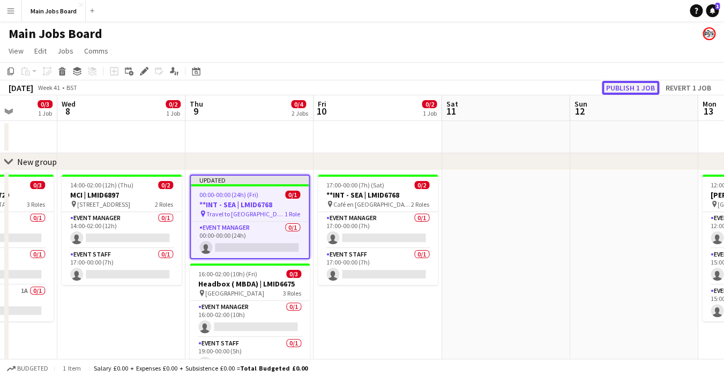
click at [626, 86] on button "Publish 1 job" at bounding box center [630, 88] width 57 height 14
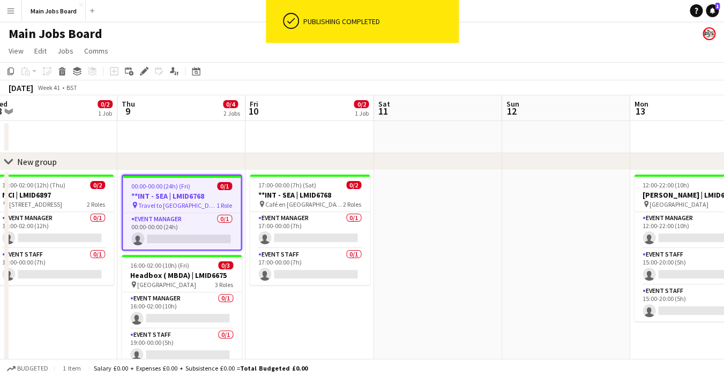
scroll to position [0, 414]
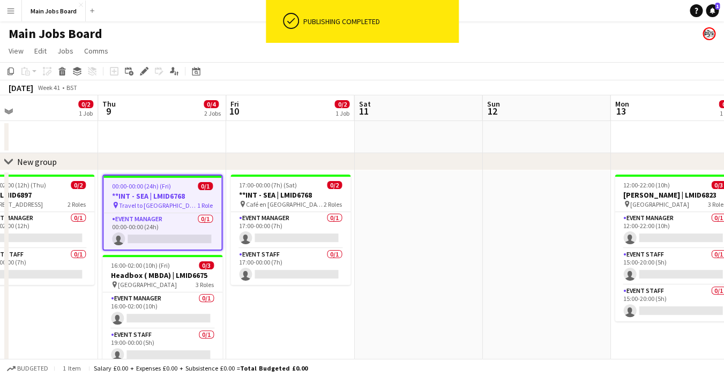
drag, startPoint x: 560, startPoint y: 271, endPoint x: 475, endPoint y: 271, distance: 85.8
click at [190, 209] on div "pin Travel to [GEOGRAPHIC_DATA] 1 Role" at bounding box center [162, 205] width 118 height 9
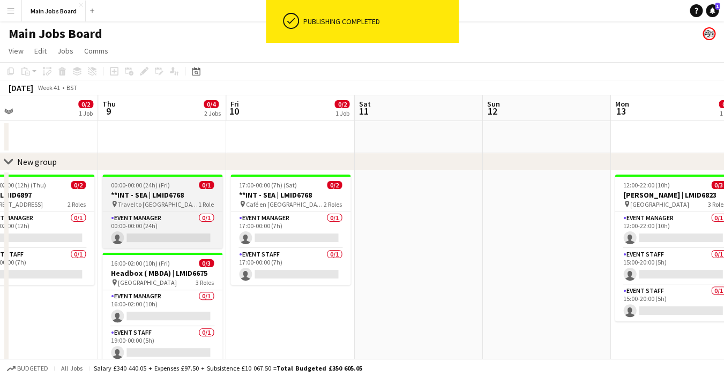
click at [174, 198] on h3 "**INT - SEA | LMID6768" at bounding box center [162, 195] width 120 height 10
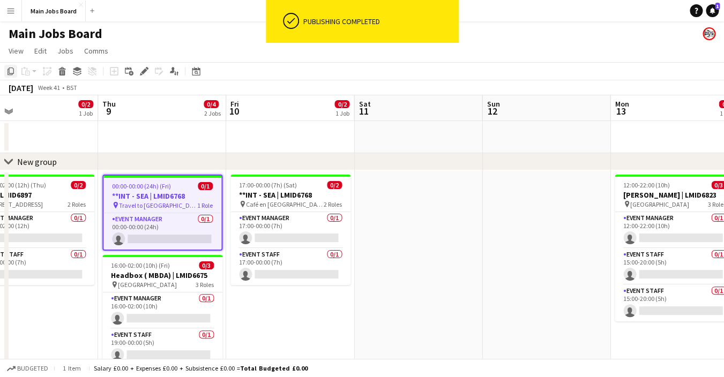
click at [12, 73] on icon at bounding box center [11, 72] width 6 height 8
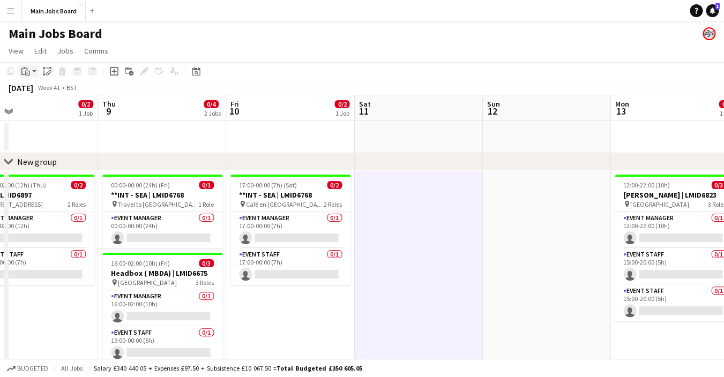
click at [31, 70] on div "Paste" at bounding box center [25, 71] width 13 height 13
click at [47, 93] on link "Paste Command V" at bounding box center [70, 92] width 85 height 10
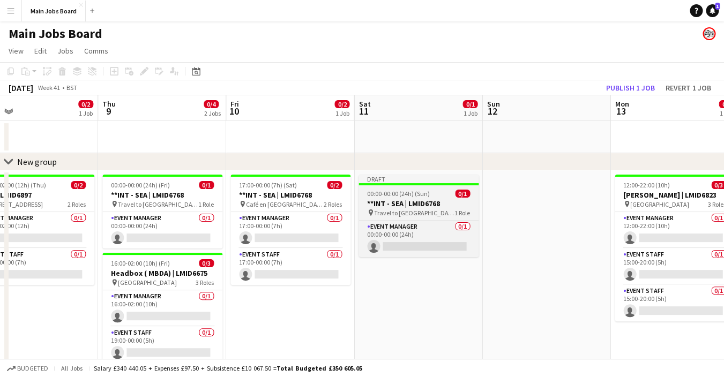
click at [419, 217] on div "pin Travel to [GEOGRAPHIC_DATA] 1 Role" at bounding box center [419, 213] width 120 height 9
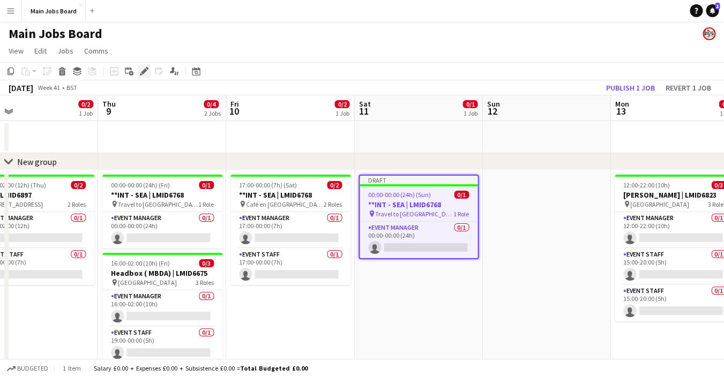
click at [144, 68] on icon "Edit" at bounding box center [144, 71] width 9 height 9
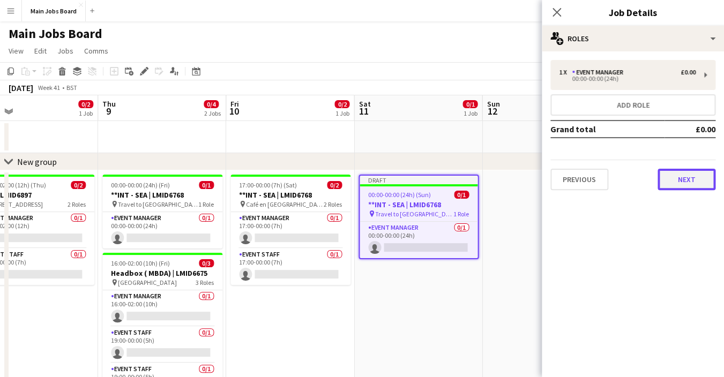
click at [707, 175] on button "Next" at bounding box center [687, 179] width 58 height 21
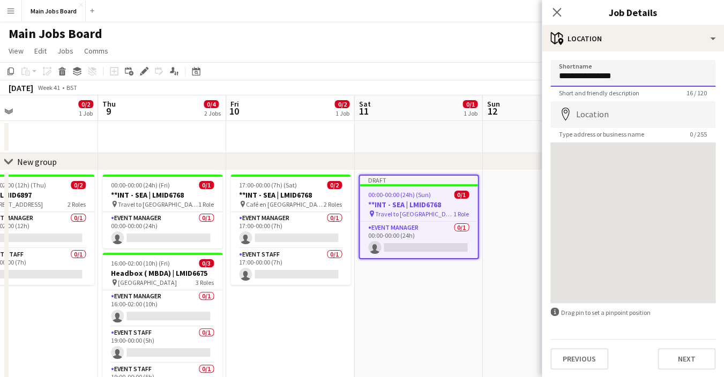
click at [625, 75] on input "**********" at bounding box center [633, 73] width 165 height 27
type input "**********"
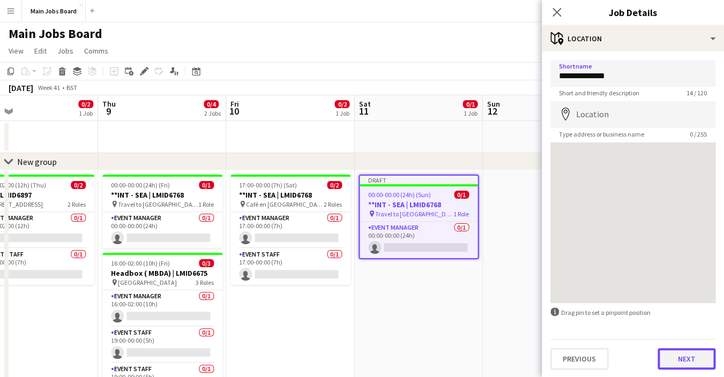
click at [683, 368] on button "Next" at bounding box center [687, 359] width 58 height 21
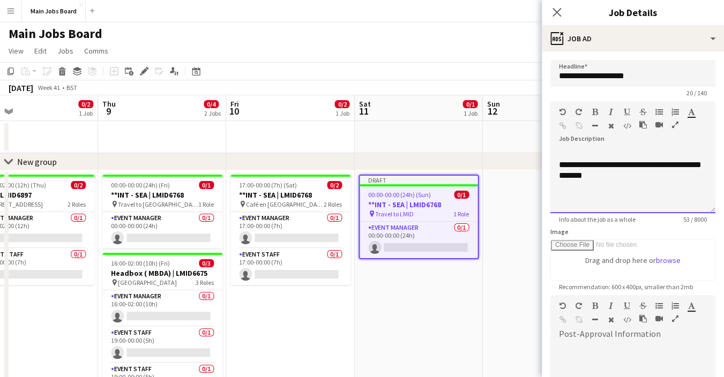
click at [700, 163] on div "**********" at bounding box center [633, 181] width 165 height 64
click at [557, 10] on icon "Close pop-in" at bounding box center [557, 12] width 10 height 10
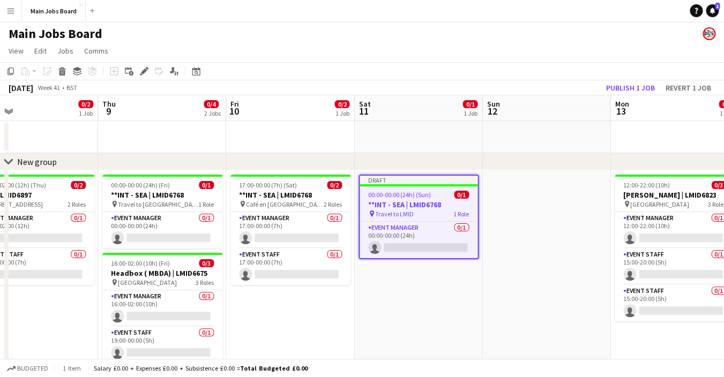
click at [623, 77] on app-toolbar "Copy Paste Paste Command V Paste with crew Command Shift V Paste linked Job [GE…" at bounding box center [362, 71] width 724 height 18
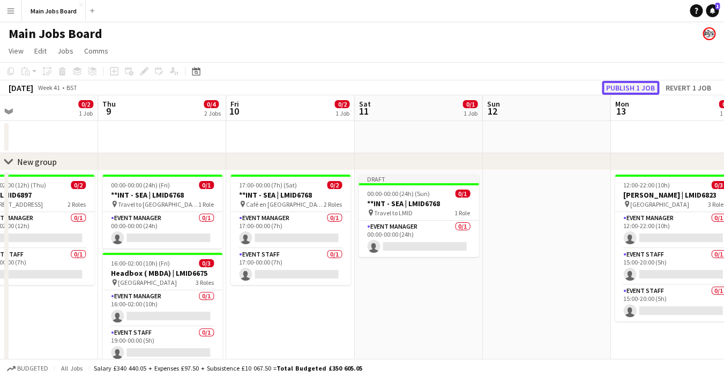
click at [625, 86] on button "Publish 1 job" at bounding box center [630, 88] width 57 height 14
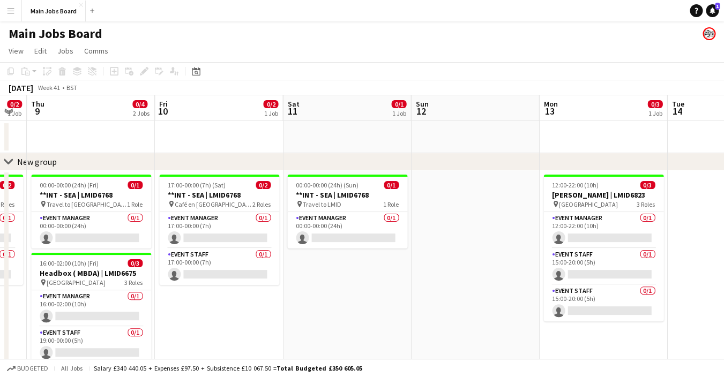
scroll to position [0, 387]
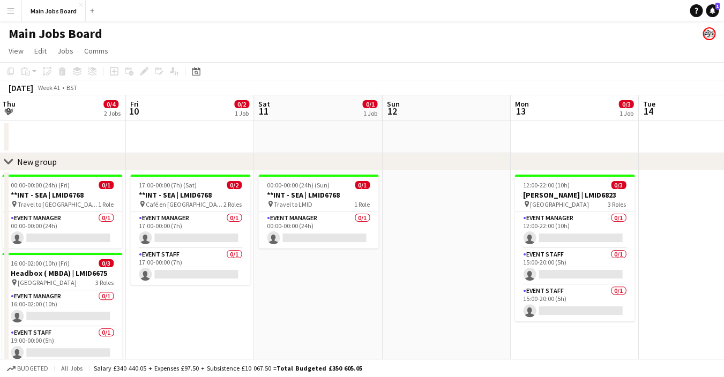
drag, startPoint x: 531, startPoint y: 286, endPoint x: 431, endPoint y: 286, distance: 100.3
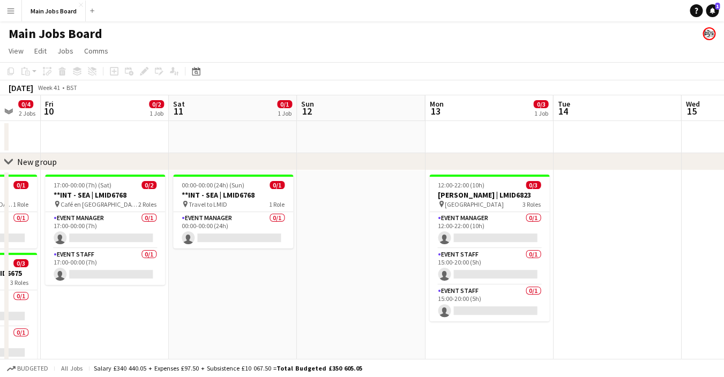
drag, startPoint x: 431, startPoint y: 281, endPoint x: 346, endPoint y: 281, distance: 85.3
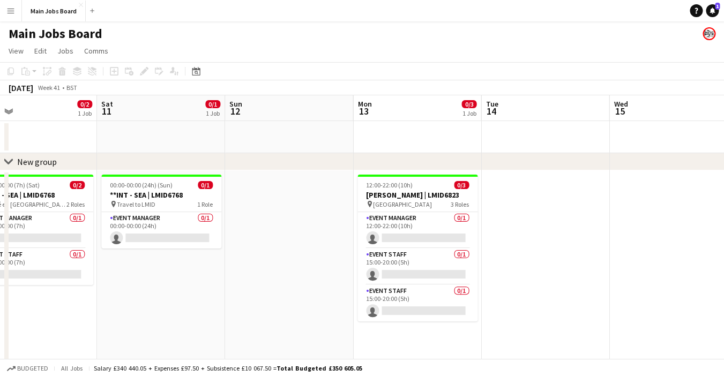
scroll to position [0, 456]
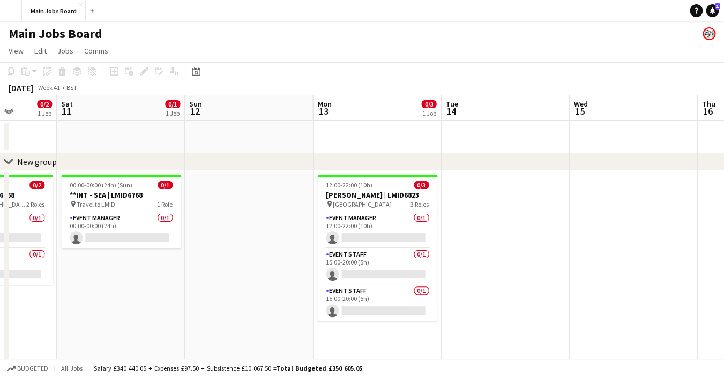
drag, startPoint x: 629, startPoint y: 280, endPoint x: 517, endPoint y: 280, distance: 112.1
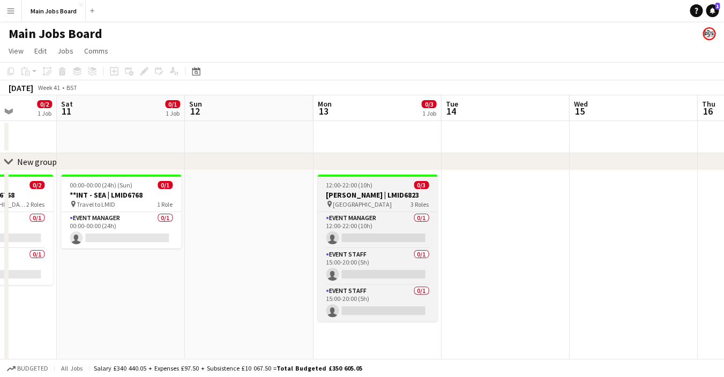
click at [407, 209] on app-job-card "12:00-22:00 (10h) 0/3 Macfarlanes | LMID6823 pin [GEOGRAPHIC_DATA] 3 Roles Even…" at bounding box center [377, 248] width 120 height 147
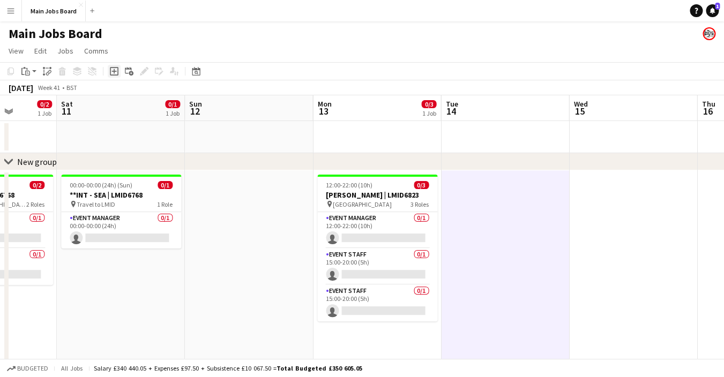
click at [115, 72] on icon "Add job" at bounding box center [114, 71] width 9 height 9
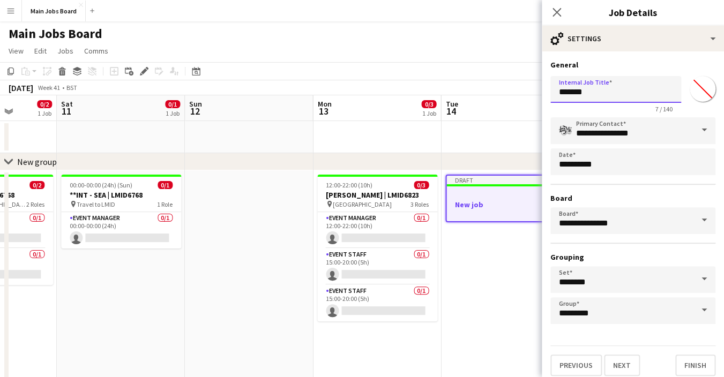
drag, startPoint x: 615, startPoint y: 94, endPoint x: 527, endPoint y: 94, distance: 87.9
click at [551, 94] on input "*******" at bounding box center [616, 89] width 131 height 27
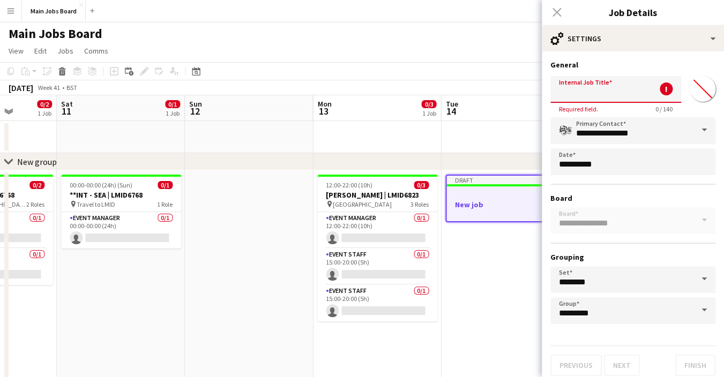
paste input "**********"
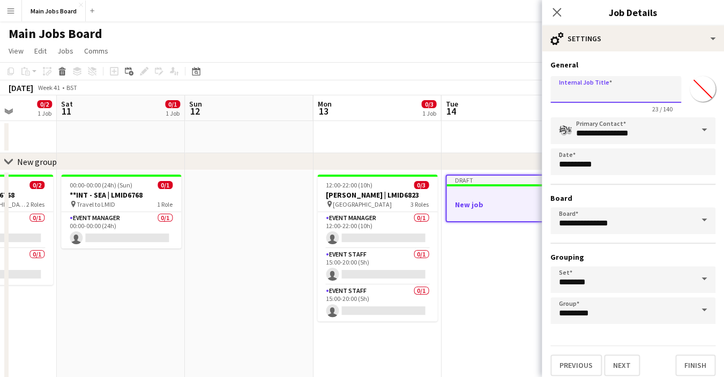
type input "**********"
click at [621, 376] on button "Next" at bounding box center [622, 365] width 36 height 21
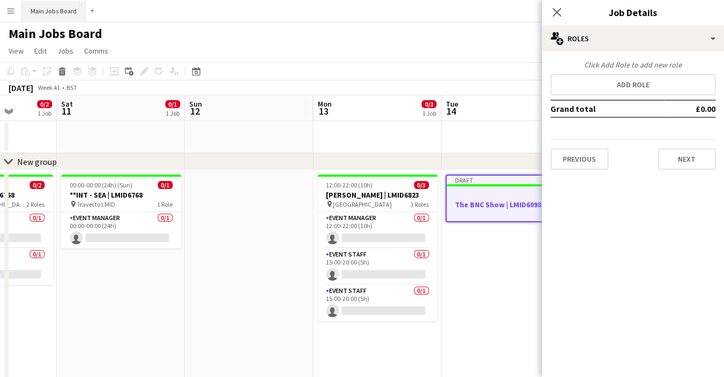
click at [56, 11] on button "Main Jobs Board Close" at bounding box center [54, 11] width 64 height 21
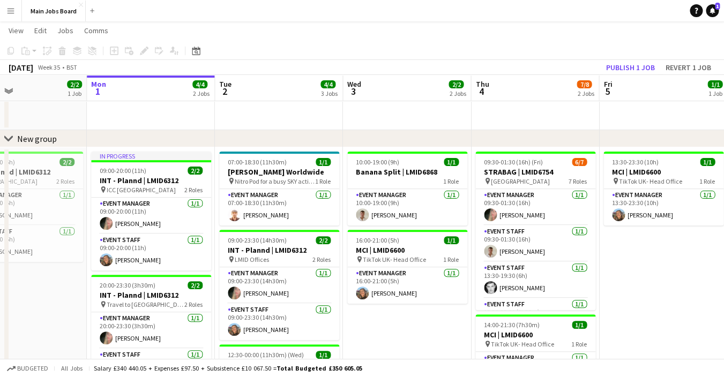
scroll to position [0, 308]
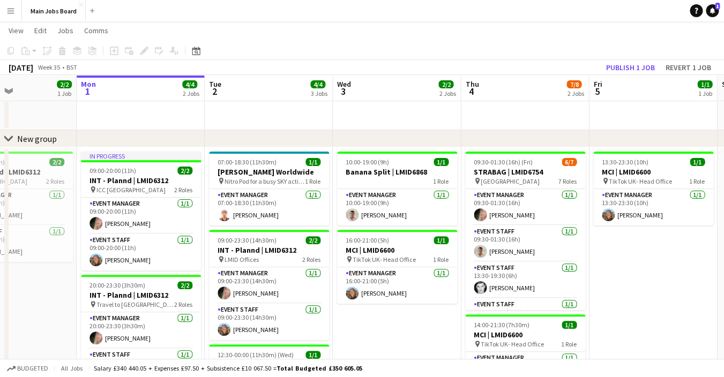
drag, startPoint x: 431, startPoint y: 330, endPoint x: 380, endPoint y: 330, distance: 50.4
click at [379, 330] on app-calendar-viewport "Fri 29 1/1 1 Job Sat 30 2/2 1 Job Sun 31 2/2 1 Job Mon 1 4/4 2 Jobs Tue 2 4/4 3…" at bounding box center [362, 236] width 724 height 433
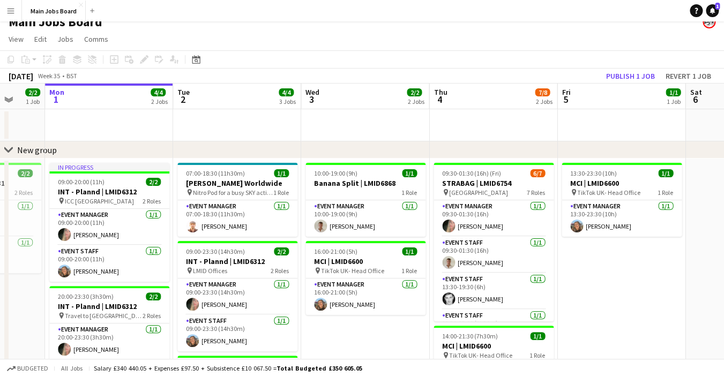
scroll to position [0, 359]
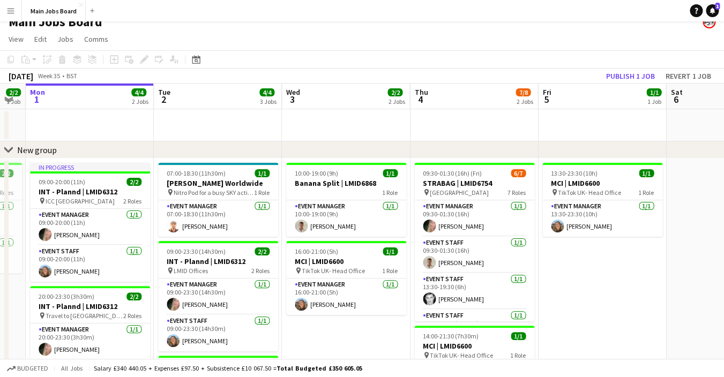
drag, startPoint x: 458, startPoint y: 133, endPoint x: 408, endPoint y: 133, distance: 50.9
click at [408, 133] on app-calendar-viewport "Fri 29 1/1 1 Job Sat 30 2/2 1 Job Sun 31 2/2 1 Job Mon 1 4/4 2 Jobs Tue 2 4/4 3…" at bounding box center [362, 274] width 724 height 380
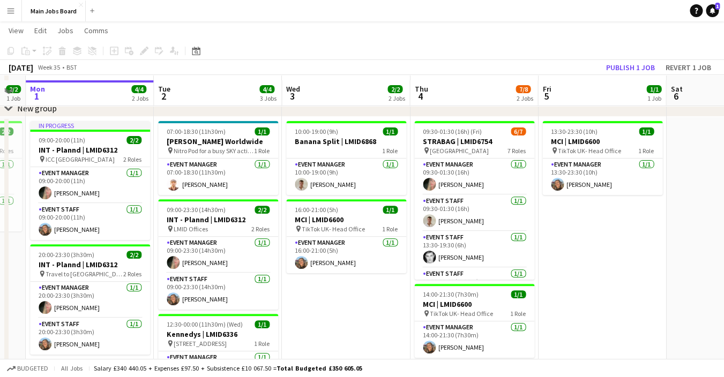
scroll to position [57, 0]
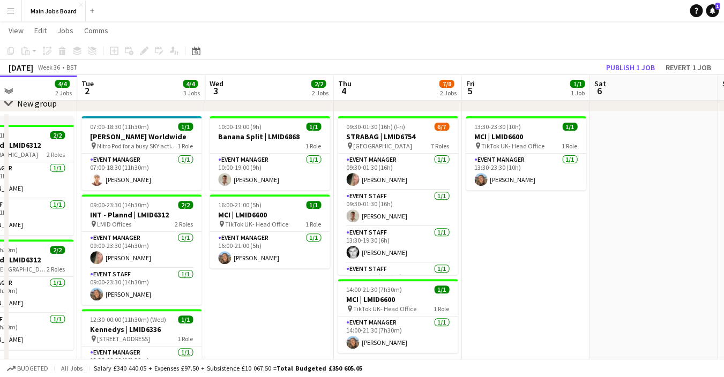
drag, startPoint x: 633, startPoint y: 257, endPoint x: 556, endPoint y: 255, distance: 77.2
click at [556, 256] on app-calendar-viewport "Fri 29 1/1 1 Job Sat 30 2/2 1 Job Sun 31 2/2 1 Job Mon 1 4/4 2 Jobs Tue 2 4/4 3…" at bounding box center [362, 200] width 724 height 433
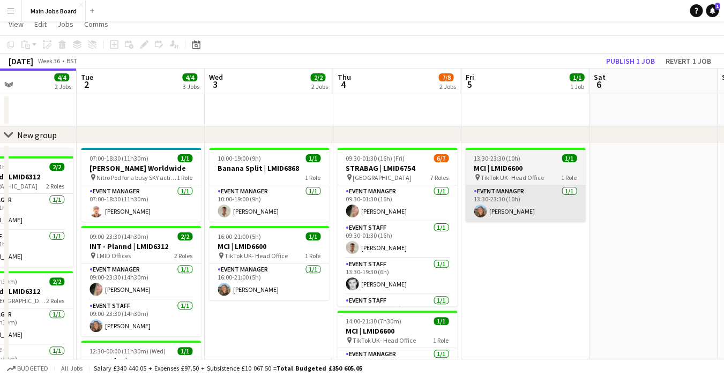
scroll to position [0, 0]
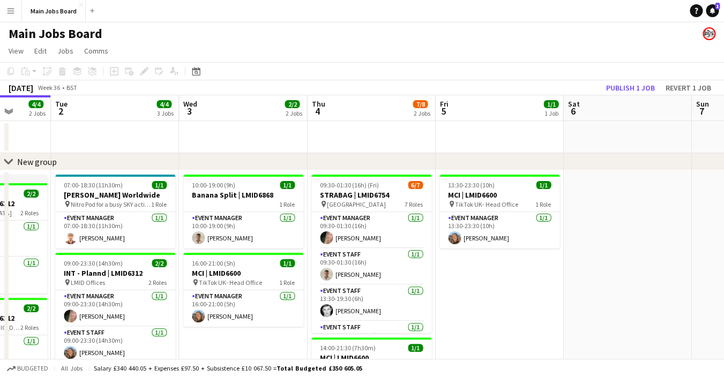
drag, startPoint x: 642, startPoint y: 300, endPoint x: 609, endPoint y: 298, distance: 33.3
click at [610, 299] on app-calendar-viewport "Fri 29 1/1 1 Job Sat 30 2/2 1 Job Sun 31 2/2 1 Job Mon 1 4/4 2 Jobs Tue 2 4/4 3…" at bounding box center [362, 285] width 724 height 380
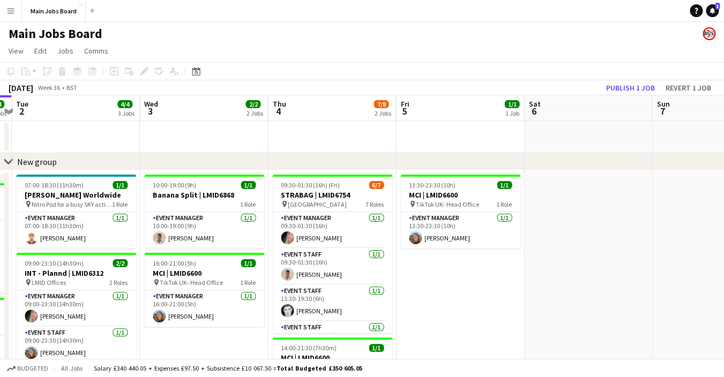
drag, startPoint x: 588, startPoint y: 316, endPoint x: 263, endPoint y: 321, distance: 325.5
click at [263, 321] on app-calendar-viewport "Fri 29 1/1 1 Job Sat 30 2/2 1 Job Sun 31 2/2 1 Job Mon 1 4/4 2 Jobs Tue 2 4/4 3…" at bounding box center [362, 285] width 724 height 380
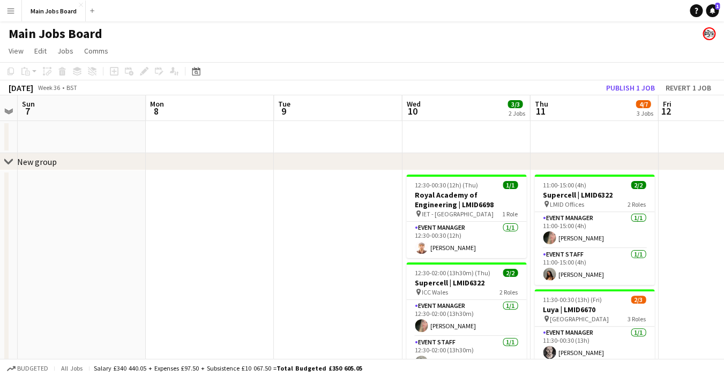
drag, startPoint x: 593, startPoint y: 237, endPoint x: 251, endPoint y: 246, distance: 341.2
click at [251, 246] on app-calendar-viewport "Thu 4 7/8 2 Jobs Fri 5 1/1 1 Job Sat 6 Sun 7 Mon 8 Tue 9 Wed 10 3/3 2 Jobs Thu …" at bounding box center [362, 335] width 724 height 480
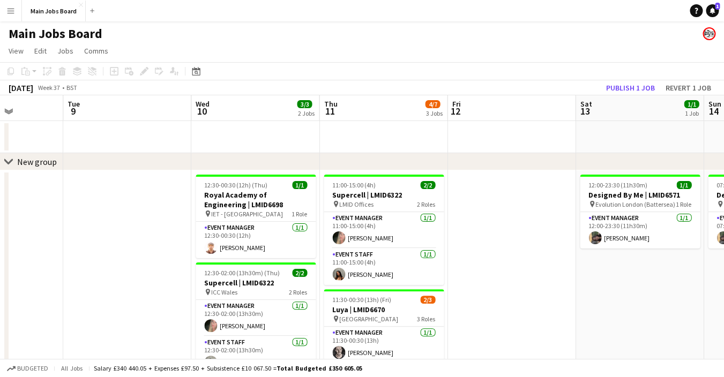
drag, startPoint x: 600, startPoint y: 252, endPoint x: 398, endPoint y: 254, distance: 201.6
click at [398, 254] on app-calendar-viewport "Fri 5 1/1 1 Job Sat 6 Sun 7 Mon 8 Tue 9 Wed 10 3/3 2 Jobs Thu 11 4/7 3 Jobs Fri…" at bounding box center [362, 335] width 724 height 480
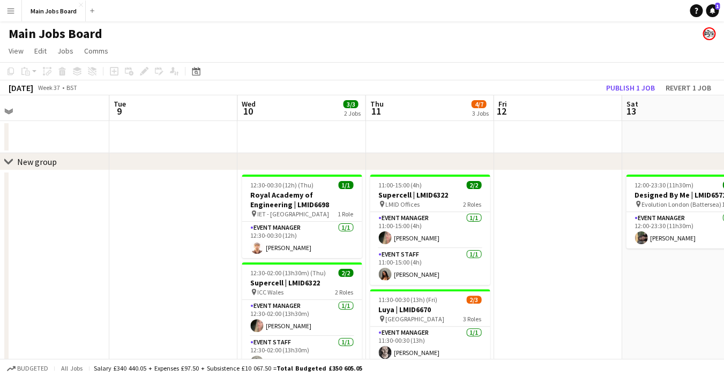
scroll to position [0, 405]
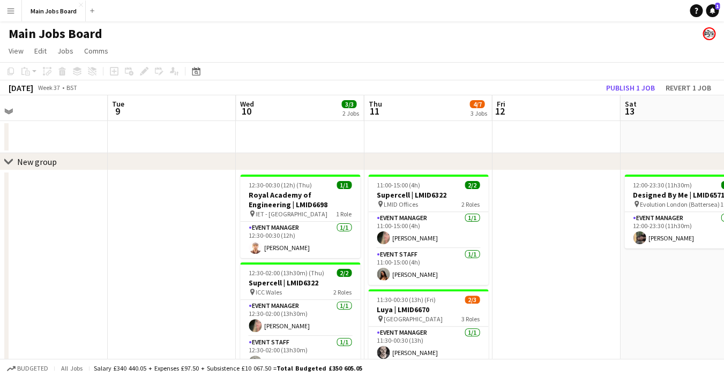
drag, startPoint x: 574, startPoint y: 262, endPoint x: 620, endPoint y: 263, distance: 45.6
click at [620, 263] on app-calendar-viewport "Fri 5 1/1 1 Job Sat 6 Sun 7 Mon 8 Tue 9 Wed 10 3/3 2 Jobs Thu 11 4/7 3 Jobs Fri…" at bounding box center [362, 335] width 724 height 480
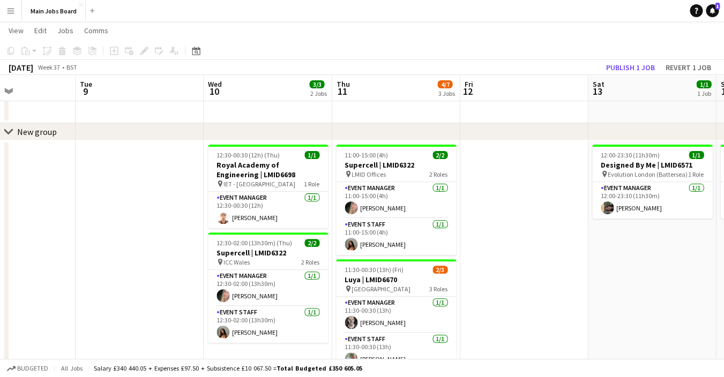
scroll to position [0, 448]
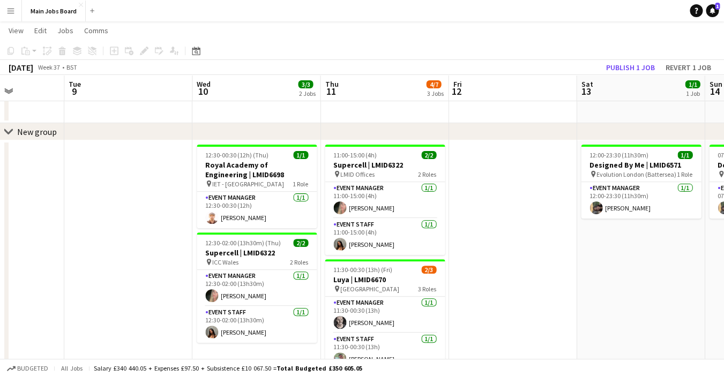
drag, startPoint x: 183, startPoint y: 193, endPoint x: 139, endPoint y: 190, distance: 43.5
click at [139, 191] on app-calendar-viewport "Fri 5 1/1 1 Job Sat 6 Sun 7 Mon 8 Tue 9 Wed 10 3/3 2 Jobs Thu 11 4/7 3 Jobs Fri…" at bounding box center [362, 279] width 724 height 532
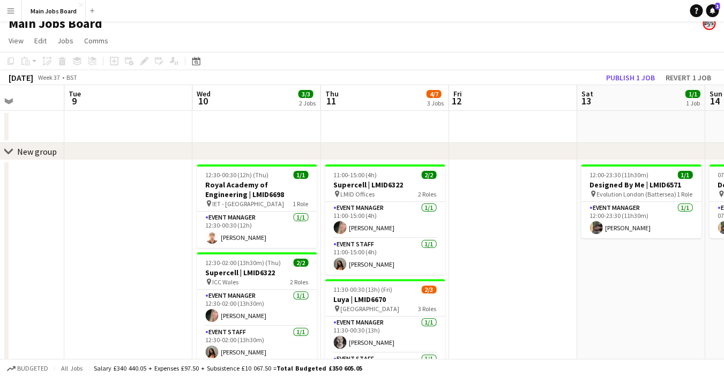
scroll to position [8, 0]
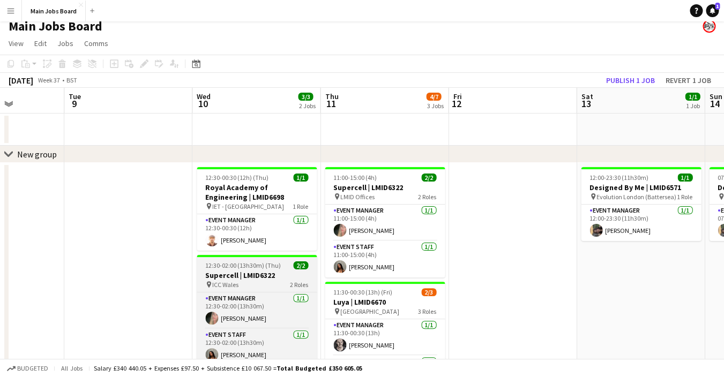
click at [226, 268] on span "12:30-02:00 (13h30m) (Thu)" at bounding box center [243, 266] width 76 height 8
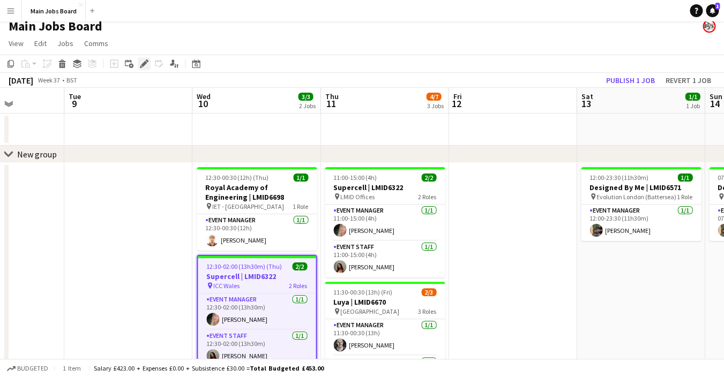
click at [144, 64] on icon at bounding box center [144, 64] width 6 height 6
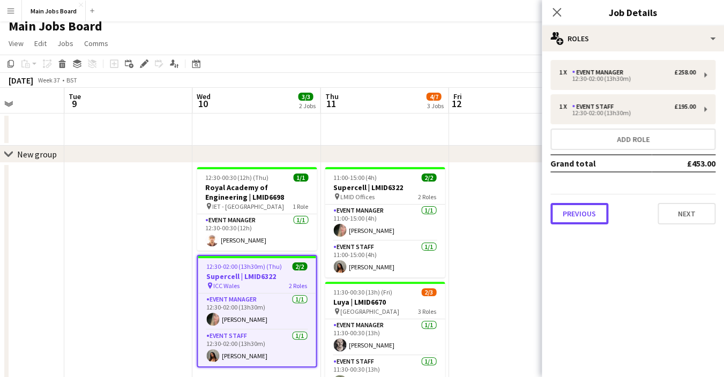
click at [578, 212] on button "Previous" at bounding box center [580, 213] width 58 height 21
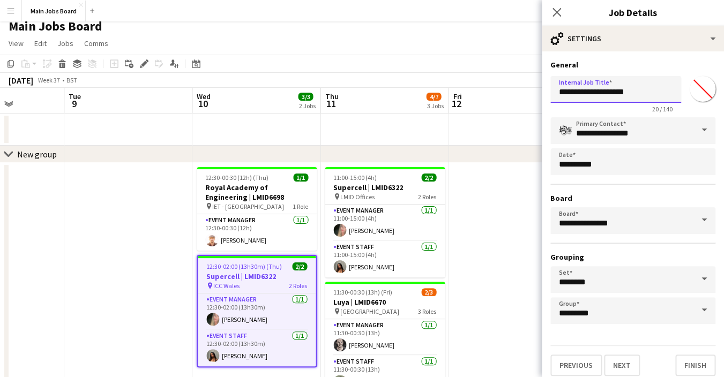
drag, startPoint x: 592, startPoint y: 91, endPoint x: 524, endPoint y: 92, distance: 68.1
click at [551, 91] on input "**********" at bounding box center [616, 89] width 131 height 27
type input "**********"
click at [558, 11] on icon at bounding box center [557, 12] width 10 height 10
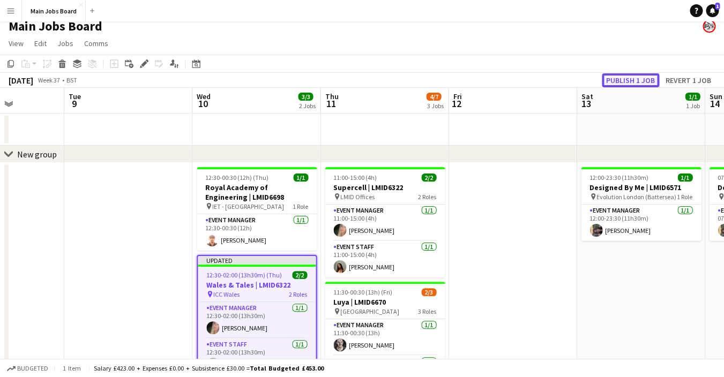
click at [642, 80] on button "Publish 1 job" at bounding box center [630, 80] width 57 height 14
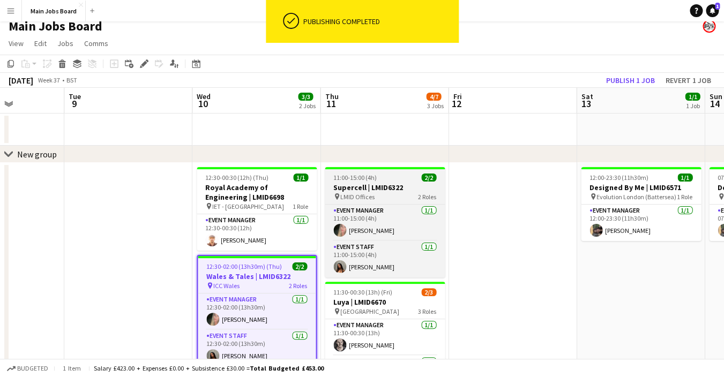
click at [347, 181] on span "11:00-15:00 (4h)" at bounding box center [355, 178] width 43 height 8
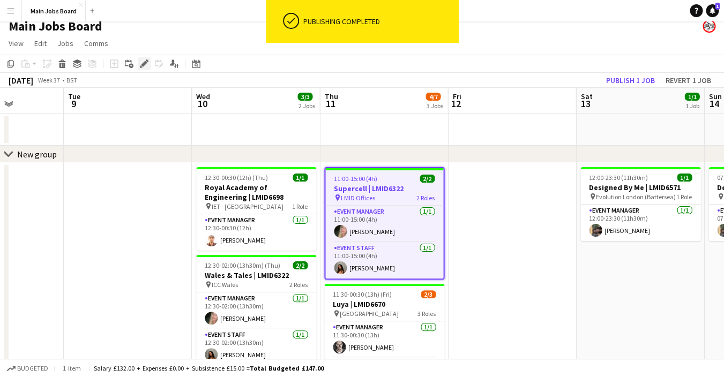
click at [143, 64] on icon at bounding box center [144, 64] width 6 height 6
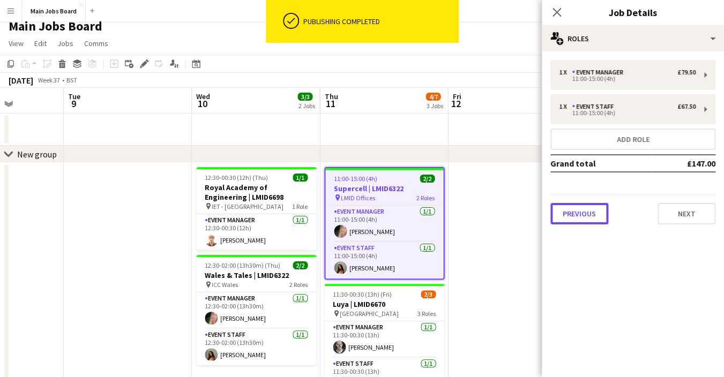
click at [578, 209] on button "Previous" at bounding box center [580, 213] width 58 height 21
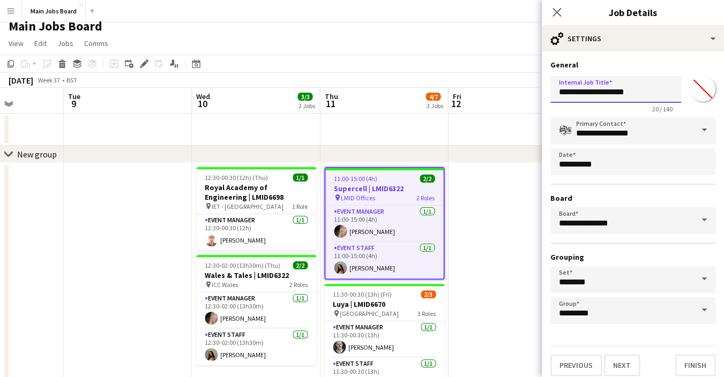
drag, startPoint x: 594, startPoint y: 92, endPoint x: 530, endPoint y: 91, distance: 64.3
click at [551, 92] on input "**********" at bounding box center [616, 89] width 131 height 27
type input "**********"
click at [555, 11] on icon at bounding box center [557, 12] width 10 height 10
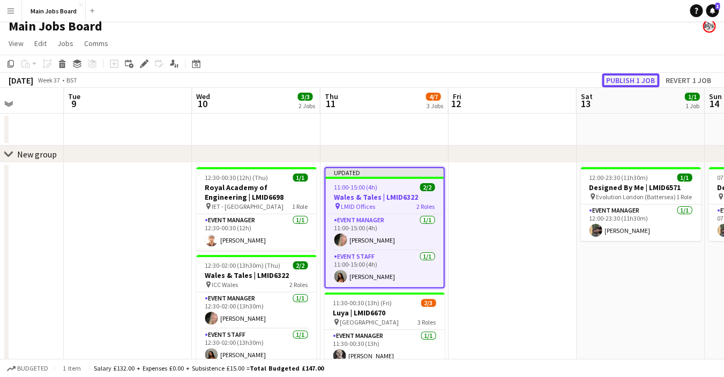
click at [635, 78] on button "Publish 1 job" at bounding box center [630, 80] width 57 height 14
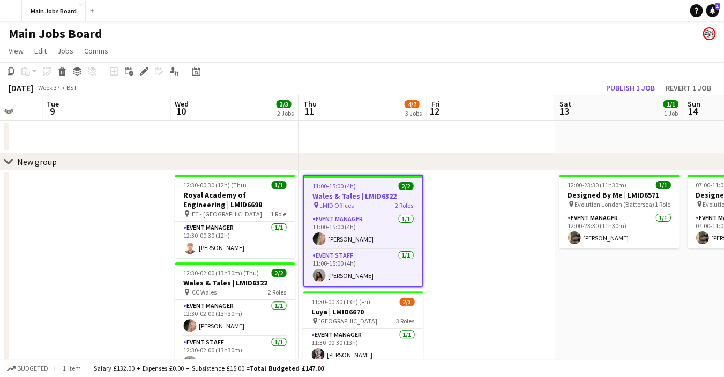
scroll to position [0, 353]
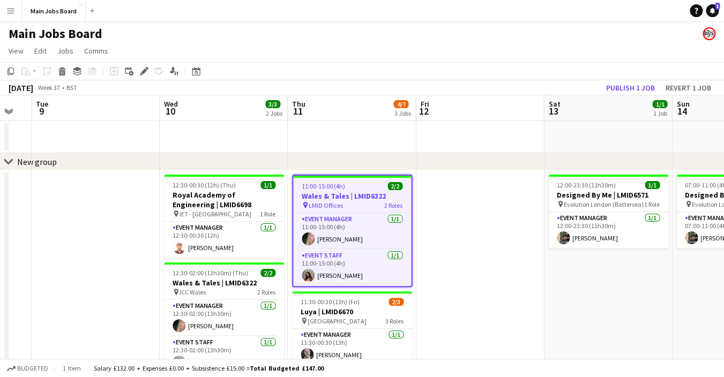
drag, startPoint x: 564, startPoint y: 301, endPoint x: 531, endPoint y: 299, distance: 32.2
click at [531, 299] on app-calendar-viewport "Sat 6 Sun 7 Mon 8 Tue 9 Wed 10 3/3 2 Jobs Thu 11 4/7 3 Jobs Fri 12 Sat 13 1/1 1…" at bounding box center [362, 335] width 724 height 480
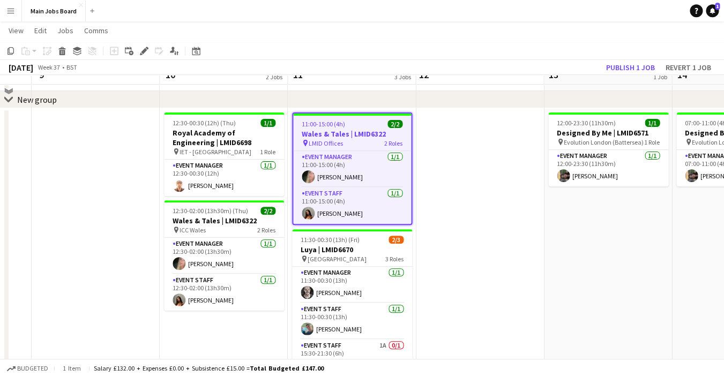
scroll to position [45, 0]
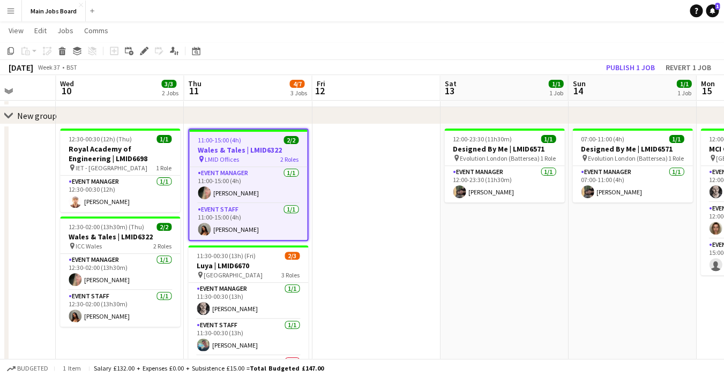
drag, startPoint x: 590, startPoint y: 262, endPoint x: 466, endPoint y: 258, distance: 123.9
click at [467, 262] on app-calendar-viewport "Sat 6 Sun 7 Mon 8 Tue 9 Wed 10 3/3 2 Jobs Thu 11 4/7 3 Jobs Fri 12 Sat 13 1/1 1…" at bounding box center [362, 263] width 724 height 532
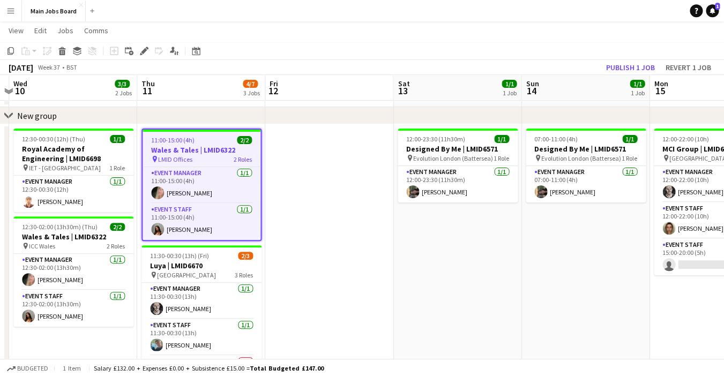
scroll to position [0, 391]
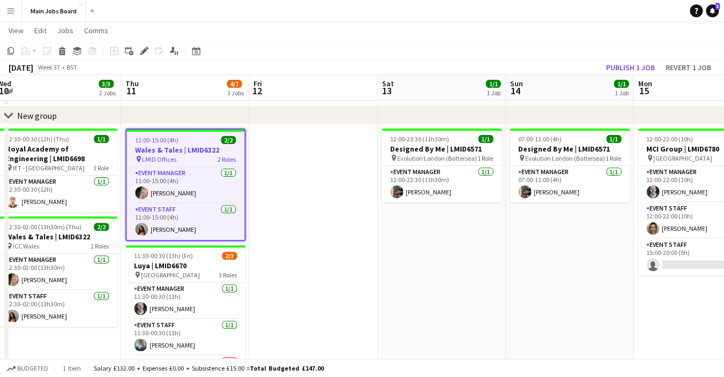
drag, startPoint x: 562, startPoint y: 271, endPoint x: 518, endPoint y: 271, distance: 44.0
click at [518, 271] on app-calendar-viewport "Sun 7 Mon 8 Tue 9 Wed 10 3/3 2 Jobs Thu 11 4/7 3 Jobs Fri 12 Sat 13 1/1 1 Job S…" at bounding box center [362, 263] width 724 height 532
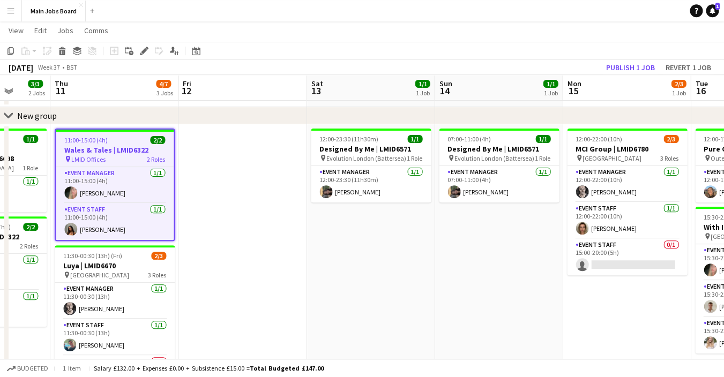
scroll to position [0, 463]
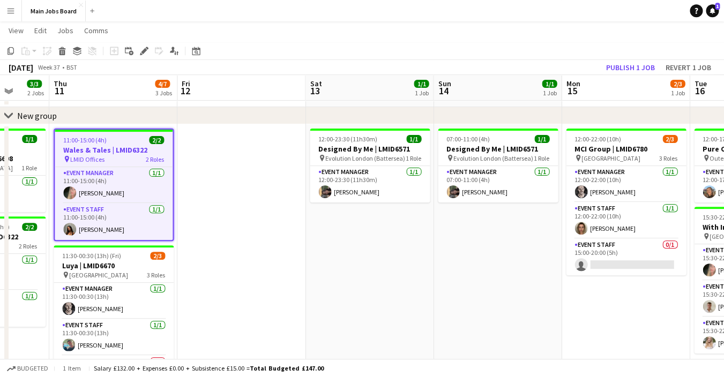
drag, startPoint x: 540, startPoint y: 293, endPoint x: 468, endPoint y: 303, distance: 72.6
click at [468, 303] on app-calendar-viewport "Sun 7 Mon 8 Tue 9 Wed 10 3/3 2 Jobs Thu 11 4/7 3 Jobs Fri 12 Sat 13 1/1 1 Job S…" at bounding box center [362, 263] width 724 height 532
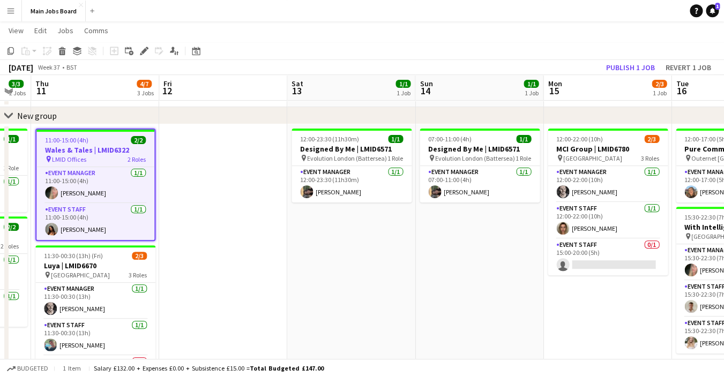
drag, startPoint x: 358, startPoint y: 252, endPoint x: 339, endPoint y: 252, distance: 18.8
click at [339, 252] on app-calendar-viewport "Mon 8 Tue 9 Wed 10 3/3 2 Jobs Thu 11 4/7 3 Jobs Fri 12 Sat 13 1/1 1 Job Sun 14 …" at bounding box center [362, 263] width 724 height 532
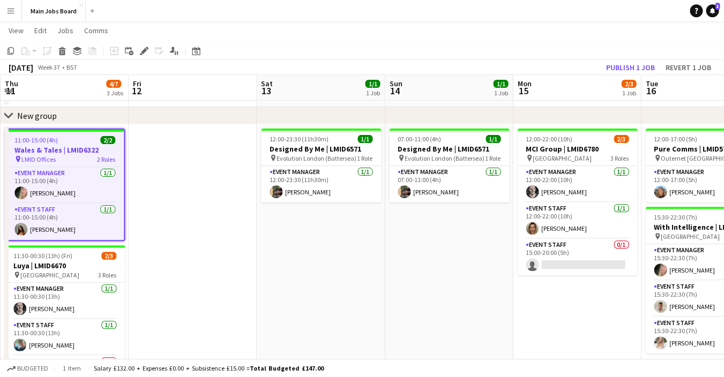
drag, startPoint x: 427, startPoint y: 293, endPoint x: 390, endPoint y: 295, distance: 36.6
click at [393, 294] on app-calendar-viewport "Mon 8 Tue 9 Wed 10 3/3 2 Jobs Thu 11 4/7 3 Jobs Fri 12 Sat 13 1/1 1 Job Sun 14 …" at bounding box center [362, 263] width 724 height 532
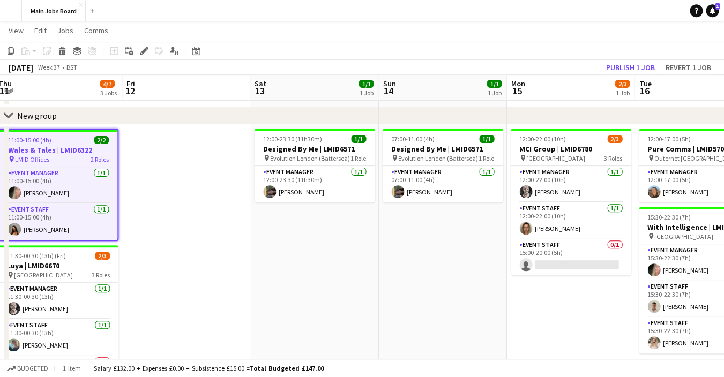
drag, startPoint x: 579, startPoint y: 313, endPoint x: 449, endPoint y: 317, distance: 129.3
click at [449, 317] on app-calendar-viewport "Mon 8 Tue 9 Wed 10 3/3 2 Jobs Thu 11 4/7 3 Jobs Fri 12 Sat 13 1/1 1 Job Sun 14 …" at bounding box center [362, 263] width 724 height 532
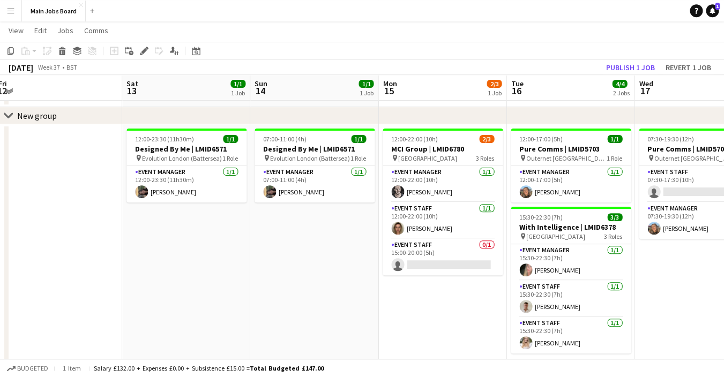
scroll to position [0, 389]
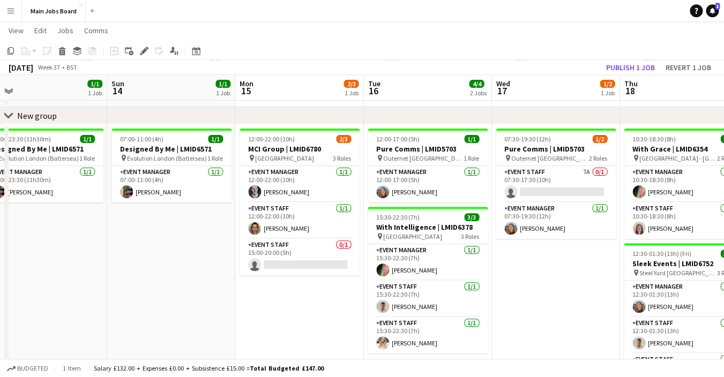
drag, startPoint x: 655, startPoint y: 326, endPoint x: 511, endPoint y: 316, distance: 144.1
click at [510, 315] on app-calendar-viewport "Wed 10 3/3 2 Jobs Thu 11 4/7 3 Jobs Fri 12 Sat 13 1/1 1 Job Sun 14 1/1 1 Job Mo…" at bounding box center [362, 263] width 724 height 532
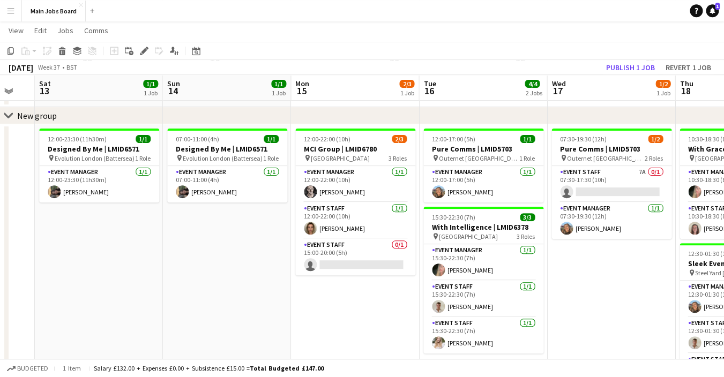
drag, startPoint x: 540, startPoint y: 324, endPoint x: 469, endPoint y: 324, distance: 71.3
click at [469, 324] on app-calendar-viewport "Wed 10 3/3 2 Jobs Thu 11 4/7 3 Jobs Fri 12 Sat 13 1/1 1 Job Sun 14 1/1 1 Job Mo…" at bounding box center [362, 263] width 724 height 532
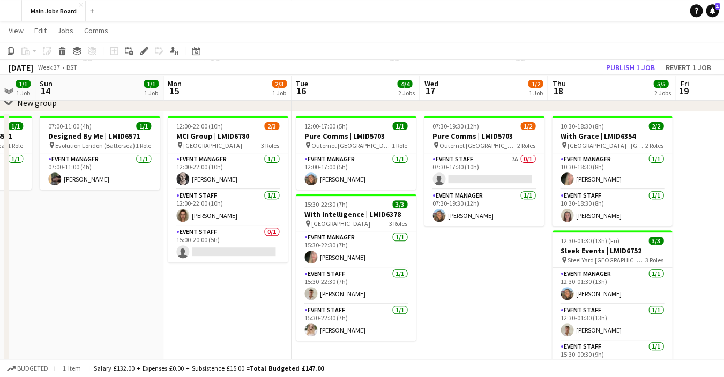
scroll to position [64, 0]
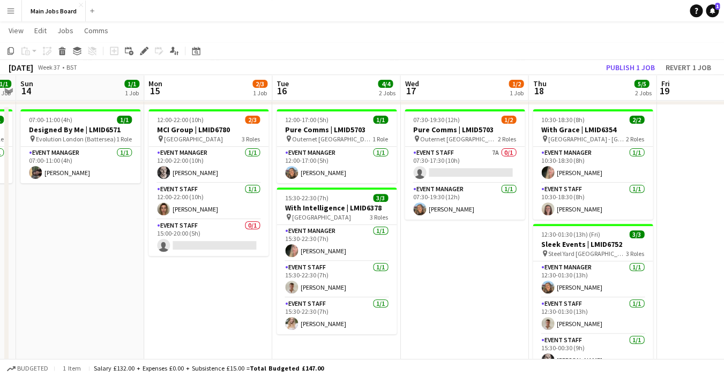
drag, startPoint x: 492, startPoint y: 279, endPoint x: 345, endPoint y: 280, distance: 147.5
click at [345, 280] on app-calendar-viewport "Thu 11 4/7 3 Jobs Fri 12 Sat 13 1/1 1 Job Sun 14 1/1 1 Job Mon 15 2/3 1 Job Tue…" at bounding box center [362, 243] width 724 height 532
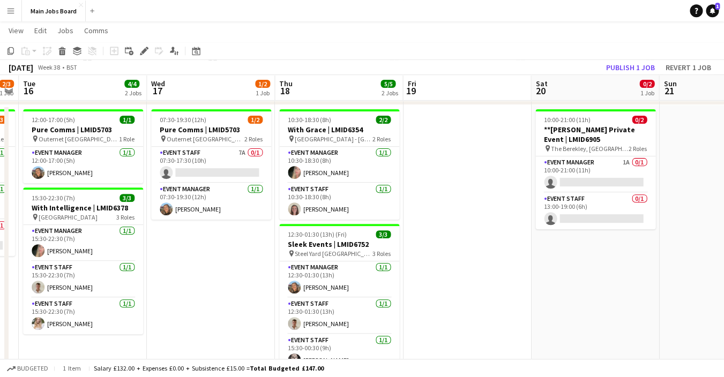
drag, startPoint x: 611, startPoint y: 224, endPoint x: 424, endPoint y: 223, distance: 186.6
click at [425, 224] on app-calendar-viewport "Sat 13 1/1 1 Job Sun 14 1/1 1 Job Mon 15 2/3 1 Job Tue 16 4/4 2 Jobs Wed 17 1/2…" at bounding box center [362, 300] width 724 height 647
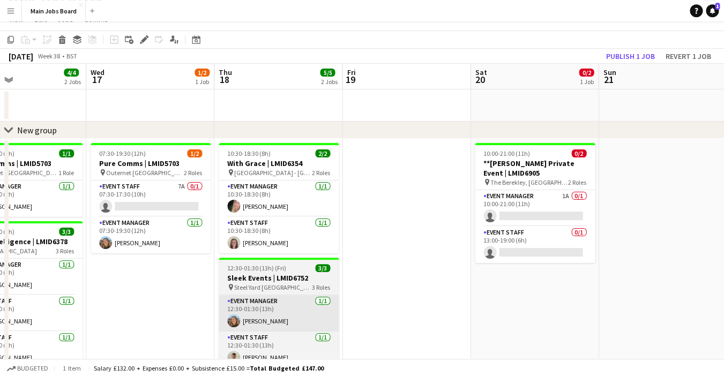
scroll to position [12, 0]
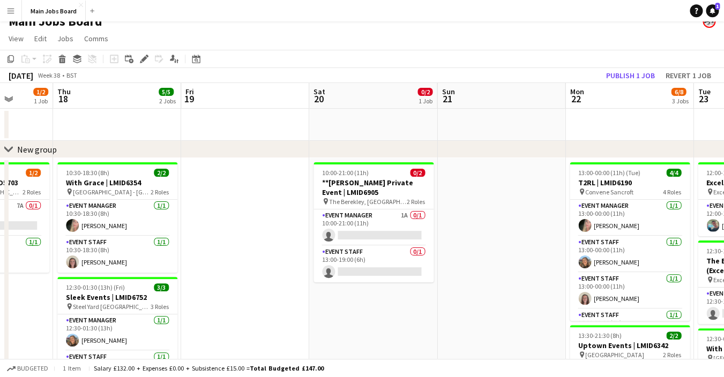
drag, startPoint x: 589, startPoint y: 335, endPoint x: 403, endPoint y: 328, distance: 186.2
click at [402, 328] on app-calendar-viewport "Mon 15 2/3 1 Job Tue 16 4/4 2 Jobs Wed 17 1/2 1 Job Thu 18 5/5 2 Jobs Fri 19 Sa…" at bounding box center [362, 380] width 724 height 594
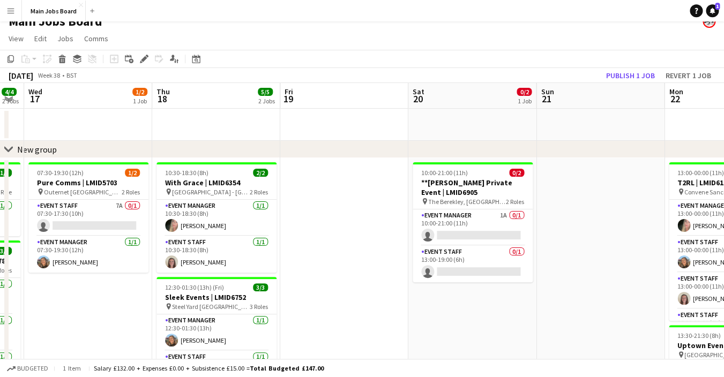
drag, startPoint x: 83, startPoint y: 122, endPoint x: 208, endPoint y: 122, distance: 124.9
click at [208, 122] on app-calendar-viewport "Mon 15 2/3 1 Job Tue 16 4/4 2 Jobs Wed 17 1/2 1 Job Thu 18 5/5 2 Jobs Fri 19 Sa…" at bounding box center [362, 380] width 724 height 594
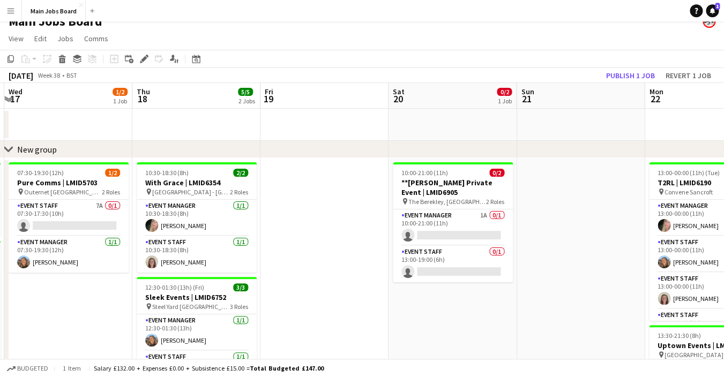
drag, startPoint x: 123, startPoint y: 128, endPoint x: 250, endPoint y: 125, distance: 126.6
click at [240, 127] on app-calendar-viewport "Mon 15 2/3 1 Job Tue 16 4/4 2 Jobs Wed 17 1/2 1 Job Thu 18 5/5 2 Jobs Fri 19 Sa…" at bounding box center [362, 380] width 724 height 594
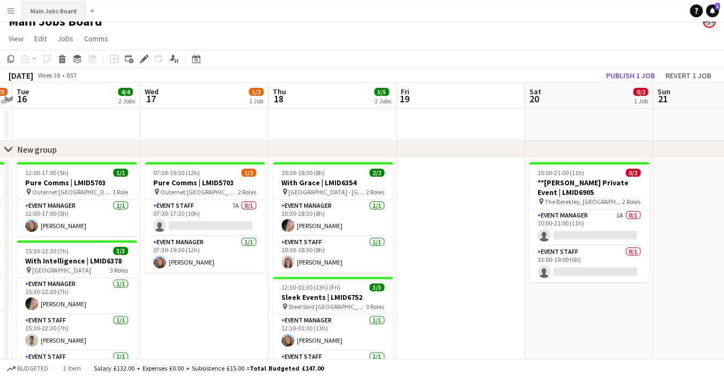
click at [59, 15] on button "Main Jobs Board Close" at bounding box center [54, 11] width 64 height 21
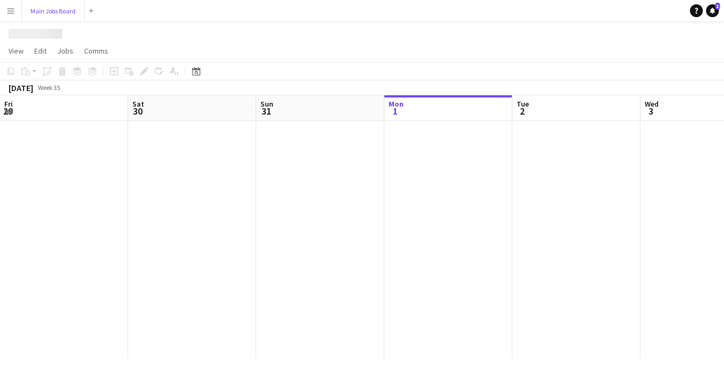
scroll to position [0, 256]
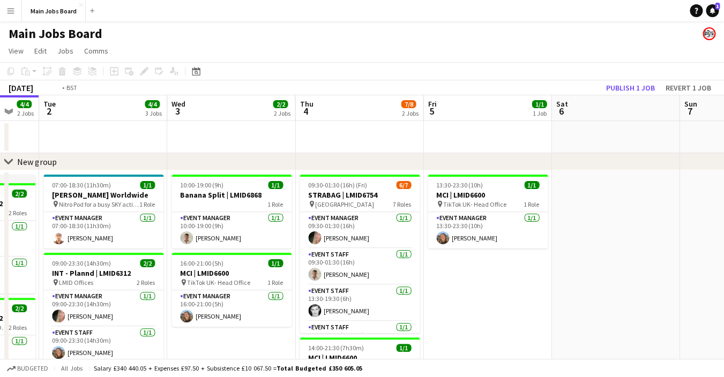
drag, startPoint x: 615, startPoint y: 133, endPoint x: 367, endPoint y: 152, distance: 248.4
click at [367, 152] on app-calendar-viewport "Fri 29 1/1 1 Job Sat 30 2/2 1 Job Sun 31 2/2 1 Job Mon 1 4/4 2 Jobs Tue 2 4/4 3…" at bounding box center [362, 285] width 724 height 380
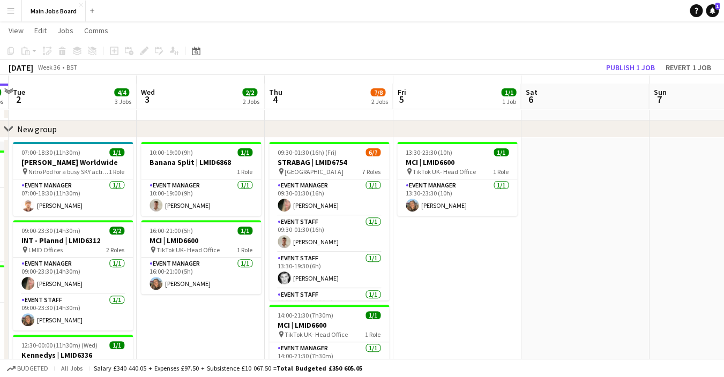
scroll to position [0, 0]
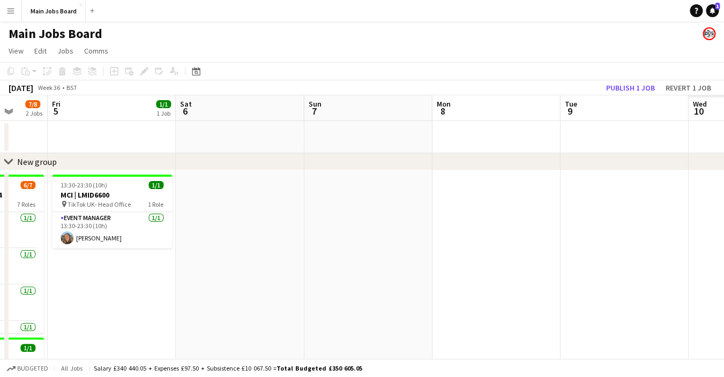
drag, startPoint x: 571, startPoint y: 292, endPoint x: 165, endPoint y: 288, distance: 406.5
click at [165, 288] on app-calendar-viewport "Mon 1 4/4 2 Jobs Tue 2 4/4 3 Jobs Wed 3 2/2 2 Jobs Thu 4 7/8 2 Jobs Fri 5 1/1 1…" at bounding box center [362, 285] width 724 height 380
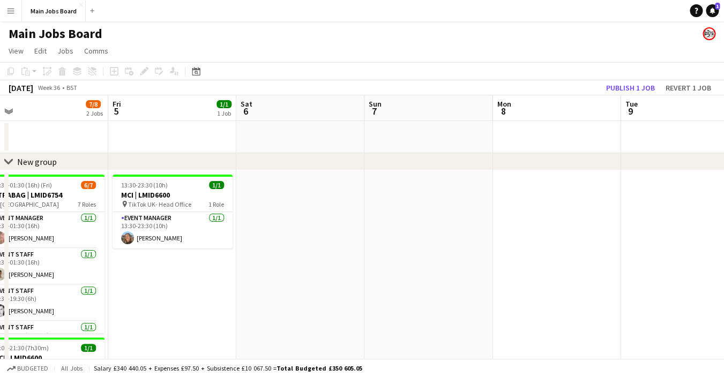
drag, startPoint x: 501, startPoint y: 223, endPoint x: 225, endPoint y: 234, distance: 275.8
click at [225, 234] on app-calendar-viewport "Tue 2 4/4 3 Jobs Wed 3 2/2 2 Jobs Thu 4 7/8 2 Jobs Fri 5 1/1 1 Job Sat 6 Sun 7 …" at bounding box center [362, 340] width 724 height 490
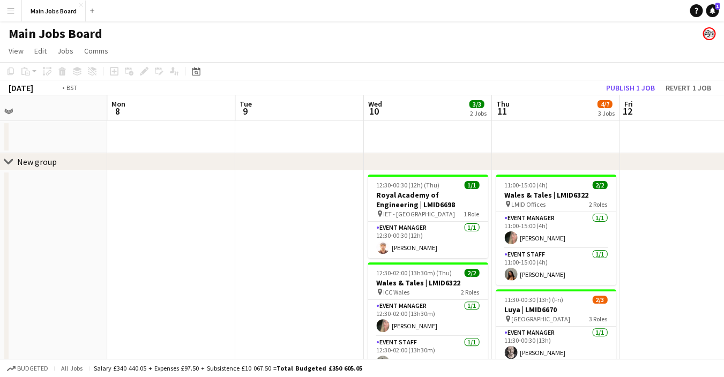
drag, startPoint x: 510, startPoint y: 231, endPoint x: 253, endPoint y: 256, distance: 258.6
click at [258, 256] on app-calendar-viewport "Thu 4 7/8 2 Jobs Fri 5 1/1 1 Job Sat 6 Sun 7 Mon 8 Tue 9 Wed 10 3/3 2 Jobs Thu …" at bounding box center [362, 340] width 724 height 490
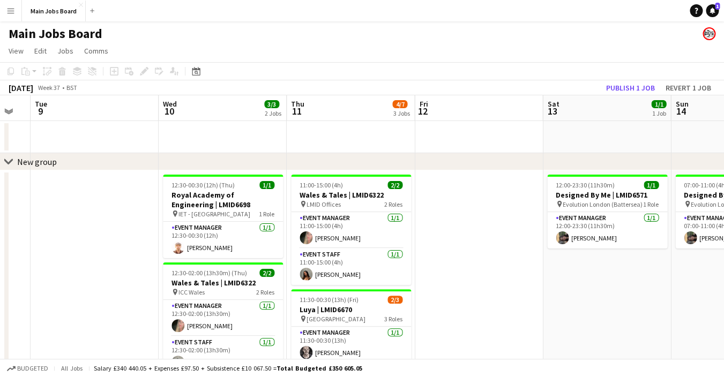
drag, startPoint x: 430, startPoint y: 279, endPoint x: 356, endPoint y: 283, distance: 74.1
click at [360, 283] on app-calendar-viewport "Sat 6 Sun 7 Mon 8 Tue 9 Wed 10 3/3 2 Jobs Thu 11 4/7 3 Jobs Fri 12 Sat 13 1/1 1…" at bounding box center [362, 340] width 724 height 490
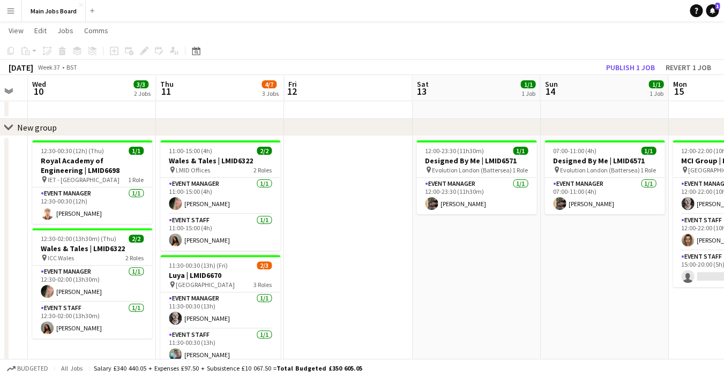
scroll to position [34, 0]
click at [63, 8] on button "Main Jobs Board Close" at bounding box center [54, 11] width 64 height 21
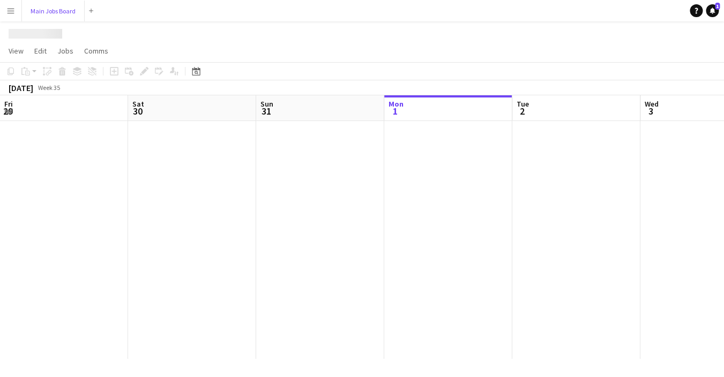
scroll to position [0, 256]
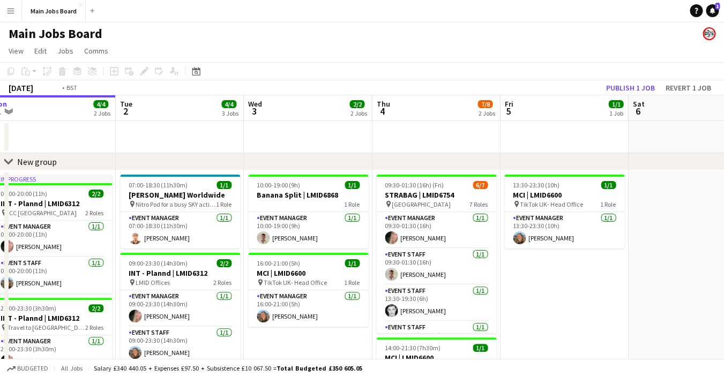
drag, startPoint x: 639, startPoint y: 311, endPoint x: 242, endPoint y: 314, distance: 396.3
click at [242, 314] on app-calendar-viewport "Fri 29 1/1 1 Job Sat 30 2/2 1 Job Sun 31 2/2 1 Job Mon 1 4/4 2 Jobs Tue 2 4/4 3…" at bounding box center [362, 285] width 724 height 380
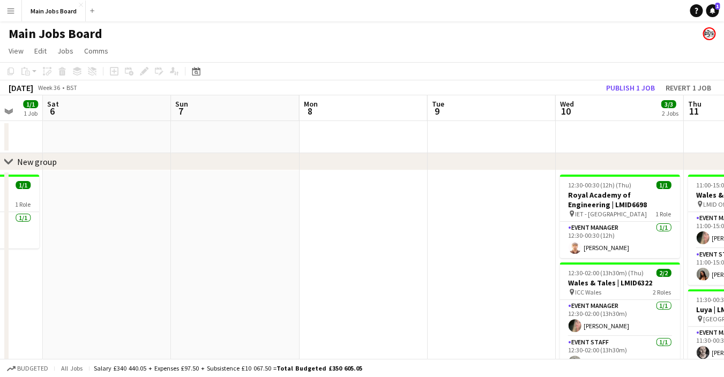
drag, startPoint x: 596, startPoint y: 310, endPoint x: 237, endPoint y: 299, distance: 358.9
click at [237, 299] on app-calendar-viewport "Tue 2 4/4 3 Jobs Wed 3 2/2 2 Jobs Thu 4 7/8 2 Jobs Fri 5 1/1 1 Job Sat 6 Sun 7 …" at bounding box center [362, 340] width 724 height 490
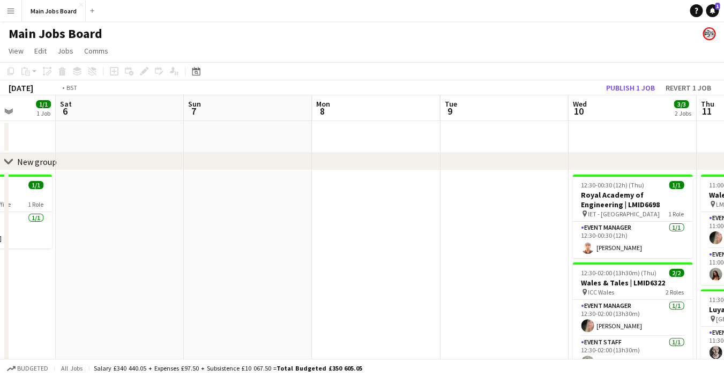
drag, startPoint x: 503, startPoint y: 292, endPoint x: 220, endPoint y: 288, distance: 282.6
click at [220, 288] on app-calendar-viewport "Wed 3 2/2 2 Jobs Thu 4 7/8 2 Jobs Fri 5 1/1 1 Job Sat 6 Sun 7 Mon 8 Tue 9 Wed 1…" at bounding box center [362, 340] width 724 height 490
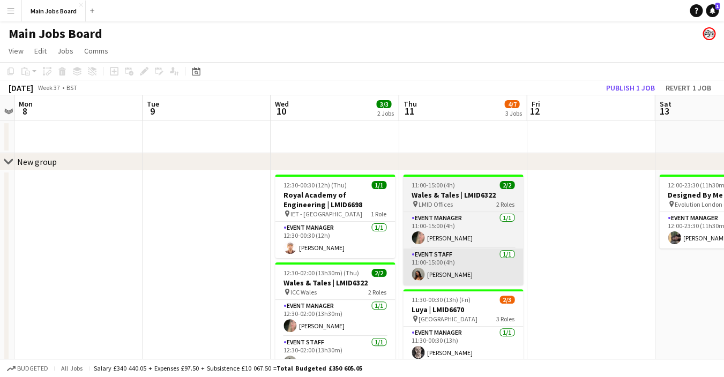
drag, startPoint x: 483, startPoint y: 270, endPoint x: 329, endPoint y: 270, distance: 153.9
click at [328, 270] on app-calendar-viewport "Fri 5 1/1 1 Job Sat 6 Sun 7 Mon 8 Tue 9 Wed 10 3/3 2 Jobs Thu 11 4/7 3 Jobs Fri…" at bounding box center [362, 340] width 724 height 490
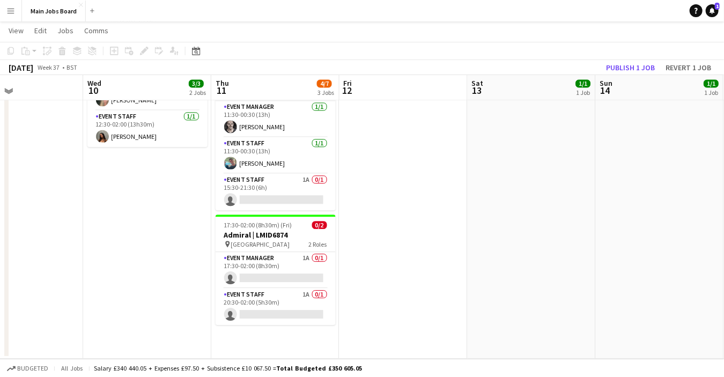
scroll to position [0, 0]
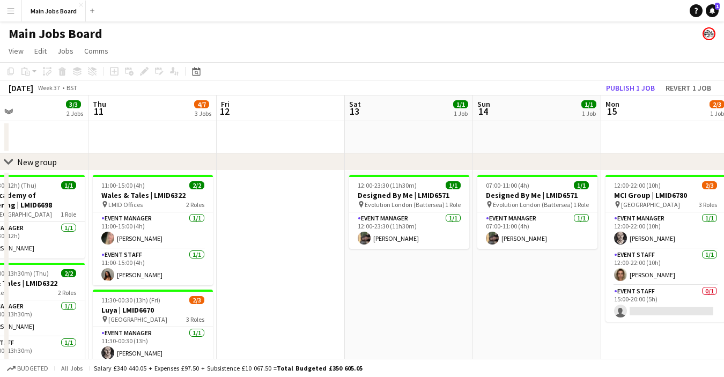
drag, startPoint x: 535, startPoint y: 274, endPoint x: 389, endPoint y: 274, distance: 145.9
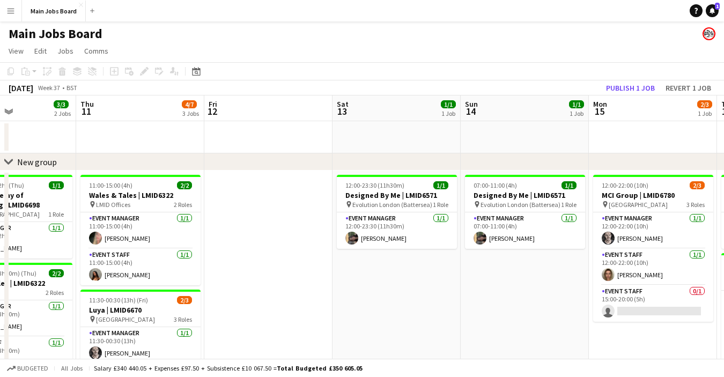
drag, startPoint x: 268, startPoint y: 300, endPoint x: 503, endPoint y: 300, distance: 235.4
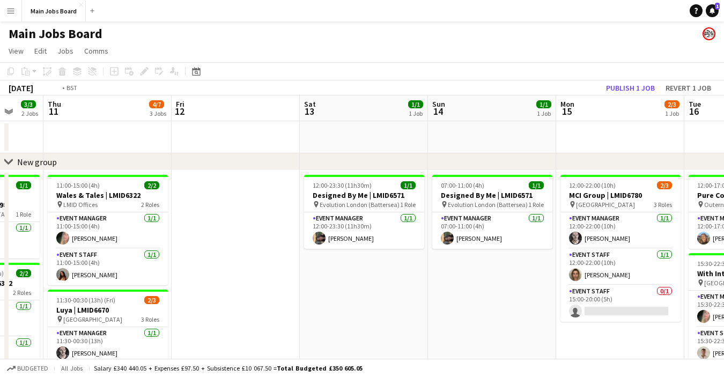
drag, startPoint x: 352, startPoint y: 285, endPoint x: 646, endPoint y: 284, distance: 293.9
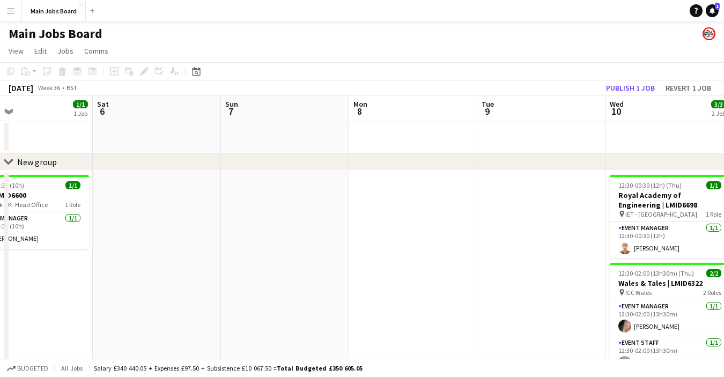
drag, startPoint x: 92, startPoint y: 290, endPoint x: 616, endPoint y: 284, distance: 523.4
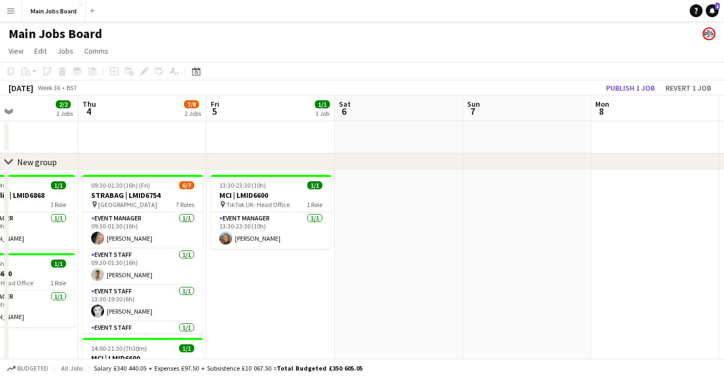
drag, startPoint x: 265, startPoint y: 293, endPoint x: 567, endPoint y: 293, distance: 301.9
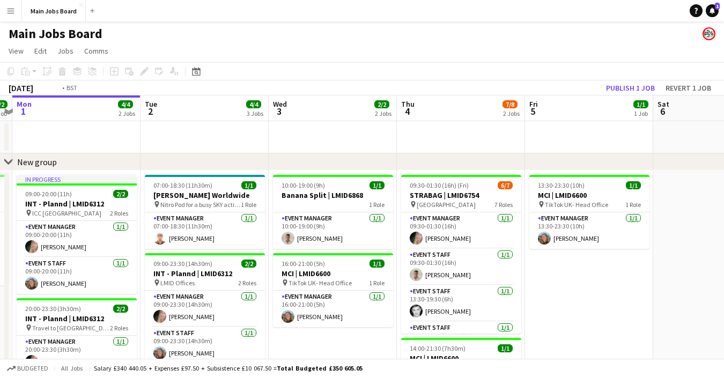
scroll to position [0, 233]
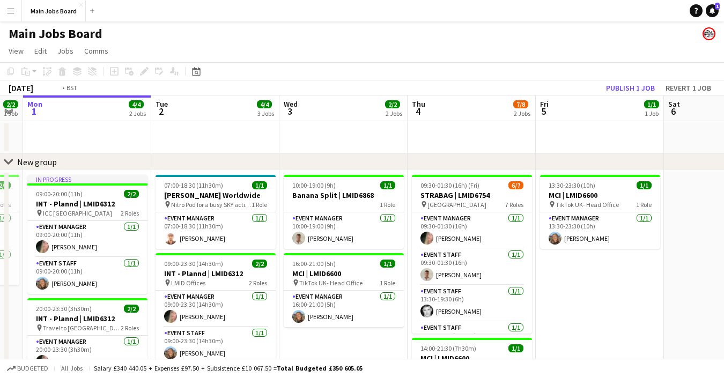
drag, startPoint x: 293, startPoint y: 334, endPoint x: 347, endPoint y: 334, distance: 53.6
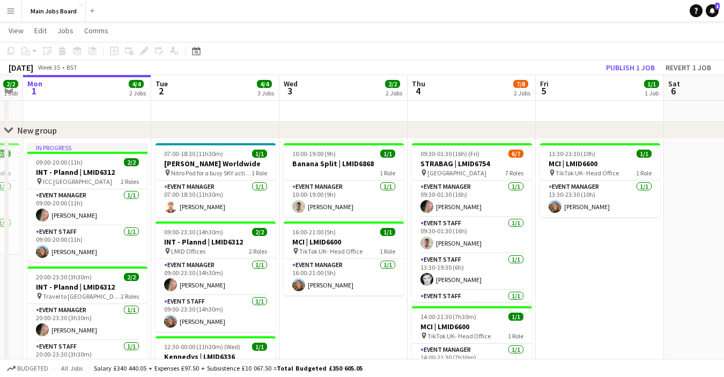
scroll to position [29, 0]
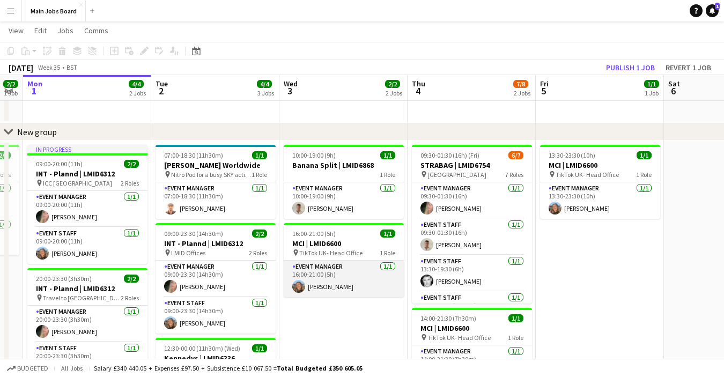
click at [346, 286] on app-card-role "Event Manager [DATE] 16:00-21:00 (5h) [PERSON_NAME]" at bounding box center [344, 279] width 120 height 36
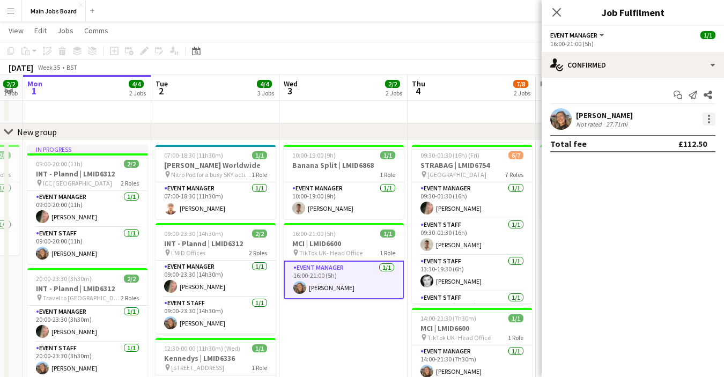
click at [706, 123] on div at bounding box center [708, 119] width 13 height 13
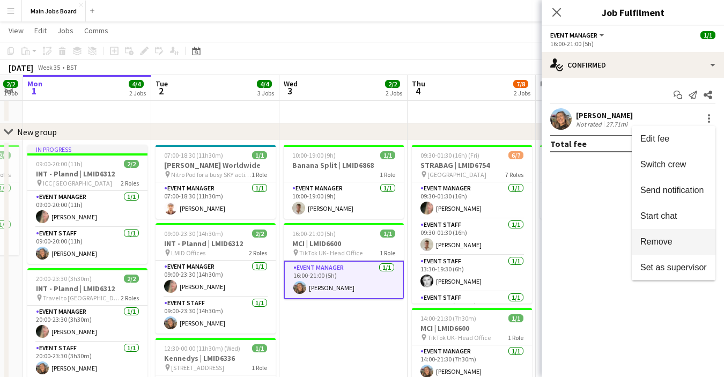
click at [669, 246] on span "Remove" at bounding box center [656, 241] width 32 height 9
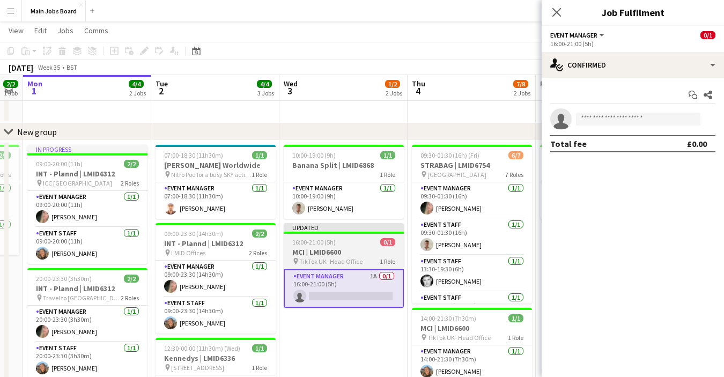
click at [352, 234] on app-job-card "Updated 16:00-21:00 (5h) 0/1 MCI | LMID6600 pin TikTok UK- Head Office 1 Role E…" at bounding box center [344, 265] width 120 height 85
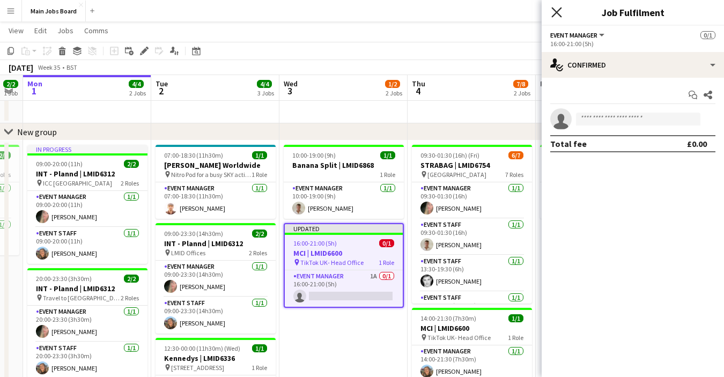
click at [555, 13] on icon "Close pop-in" at bounding box center [556, 12] width 10 height 10
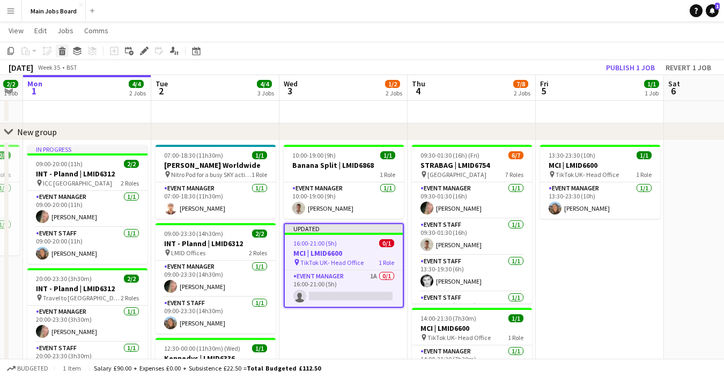
click at [64, 52] on icon at bounding box center [63, 52] width 6 height 5
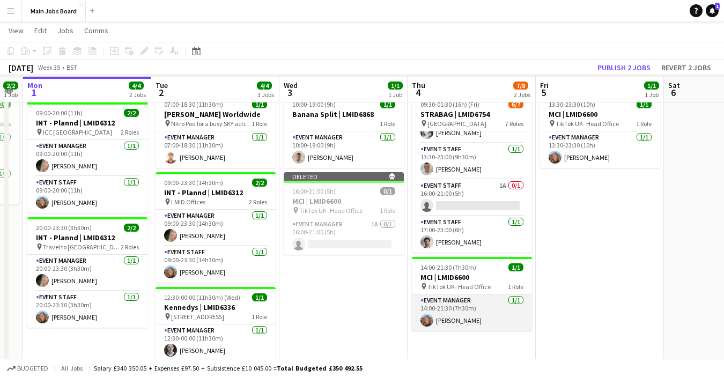
scroll to position [83, 0]
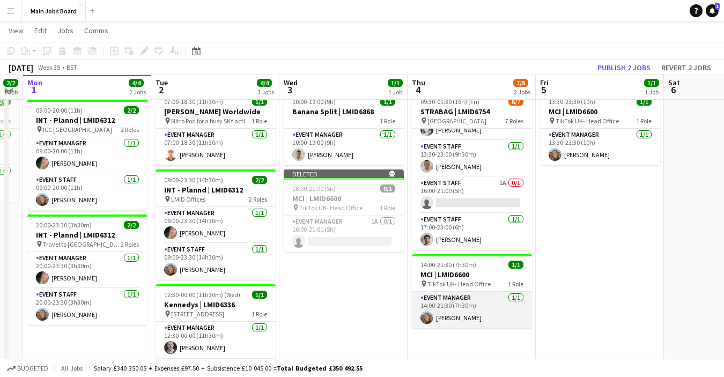
click at [479, 325] on app-card-role "Event Manager [DATE] 14:00-21:30 (7h30m) [PERSON_NAME]" at bounding box center [472, 310] width 120 height 36
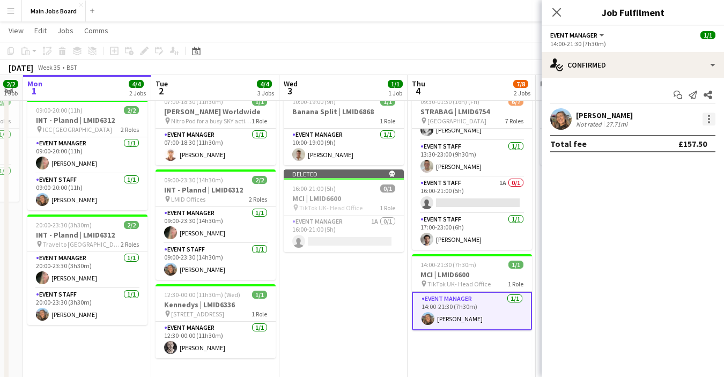
click at [705, 120] on div at bounding box center [708, 119] width 13 height 13
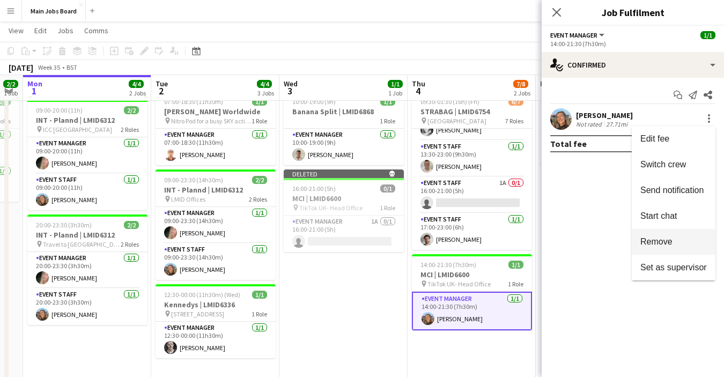
click at [660, 243] on span "Remove" at bounding box center [656, 241] width 32 height 9
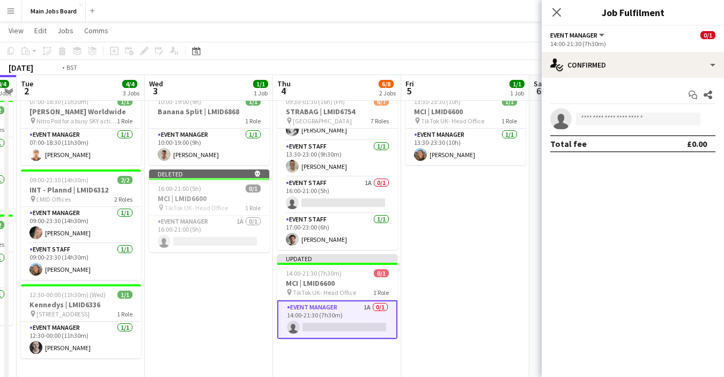
drag, startPoint x: 496, startPoint y: 351, endPoint x: 361, endPoint y: 351, distance: 134.6
click at [364, 351] on app-calendar-viewport "Sat 30 2/2 1 Job Sun 31 2/2 1 Job Mon 1 4/4 2 Jobs Tue 2 4/4 3 Jobs Wed 3 1/1 1…" at bounding box center [362, 282] width 724 height 647
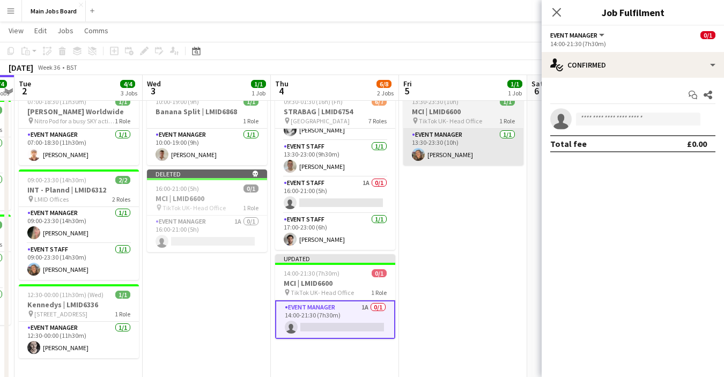
click at [465, 143] on app-card-role "Event Manager [DATE] 13:30-23:30 (10h) [PERSON_NAME]" at bounding box center [463, 147] width 120 height 36
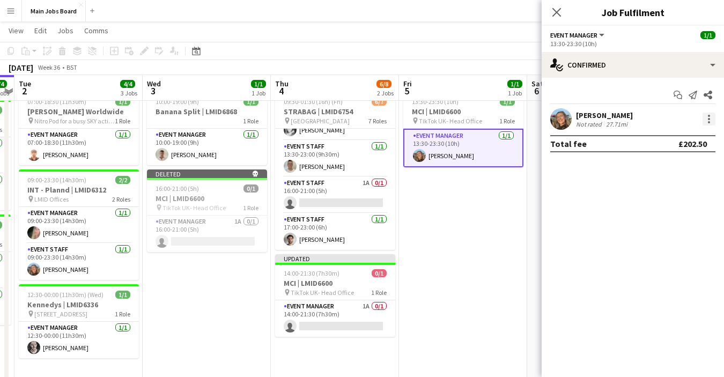
click at [705, 116] on div at bounding box center [708, 119] width 13 height 13
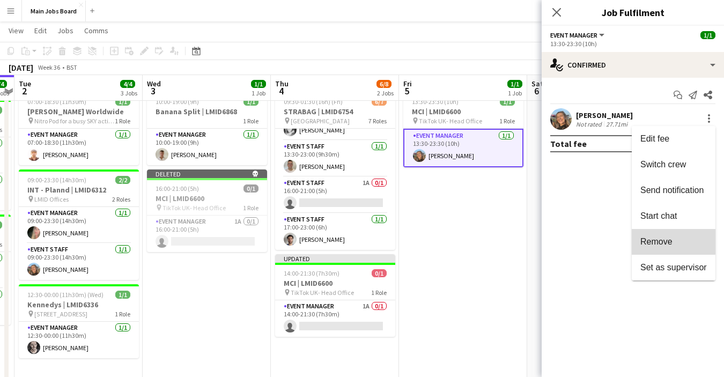
click at [664, 234] on button "Remove" at bounding box center [674, 242] width 84 height 26
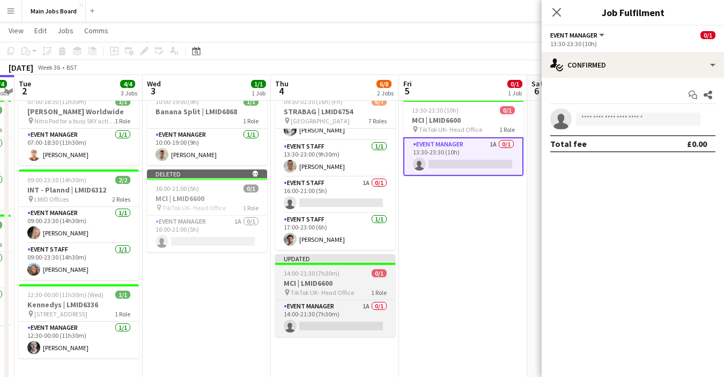
click at [346, 279] on h3 "MCI | LMID6600" at bounding box center [335, 283] width 120 height 10
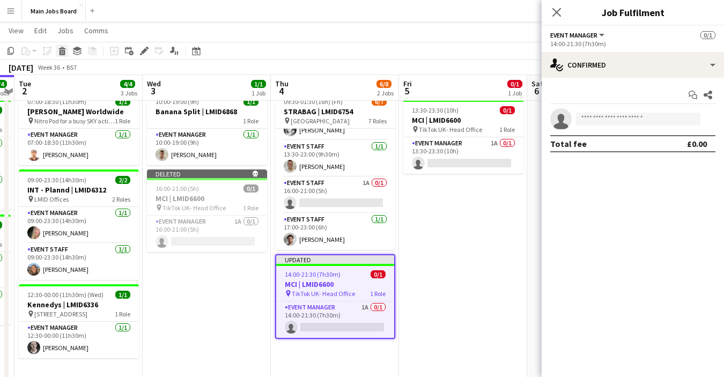
click at [62, 48] on icon at bounding box center [61, 48] width 7 height 3
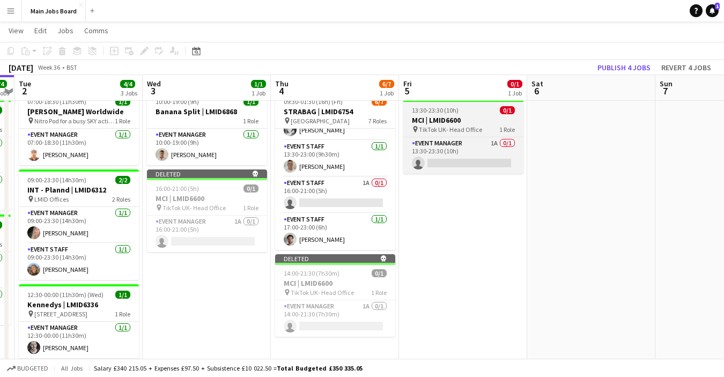
click at [427, 126] on span "TikTok UK- Head Office" at bounding box center [450, 129] width 63 height 8
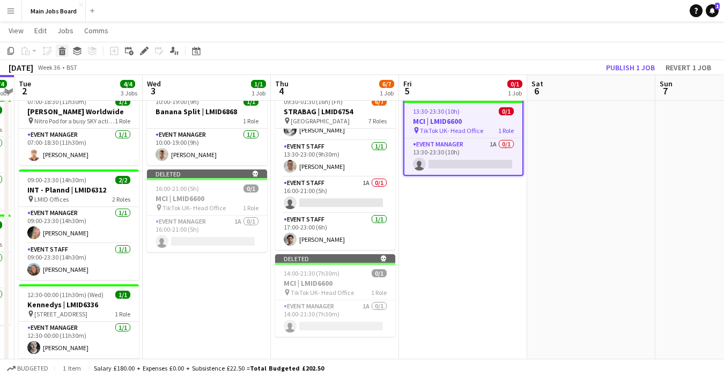
click at [61, 45] on div "Delete" at bounding box center [62, 51] width 13 height 13
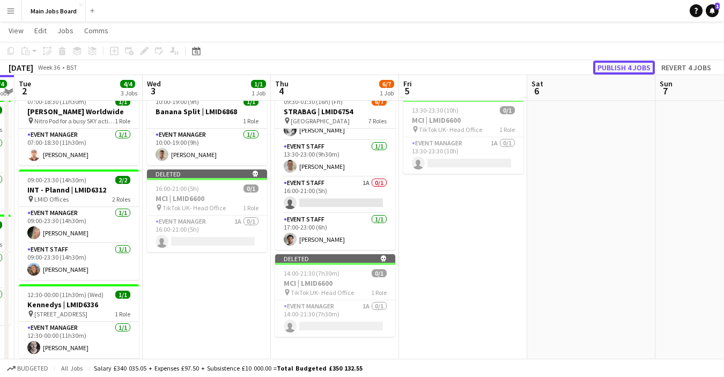
click at [628, 68] on button "Publish 4 jobs" at bounding box center [624, 68] width 62 height 14
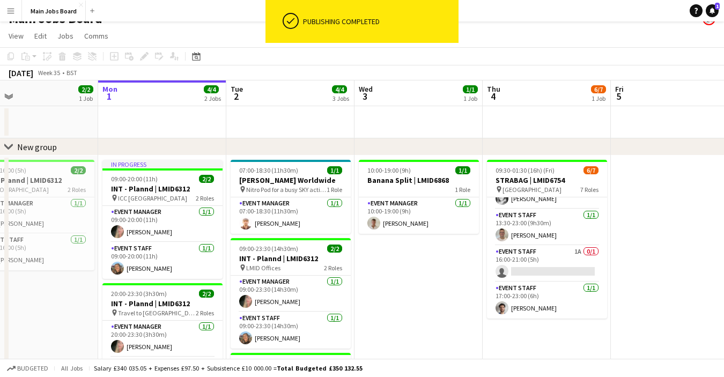
scroll to position [0, 279]
drag, startPoint x: 246, startPoint y: 301, endPoint x: 465, endPoint y: 273, distance: 221.1
click at [465, 273] on app-calendar-viewport "Fri 29 1/1 1 Job Sat 30 2/2 1 Job Sun 31 2/2 1 Job Mon 1 4/4 2 Jobs Tue 2 4/4 3…" at bounding box center [362, 377] width 724 height 594
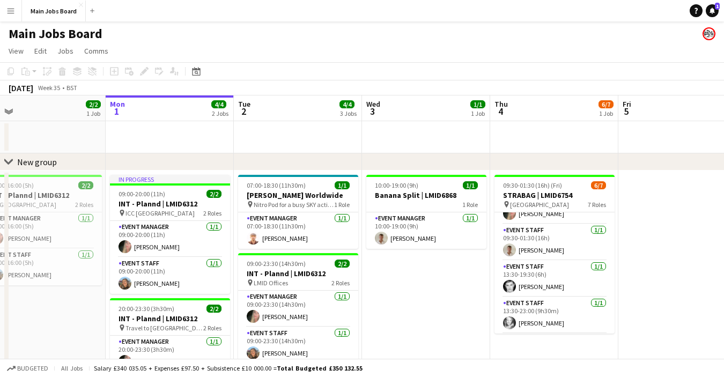
scroll to position [0, 0]
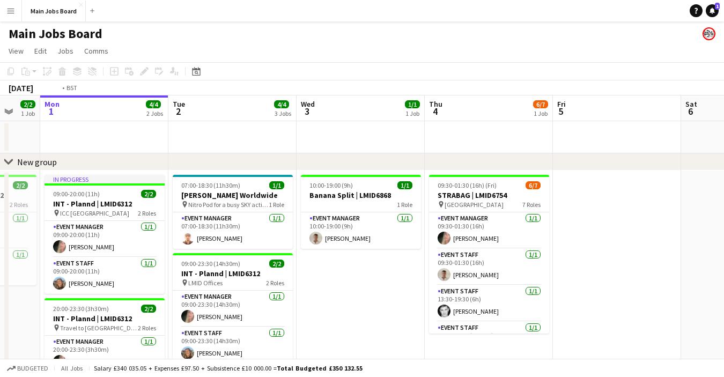
drag, startPoint x: 589, startPoint y: 297, endPoint x: 207, endPoint y: 297, distance: 381.8
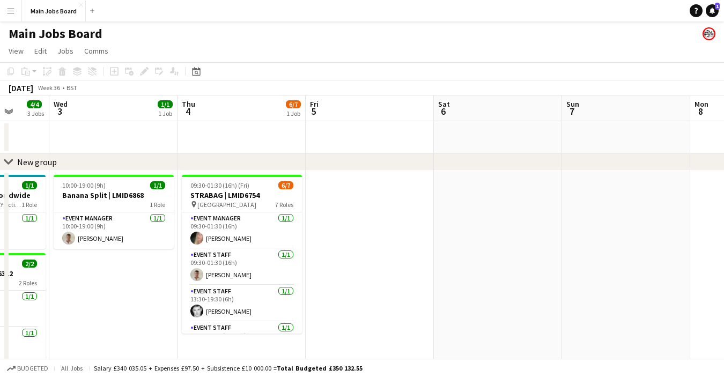
drag, startPoint x: 504, startPoint y: 267, endPoint x: 23, endPoint y: 286, distance: 481.4
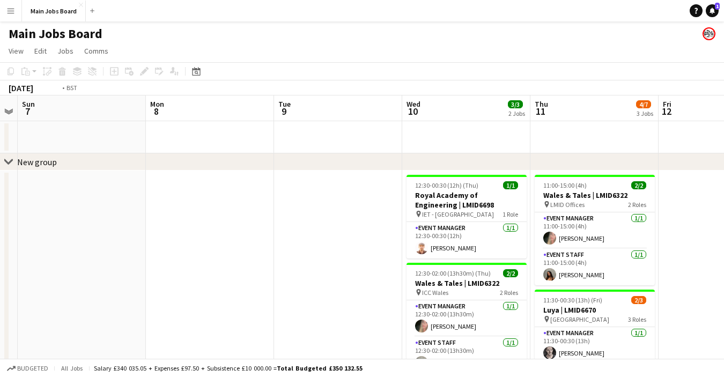
drag, startPoint x: 515, startPoint y: 253, endPoint x: 138, endPoint y: 263, distance: 376.6
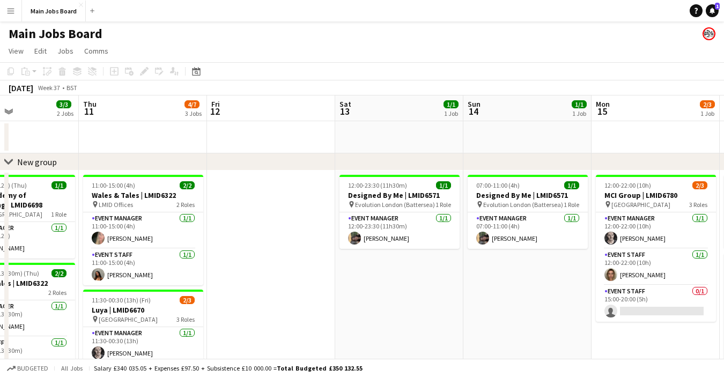
drag, startPoint x: 572, startPoint y: 262, endPoint x: 161, endPoint y: 264, distance: 411.3
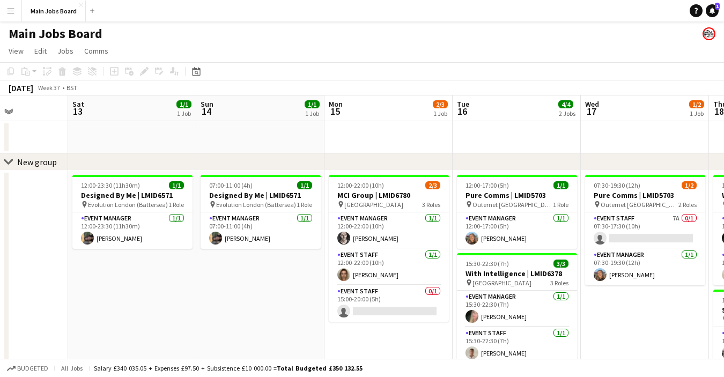
drag, startPoint x: 571, startPoint y: 285, endPoint x: 426, endPoint y: 285, distance: 144.8
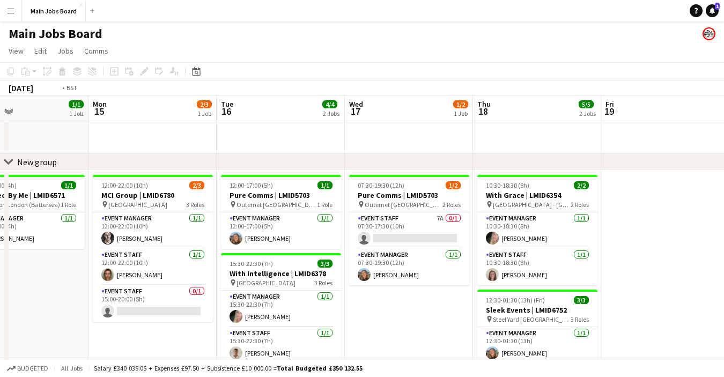
drag, startPoint x: 611, startPoint y: 289, endPoint x: 344, endPoint y: 289, distance: 266.5
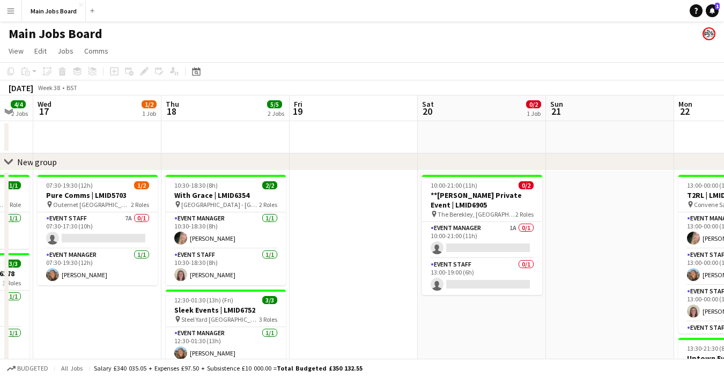
scroll to position [0, 356]
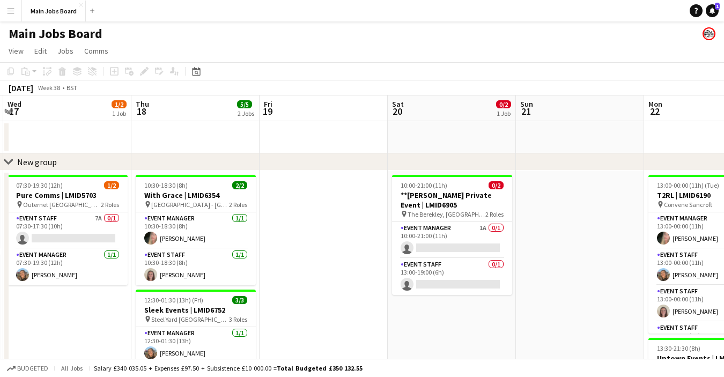
drag, startPoint x: 511, startPoint y: 270, endPoint x: 254, endPoint y: 270, distance: 257.4
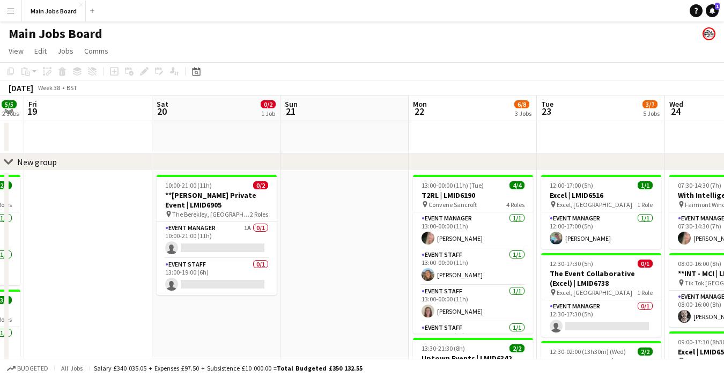
drag, startPoint x: 616, startPoint y: 124, endPoint x: 277, endPoint y: 137, distance: 339.2
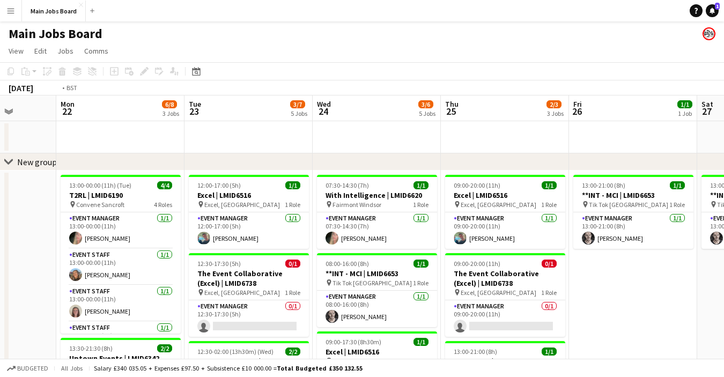
drag, startPoint x: 485, startPoint y: 145, endPoint x: 214, endPoint y: 159, distance: 271.7
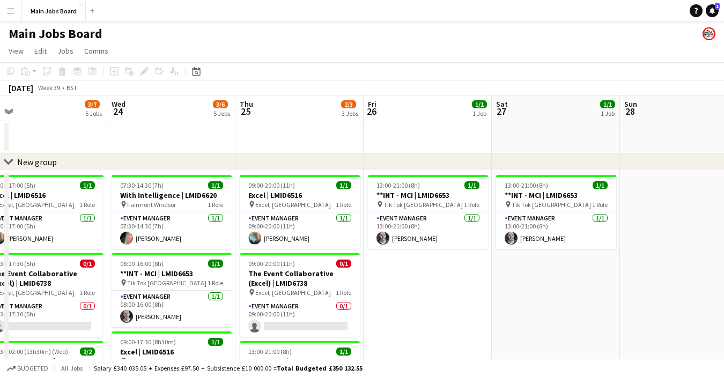
drag, startPoint x: 452, startPoint y: 278, endPoint x: 101, endPoint y: 289, distance: 351.4
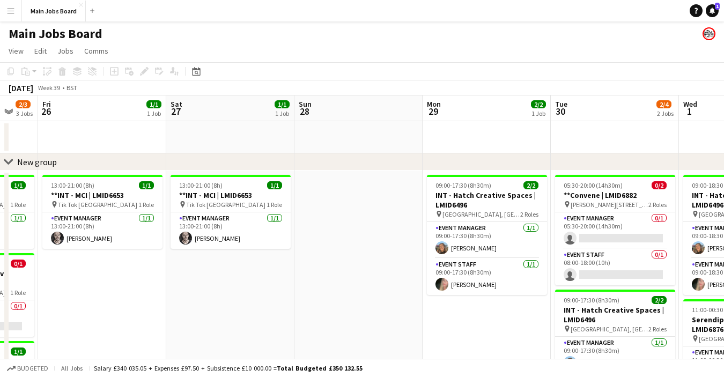
drag, startPoint x: 556, startPoint y: 270, endPoint x: 250, endPoint y: 270, distance: 305.1
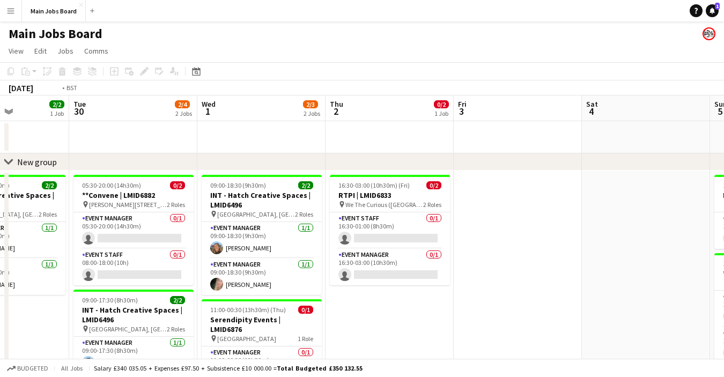
drag, startPoint x: 589, startPoint y: 295, endPoint x: 217, endPoint y: 328, distance: 373.6
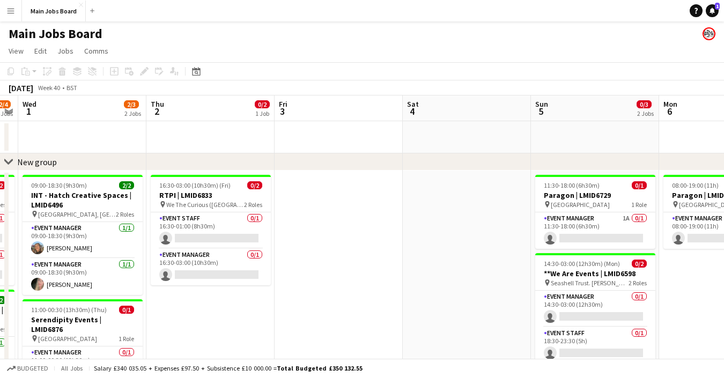
drag, startPoint x: 359, startPoint y: 263, endPoint x: 324, endPoint y: 263, distance: 34.9
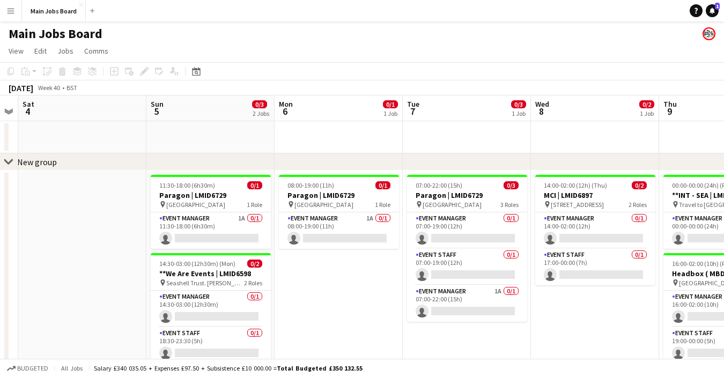
scroll to position [0, 385]
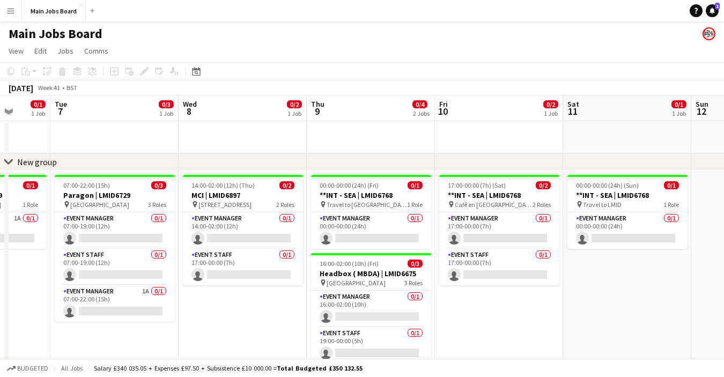
drag, startPoint x: 565, startPoint y: 312, endPoint x: 179, endPoint y: 312, distance: 385.5
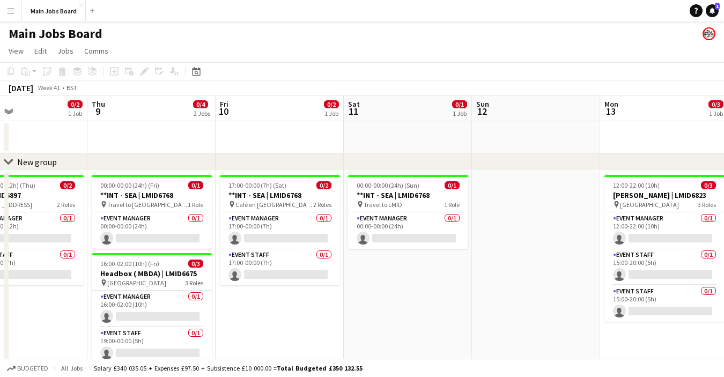
drag, startPoint x: 547, startPoint y: 298, endPoint x: 143, endPoint y: 299, distance: 404.3
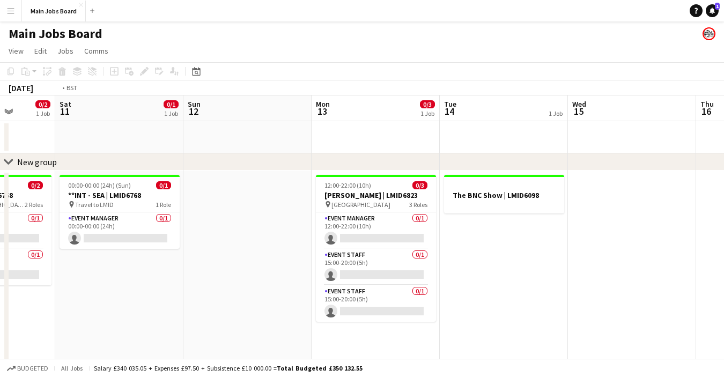
drag, startPoint x: 586, startPoint y: 280, endPoint x: 70, endPoint y: 288, distance: 515.9
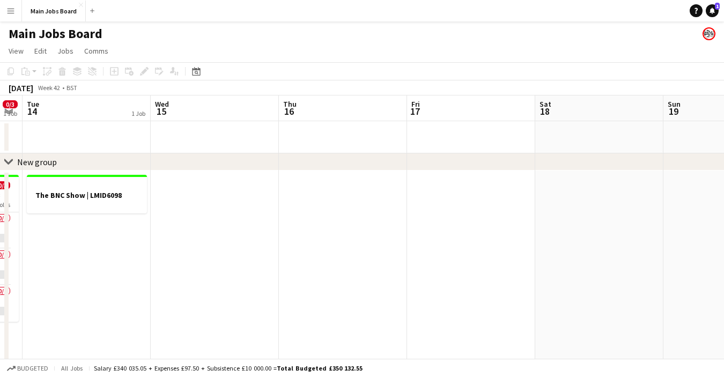
drag, startPoint x: 360, startPoint y: 253, endPoint x: 101, endPoint y: 262, distance: 258.6
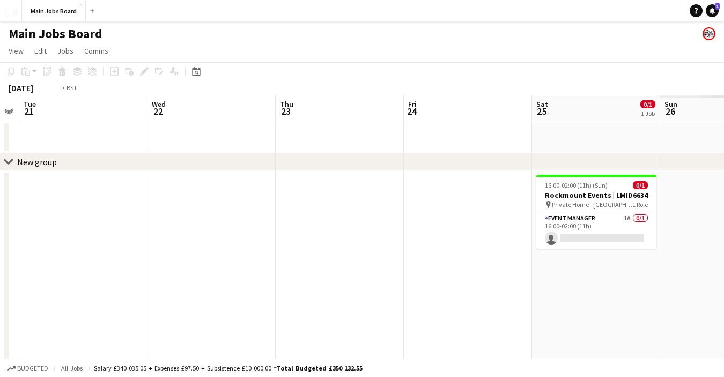
drag, startPoint x: 301, startPoint y: 198, endPoint x: 88, endPoint y: 199, distance: 212.9
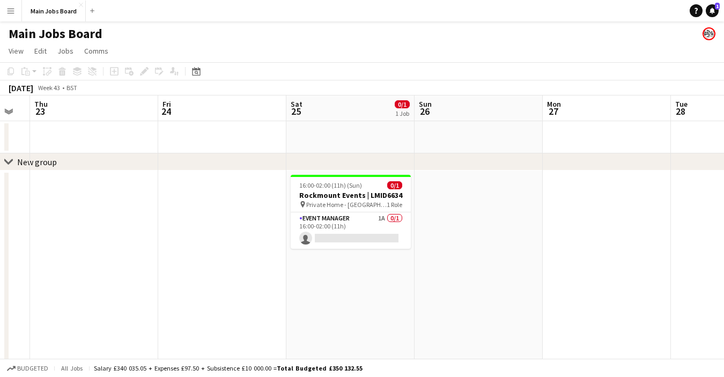
drag, startPoint x: 539, startPoint y: 260, endPoint x: 317, endPoint y: 262, distance: 222.0
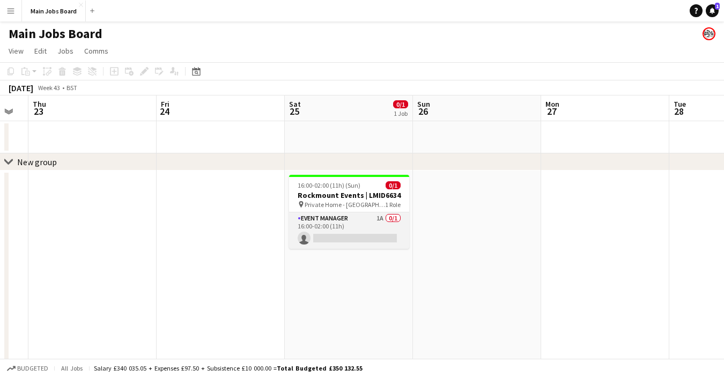
click at [376, 218] on app-card-role "Event Manager 1A 0/1 16:00-02:00 (11h) single-neutral-actions" at bounding box center [349, 230] width 120 height 36
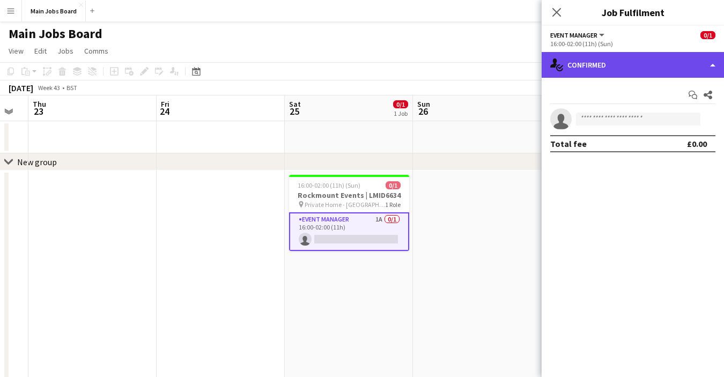
click at [618, 63] on div "single-neutral-actions-check-2 Confirmed" at bounding box center [633, 65] width 182 height 26
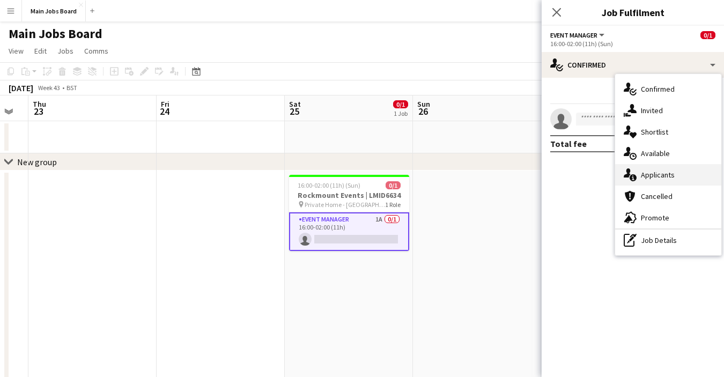
click at [665, 169] on div "single-neutral-actions-information Applicants" at bounding box center [668, 174] width 106 height 21
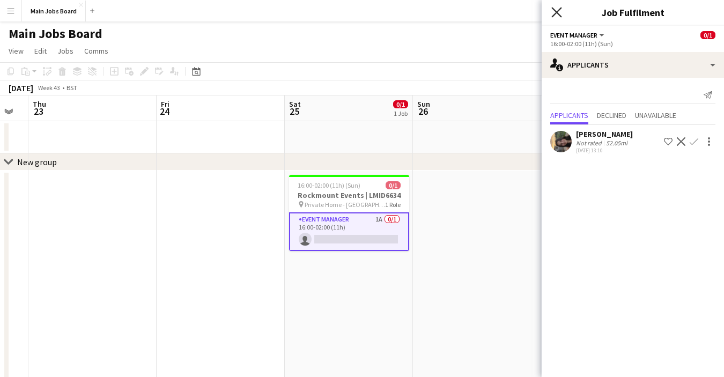
click at [554, 10] on icon at bounding box center [556, 12] width 10 height 10
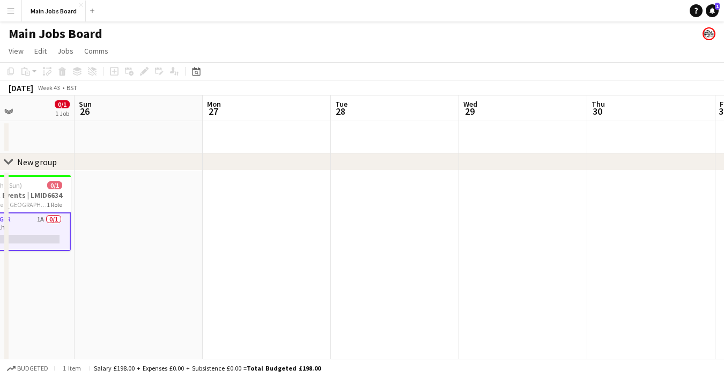
drag, startPoint x: 478, startPoint y: 234, endPoint x: 301, endPoint y: 235, distance: 177.5
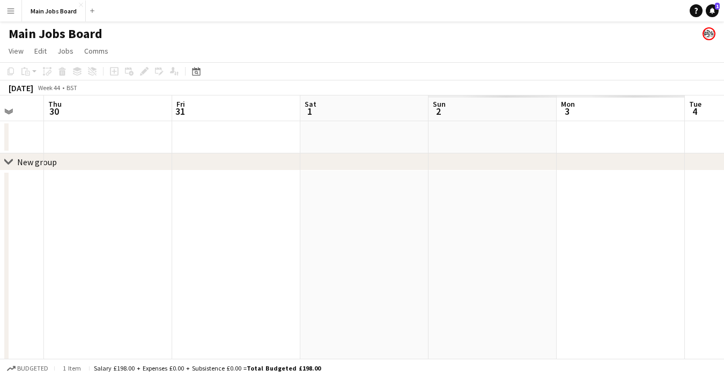
drag, startPoint x: 516, startPoint y: 255, endPoint x: 60, endPoint y: 255, distance: 455.8
drag, startPoint x: 146, startPoint y: 231, endPoint x: 84, endPoint y: 231, distance: 62.2
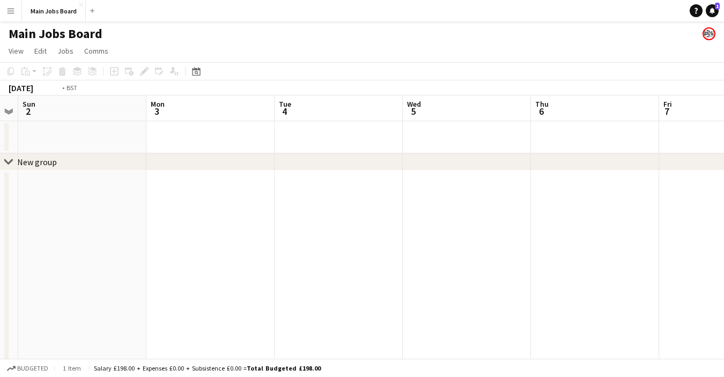
drag, startPoint x: 413, startPoint y: 213, endPoint x: 154, endPoint y: 213, distance: 259.0
click at [80, 1] on button "Main Jobs Board Close" at bounding box center [54, 11] width 64 height 21
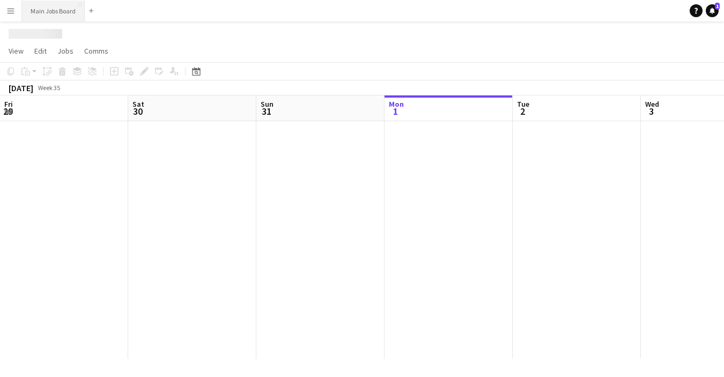
scroll to position [0, 256]
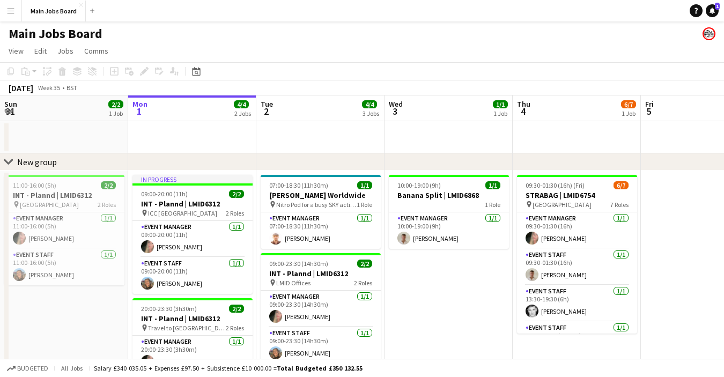
click at [4, 12] on button "Menu" at bounding box center [10, 10] width 21 height 21
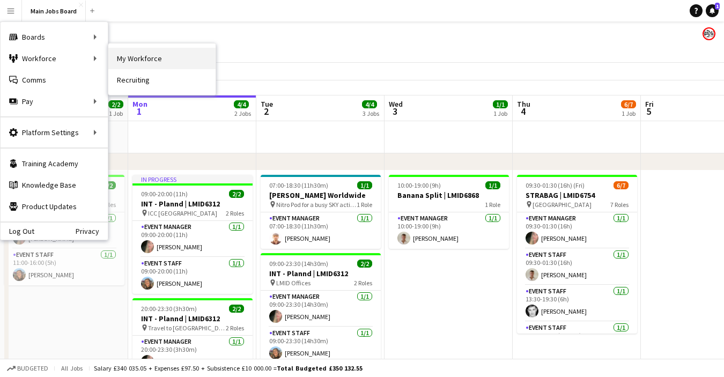
click at [132, 61] on link "My Workforce" at bounding box center [161, 58] width 107 height 21
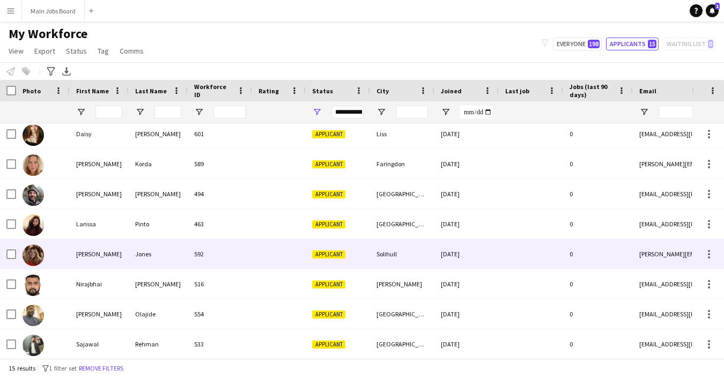
scroll to position [51, 0]
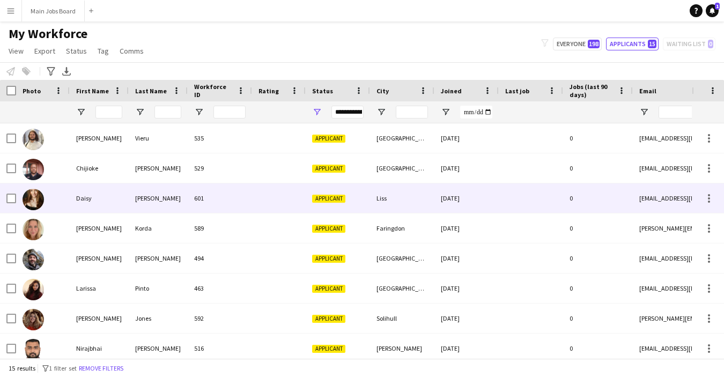
click at [187, 203] on div "[PERSON_NAME]" at bounding box center [158, 197] width 59 height 29
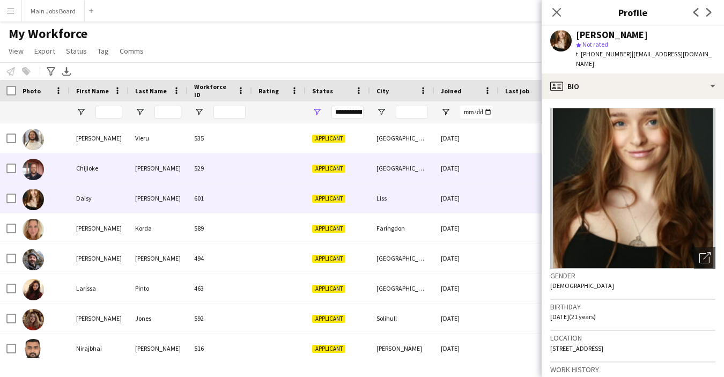
click at [171, 169] on div "[PERSON_NAME]" at bounding box center [158, 167] width 59 height 29
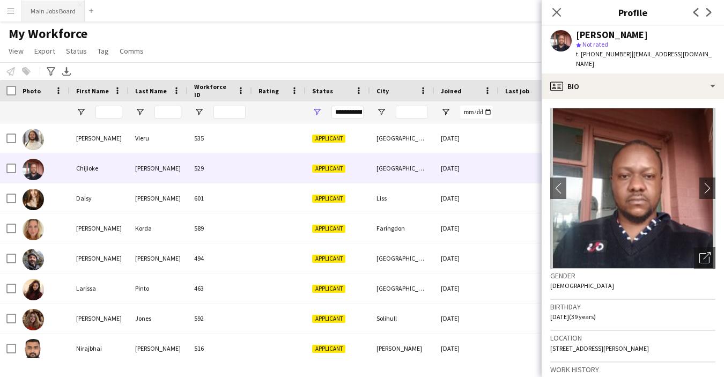
click at [49, 11] on button "Main Jobs Board Close" at bounding box center [53, 11] width 63 height 21
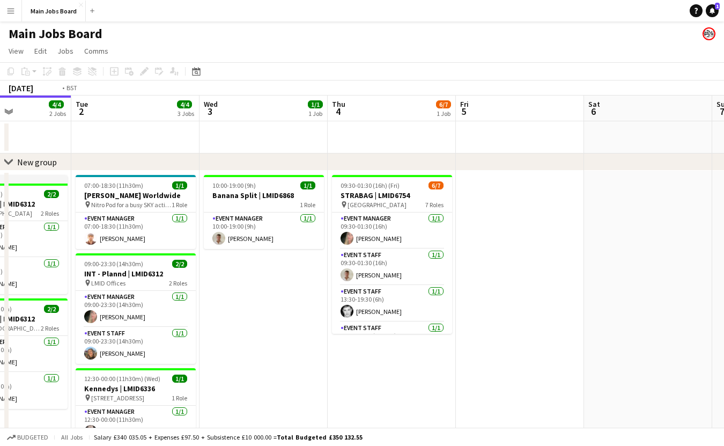
drag, startPoint x: 541, startPoint y: 354, endPoint x: 331, endPoint y: 377, distance: 210.4
click at [323, 378] on app-calendar-viewport "Fri 29 1/1 1 Job Sat 30 2/2 1 Job Sun 31 2/2 1 Job Mon 1 4/4 2 Jobs Tue 2 4/4 3…" at bounding box center [362, 285] width 724 height 380
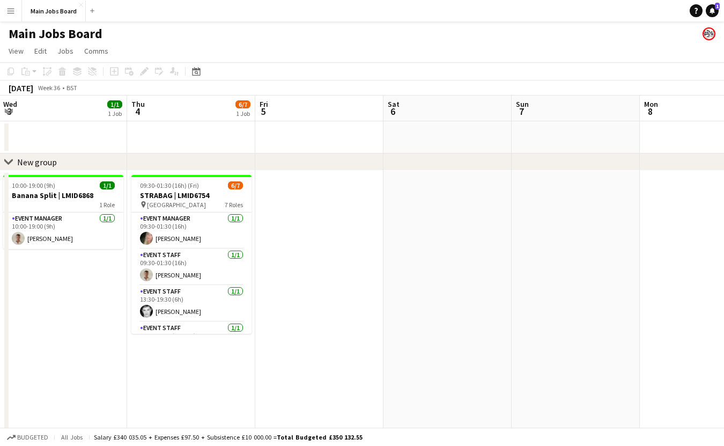
drag, startPoint x: 574, startPoint y: 344, endPoint x: 256, endPoint y: 344, distance: 318.5
click at [255, 344] on app-calendar-viewport "Sun 31 2/2 1 Job Mon 1 4/4 2 Jobs Tue 2 4/4 3 Jobs Wed 3 1/1 1 Job Thu 4 6/7 1 …" at bounding box center [362, 285] width 724 height 380
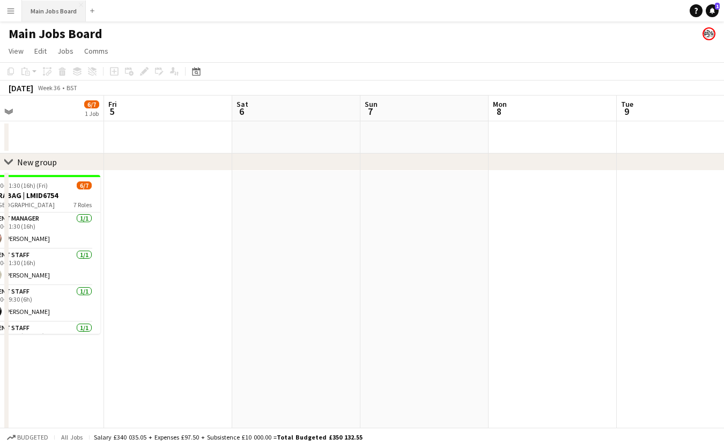
click at [61, 14] on button "Main Jobs Board Close" at bounding box center [54, 11] width 64 height 21
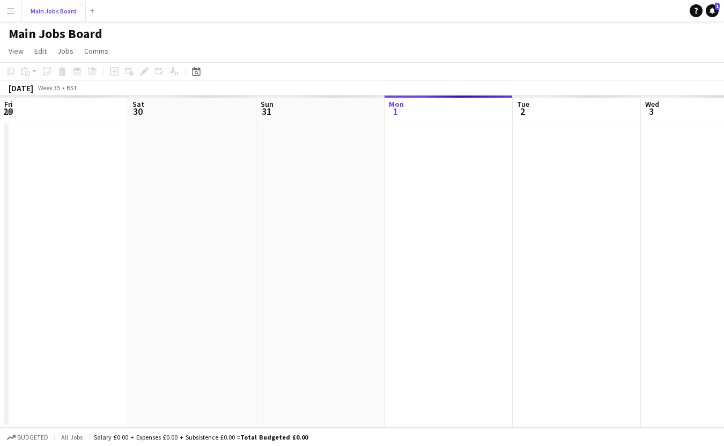
scroll to position [0, 256]
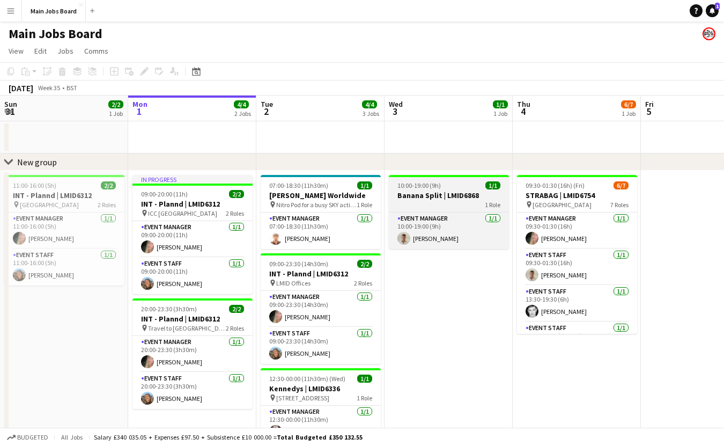
click at [423, 181] on app-job-card "10:00-19:00 (9h) 1/1 Banana Split | LMID6868 1 Role Event Manager [DATE] 10:00-…" at bounding box center [449, 212] width 120 height 74
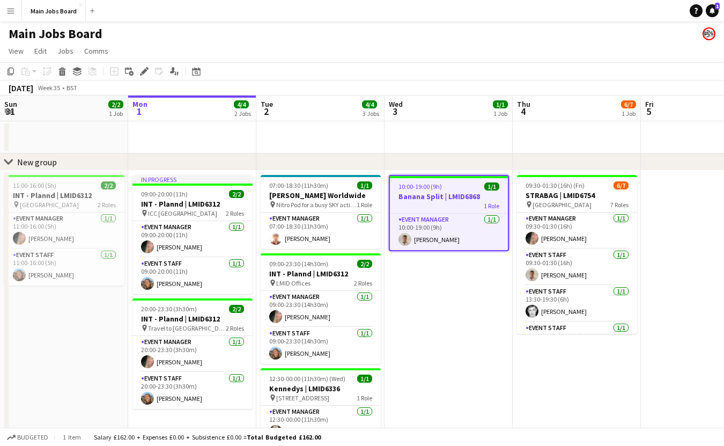
click at [452, 347] on app-date-cell "10:00-19:00 (9h) 1/1 Banana Split | LMID6868 1 Role Event Manager [DATE] 10:00-…" at bounding box center [448, 323] width 128 height 305
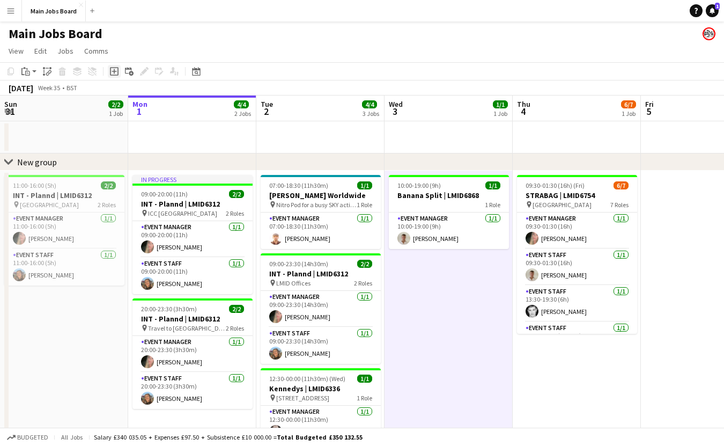
click at [112, 69] on icon "Add job" at bounding box center [114, 71] width 9 height 9
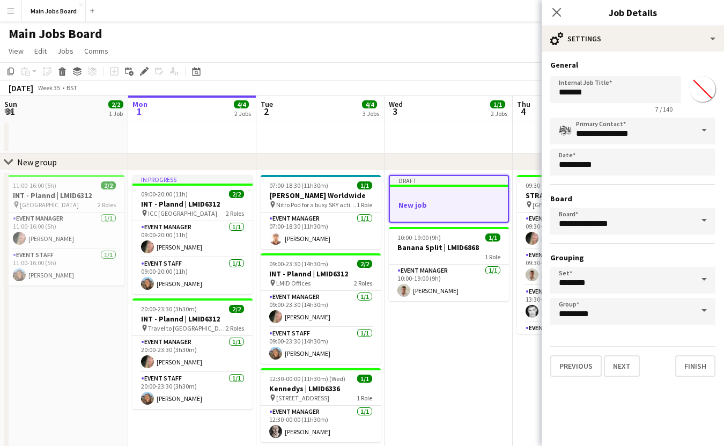
click at [705, 129] on span at bounding box center [704, 130] width 23 height 26
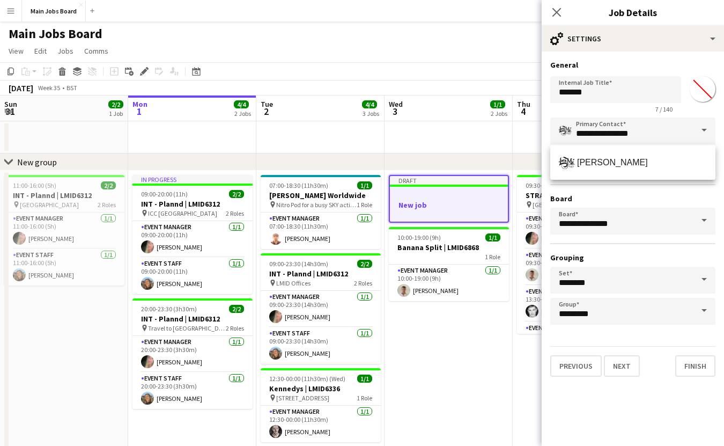
click at [698, 110] on div "Internal Job Title ******* 7 / 140 *******" at bounding box center [632, 92] width 165 height 41
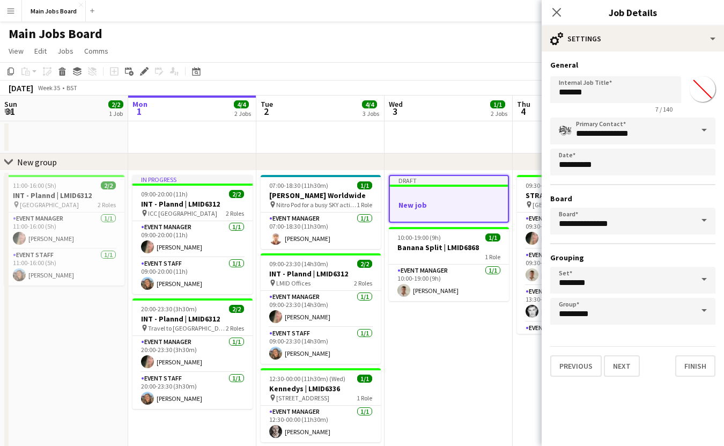
click at [701, 91] on input "*******" at bounding box center [702, 89] width 39 height 39
type input "*******"
click at [551, 15] on app-icon "Close pop-in" at bounding box center [557, 13] width 16 height 16
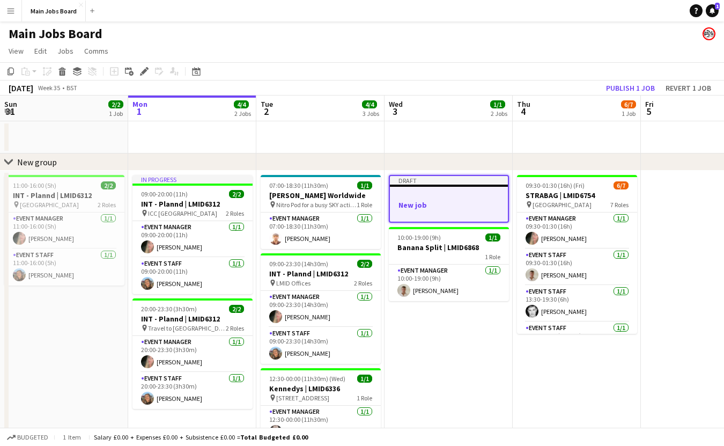
click at [430, 339] on app-date-cell "Draft New job 10:00-19:00 (9h) 1/1 Banana Split | LMID6868 1 Role Event Manager…" at bounding box center [448, 323] width 128 height 305
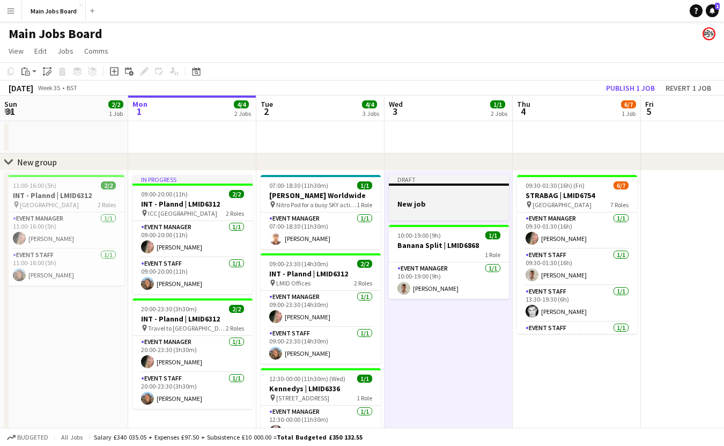
click at [428, 217] on div at bounding box center [449, 213] width 120 height 9
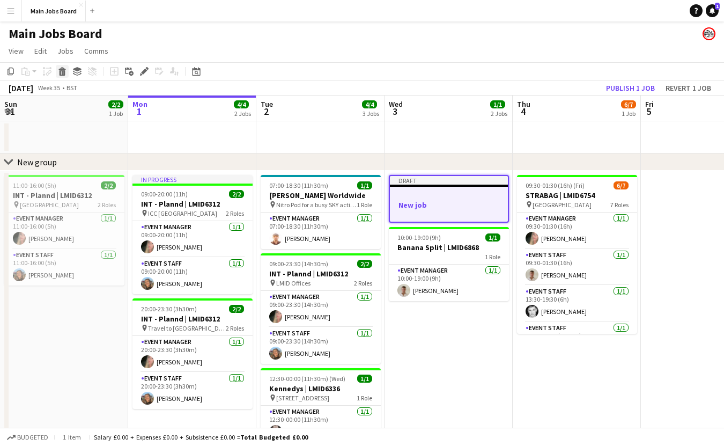
click at [58, 69] on icon "Delete" at bounding box center [62, 71] width 9 height 9
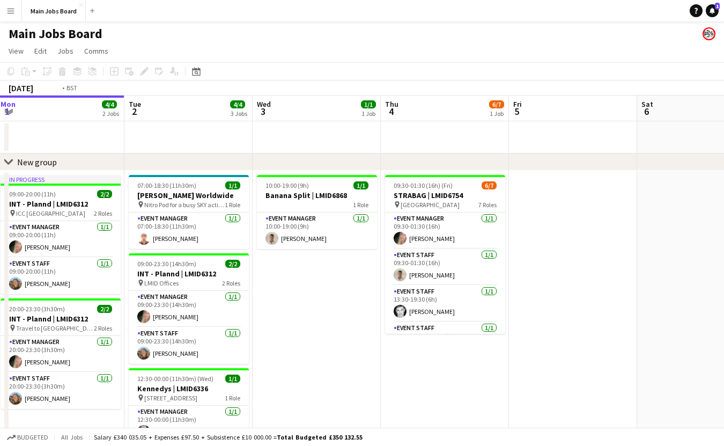
drag, startPoint x: 658, startPoint y: 335, endPoint x: 259, endPoint y: 378, distance: 401.3
click at [262, 376] on app-calendar-viewport "Fri 29 1/1 1 Job Sat 30 2/2 1 Job Sun 31 2/2 1 Job Mon 1 4/4 2 Jobs Tue 2 4/4 3…" at bounding box center [362, 285] width 724 height 380
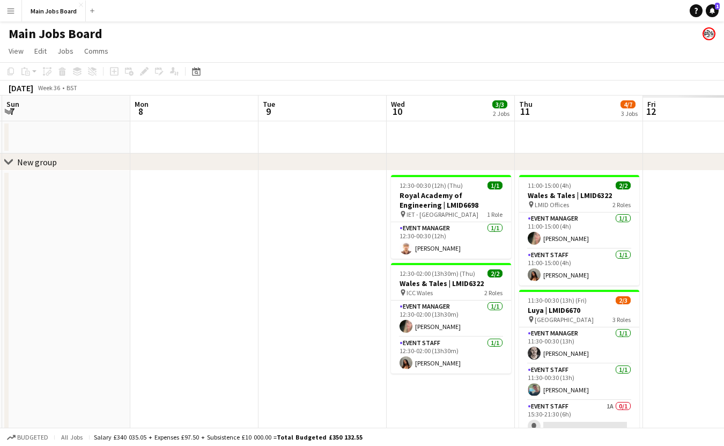
drag, startPoint x: 523, startPoint y: 353, endPoint x: 233, endPoint y: 353, distance: 290.1
click at [233, 353] on app-calendar-viewport "Wed 3 1/1 1 Job Thu 4 6/7 1 Job Fri 5 Sat 6 Sun 7 Mon 8 Tue 9 Wed 10 3/3 2 Jobs…" at bounding box center [362, 340] width 724 height 490
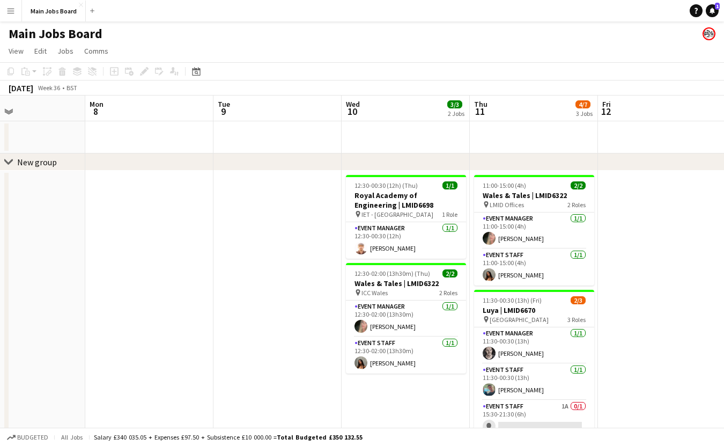
drag, startPoint x: 532, startPoint y: 360, endPoint x: 291, endPoint y: 360, distance: 241.3
click at [291, 360] on app-calendar-viewport "Fri 5 Sat 6 Sun 7 Mon 8 Tue 9 Wed 10 3/3 2 Jobs Thu 11 4/7 3 Jobs Fri 12 Sat 13…" at bounding box center [362, 340] width 724 height 490
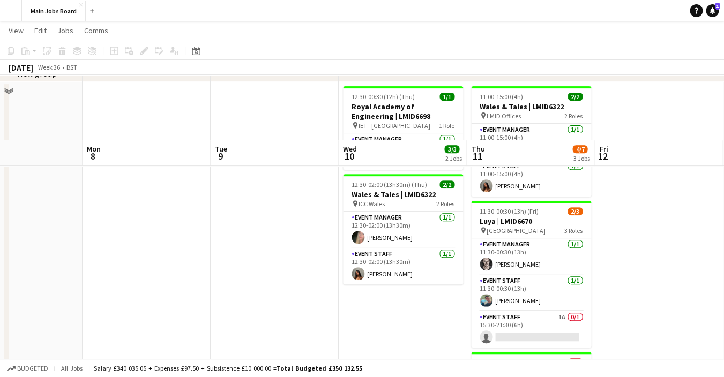
scroll to position [0, 0]
